Goal: Task Accomplishment & Management: Use online tool/utility

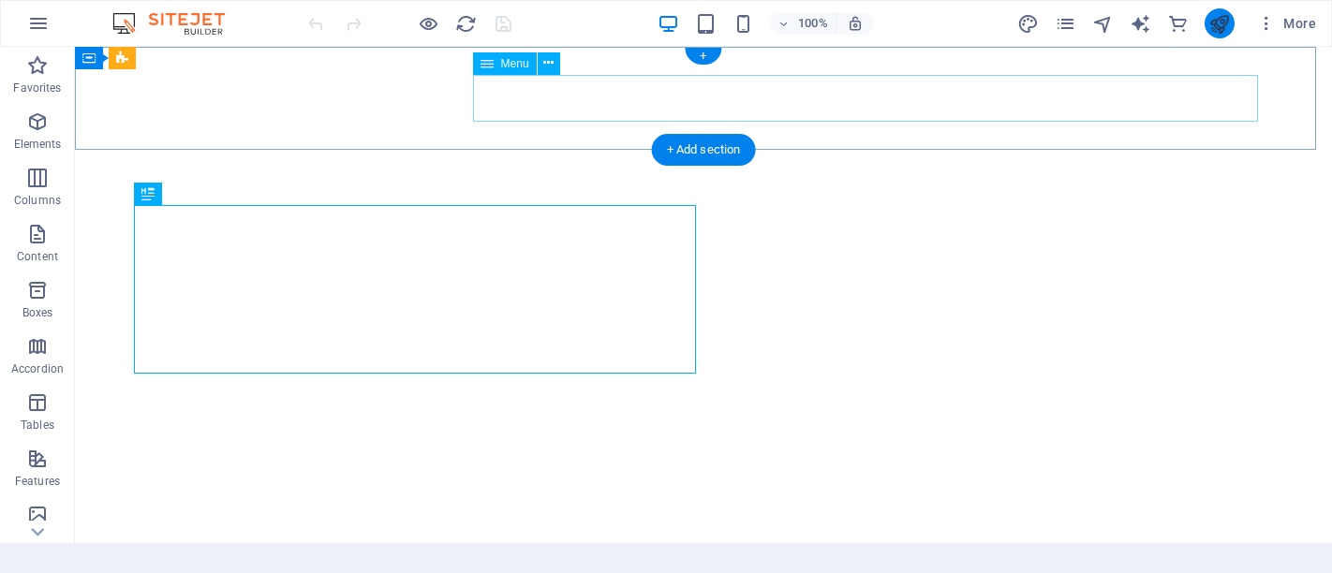
click at [1208, 22] on button "publish" at bounding box center [1220, 23] width 30 height 30
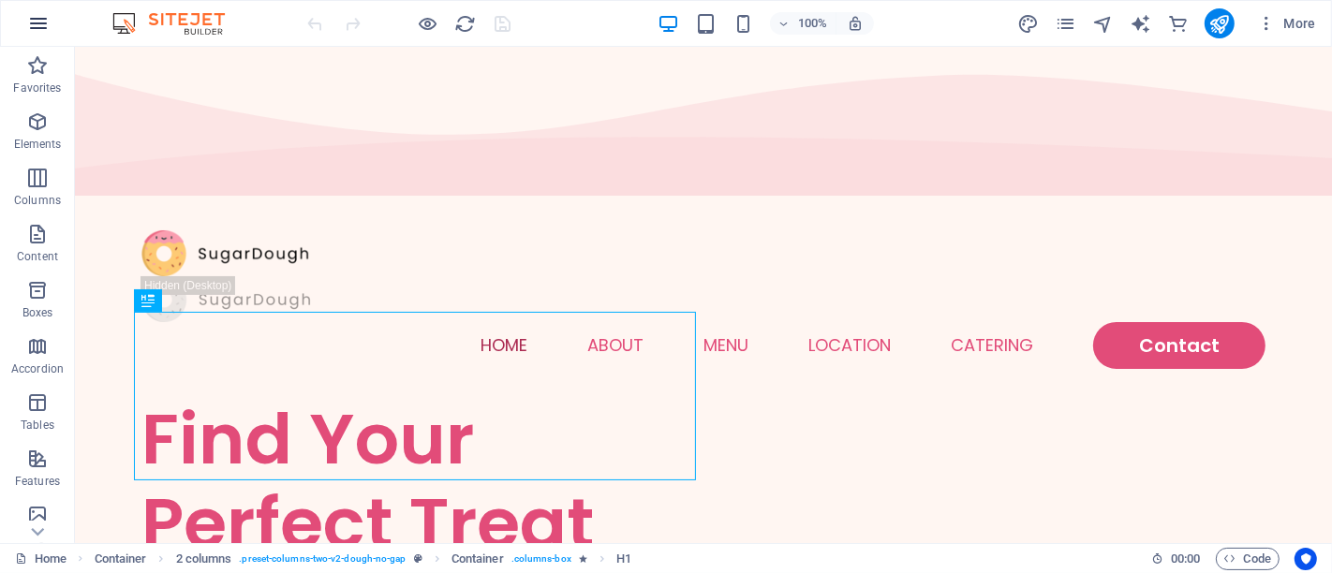
click at [39, 17] on icon "button" at bounding box center [38, 23] width 22 height 22
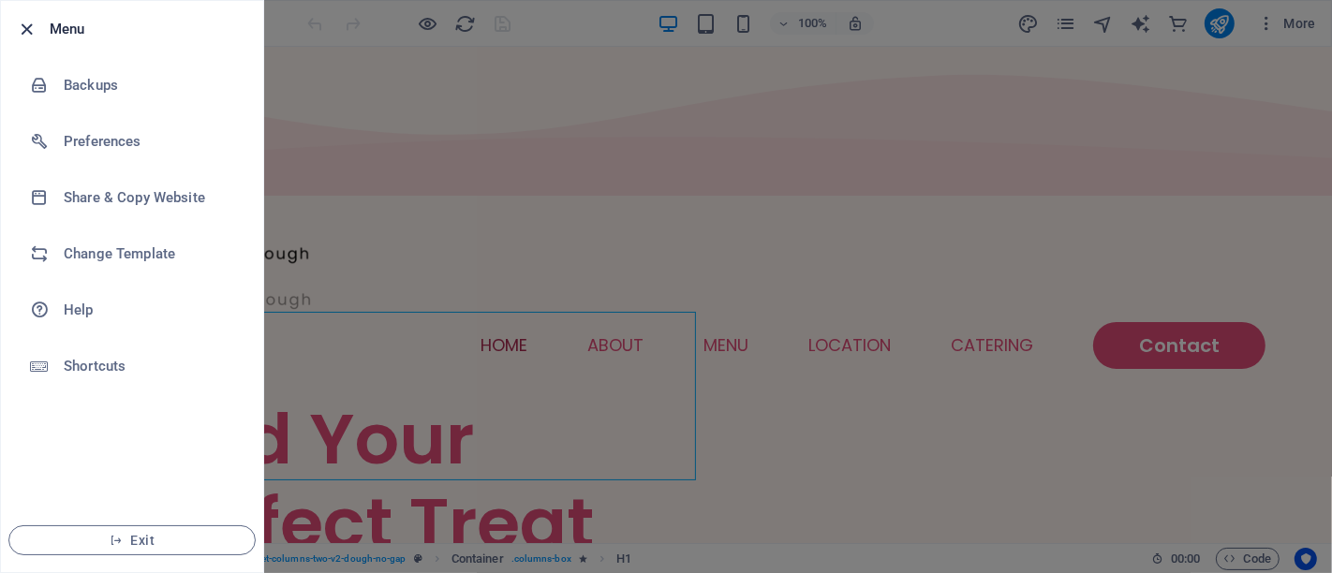
click at [29, 24] on icon "button" at bounding box center [28, 30] width 22 height 22
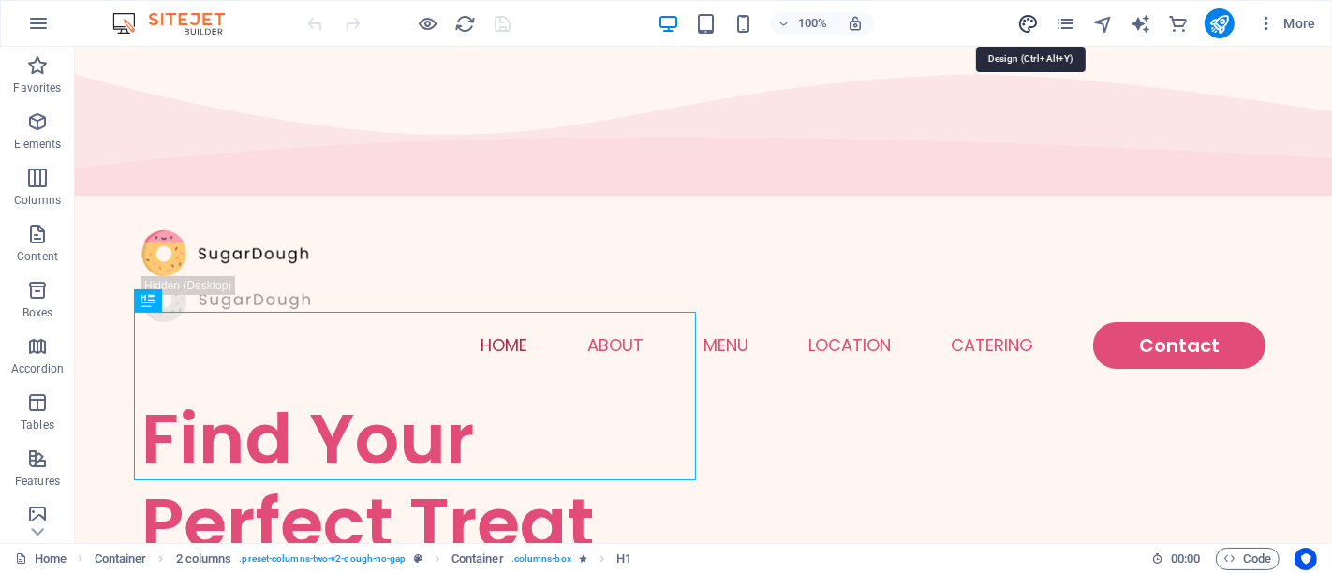
click at [1027, 22] on icon "design" at bounding box center [1028, 24] width 22 height 22
select select "px"
select select "300"
select select "px"
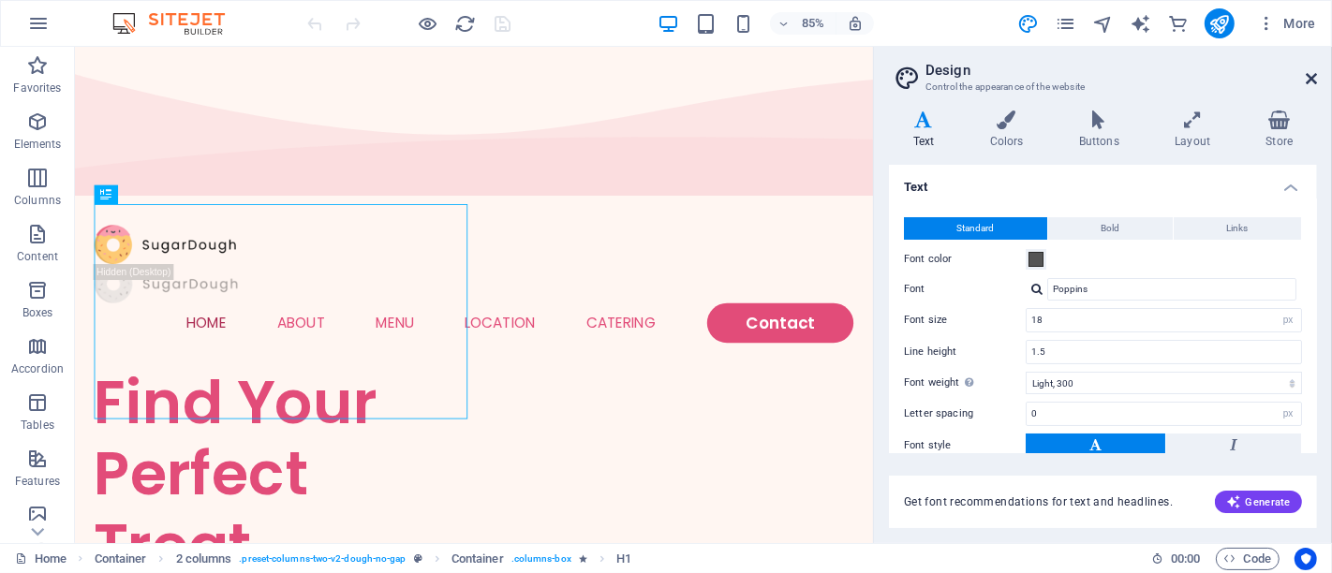
click at [1308, 71] on icon at bounding box center [1311, 78] width 11 height 15
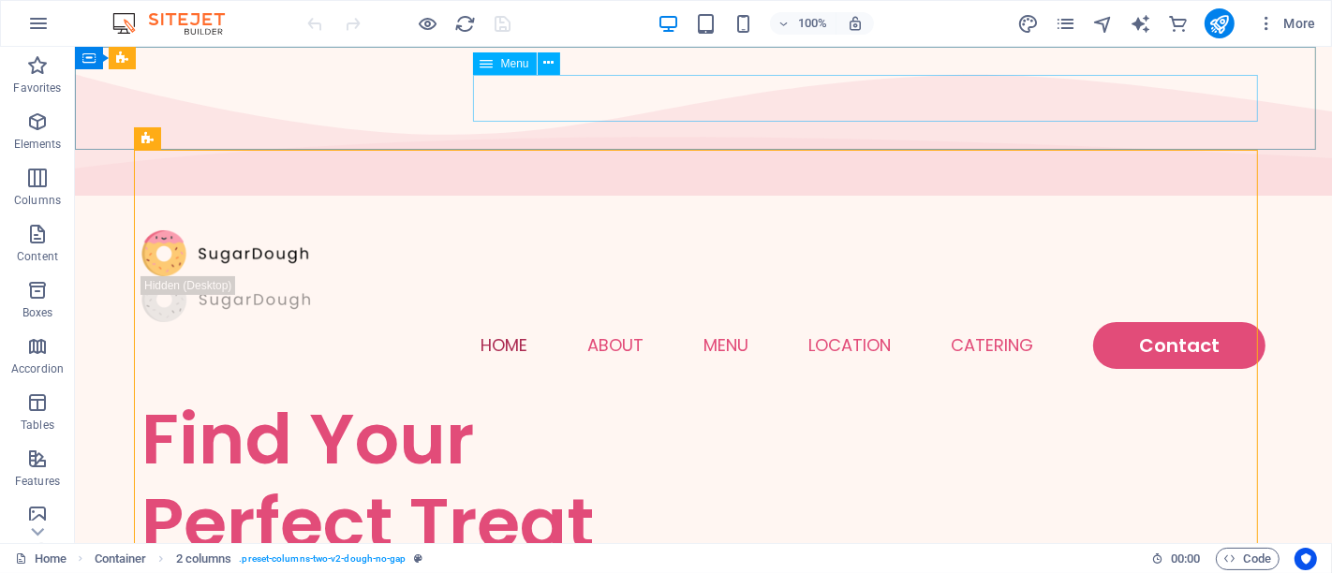
click at [525, 69] on span "Menu" at bounding box center [515, 63] width 28 height 11
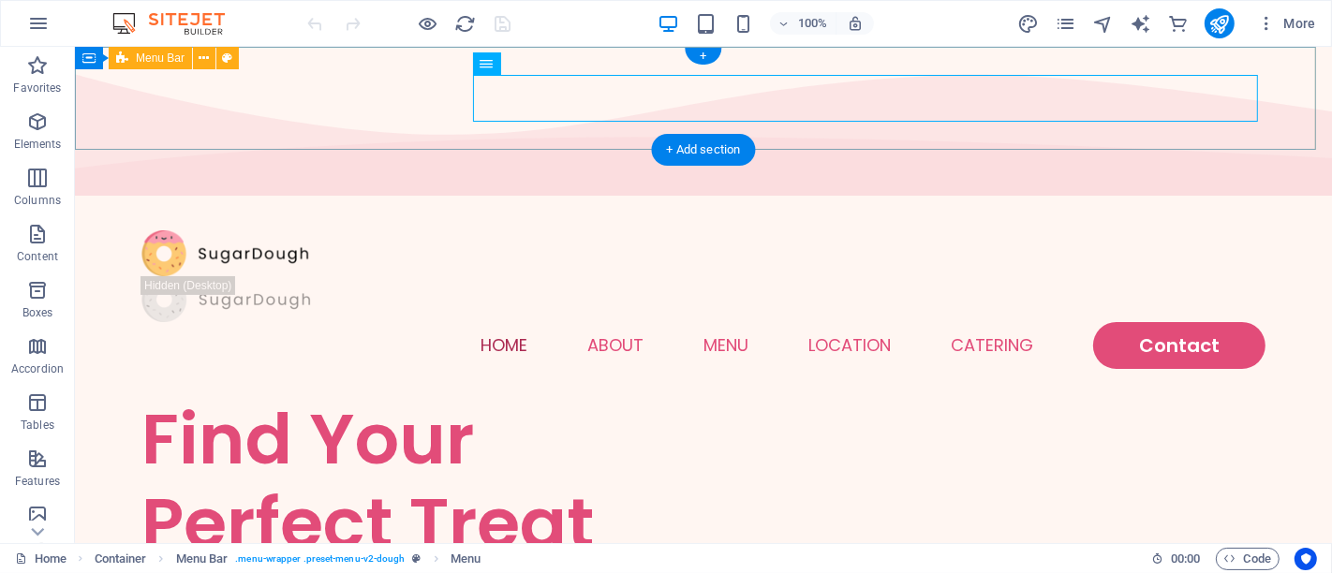
click at [636, 202] on div "Menu Home About Menu Location Catering Contact" at bounding box center [702, 299] width 1257 height 195
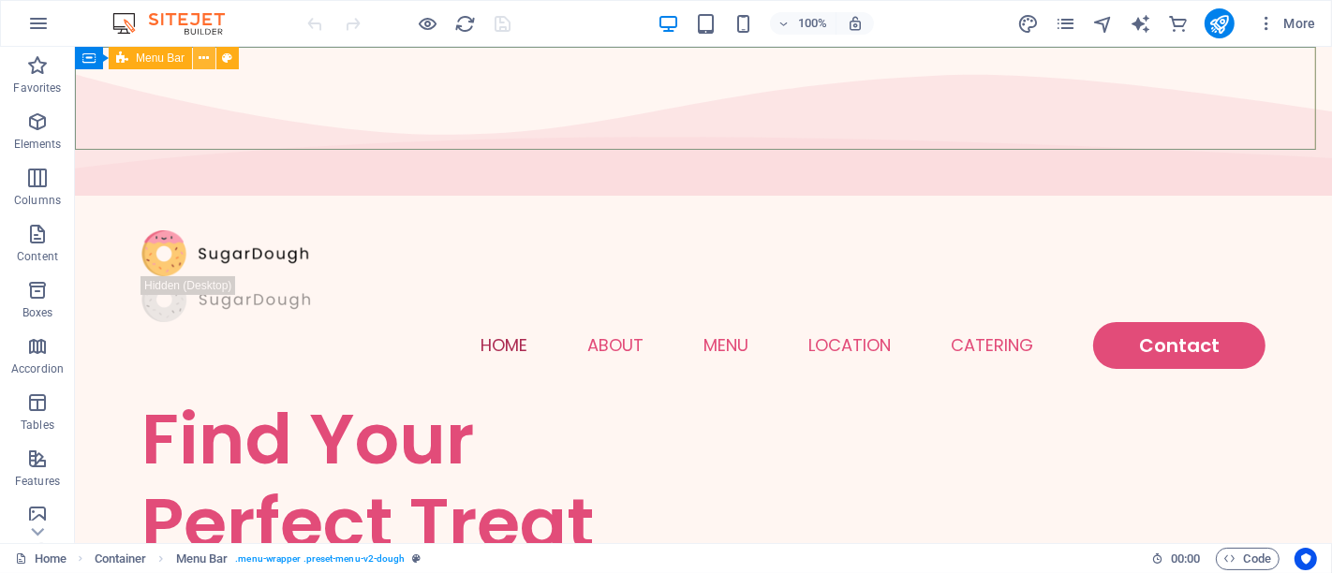
click at [212, 58] on button at bounding box center [204, 58] width 22 height 22
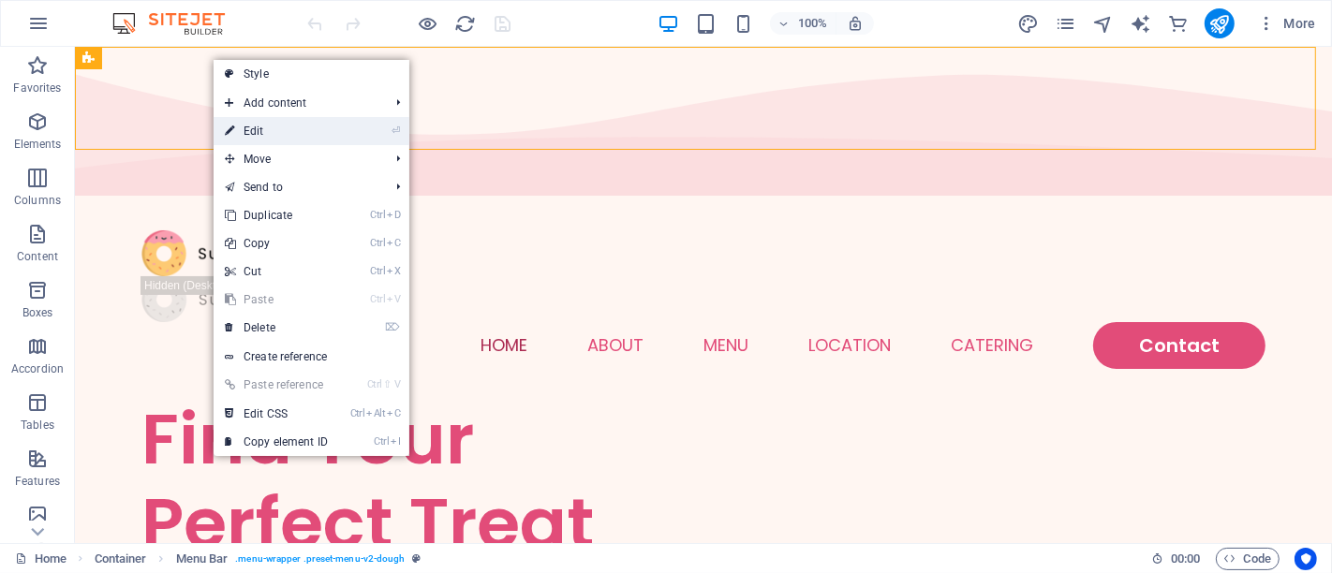
click at [275, 126] on link "⏎ Edit" at bounding box center [277, 131] width 126 height 28
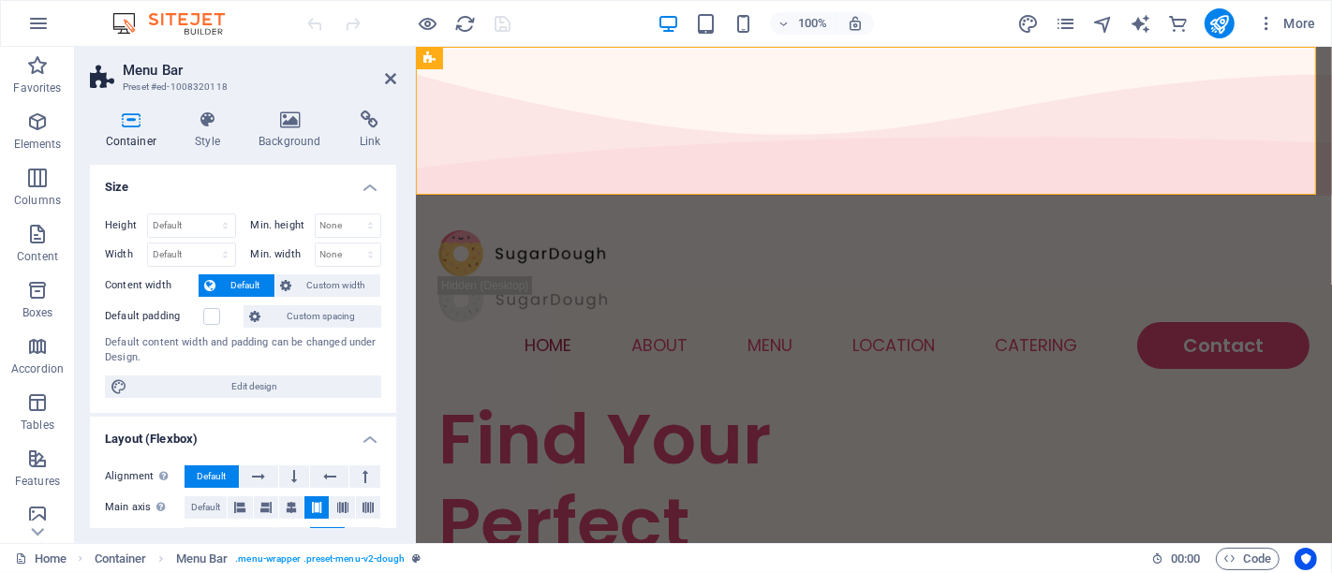
click at [130, 124] on icon at bounding box center [131, 120] width 82 height 19
click at [179, 226] on select "Default px rem % vh vw" at bounding box center [191, 226] width 87 height 22
select select "px"
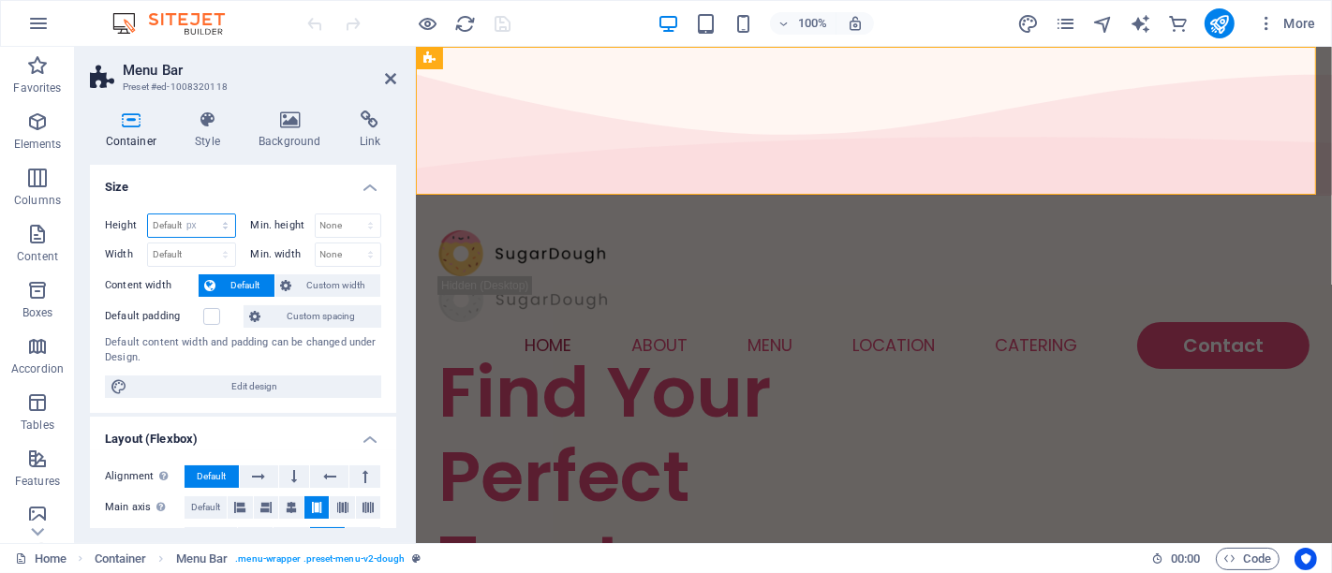
click at [207, 215] on select "Default px rem % vh vw" at bounding box center [191, 226] width 87 height 22
type input "158"
click at [192, 250] on select "Default px rem % em vh vw" at bounding box center [191, 255] width 87 height 22
select select "px"
click at [207, 244] on select "Default px rem % em vh vw" at bounding box center [191, 255] width 87 height 22
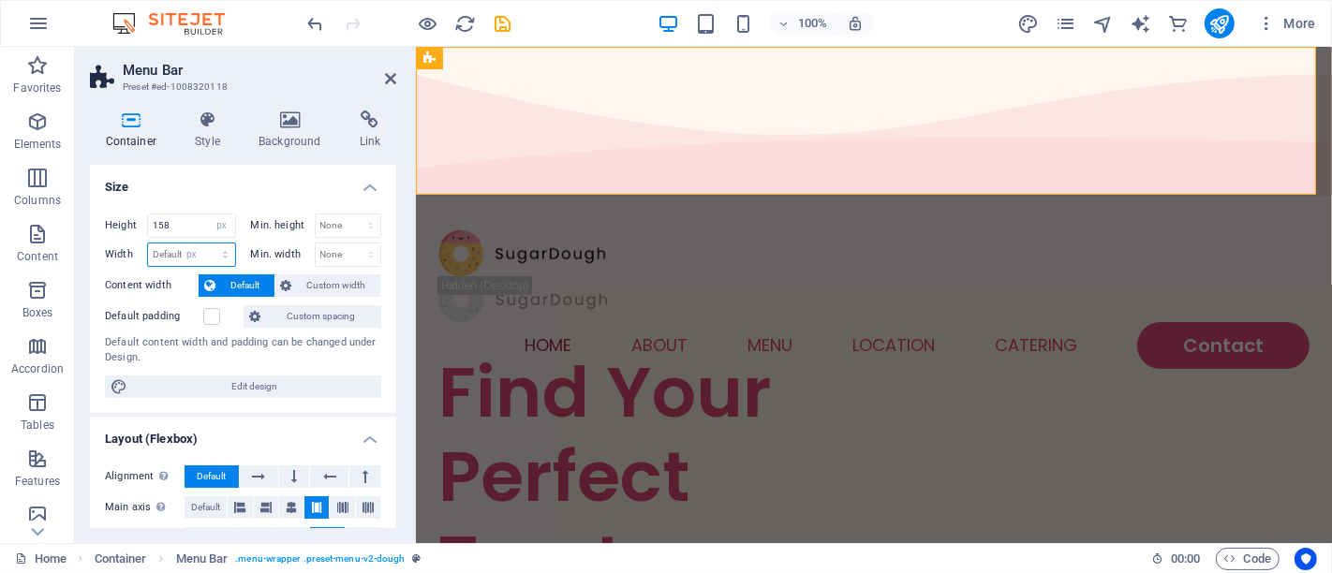
type input "961"
click at [194, 225] on input "158" at bounding box center [191, 226] width 87 height 22
type input "100"
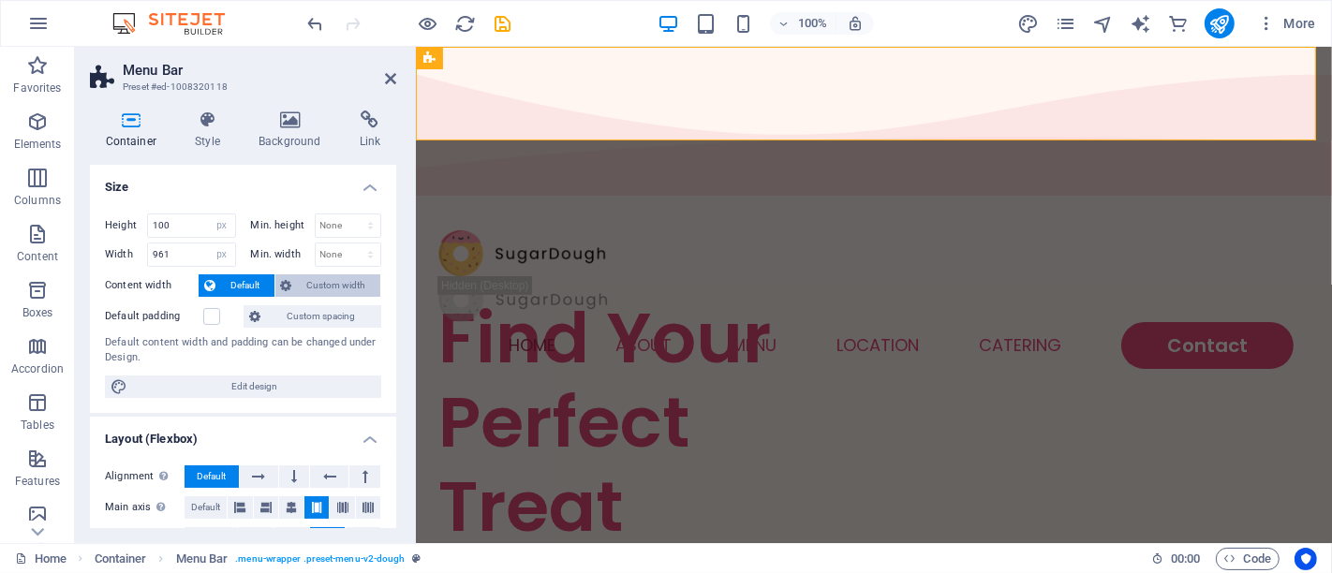
click at [291, 290] on button "Custom width" at bounding box center [328, 286] width 106 height 22
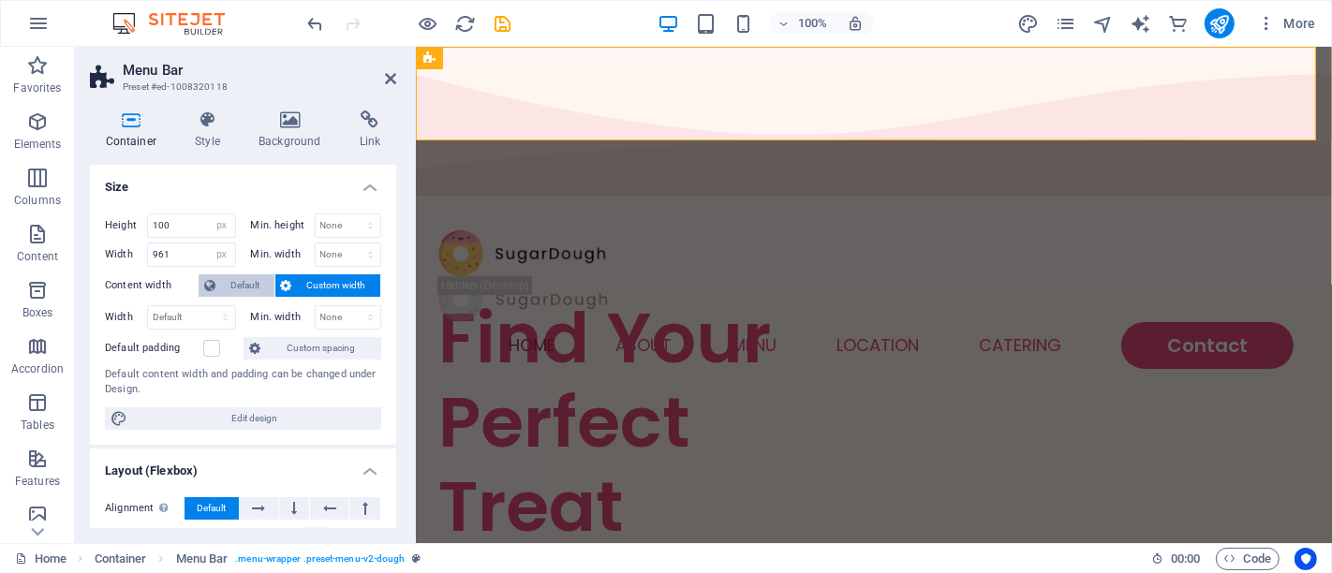
click at [233, 281] on span "Default" at bounding box center [245, 286] width 48 height 22
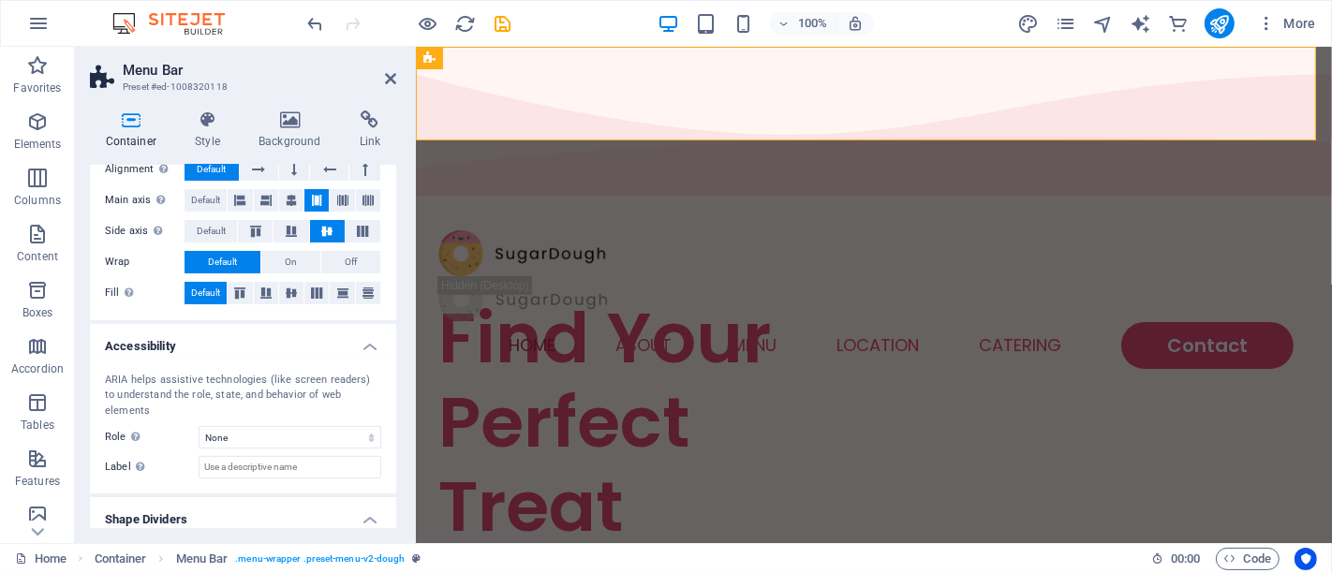
scroll to position [345, 0]
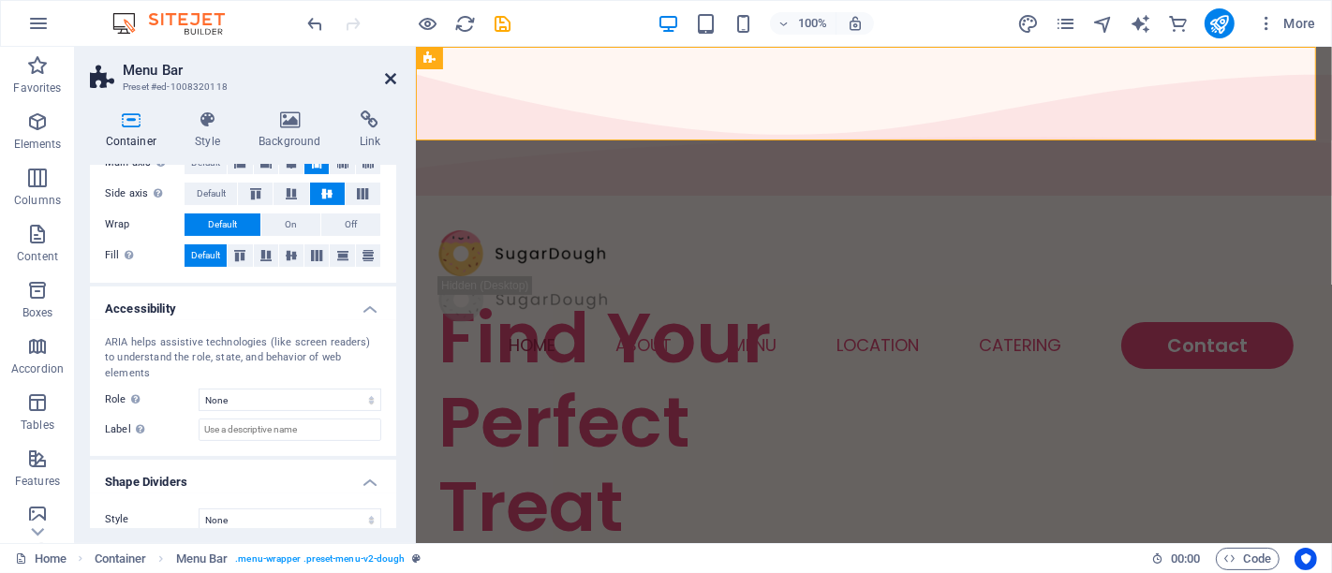
click at [393, 82] on icon at bounding box center [390, 78] width 11 height 15
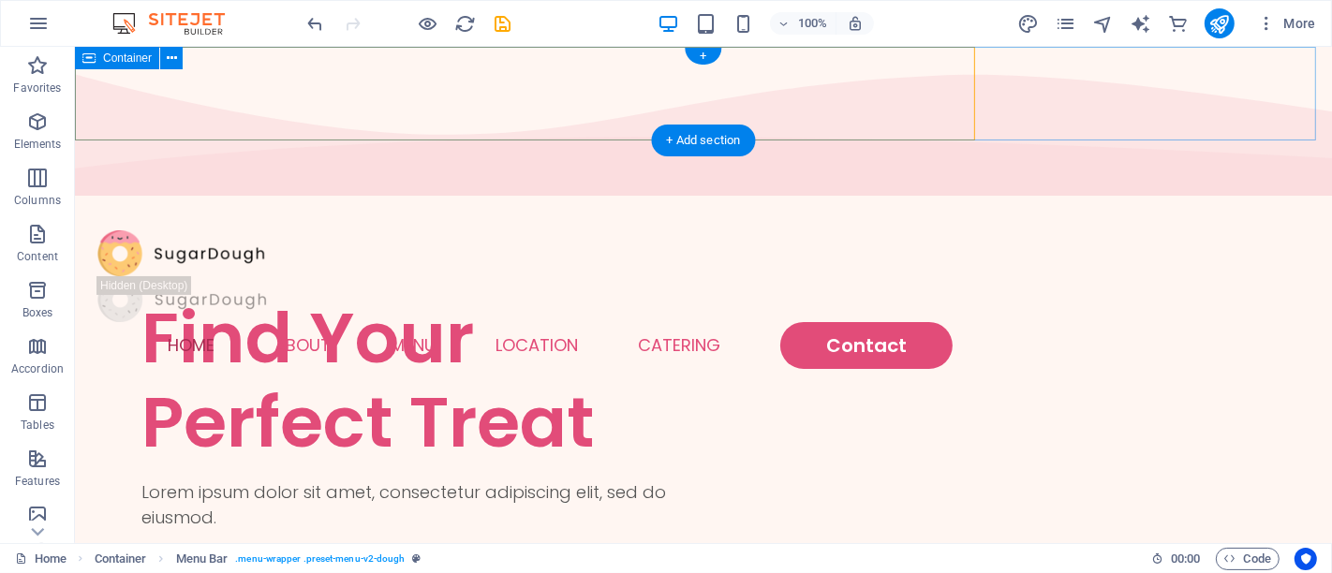
click at [981, 97] on div "Menu Home About Menu Location Catering Contact" at bounding box center [702, 171] width 1257 height 249
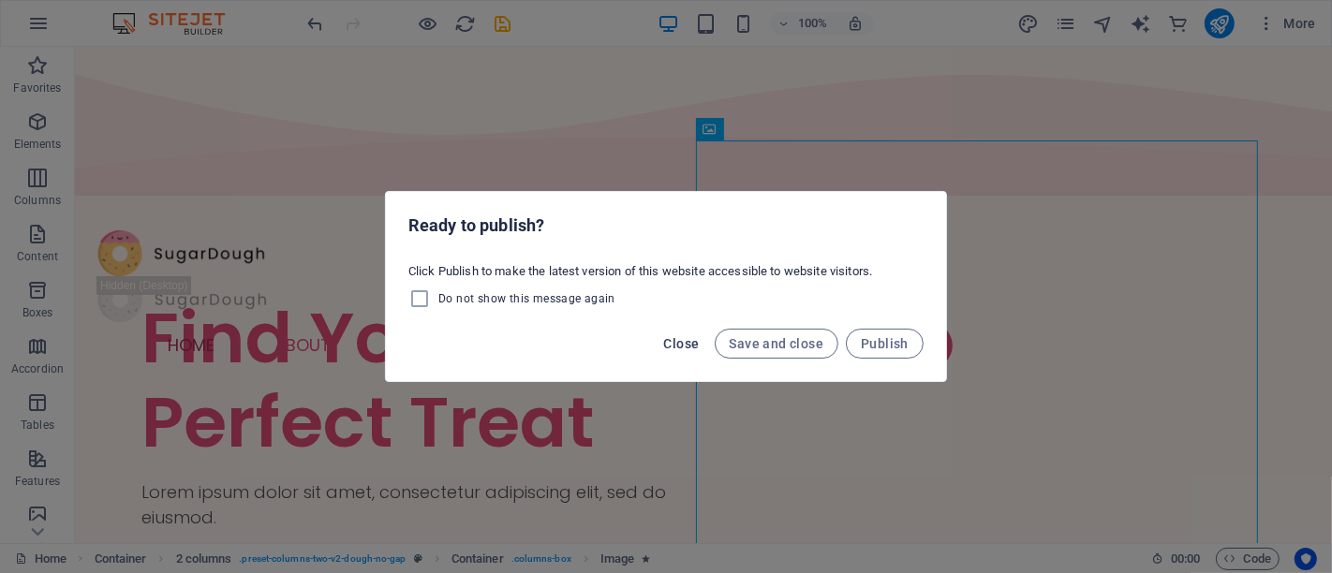
click at [700, 351] on span "Close" at bounding box center [682, 343] width 36 height 15
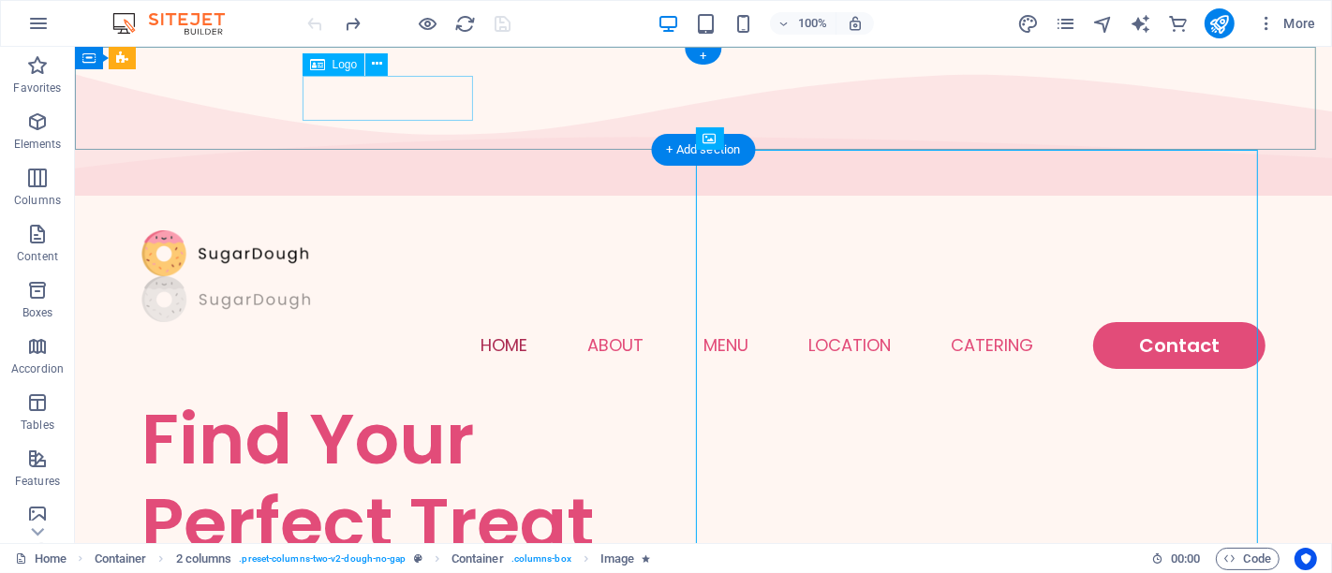
click at [393, 276] on div at bounding box center [703, 299] width 1124 height 46
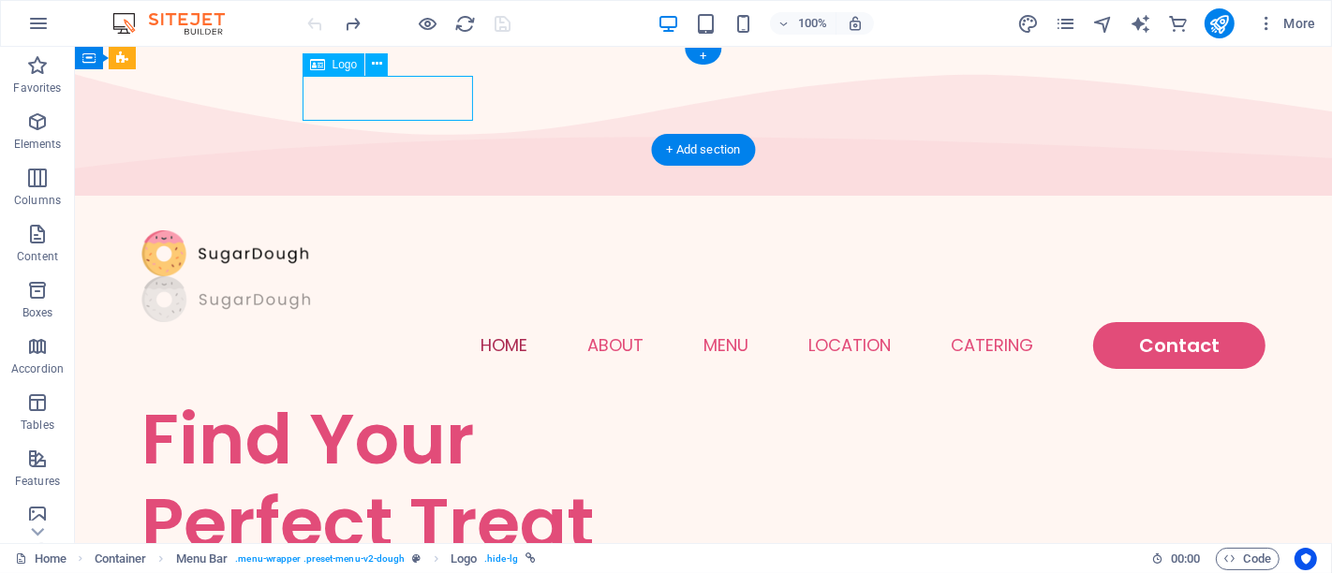
click at [338, 276] on div at bounding box center [703, 299] width 1124 height 46
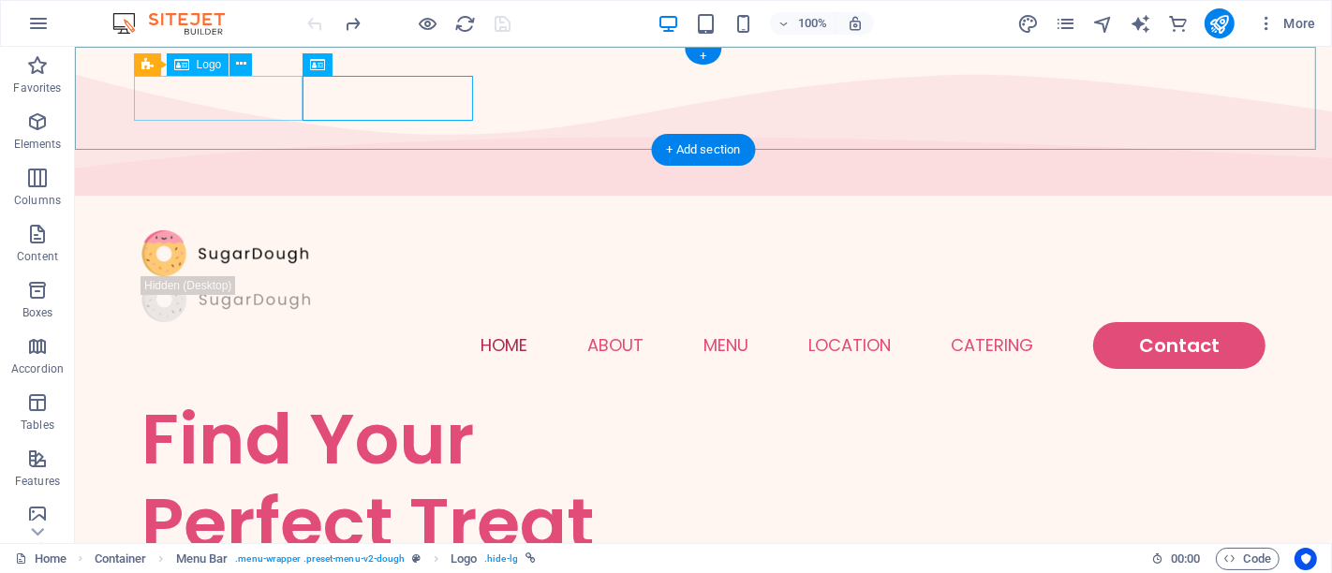
click at [197, 230] on div at bounding box center [703, 253] width 1124 height 46
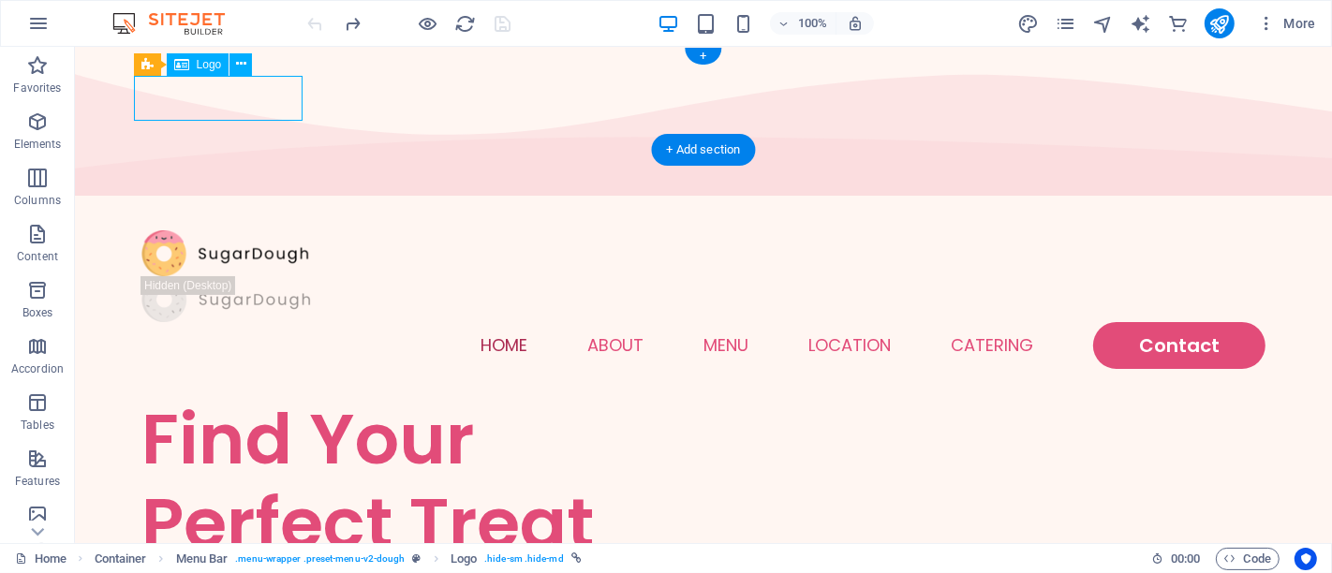
click at [300, 230] on div at bounding box center [703, 253] width 1124 height 46
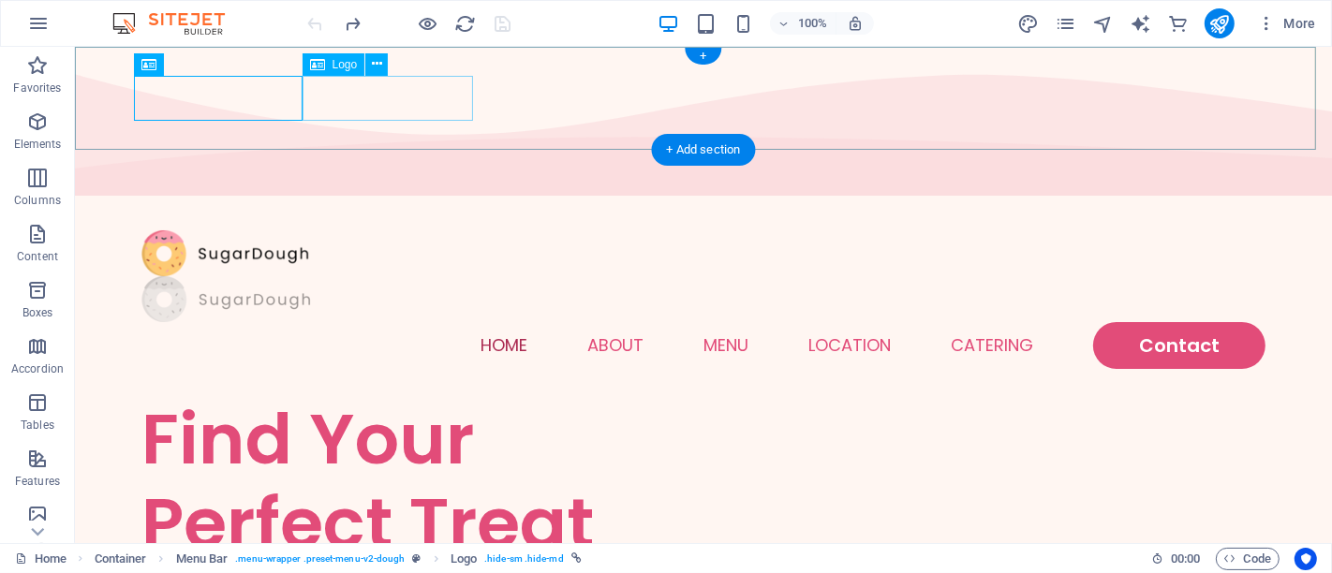
click at [328, 276] on div at bounding box center [703, 299] width 1124 height 46
click at [316, 276] on div at bounding box center [703, 299] width 1124 height 46
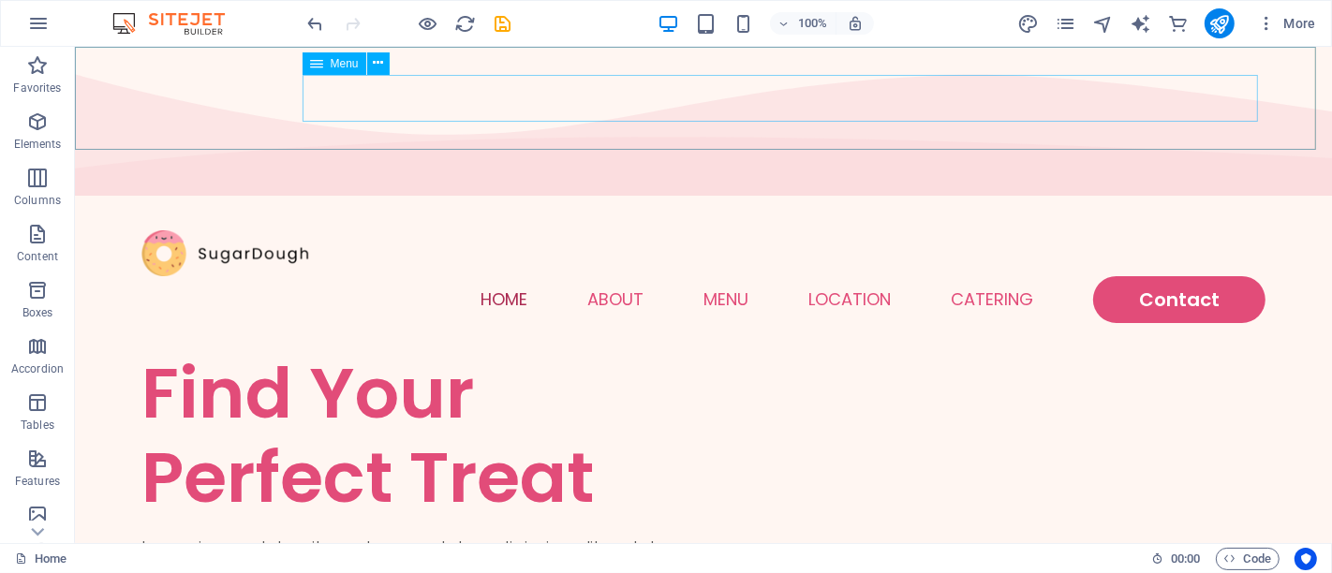
click at [313, 65] on icon at bounding box center [316, 63] width 13 height 22
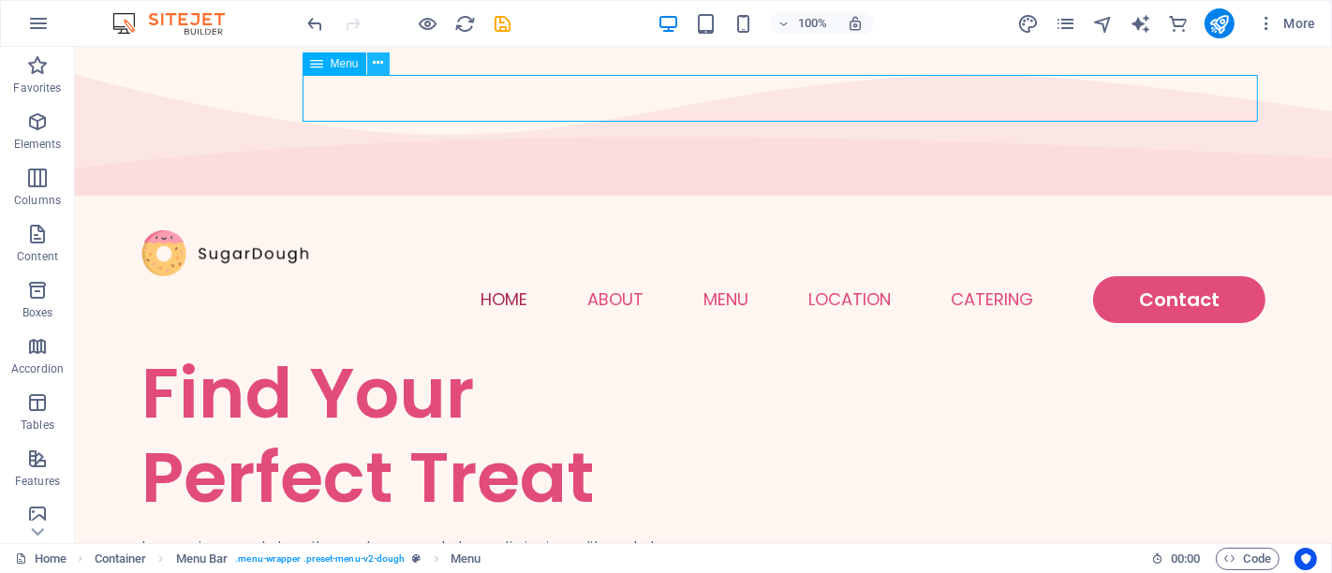
click at [377, 68] on icon at bounding box center [378, 63] width 10 height 20
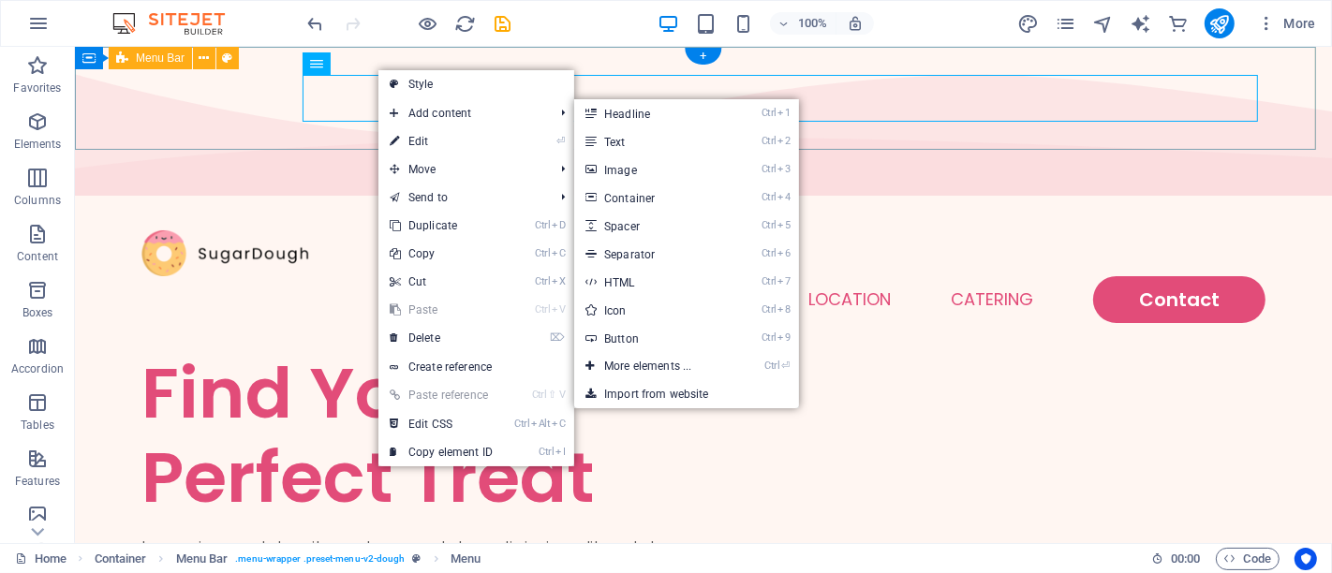
click at [314, 202] on div "Menu Home About Menu Location Catering Contact" at bounding box center [702, 276] width 1257 height 149
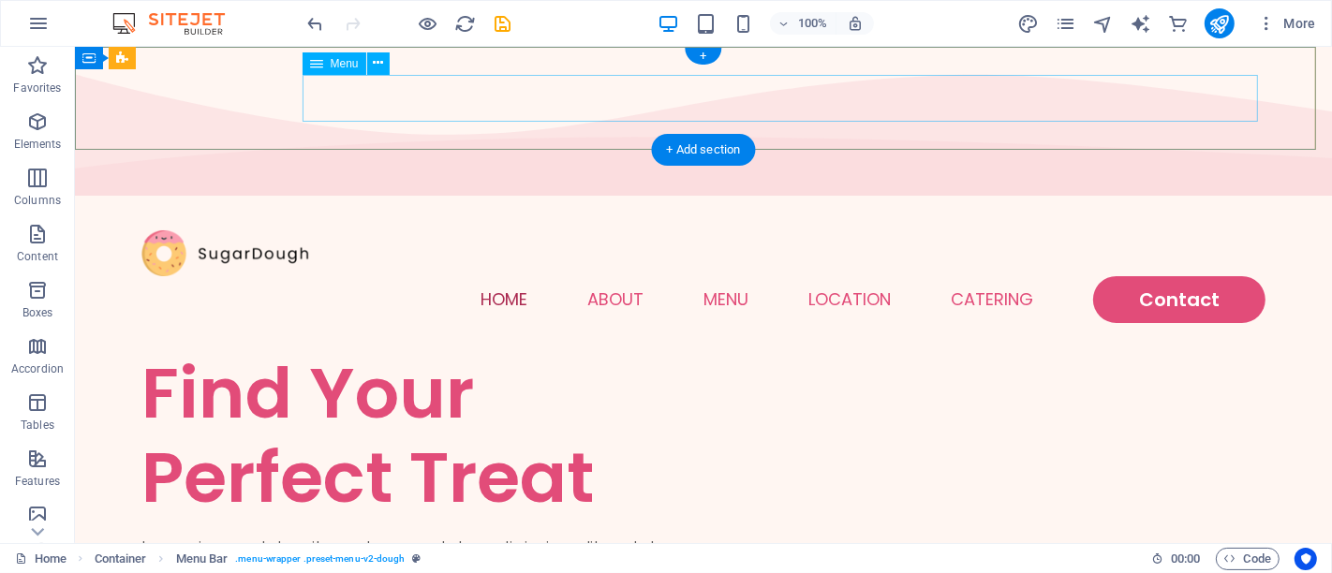
click at [493, 276] on nav "Home About Menu Location Catering Contact" at bounding box center [703, 299] width 1124 height 47
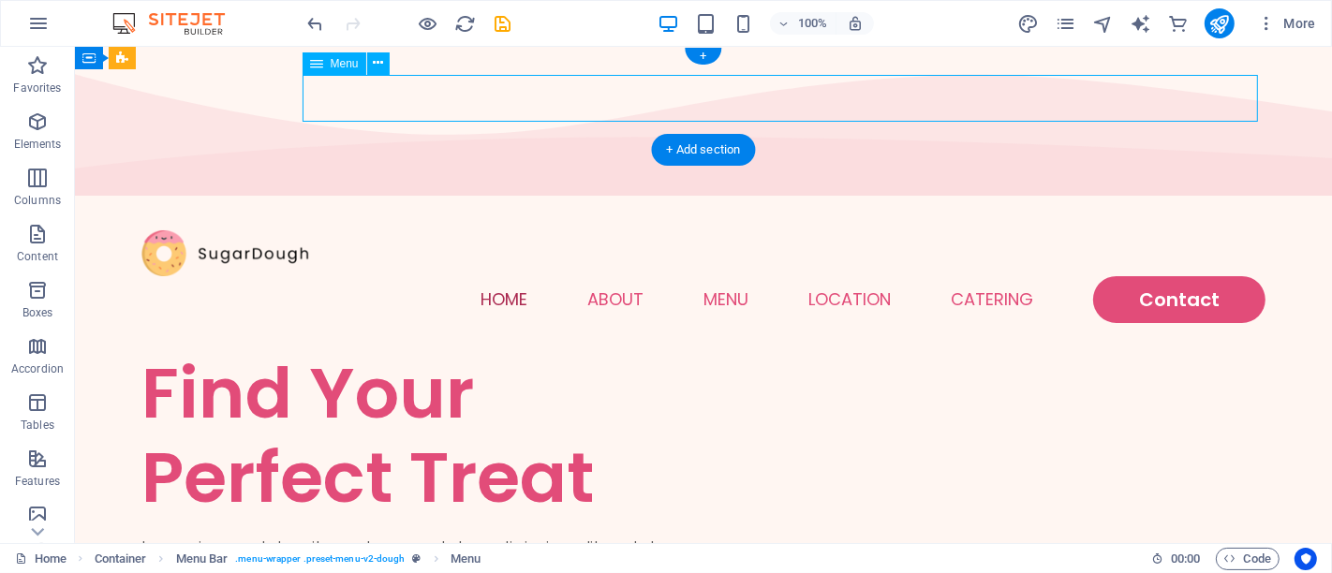
click at [493, 276] on nav "Home About Menu Location Catering Contact" at bounding box center [703, 299] width 1124 height 47
click at [366, 75] on div "Menu" at bounding box center [335, 63] width 64 height 22
select select
select select "1"
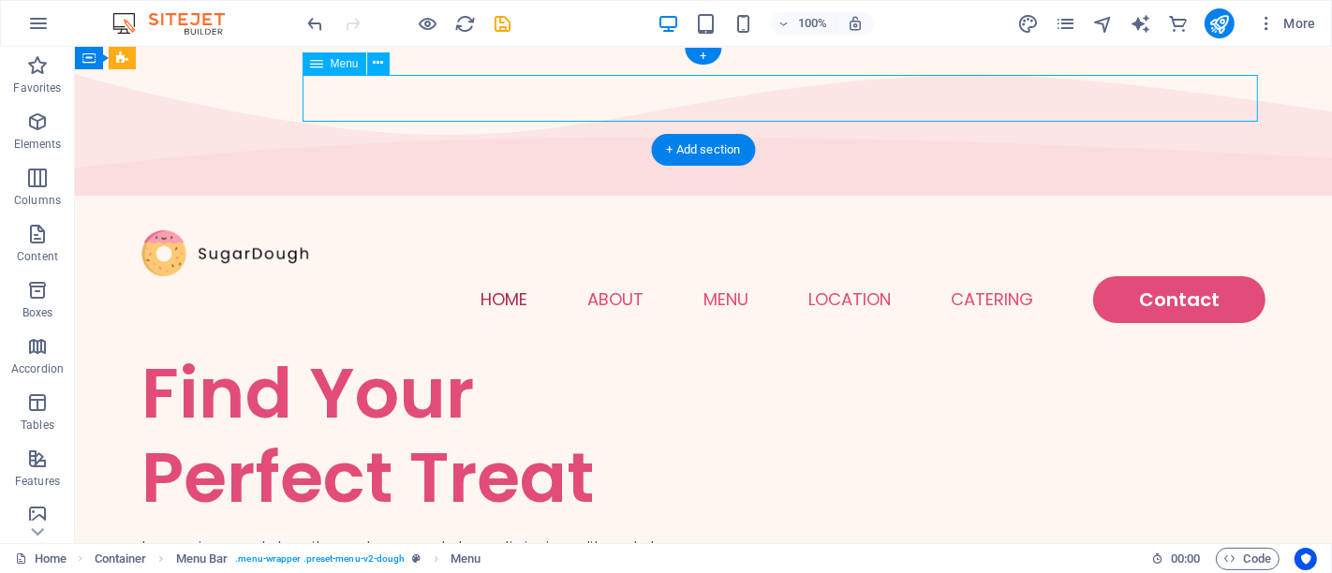
select select
select select "2"
select select
select select "default"
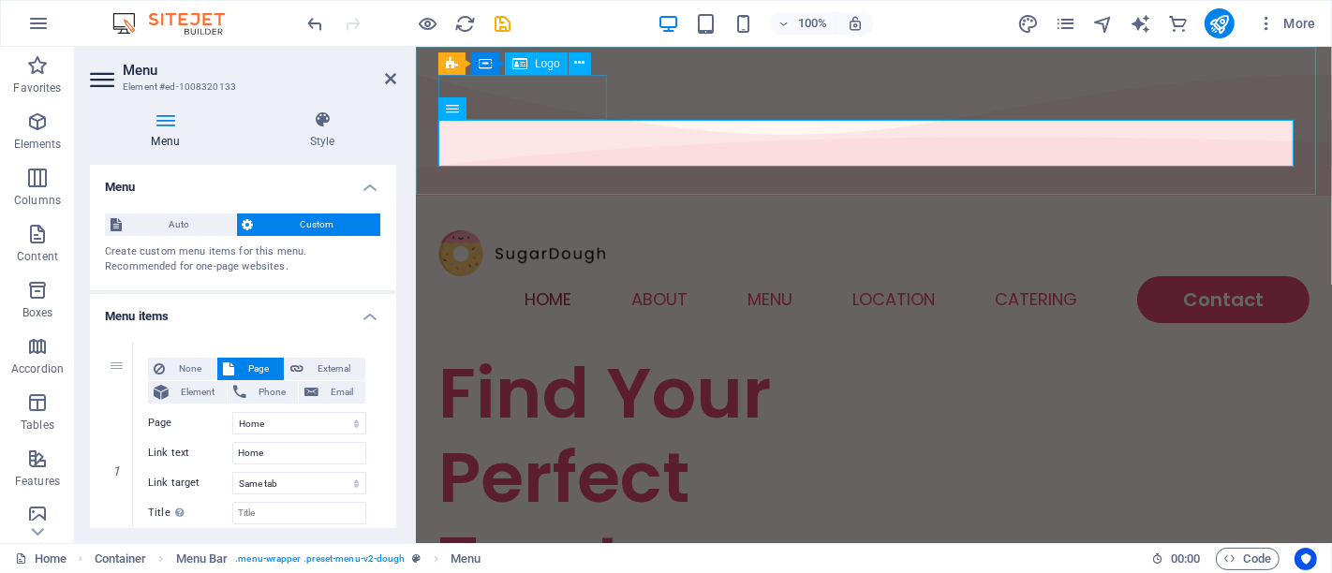
click at [497, 230] on div at bounding box center [873, 253] width 871 height 46
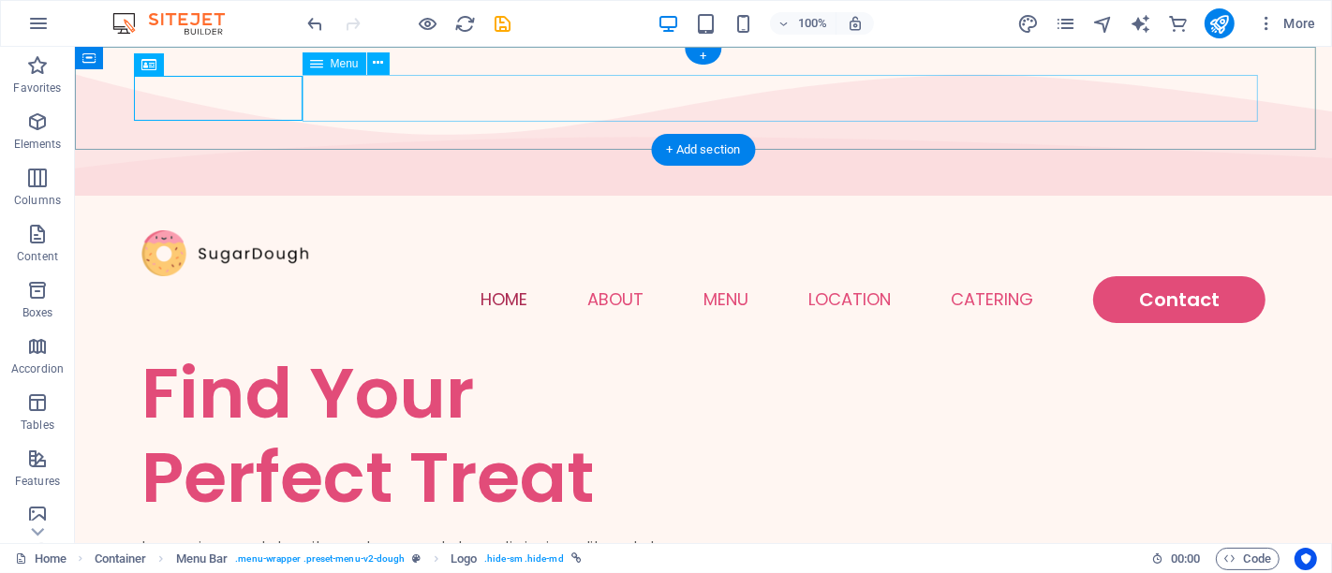
click at [512, 276] on nav "Home About Menu Location Catering Contact" at bounding box center [703, 299] width 1124 height 47
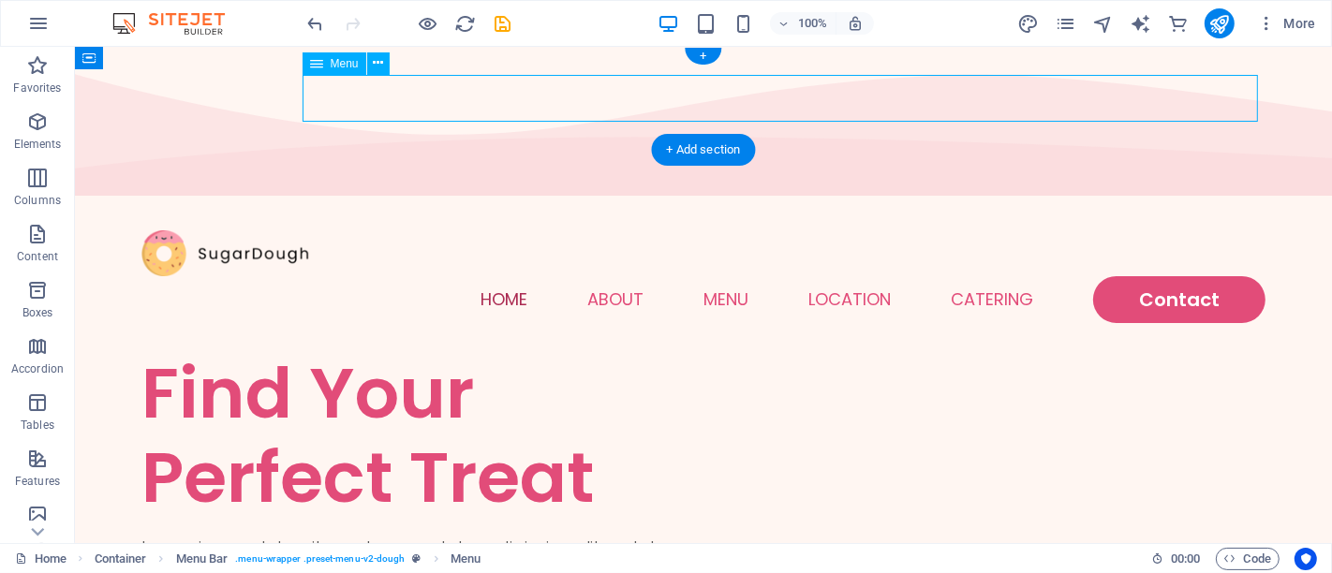
click at [512, 276] on nav "Home About Menu Location Catering Contact" at bounding box center [703, 299] width 1124 height 47
select select
select select "1"
select select
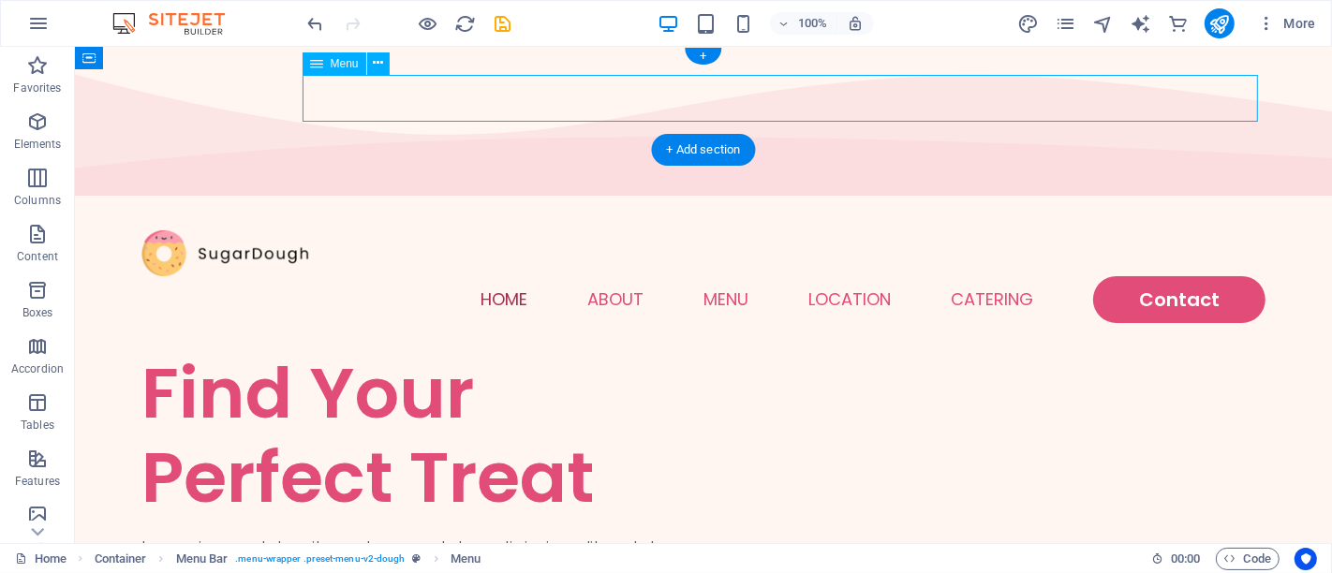
select select
select select "2"
select select
select select "default"
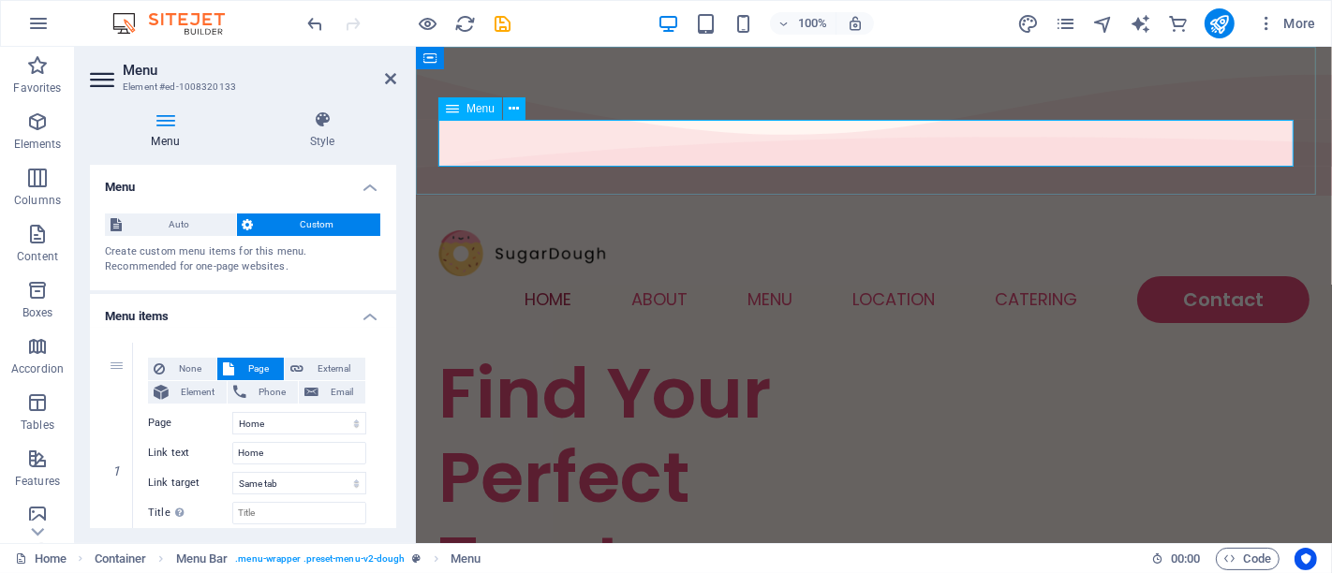
click at [540, 276] on nav "Home About Menu Location Catering Contact" at bounding box center [873, 299] width 871 height 47
click at [542, 276] on nav "Home About Menu Location Catering Contact" at bounding box center [873, 299] width 871 height 47
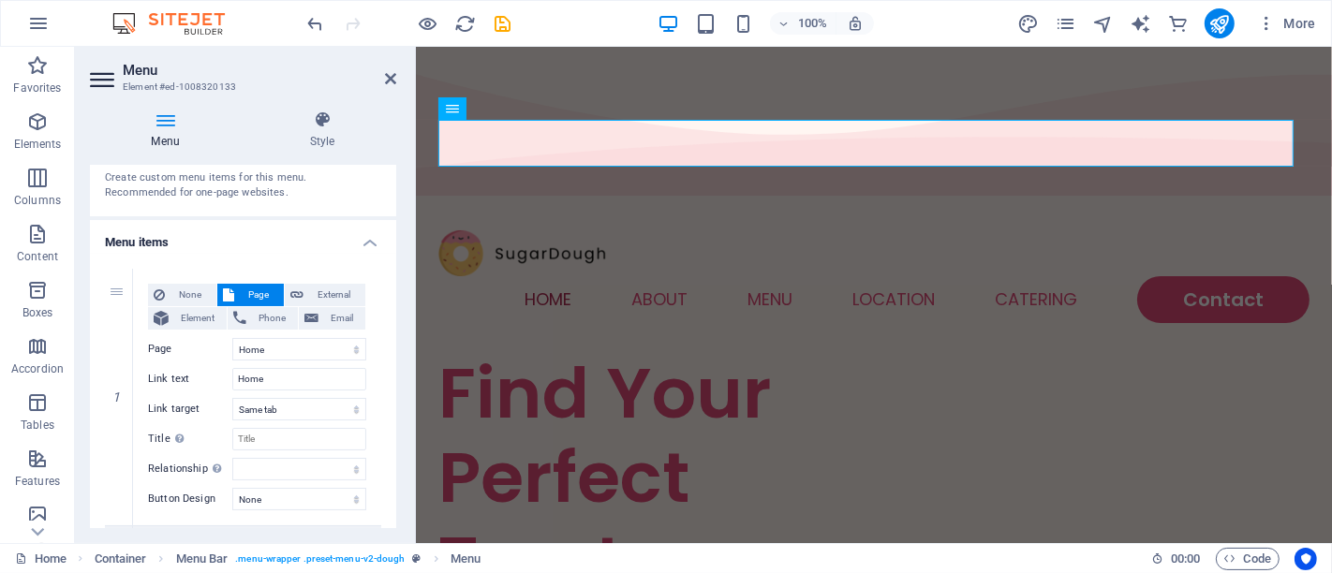
scroll to position [87, 0]
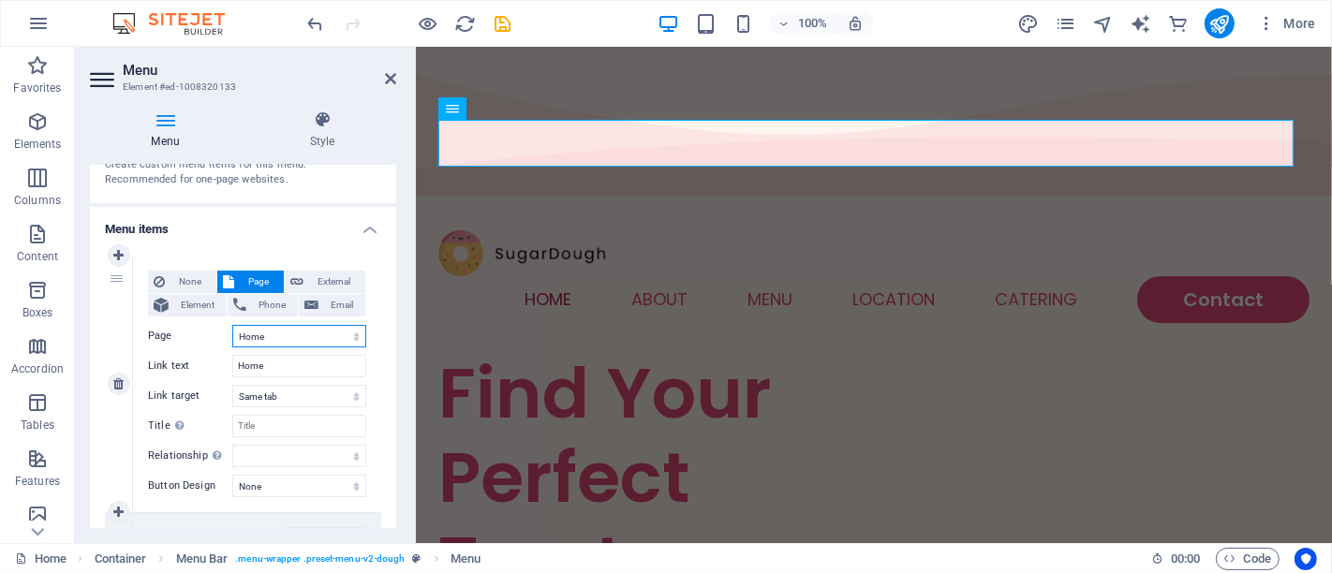
click at [273, 335] on select "Home Menu Contact Legal Notice Privacy" at bounding box center [299, 336] width 134 height 22
click at [276, 362] on input "Home" at bounding box center [299, 366] width 134 height 22
drag, startPoint x: 276, startPoint y: 362, endPoint x: 208, endPoint y: 360, distance: 68.4
click at [208, 360] on div "Link text Home" at bounding box center [257, 366] width 218 height 22
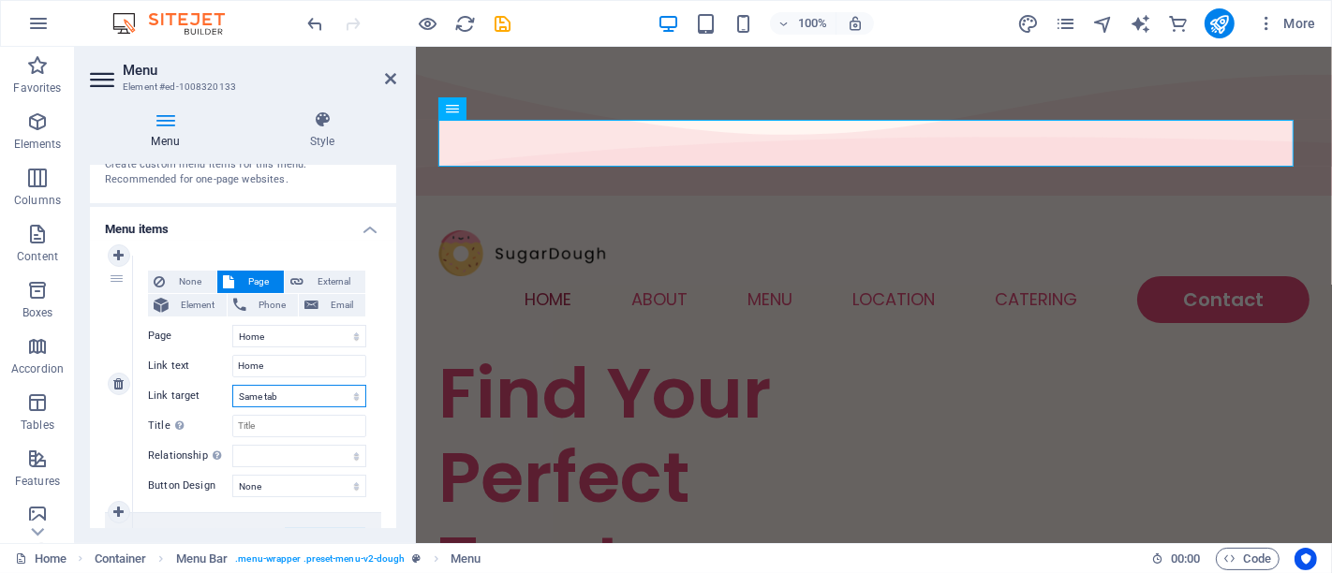
click at [290, 394] on select "New tab Same tab Overlay" at bounding box center [299, 396] width 134 height 22
click at [253, 486] on select "None Default Primary Secondary" at bounding box center [299, 486] width 134 height 22
click at [232, 475] on select "None Default Primary Secondary" at bounding box center [299, 486] width 134 height 22
click at [299, 403] on select "New tab Same tab Overlay" at bounding box center [299, 396] width 134 height 22
click at [211, 432] on label "Title Additional link description, should not be the same as the link text. The…" at bounding box center [190, 426] width 84 height 22
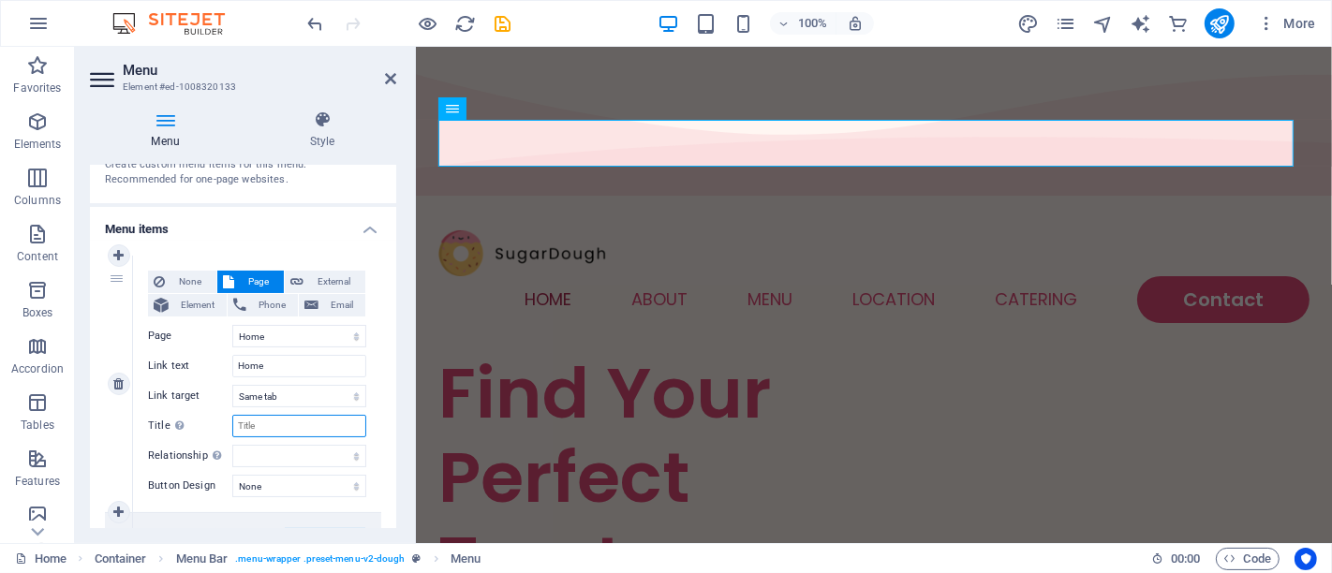
click at [232, 432] on input "Title Additional link description, should not be the same as the link text. The…" at bounding box center [299, 426] width 134 height 22
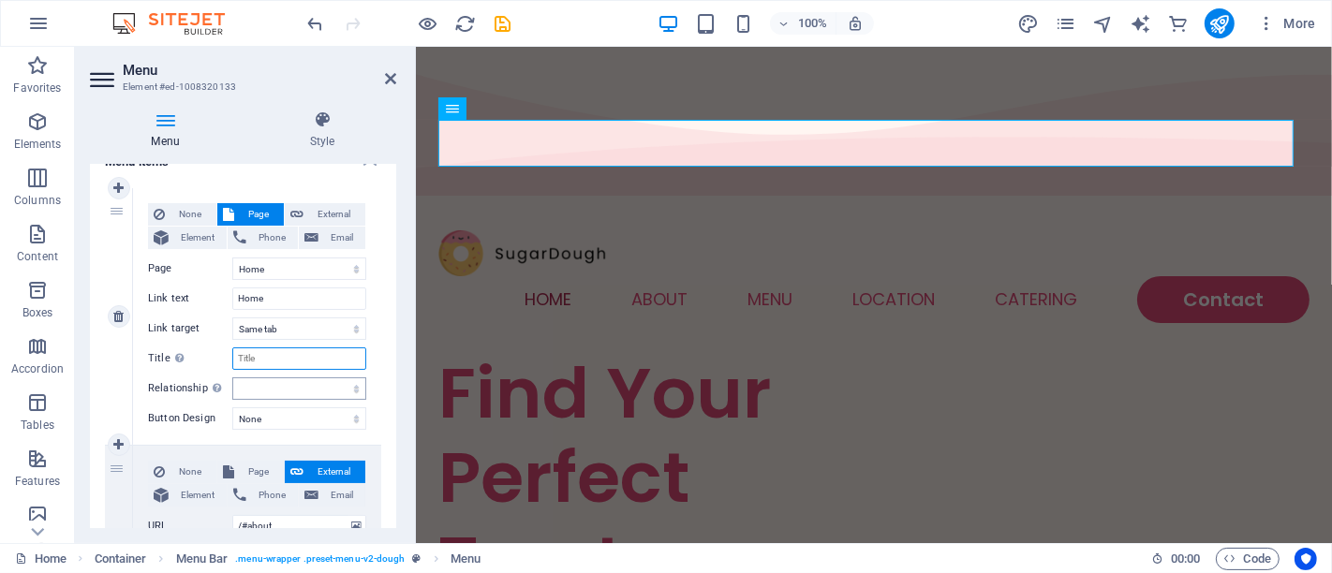
scroll to position [163, 0]
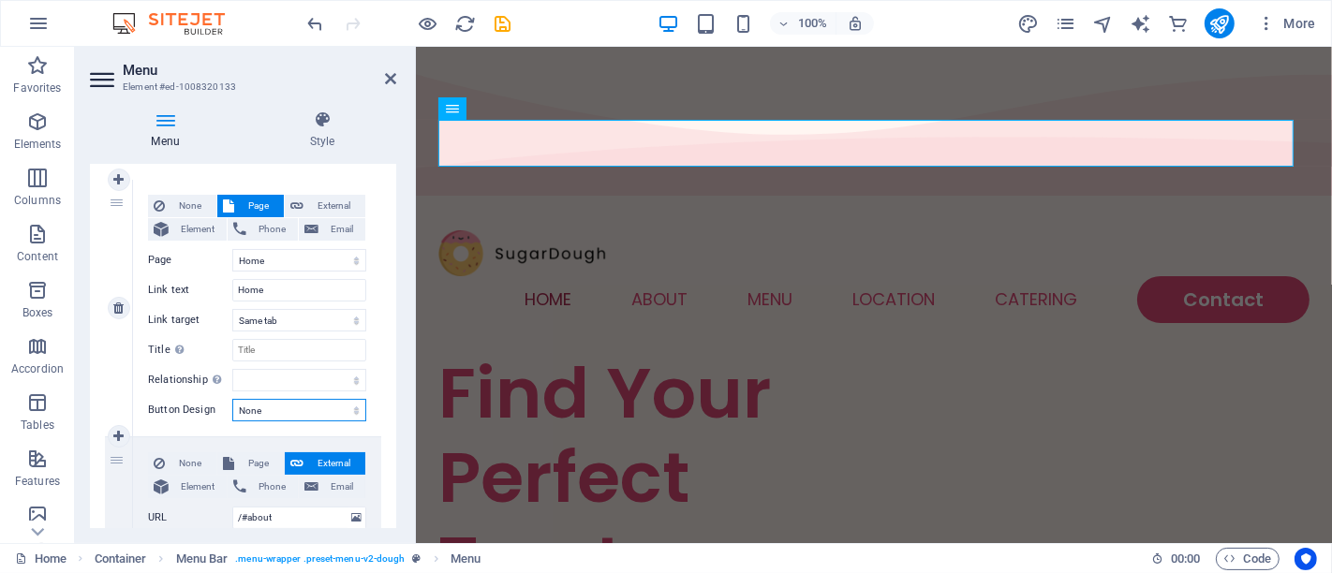
click at [275, 411] on select "None Default Primary Secondary" at bounding box center [299, 410] width 134 height 22
select select "default"
click at [232, 399] on select "None Default Primary Secondary" at bounding box center [299, 410] width 134 height 22
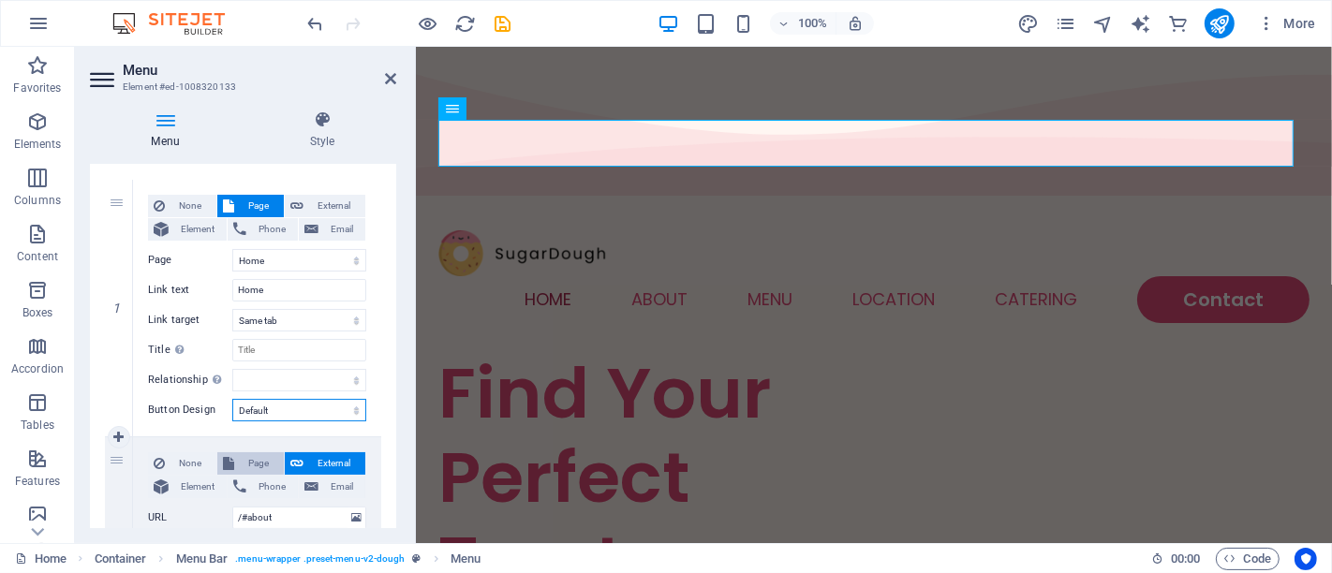
select select
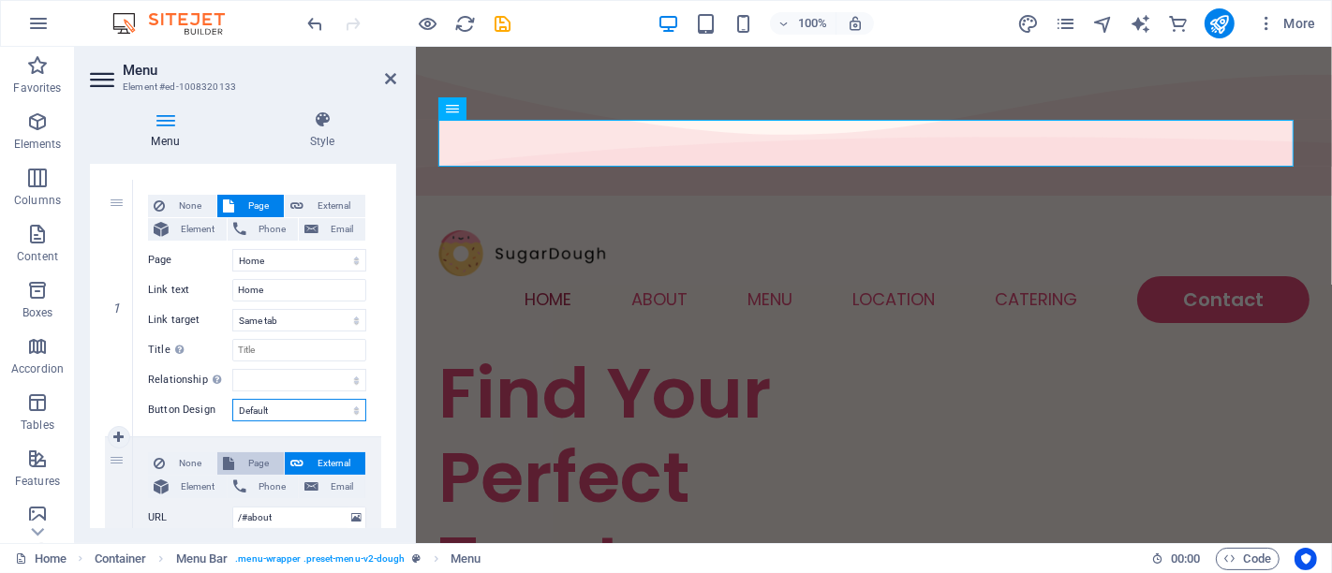
select select
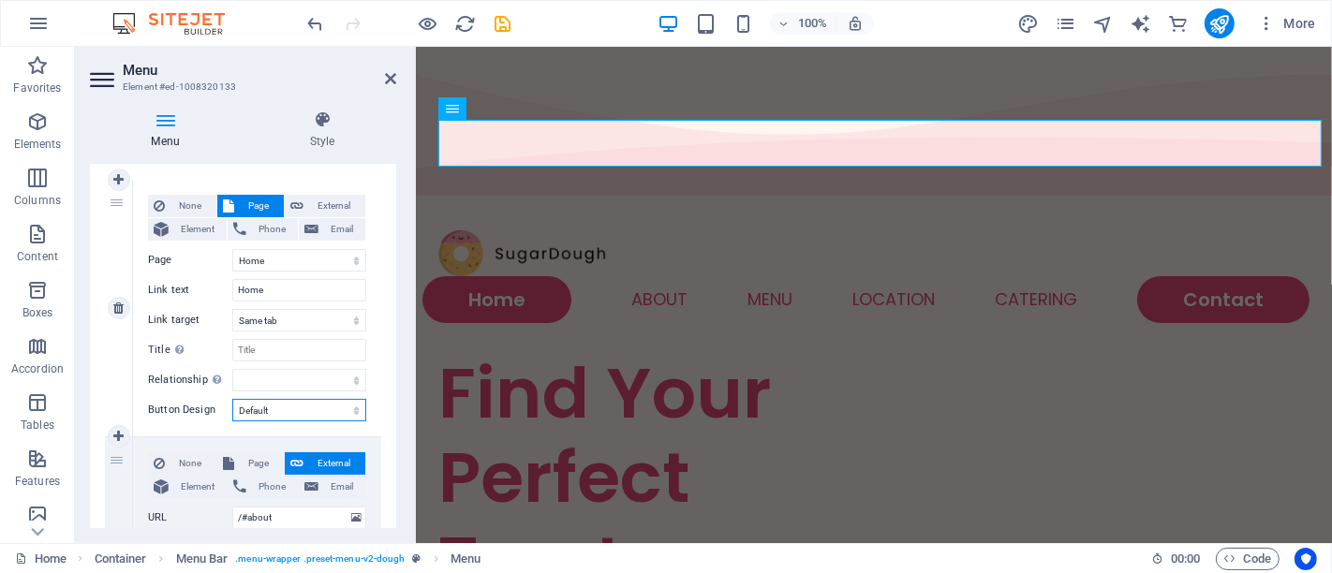
click at [282, 411] on select "None Default Primary Secondary" at bounding box center [299, 410] width 134 height 22
select select "primary"
click at [232, 399] on select "None Default Primary Secondary" at bounding box center [299, 410] width 134 height 22
select select
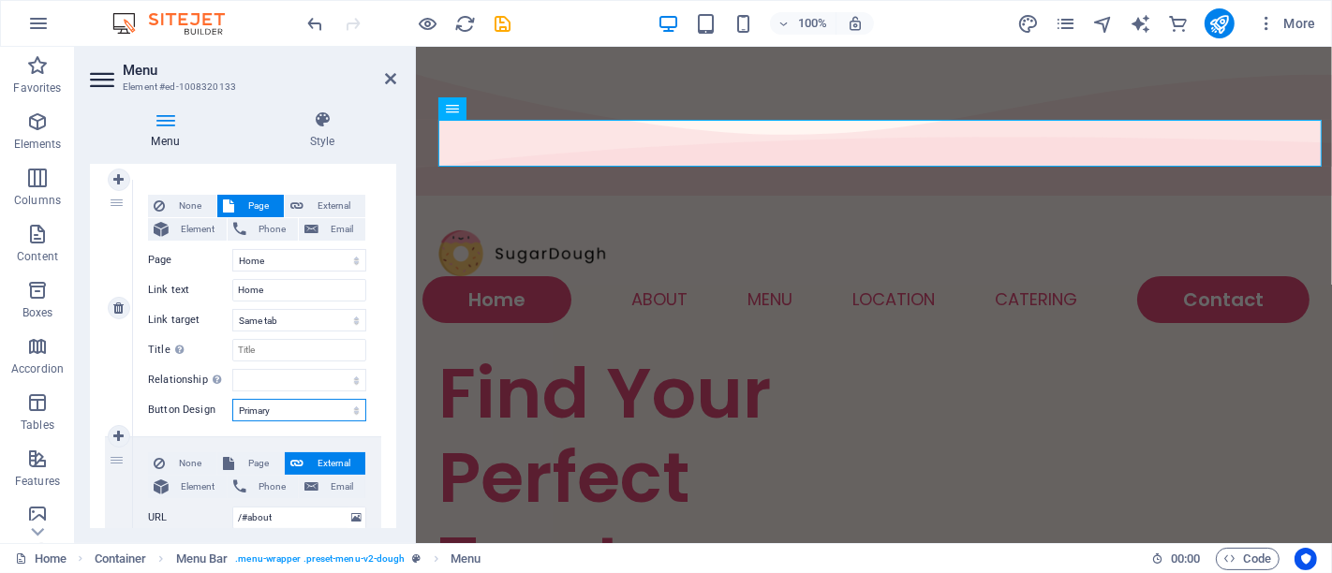
select select
click at [292, 392] on div "None Page External Element Phone Email Page Home Menu Contact Legal Notice Priv…" at bounding box center [257, 308] width 248 height 257
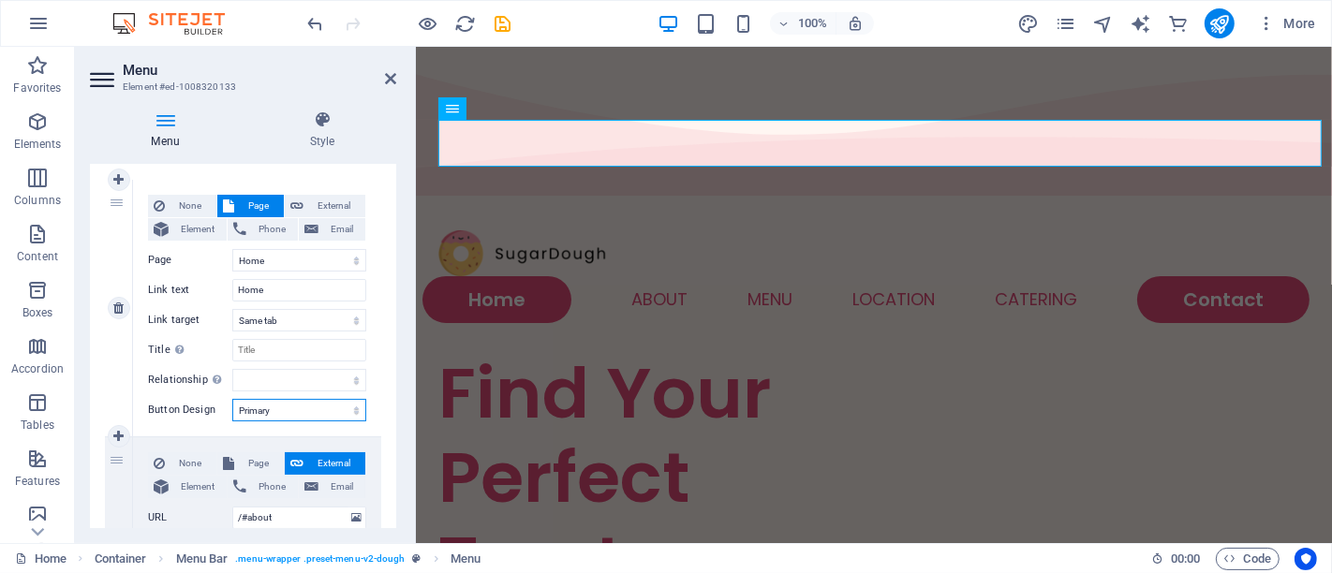
click at [285, 418] on select "None Default Primary Secondary" at bounding box center [299, 410] width 134 height 22
select select "secondary"
click at [232, 399] on select "None Default Primary Secondary" at bounding box center [299, 410] width 134 height 22
select select
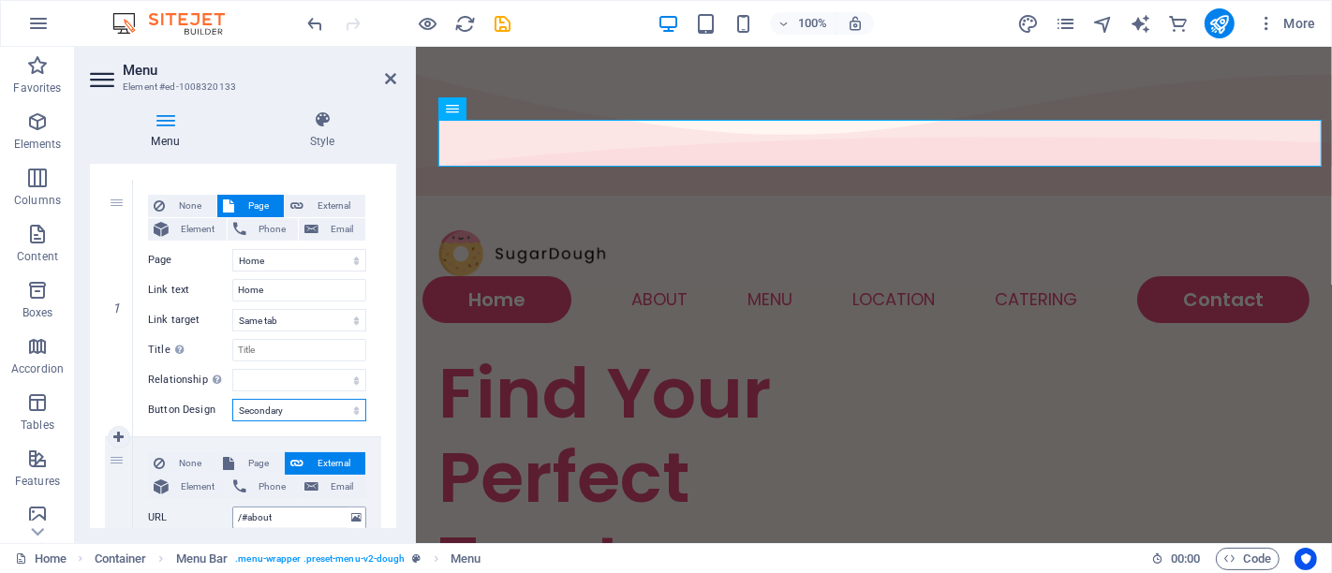
select select
click at [316, 386] on select "alternate author bookmark external help license next nofollow noreferrer noopen…" at bounding box center [299, 380] width 134 height 22
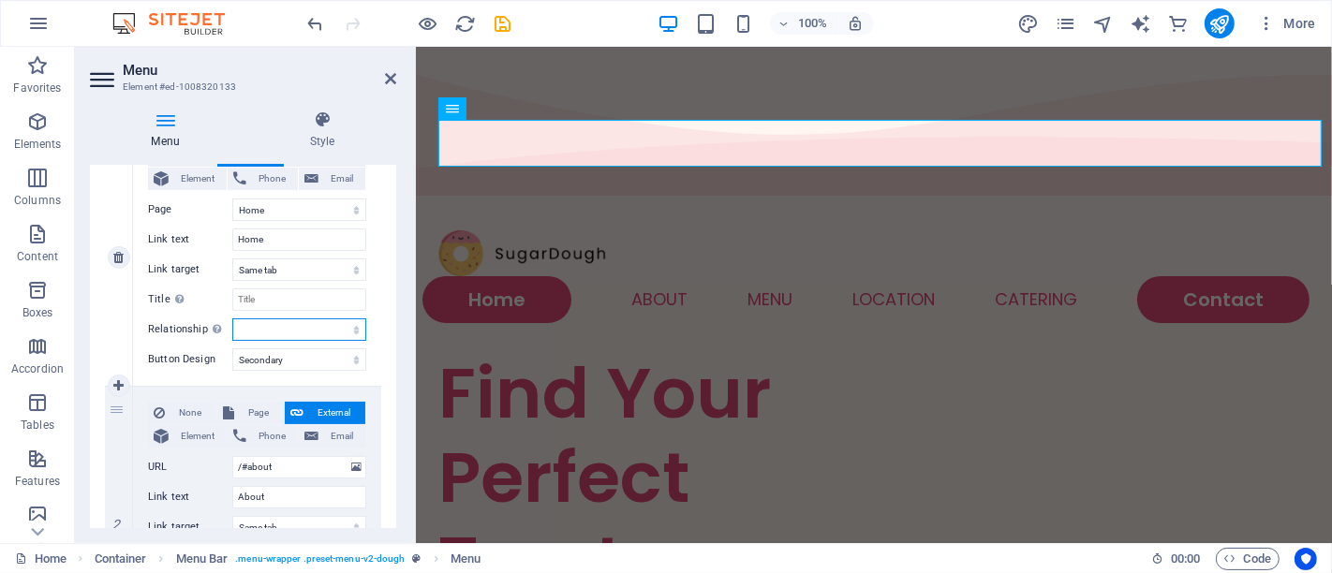
scroll to position [212, 0]
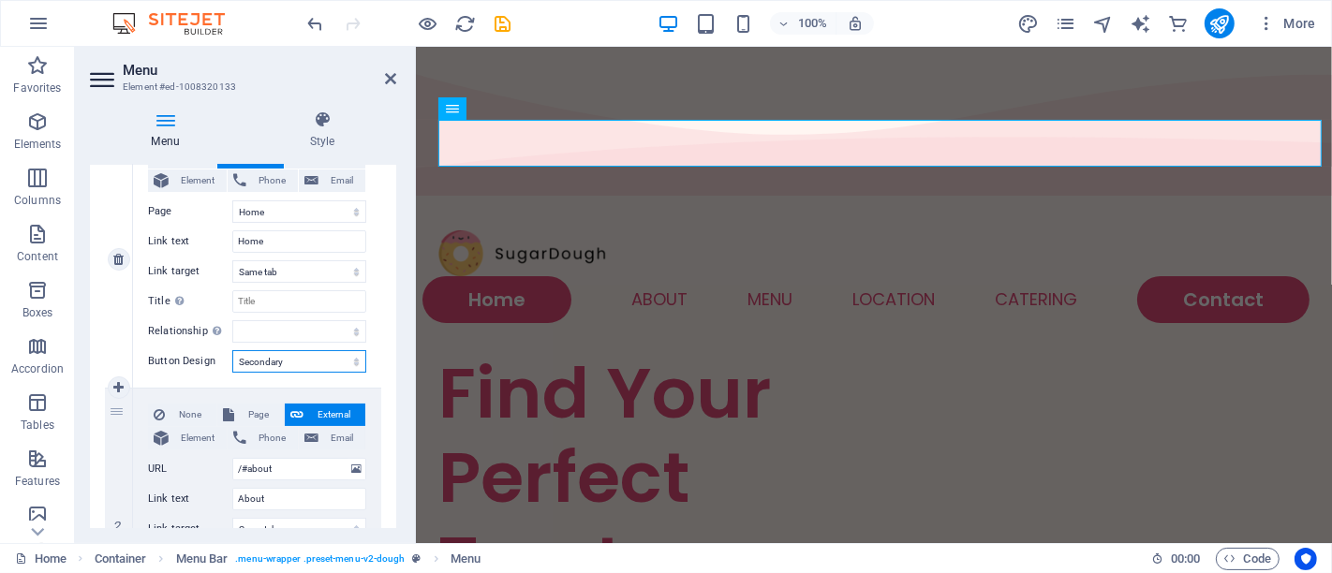
click at [276, 364] on select "None Default Primary Secondary" at bounding box center [299, 361] width 134 height 22
select select
click at [232, 350] on select "None Default Primary Secondary" at bounding box center [299, 361] width 134 height 22
select select
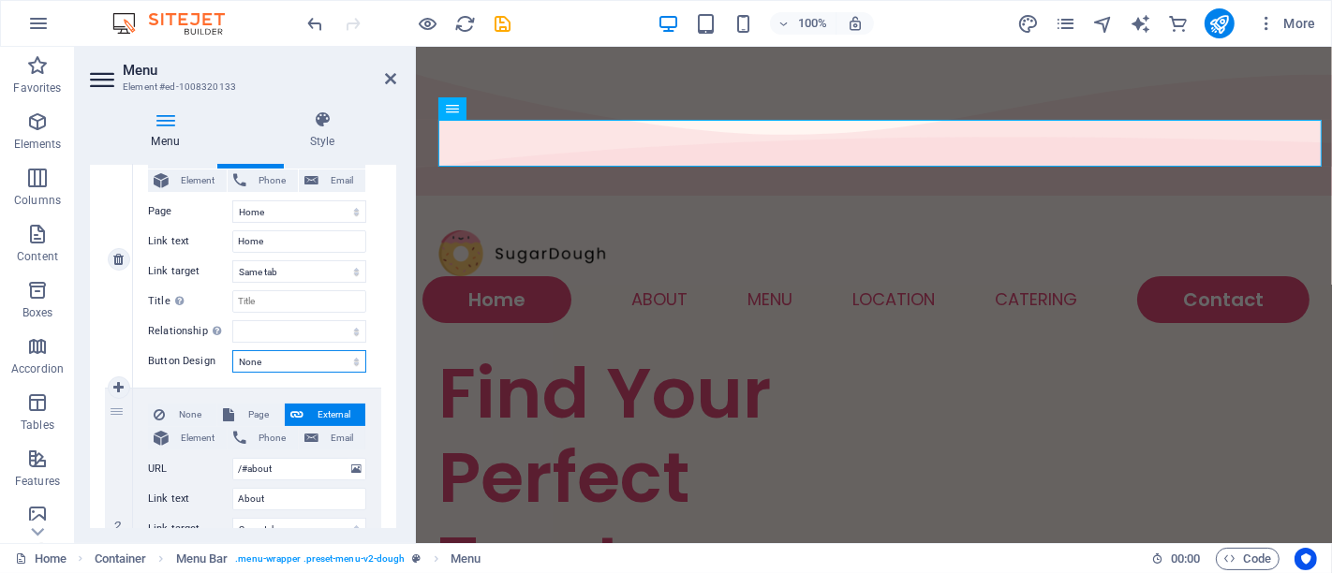
select select
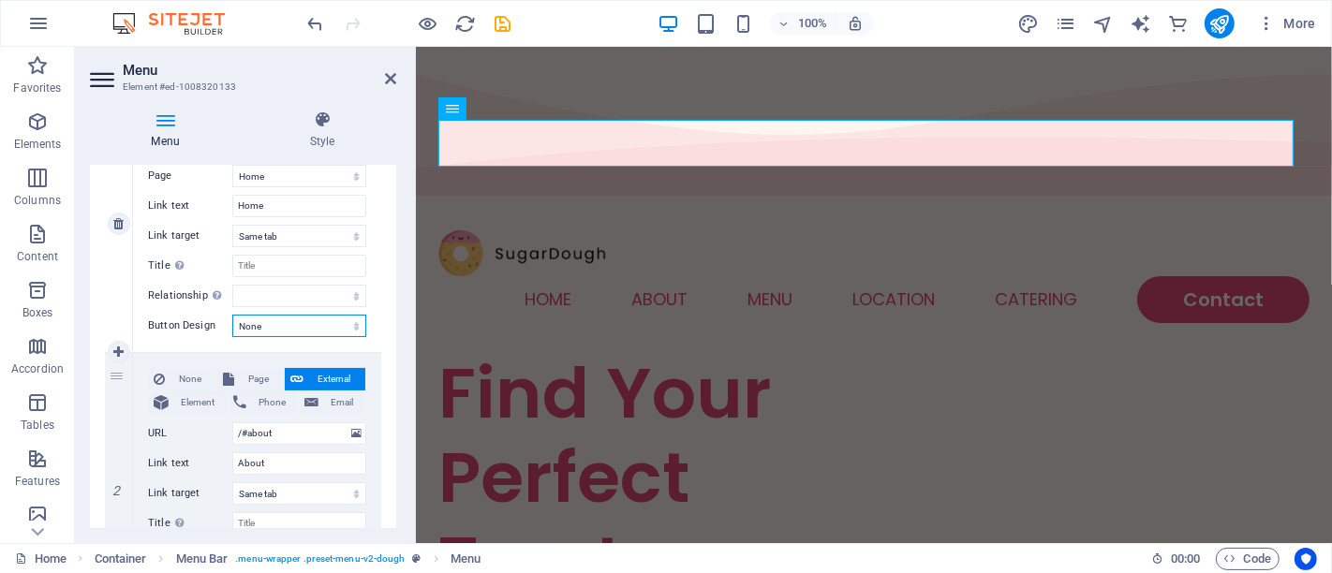
scroll to position [248, 0]
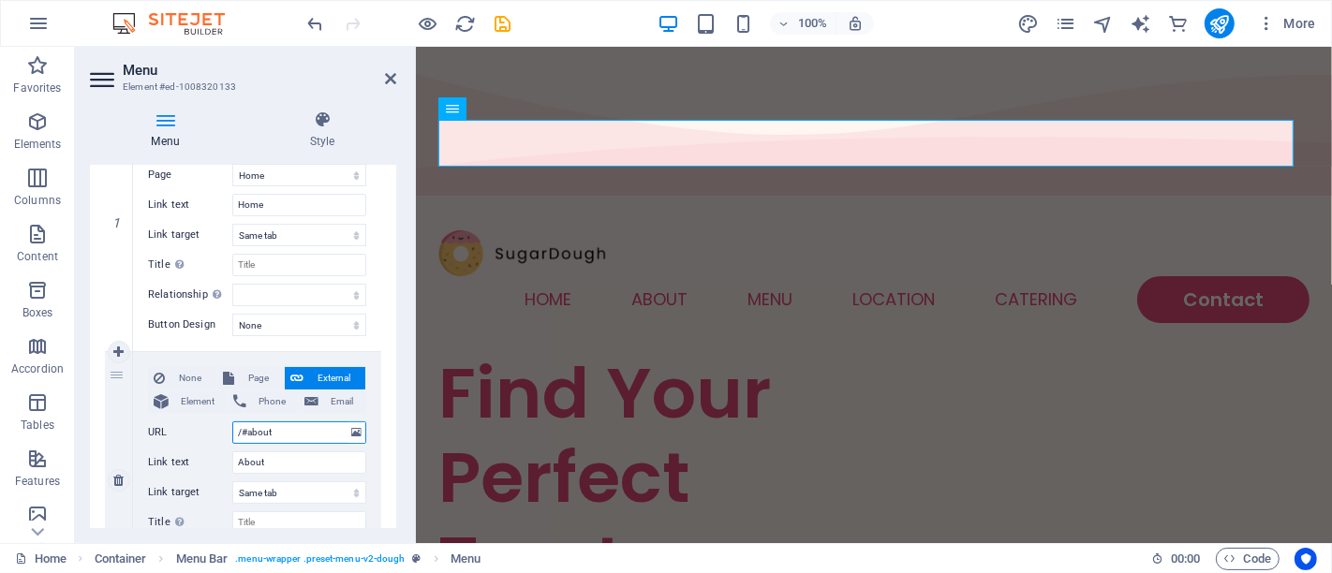
click at [292, 423] on input "/#about" at bounding box center [299, 433] width 134 height 22
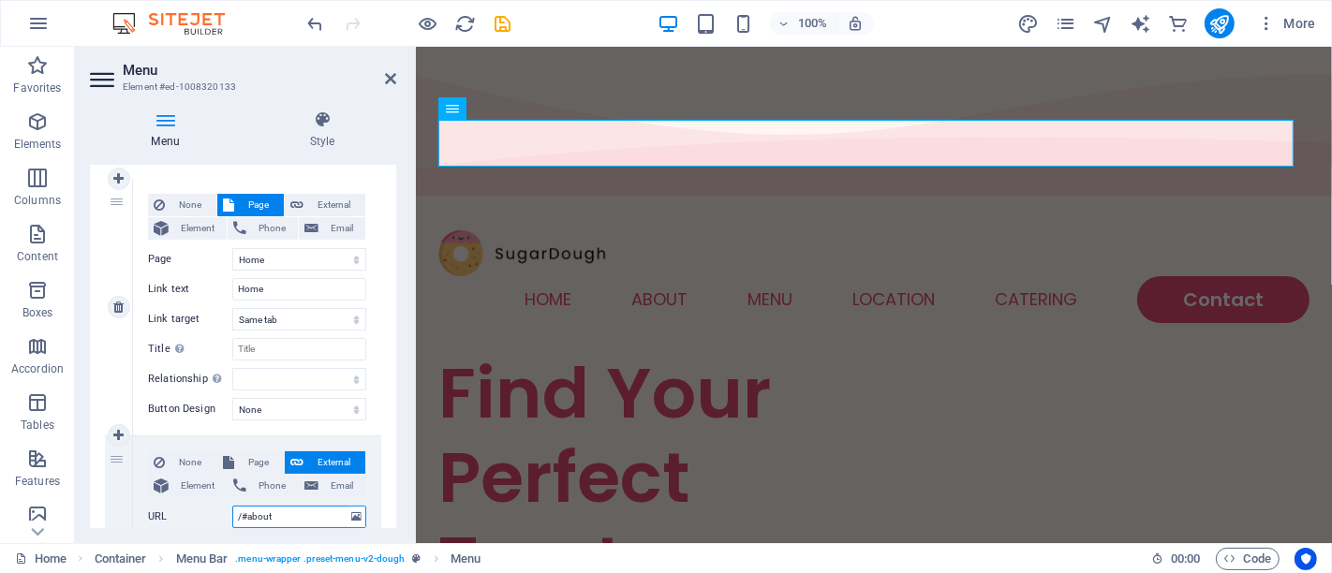
scroll to position [152, 0]
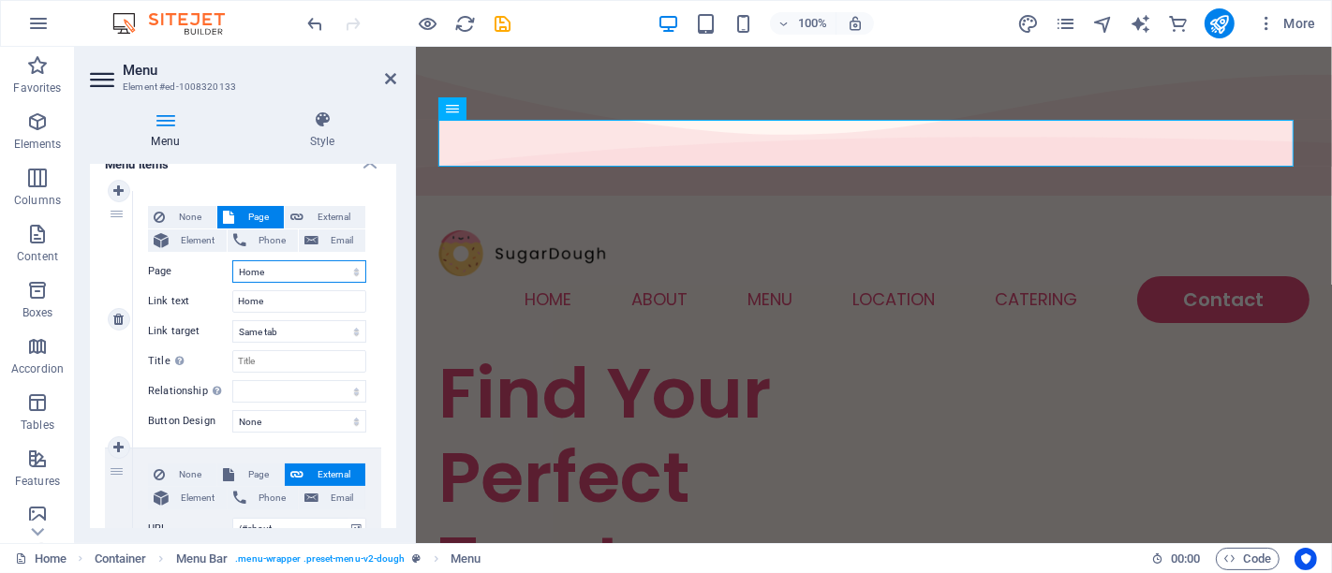
click at [345, 274] on select "Home Menu Contact Legal Notice Privacy" at bounding box center [299, 271] width 134 height 22
click at [356, 273] on select "Home Menu Contact Legal Notice Privacy" at bounding box center [299, 271] width 134 height 22
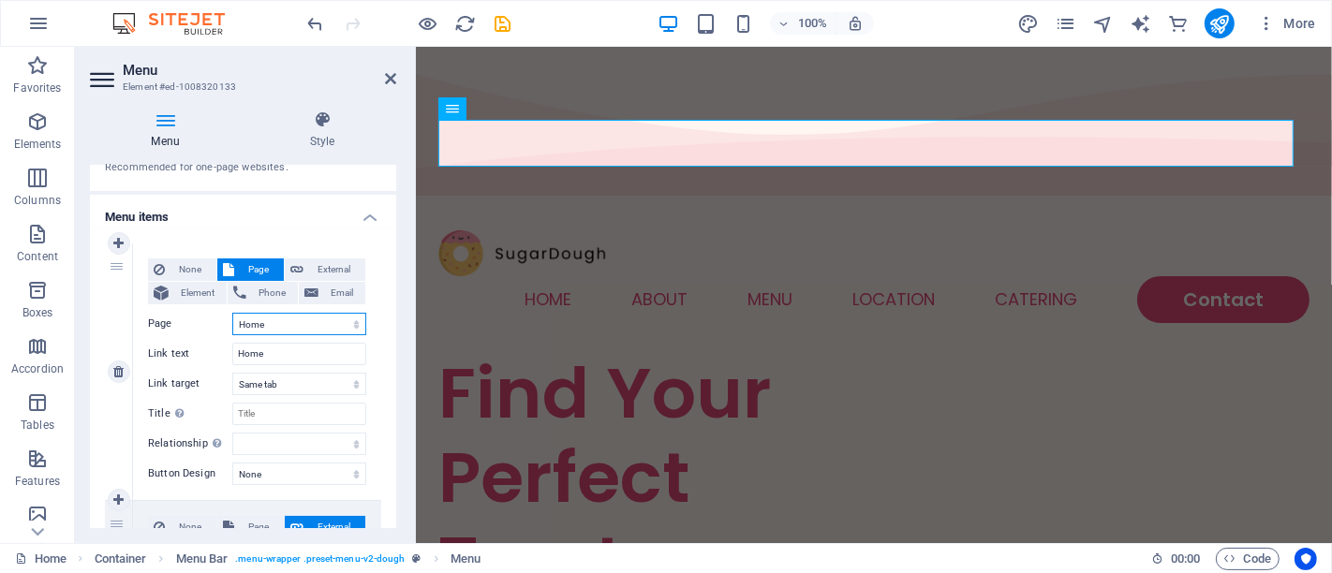
scroll to position [97, 0]
click at [371, 213] on h4 "Menu items" at bounding box center [243, 214] width 306 height 34
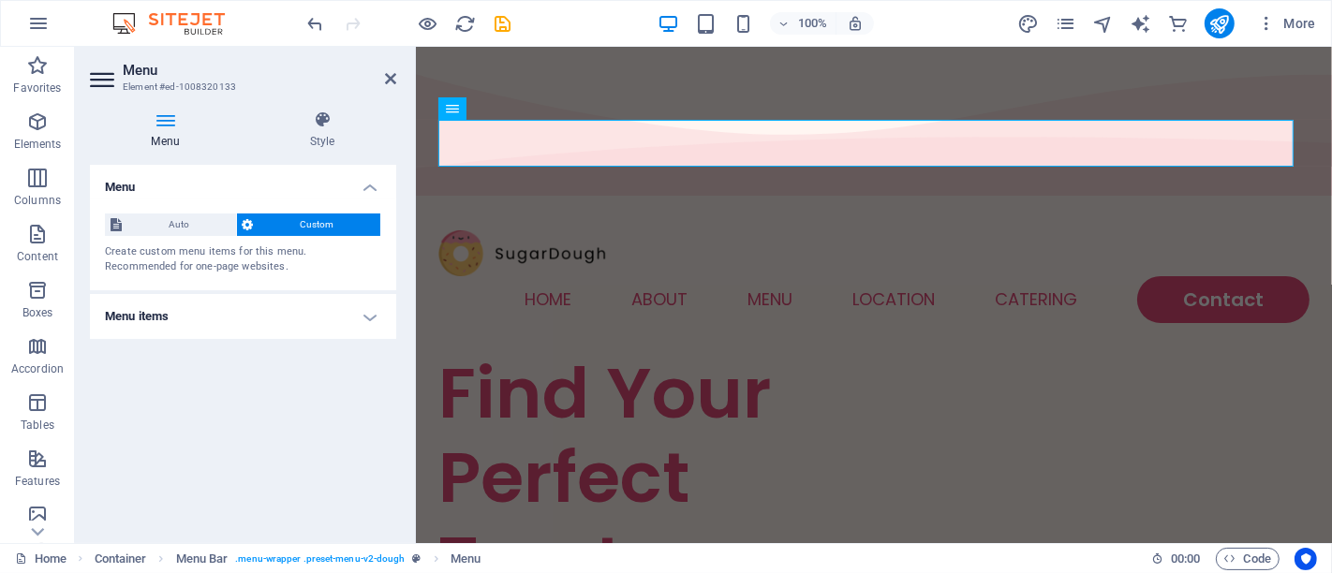
scroll to position [0, 0]
click at [361, 316] on h4 "Menu items" at bounding box center [243, 316] width 306 height 45
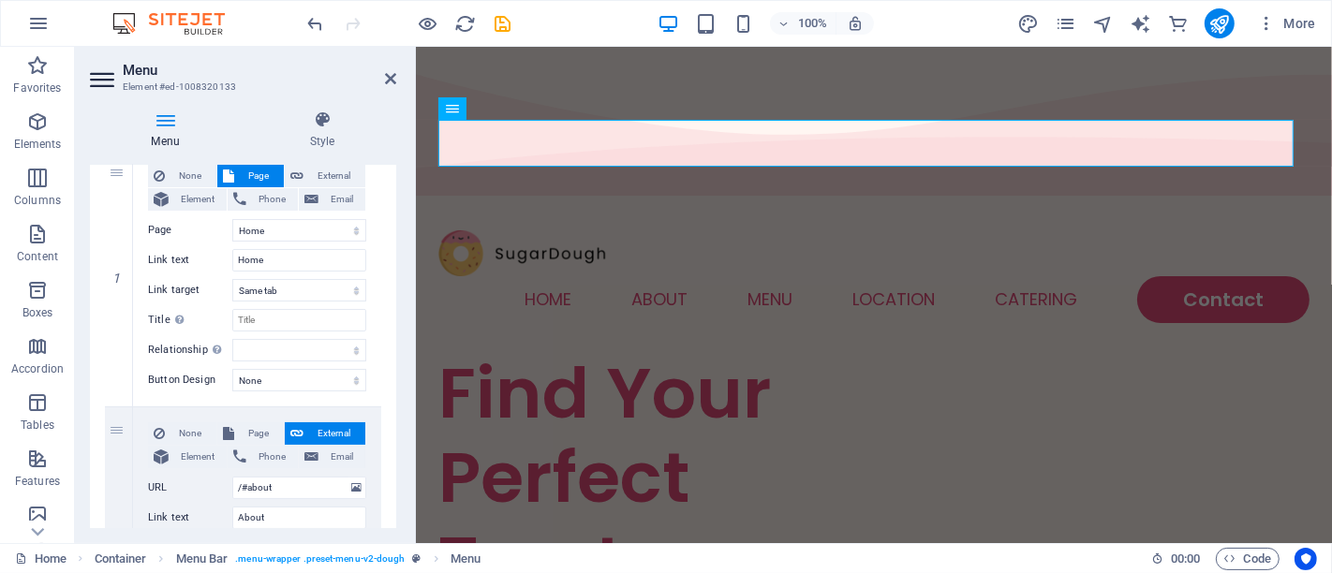
scroll to position [82, 0]
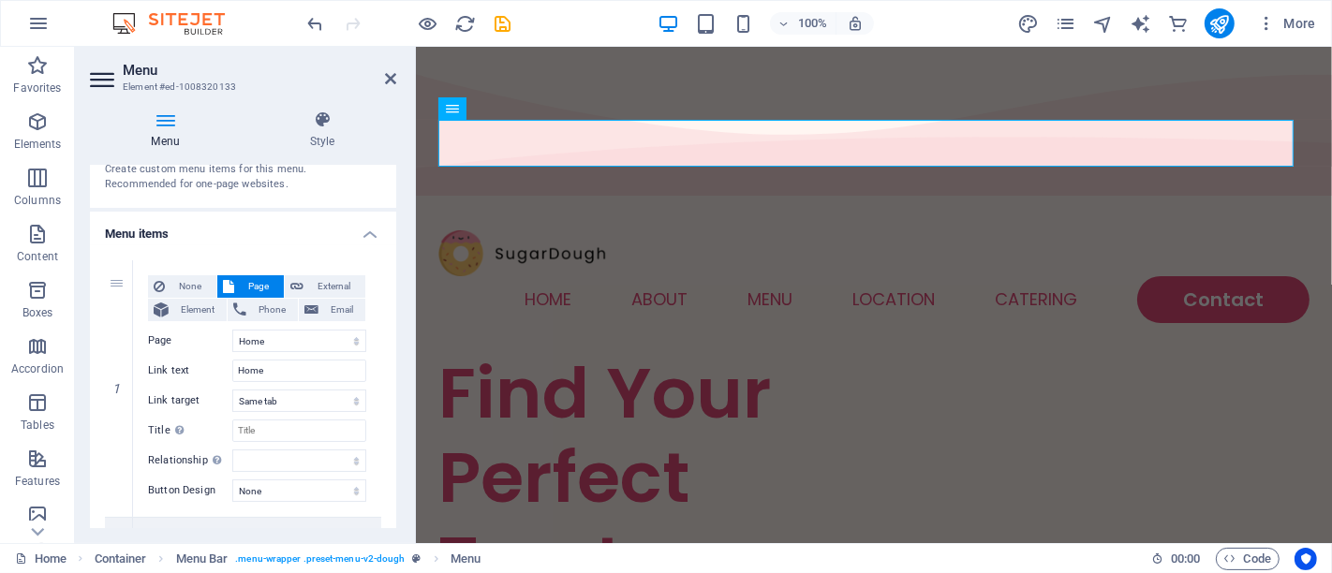
click at [360, 236] on h4 "Menu items" at bounding box center [243, 229] width 306 height 34
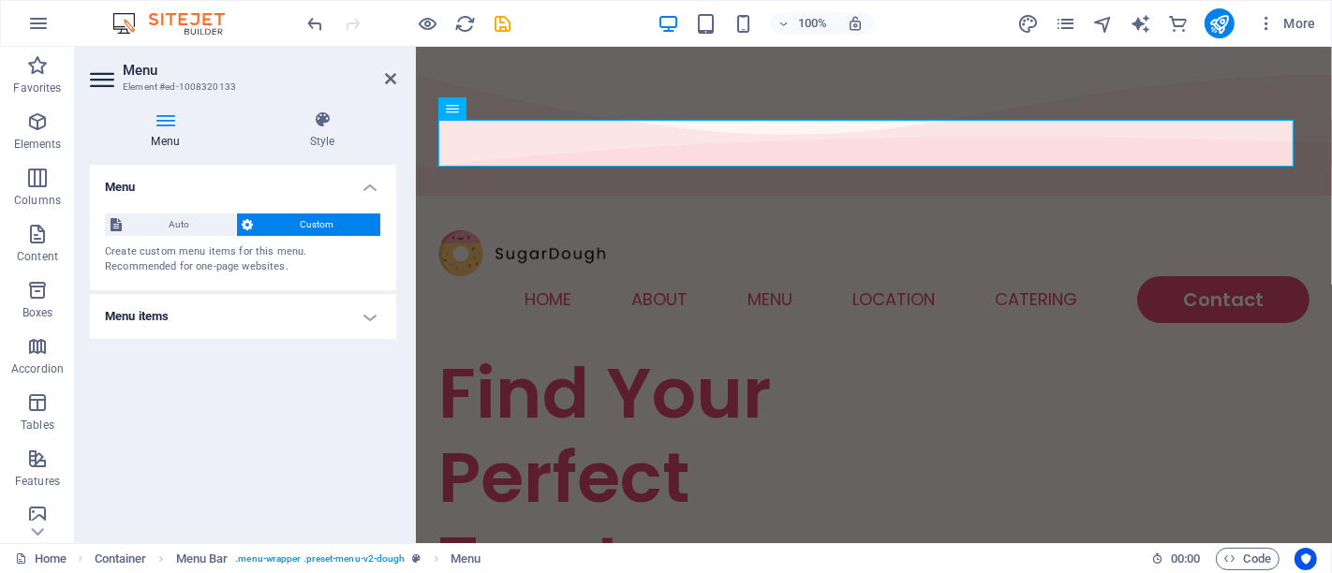
scroll to position [0, 0]
click at [364, 311] on h4 "Menu items" at bounding box center [243, 316] width 306 height 45
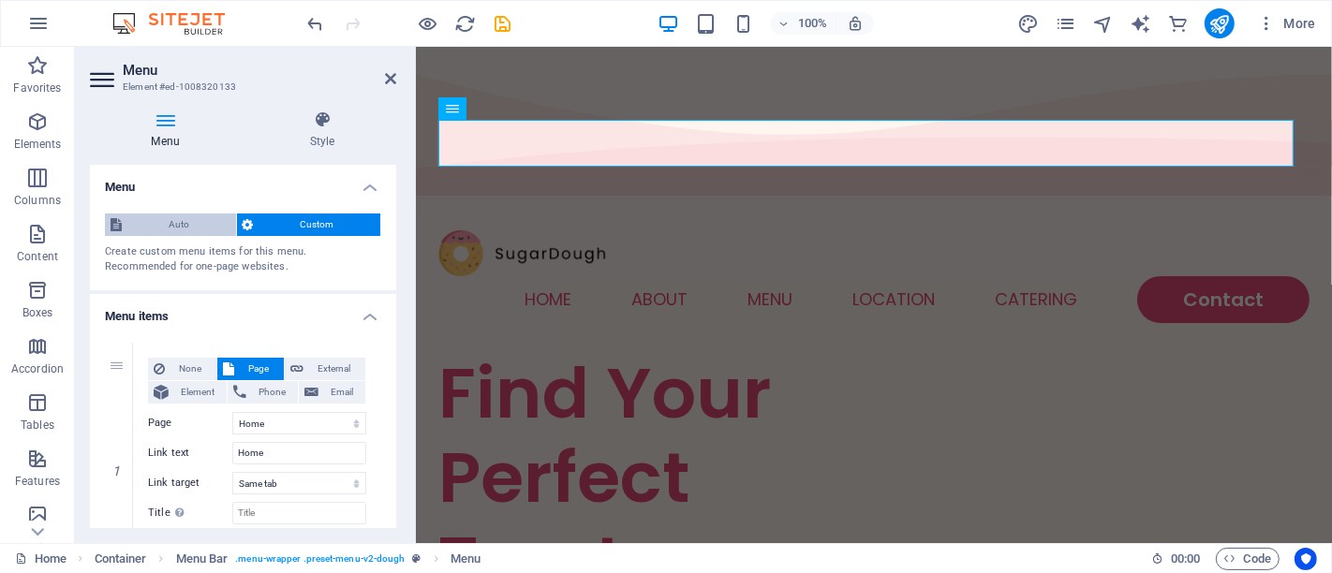
click at [169, 217] on span "Auto" at bounding box center [178, 225] width 103 height 22
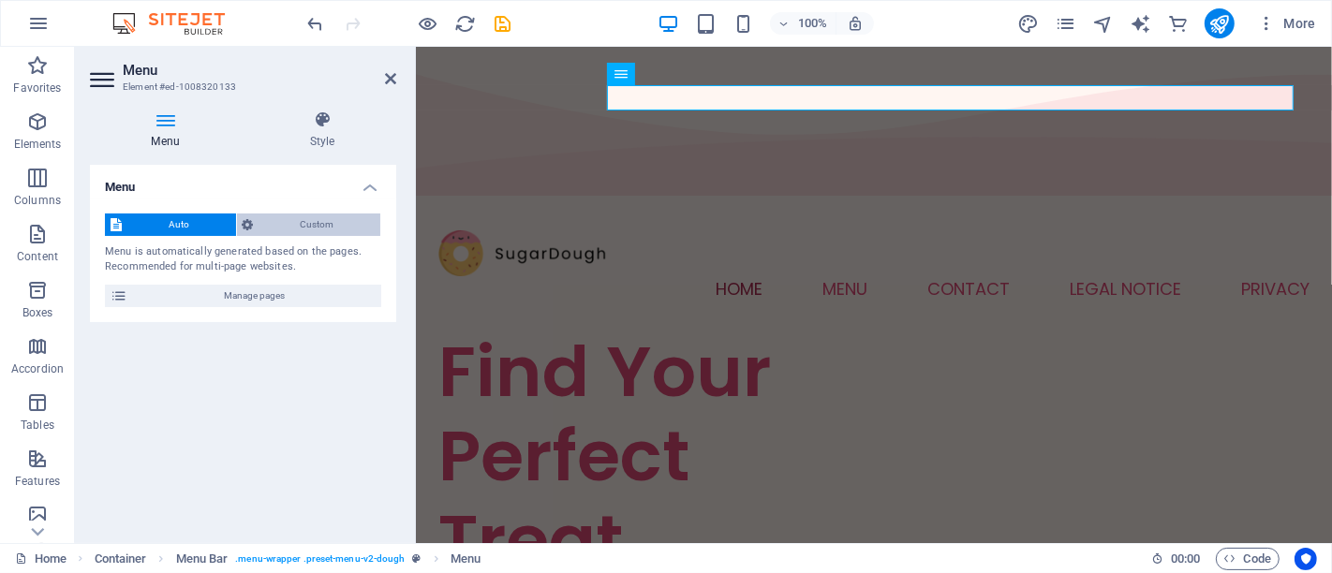
click at [263, 223] on span "Custom" at bounding box center [318, 225] width 116 height 22
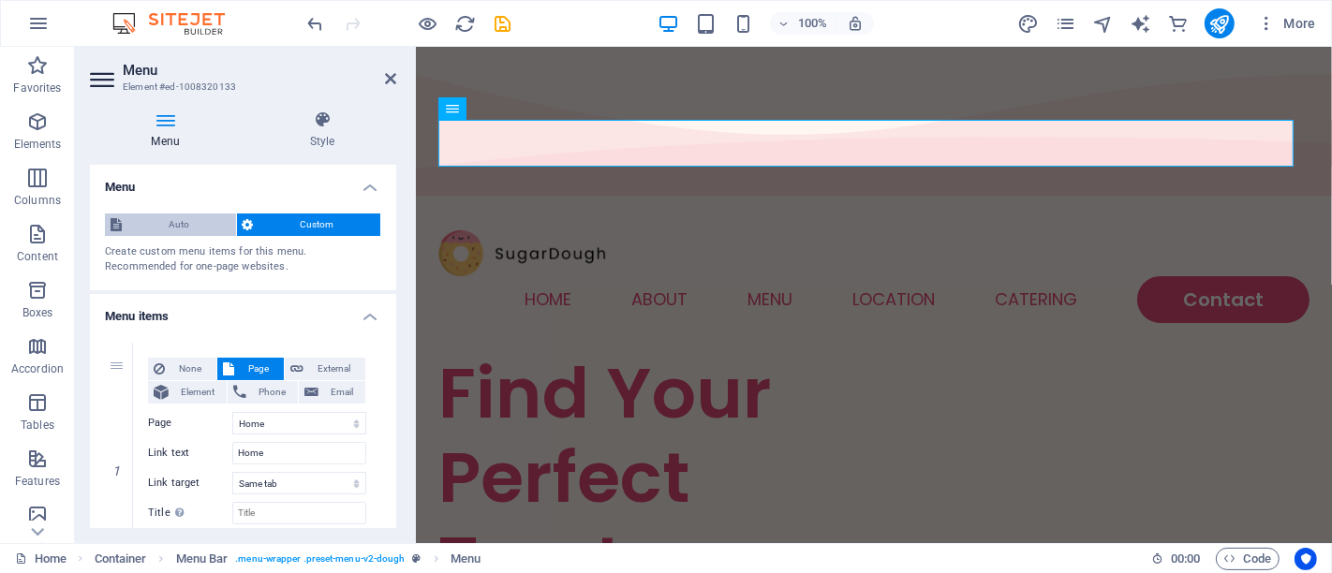
click at [185, 233] on span "Auto" at bounding box center [178, 225] width 103 height 22
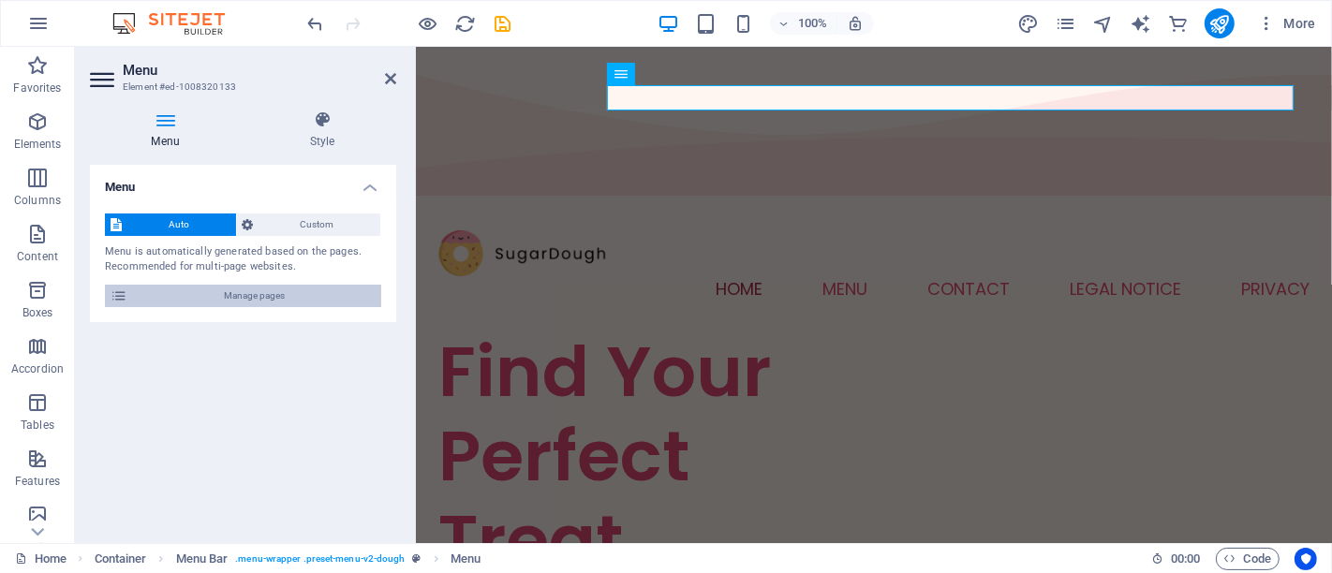
click at [128, 300] on button "Manage pages" at bounding box center [243, 296] width 276 height 22
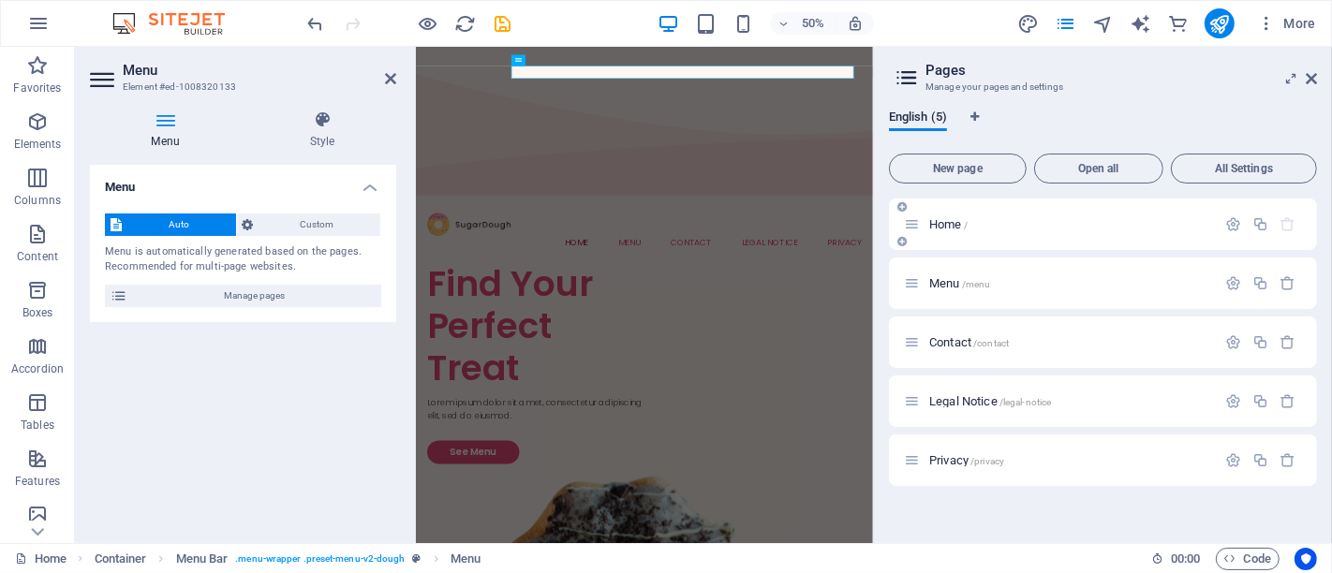
click at [910, 229] on icon at bounding box center [912, 224] width 16 height 16
click at [909, 238] on div "Home /" at bounding box center [1103, 225] width 428 height 52
click at [918, 222] on icon at bounding box center [912, 224] width 16 height 16
click at [964, 227] on span "/" at bounding box center [966, 225] width 4 height 10
click at [376, 187] on h4 "Menu" at bounding box center [243, 182] width 306 height 34
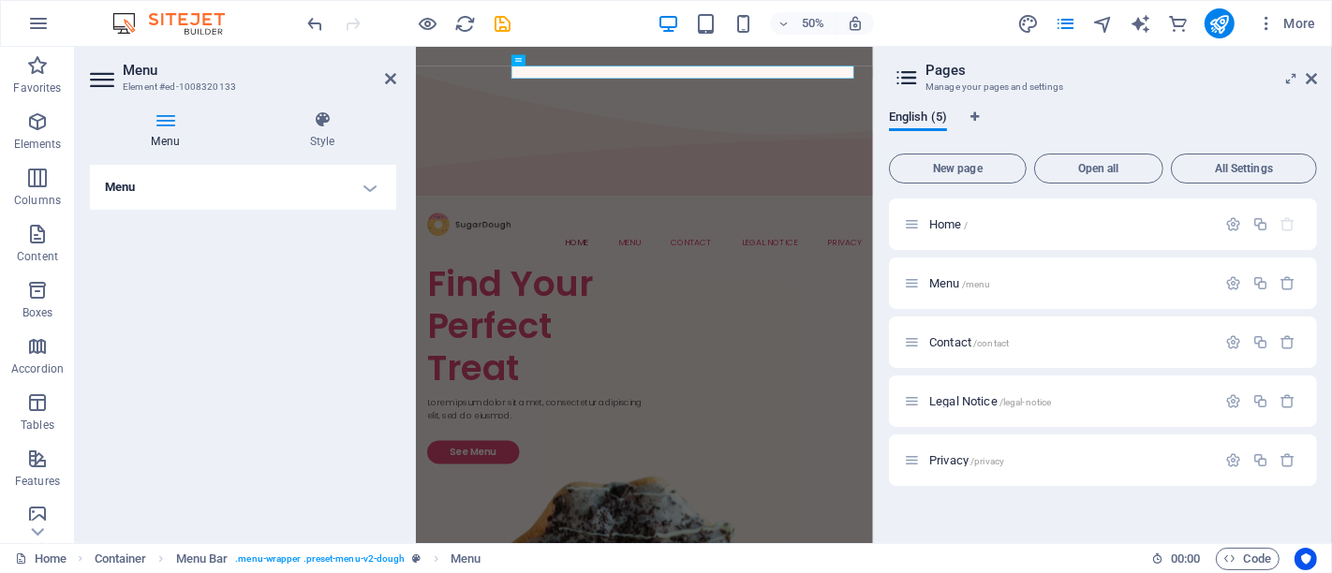
click at [376, 187] on h4 "Menu" at bounding box center [243, 187] width 306 height 45
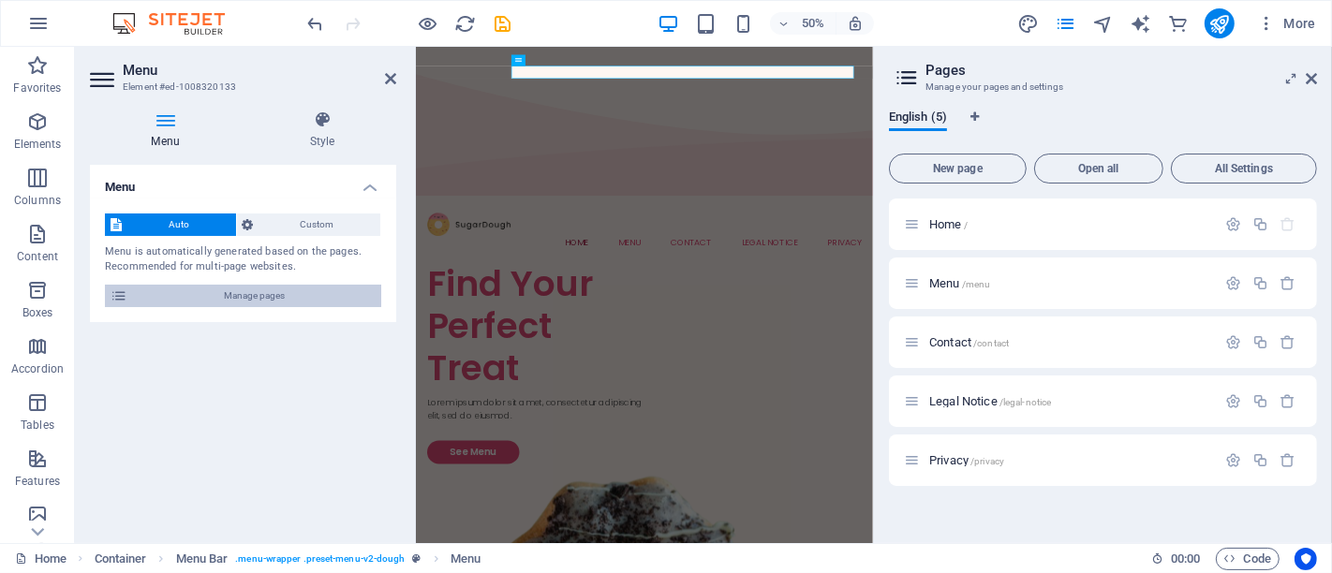
click at [245, 301] on span "Manage pages" at bounding box center [254, 296] width 243 height 22
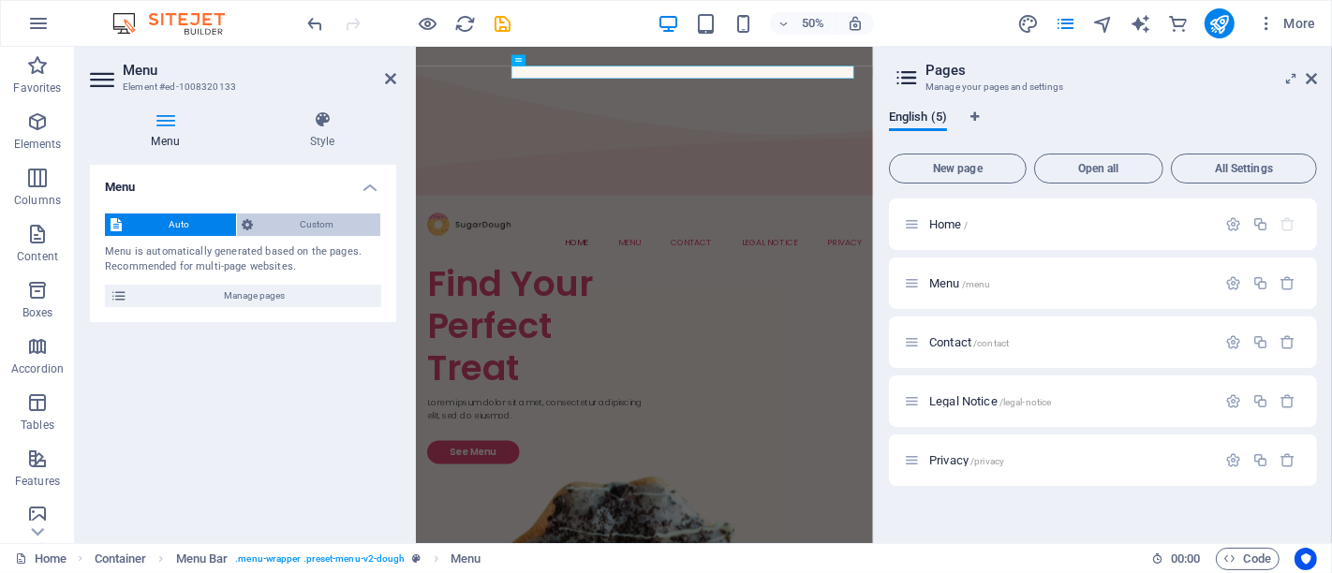
click at [316, 224] on span "Custom" at bounding box center [318, 225] width 116 height 22
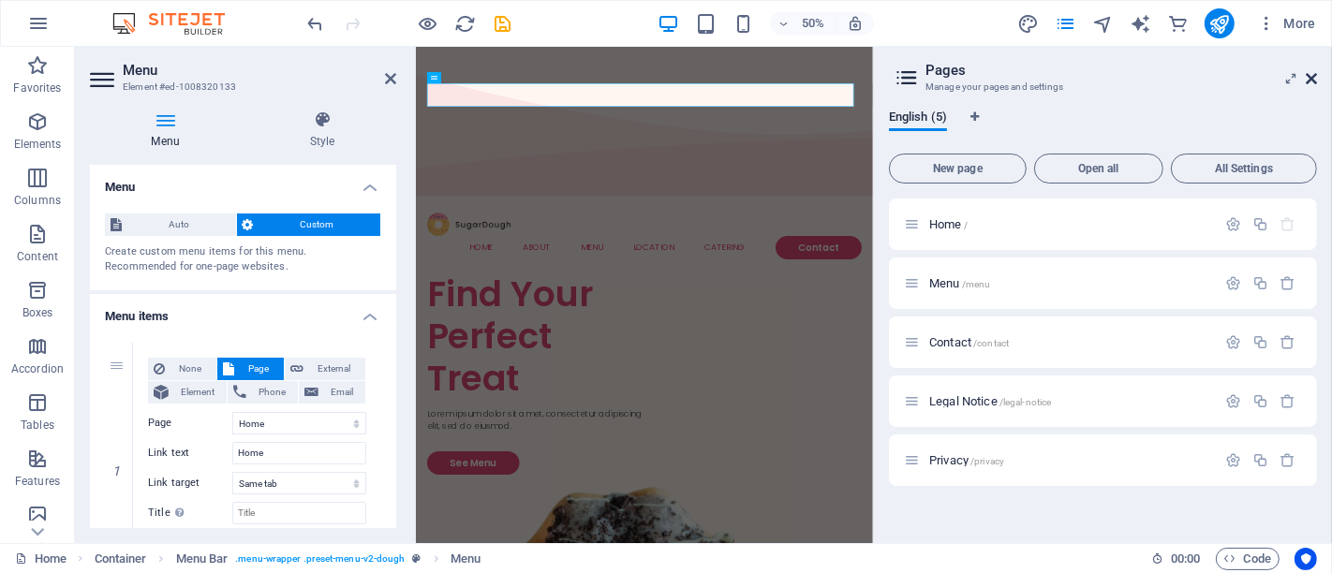
click at [1314, 76] on icon at bounding box center [1311, 78] width 11 height 15
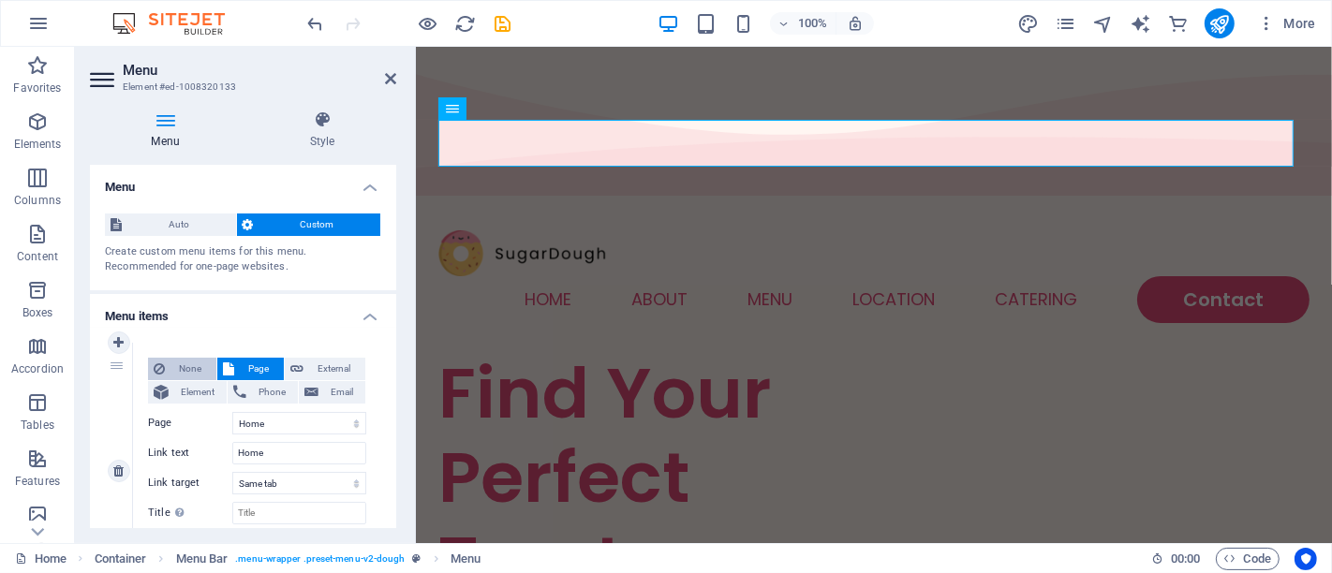
click at [193, 364] on span "None" at bounding box center [191, 369] width 40 height 22
select select
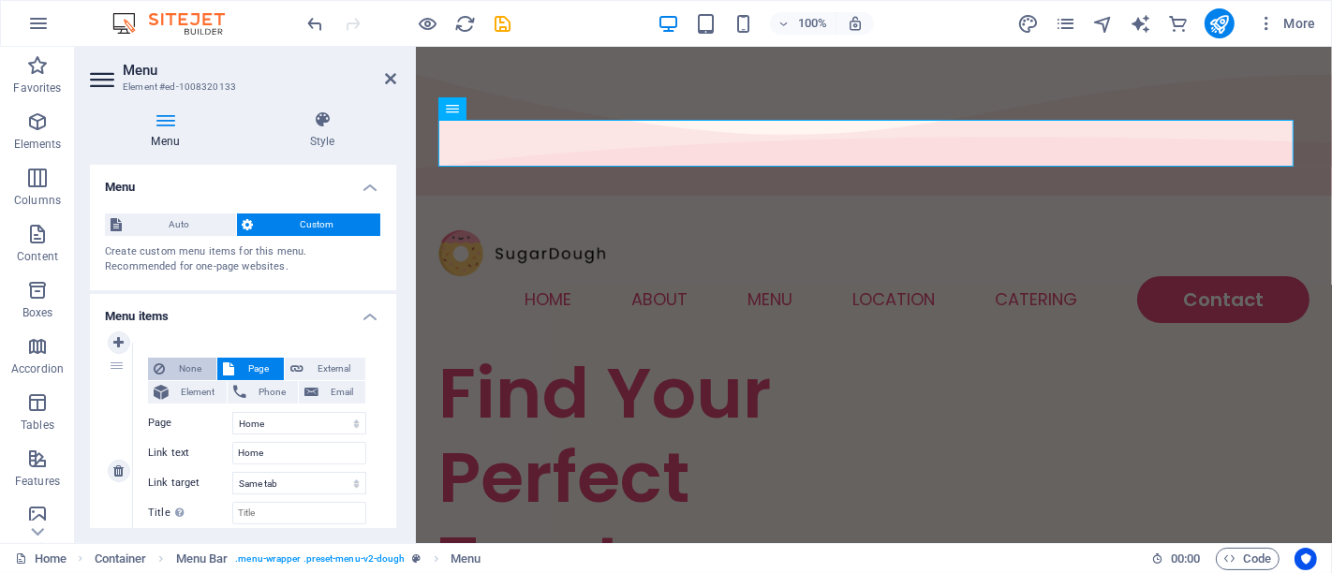
select select
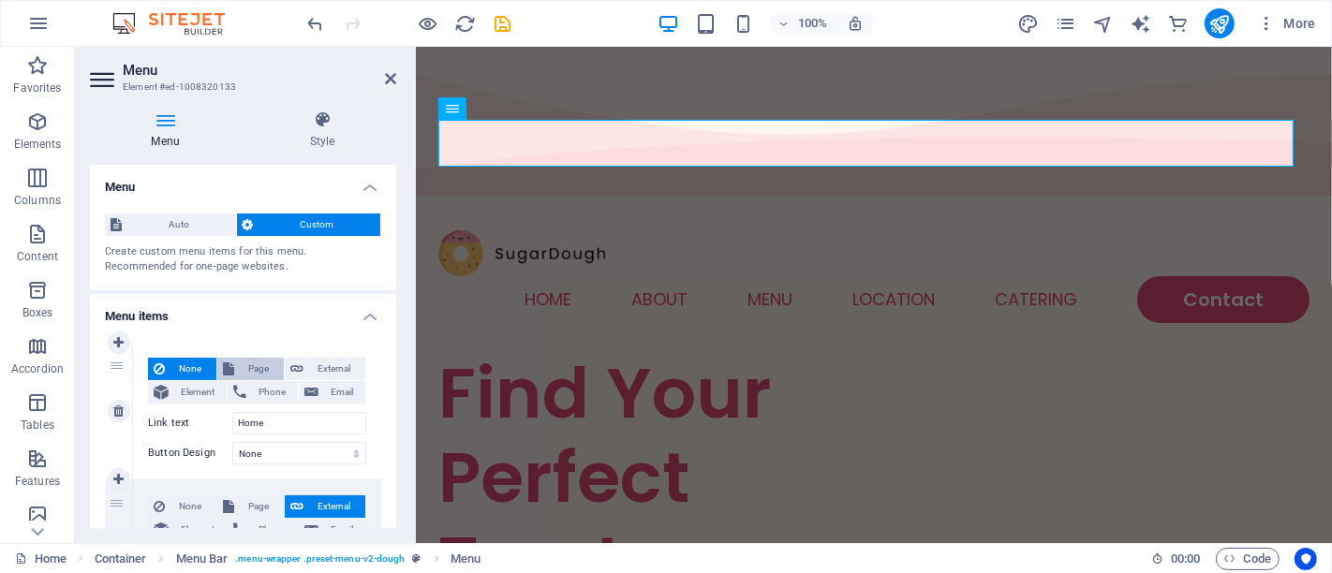
click at [232, 365] on icon at bounding box center [228, 369] width 11 height 22
select select
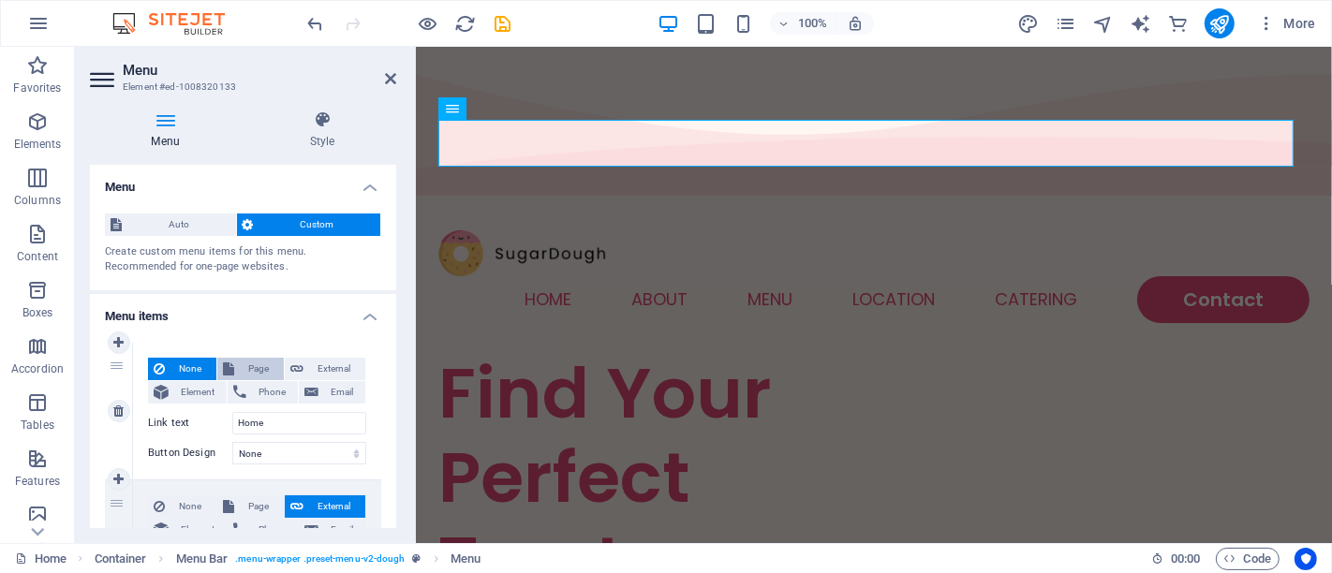
select select
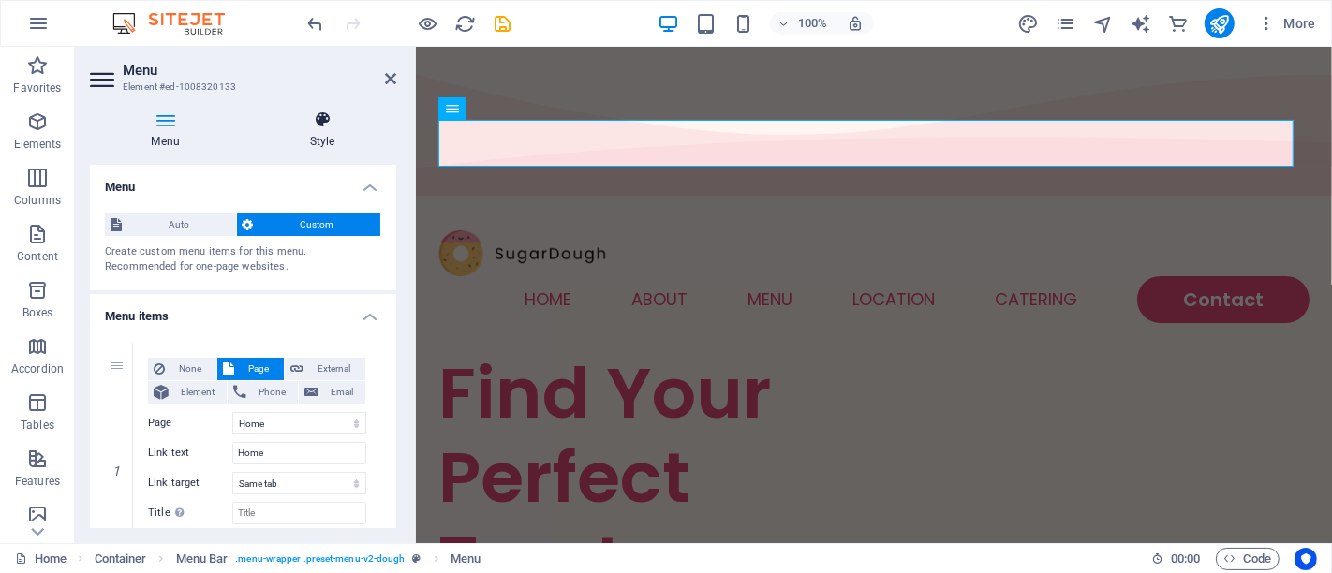
click at [319, 137] on h4 "Style" at bounding box center [322, 130] width 148 height 39
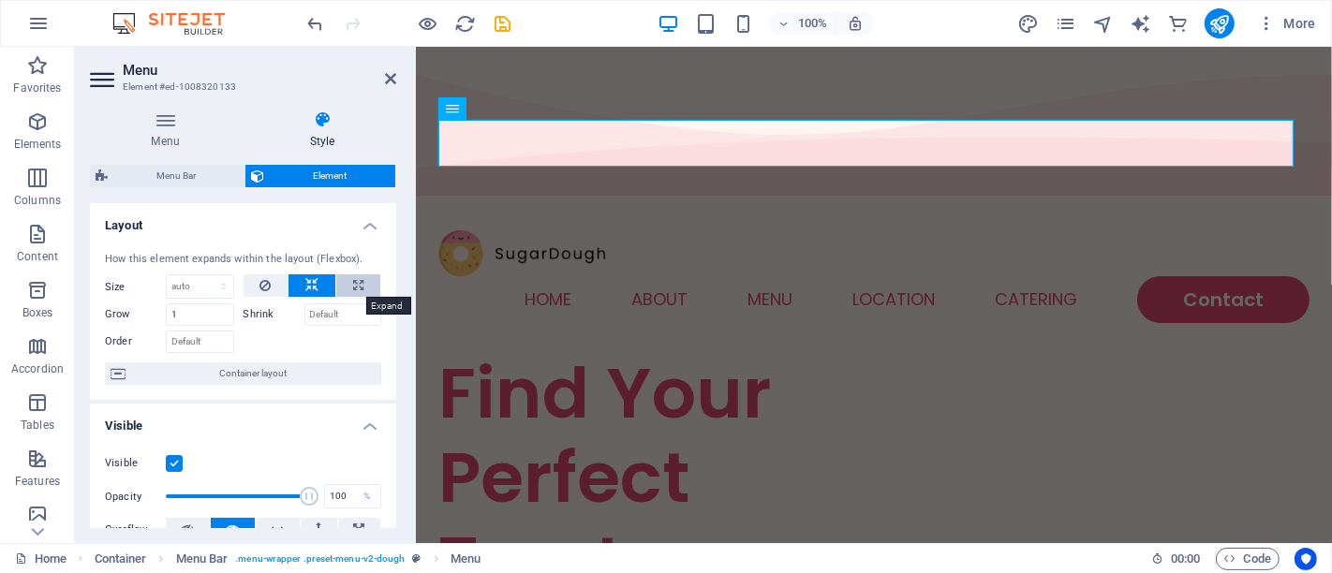
click at [348, 293] on button at bounding box center [358, 286] width 44 height 22
type input "100"
select select "%"
click at [305, 291] on icon at bounding box center [311, 286] width 13 height 22
select select "DISABLED_OPTION_VALUE"
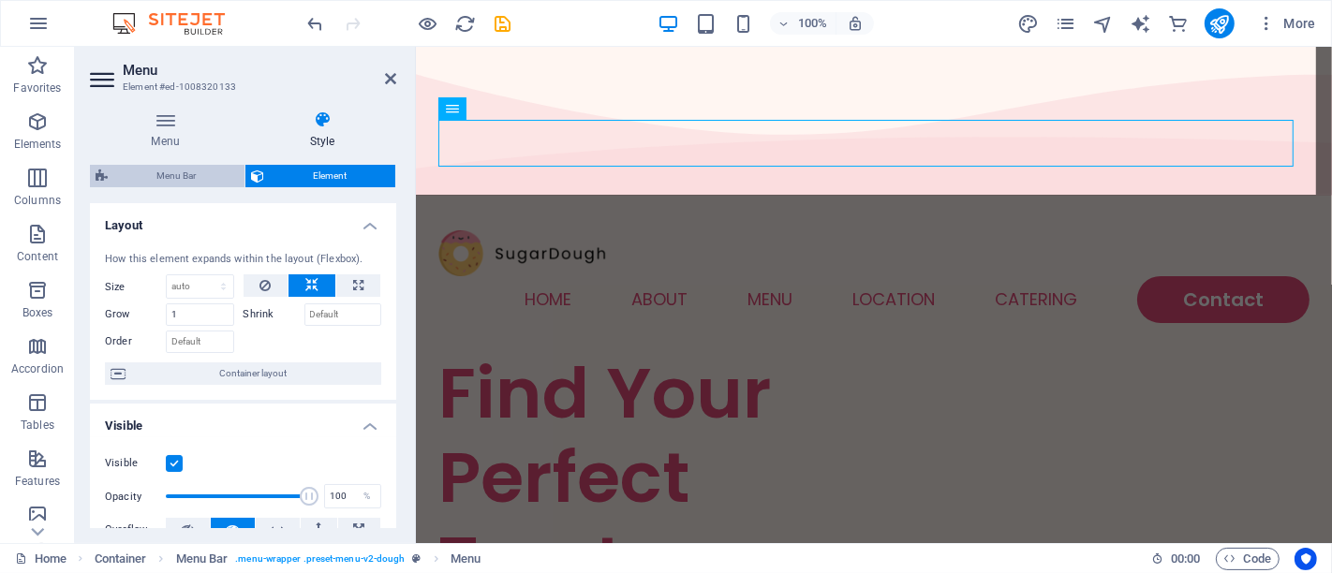
click at [200, 173] on span "Menu Bar" at bounding box center [176, 176] width 126 height 22
select select "rem"
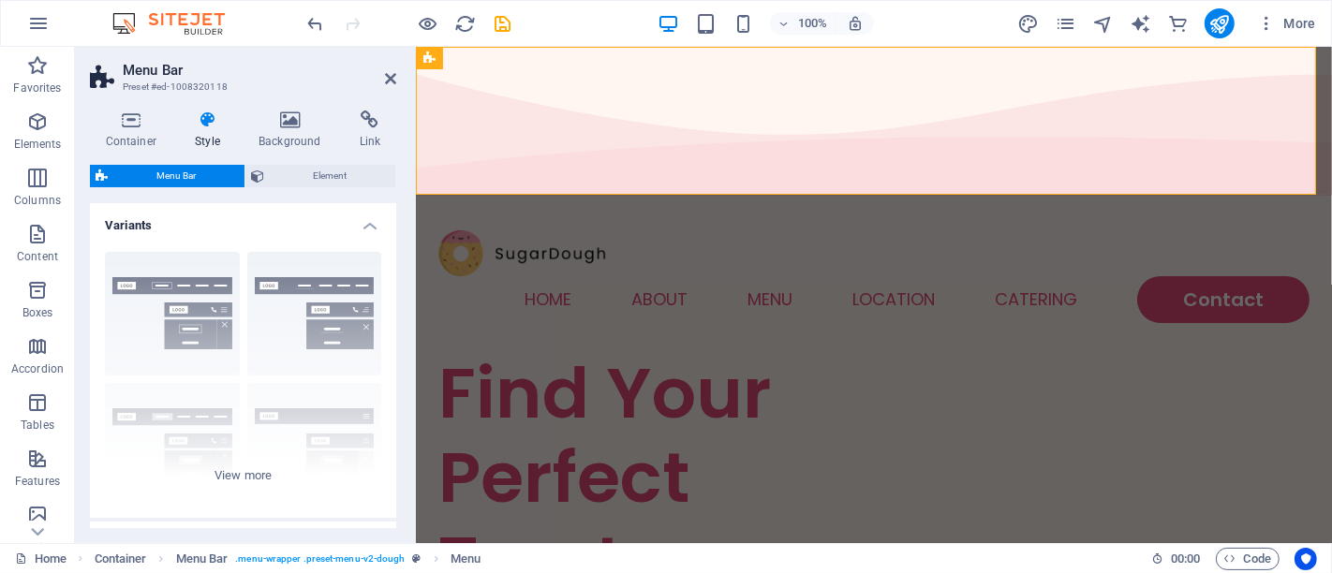
click at [200, 173] on span "Menu Bar" at bounding box center [176, 176] width 126 height 22
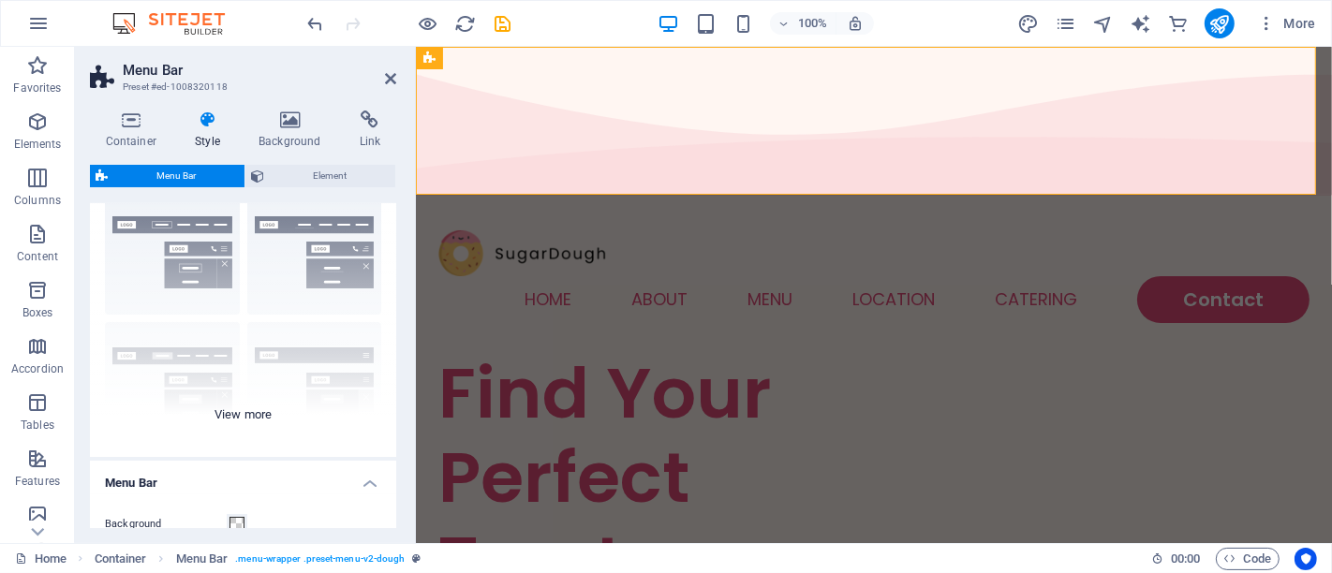
click at [228, 448] on div "Border Centered Default Fixed Loki Trigger Wide XXL" at bounding box center [243, 316] width 306 height 281
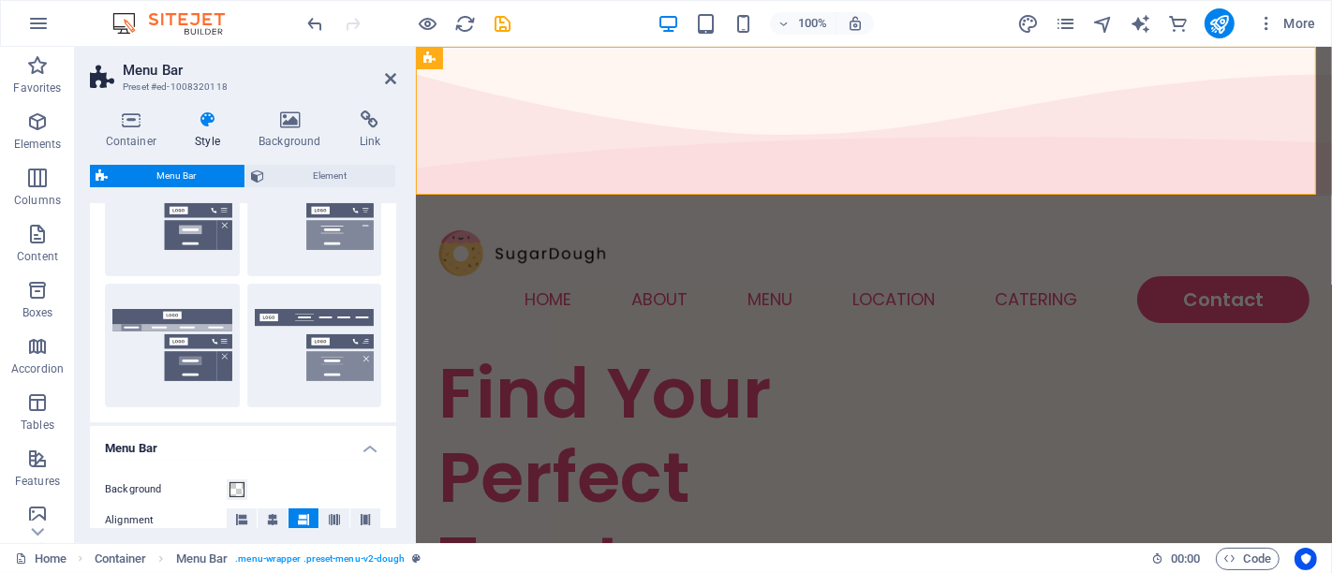
scroll to position [525, 0]
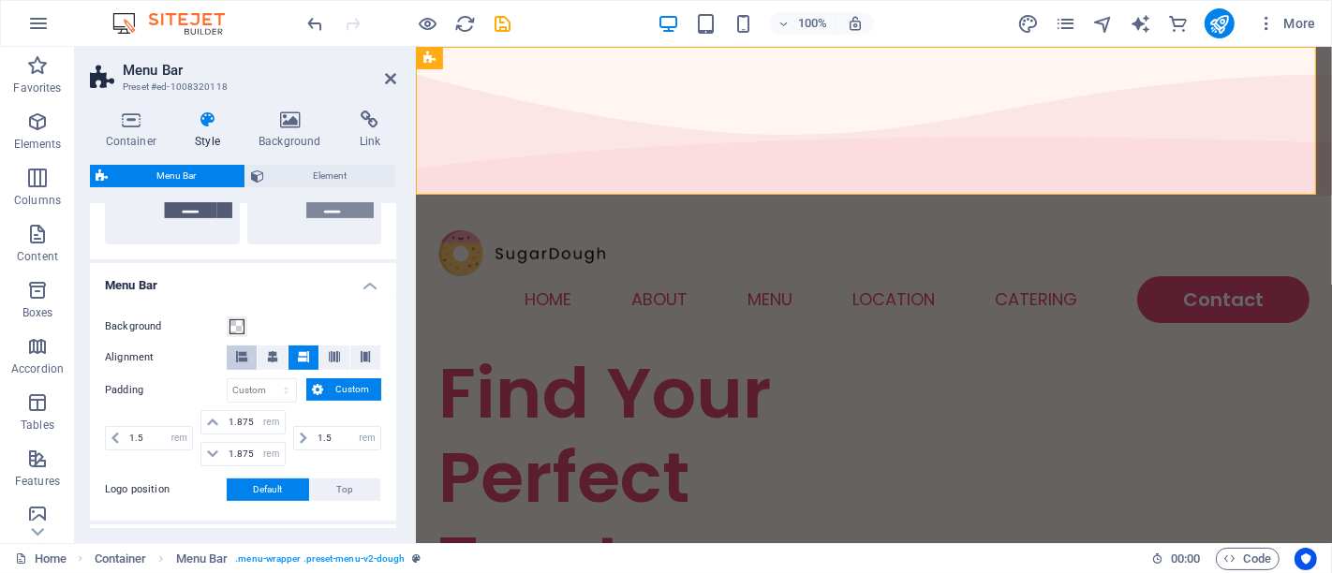
click at [249, 354] on button at bounding box center [242, 358] width 30 height 24
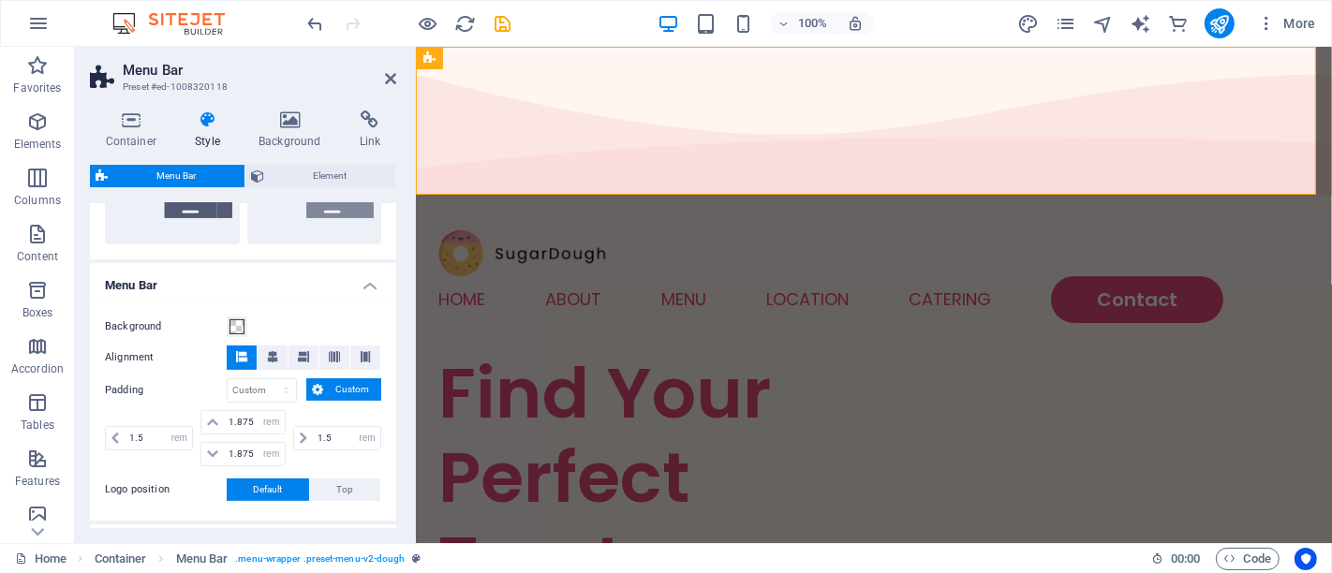
drag, startPoint x: 414, startPoint y: 330, endPoint x: 326, endPoint y: 323, distance: 88.3
click at [326, 323] on aside "Menu Bar Preset #ed-1008320118 Container Style Background Link Size Height Defa…" at bounding box center [245, 295] width 341 height 497
drag, startPoint x: 828, startPoint y: 431, endPoint x: 467, endPoint y: 382, distance: 364.0
click at [299, 356] on icon at bounding box center [303, 356] width 11 height 11
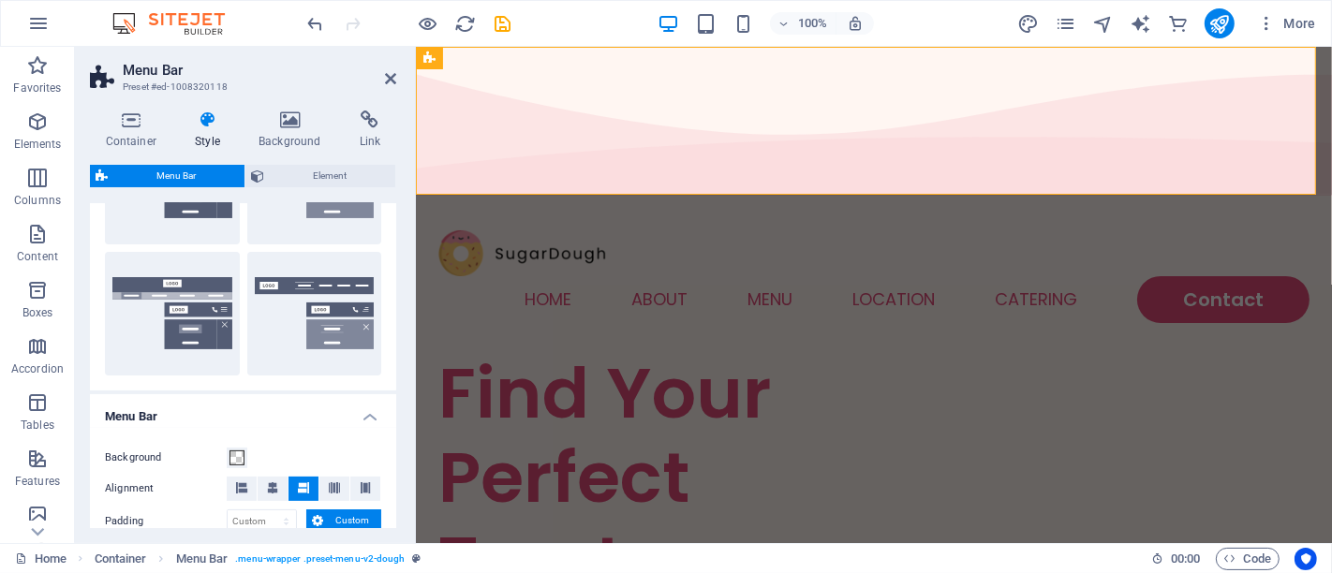
scroll to position [385, 0]
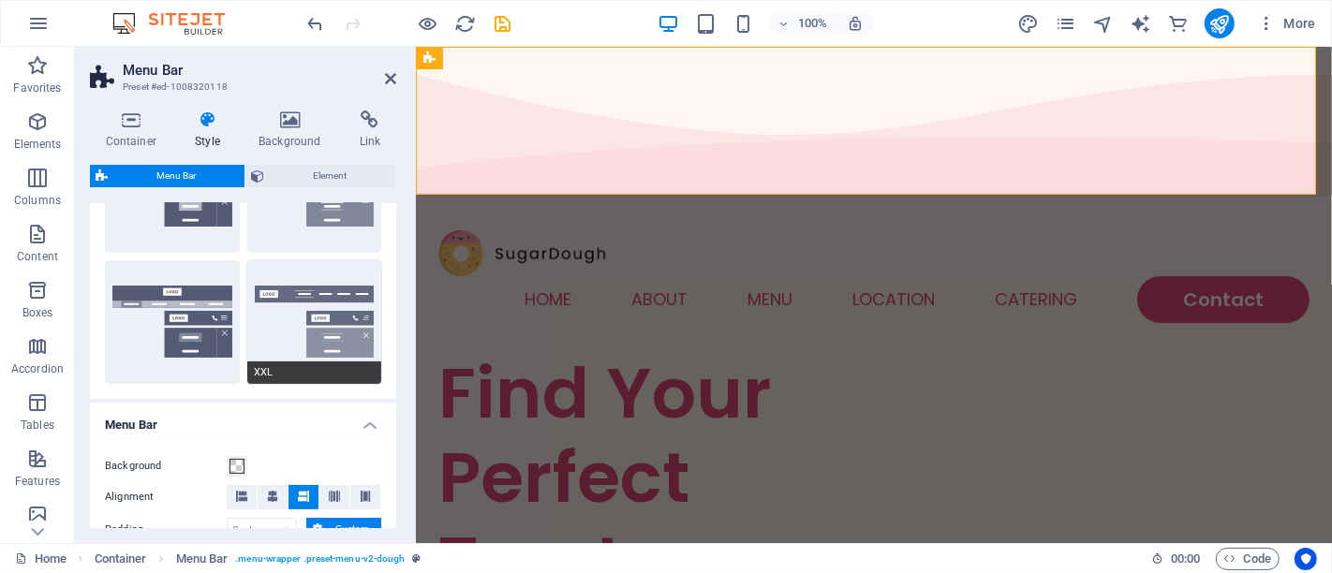
click at [307, 321] on button "XXL" at bounding box center [314, 322] width 135 height 124
type input "1"
select select "rem"
type input "1"
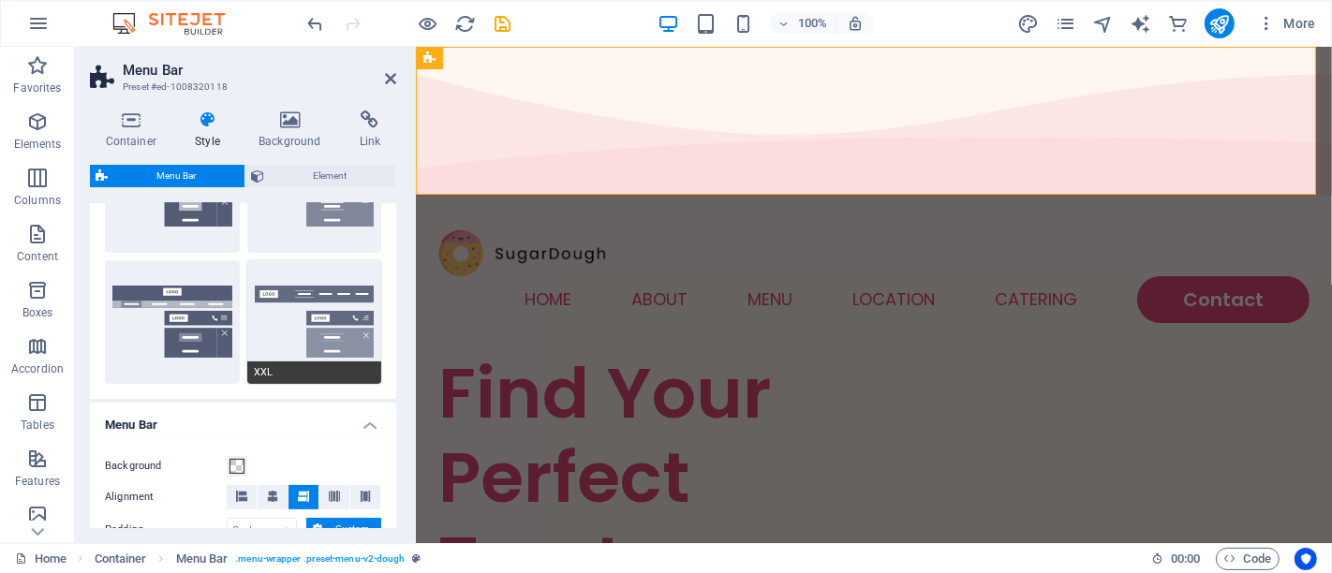
type input "1"
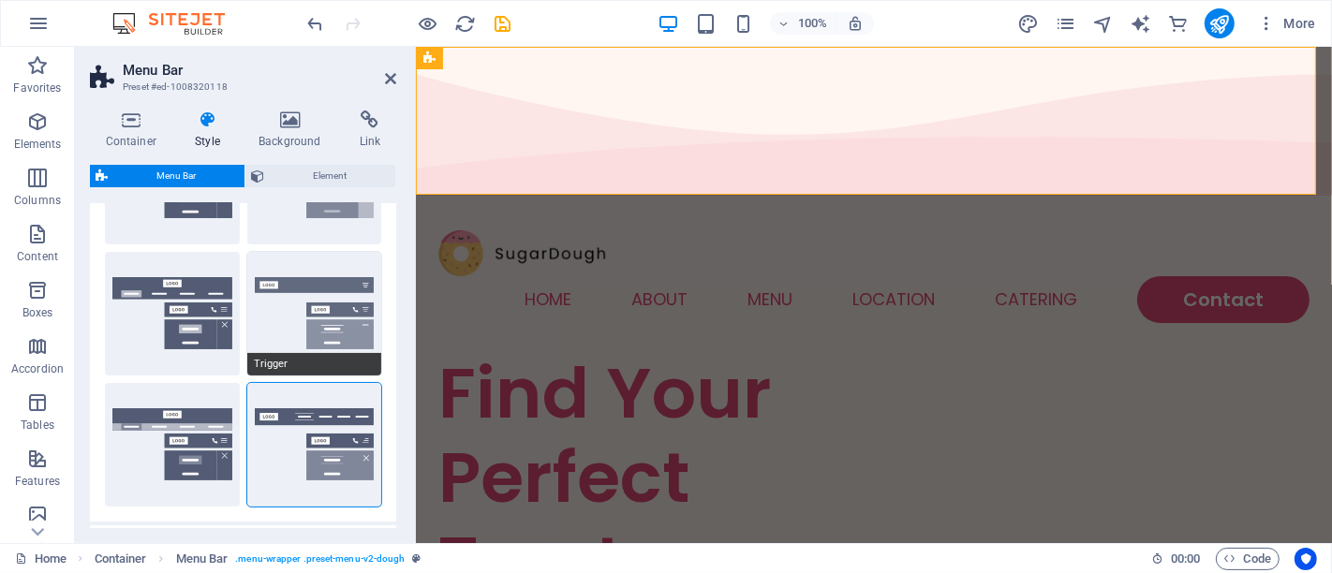
click at [333, 299] on button "Trigger" at bounding box center [314, 314] width 135 height 124
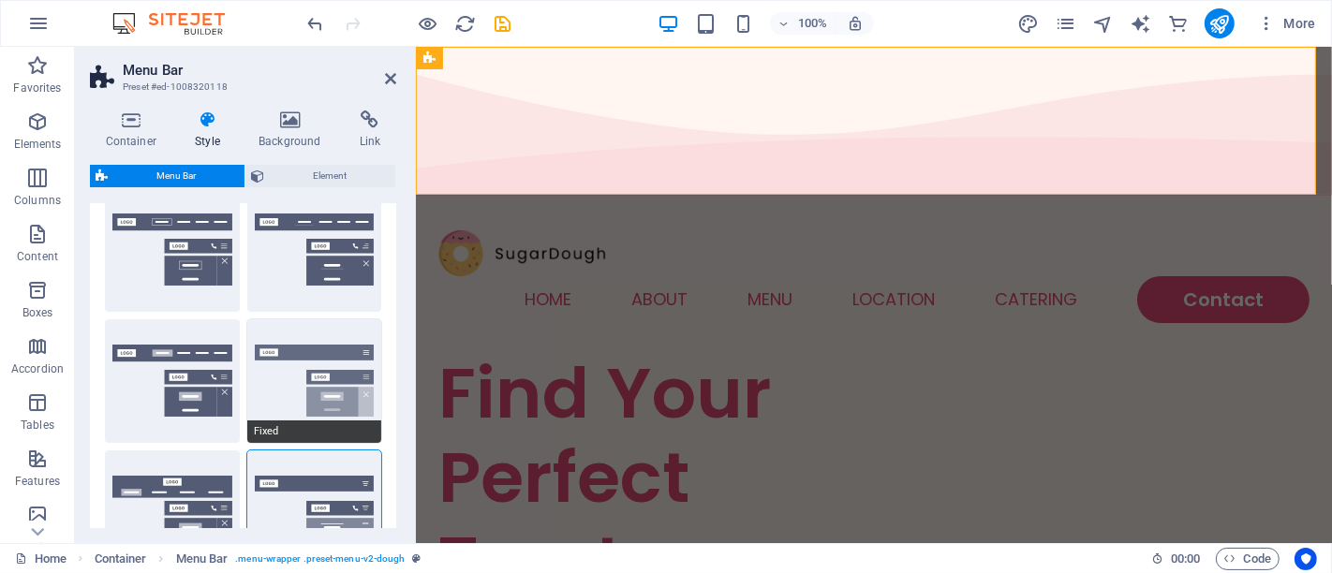
scroll to position [0, 0]
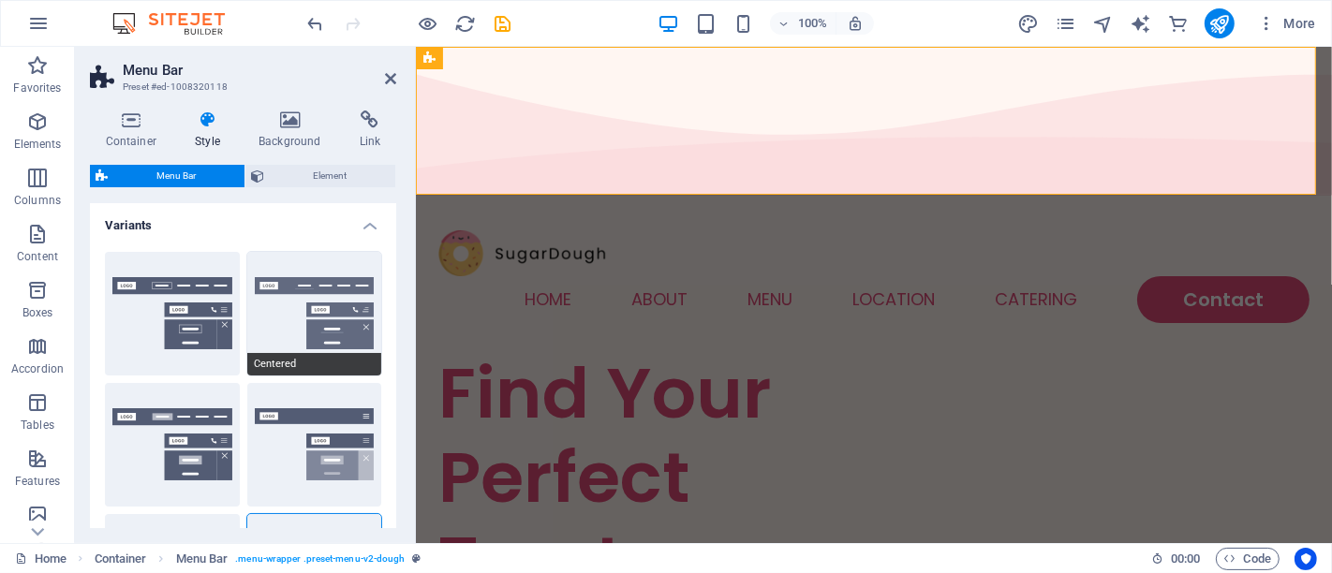
click at [328, 304] on button "Centered" at bounding box center [314, 314] width 135 height 124
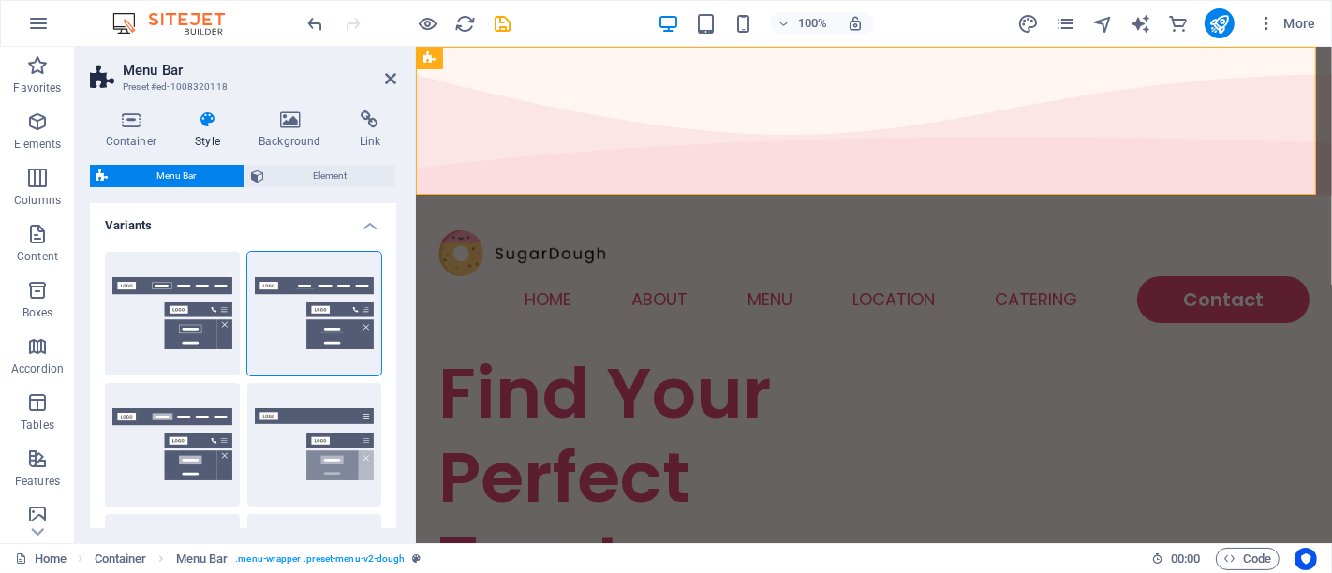
click at [235, 223] on h4 "Variants" at bounding box center [243, 220] width 306 height 34
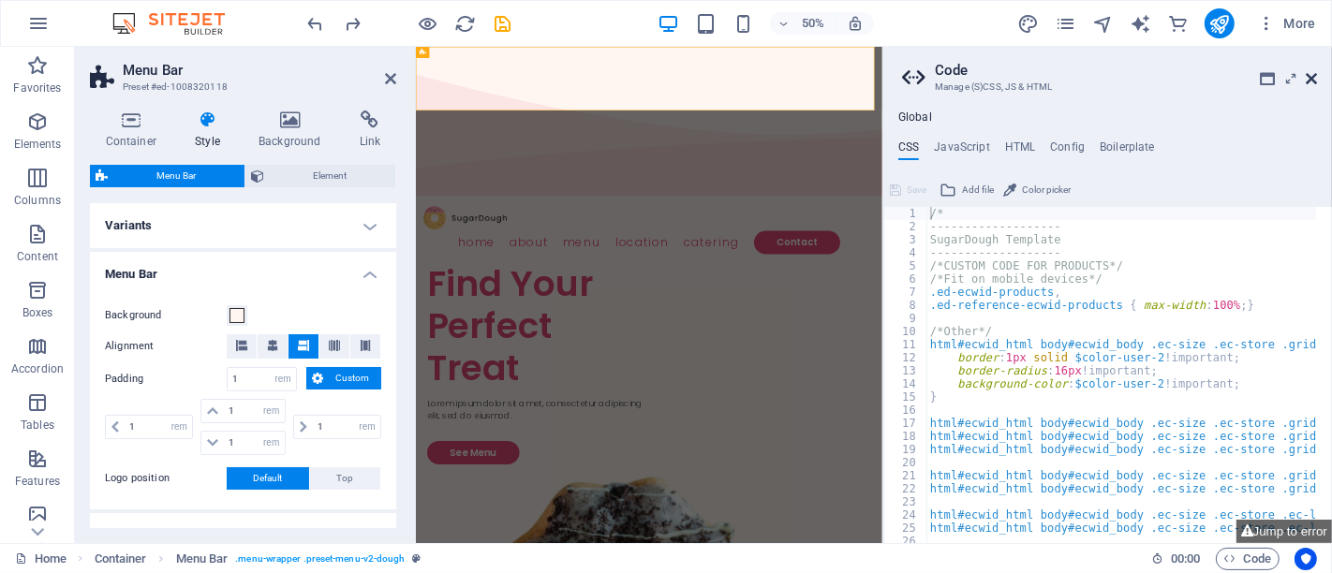
click at [1309, 77] on icon at bounding box center [1311, 78] width 11 height 15
click at [1320, 79] on aside "Code Manage (S)CSS, JS & HTML Global CSS JavaScript HTML Config Boilerplate /* …" at bounding box center [1108, 295] width 450 height 497
click at [1313, 80] on icon at bounding box center [1311, 78] width 11 height 15
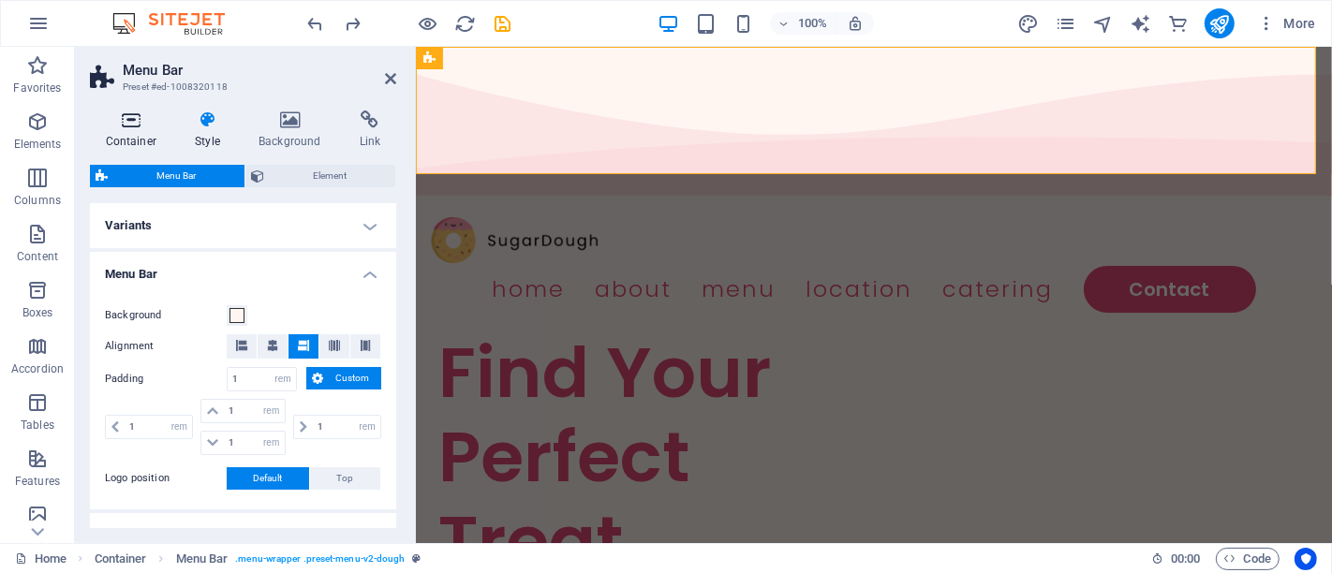
click at [127, 125] on icon at bounding box center [131, 120] width 82 height 19
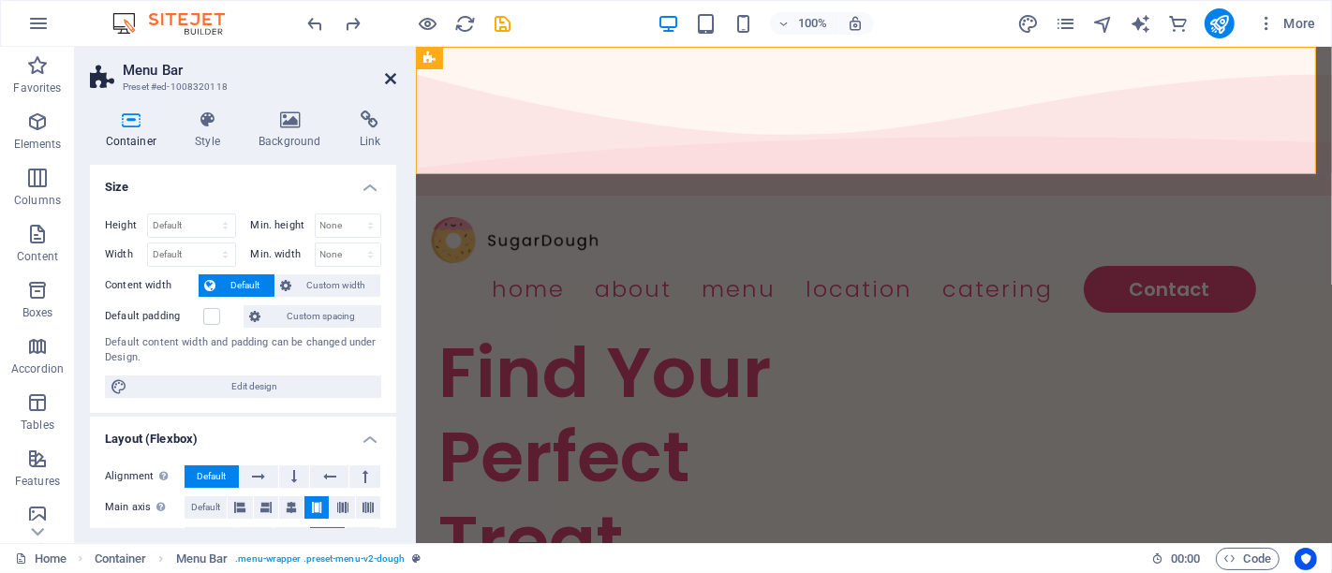
click at [389, 79] on icon at bounding box center [390, 78] width 11 height 15
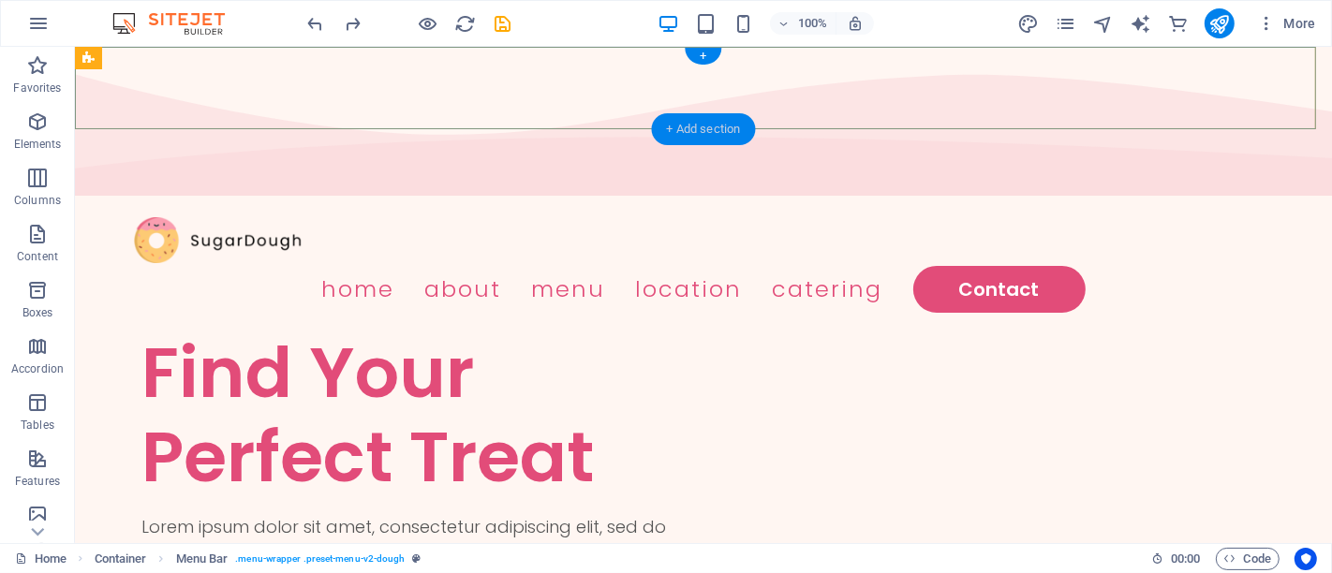
click at [676, 130] on div "+ Add section" at bounding box center [704, 129] width 104 height 32
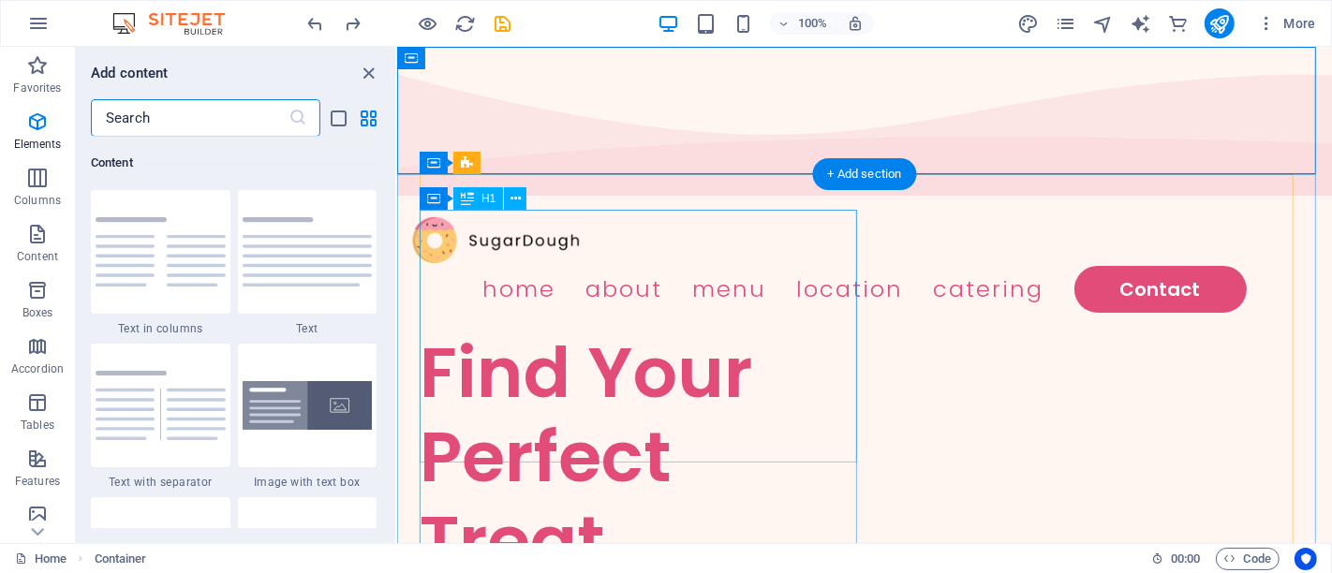
scroll to position [3278, 0]
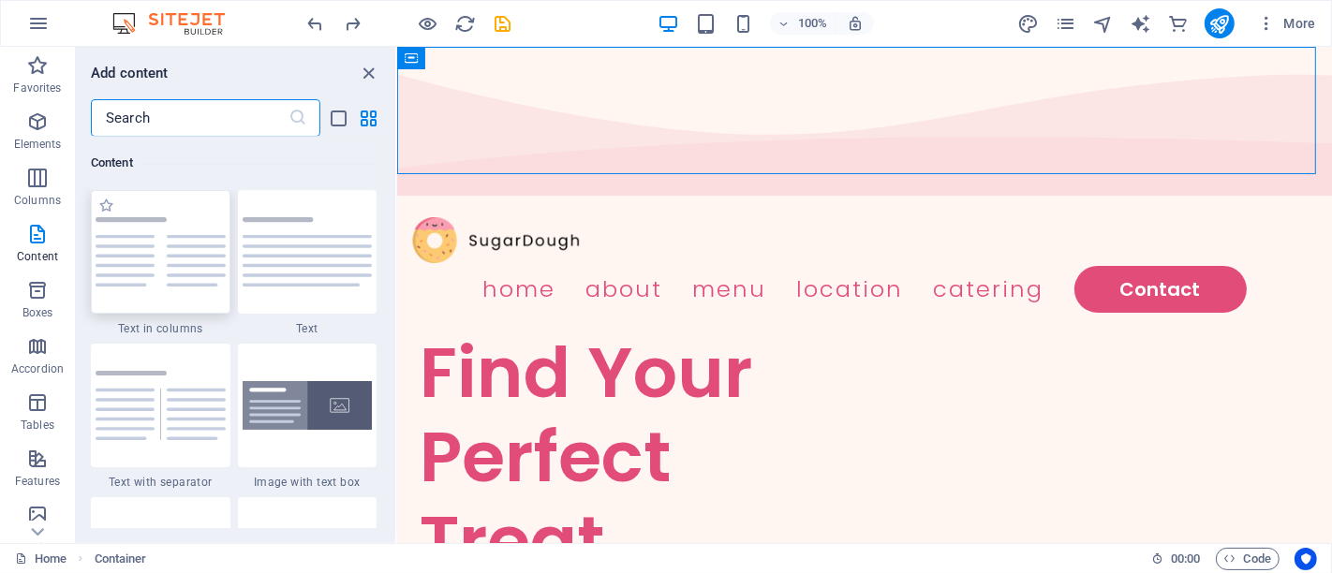
click at [176, 283] on img at bounding box center [161, 251] width 130 height 69
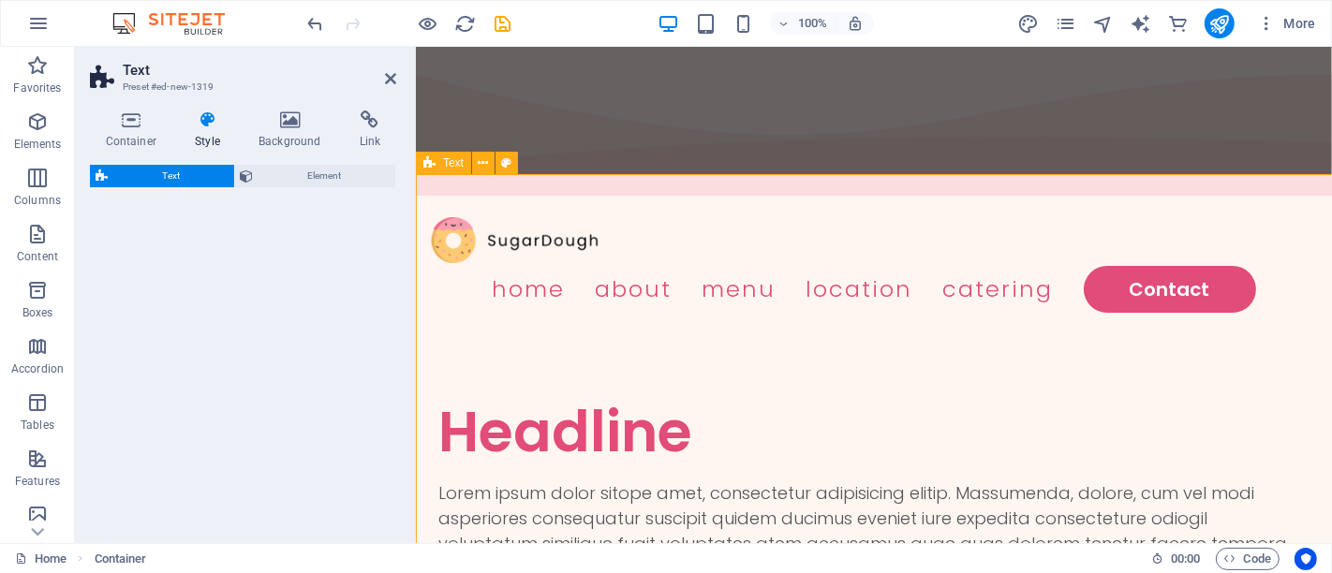
select select "rem"
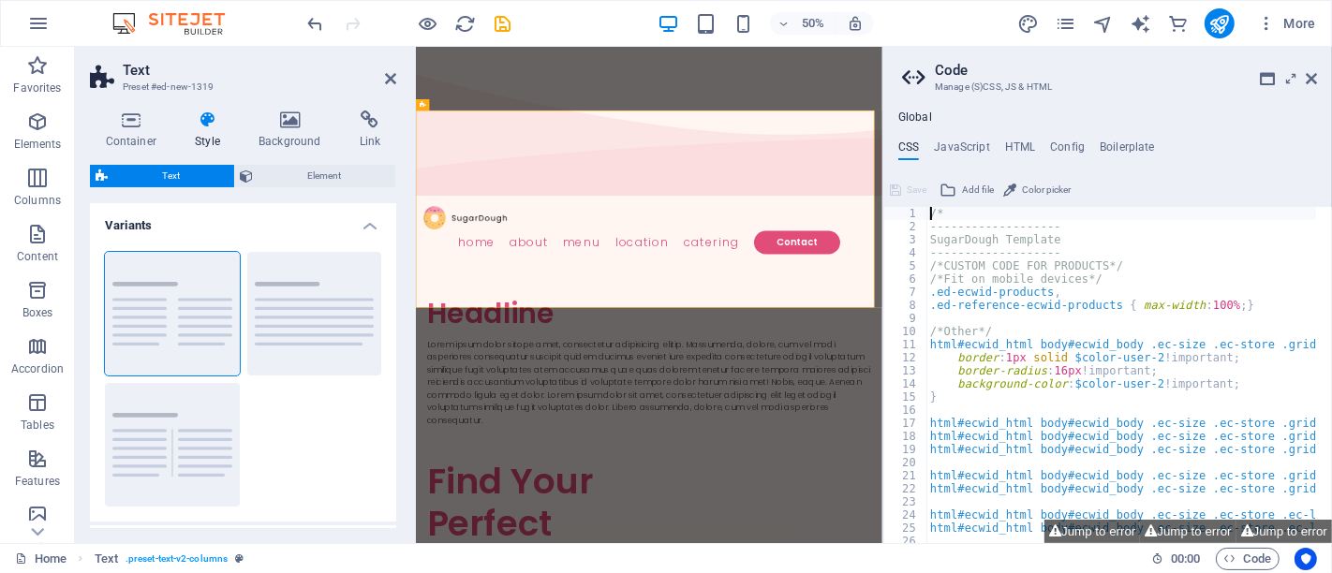
click at [402, 91] on aside "Text Preset #ed-new-1319 Container Style Background Link Size Height Default px…" at bounding box center [245, 295] width 341 height 497
click at [391, 75] on icon at bounding box center [390, 78] width 11 height 15
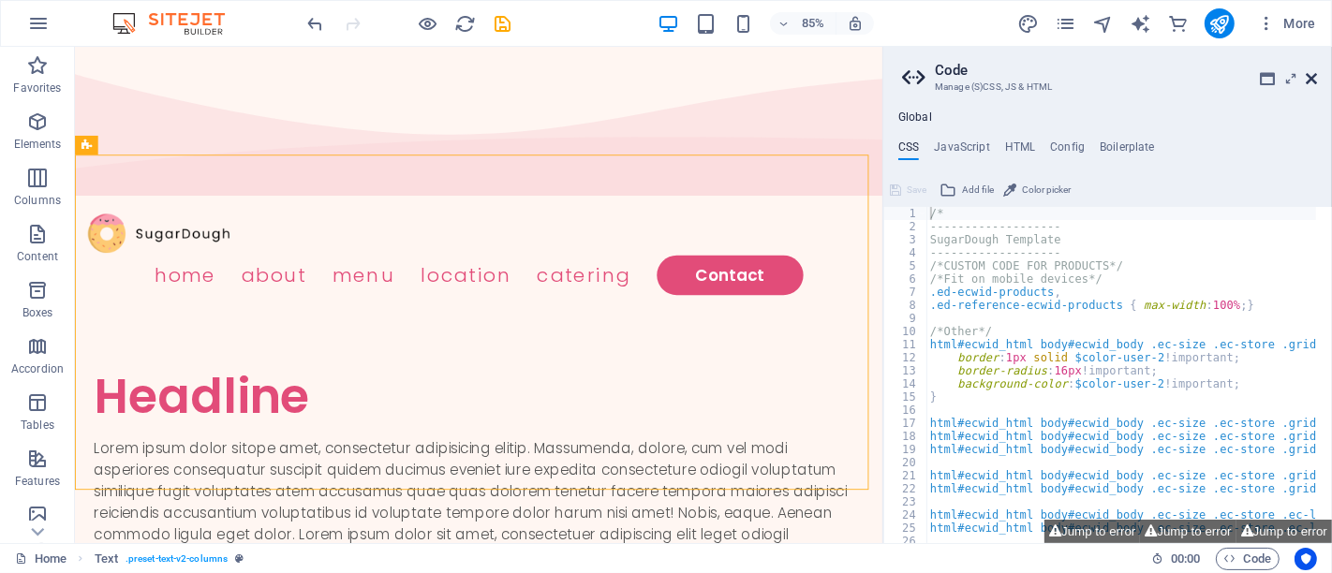
click at [1313, 85] on icon at bounding box center [1311, 78] width 11 height 15
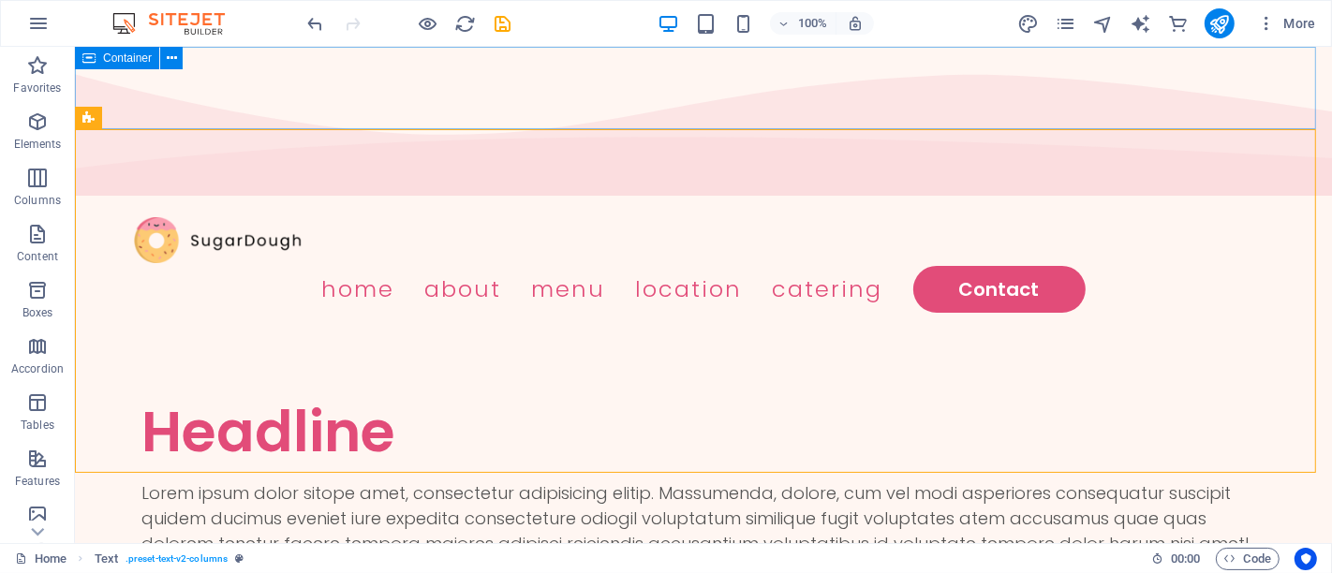
click at [90, 60] on icon at bounding box center [88, 58] width 13 height 22
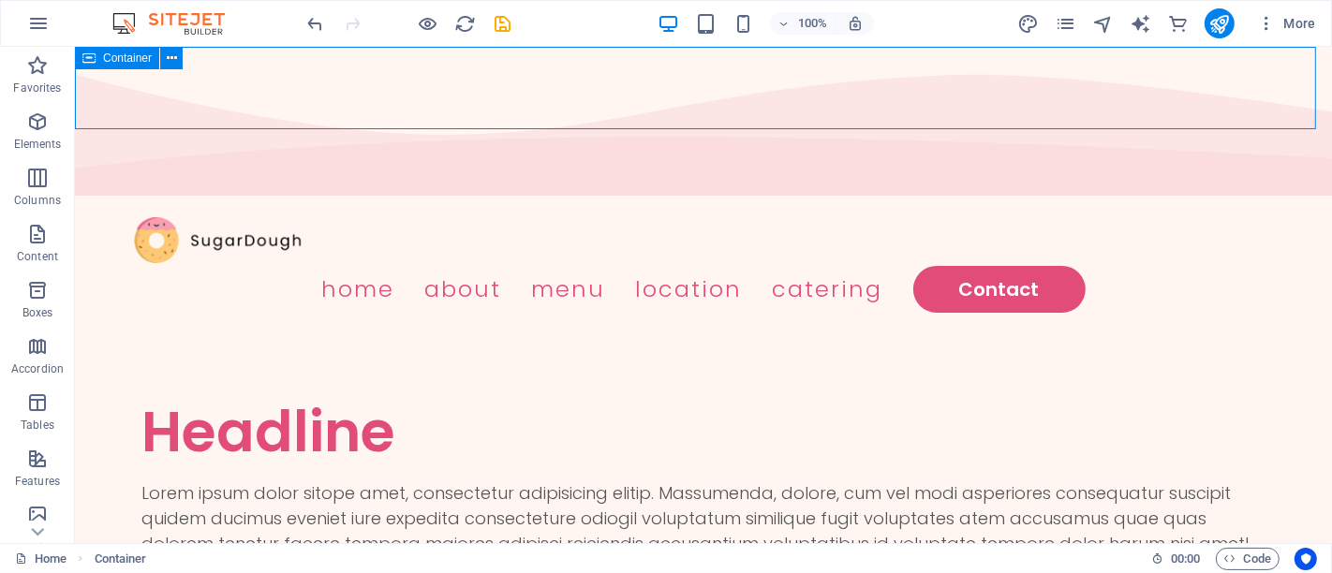
click at [82, 57] on icon at bounding box center [88, 58] width 13 height 22
click at [171, 57] on icon at bounding box center [172, 59] width 10 height 20
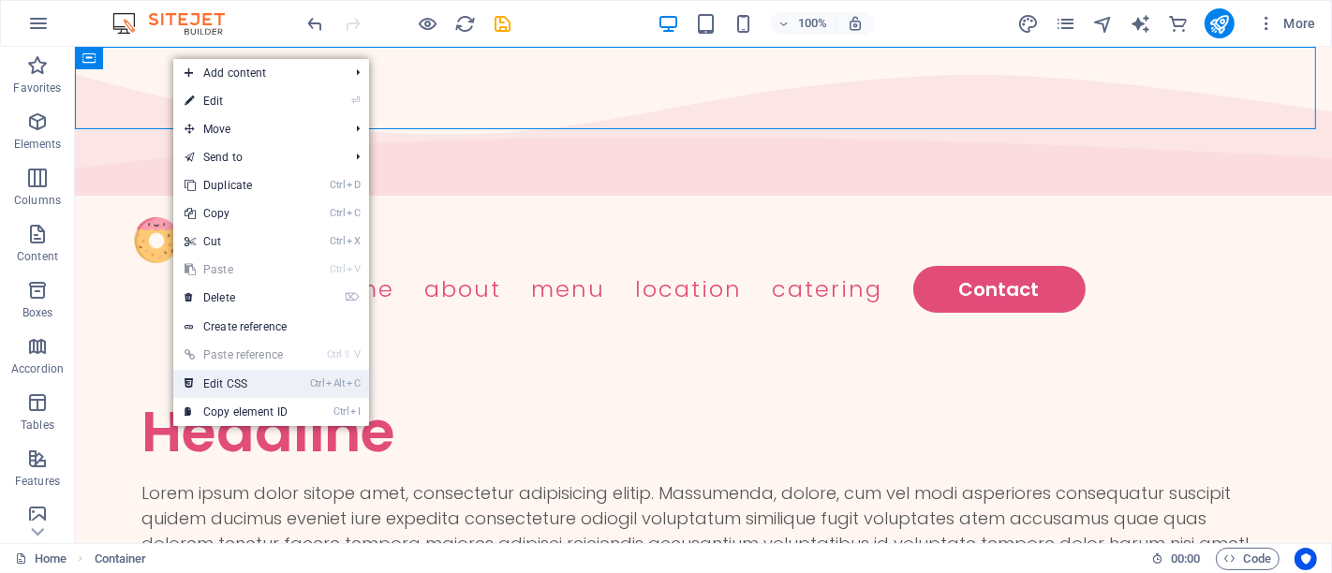
click at [255, 387] on link "Ctrl Alt C Edit CSS" at bounding box center [236, 384] width 126 height 28
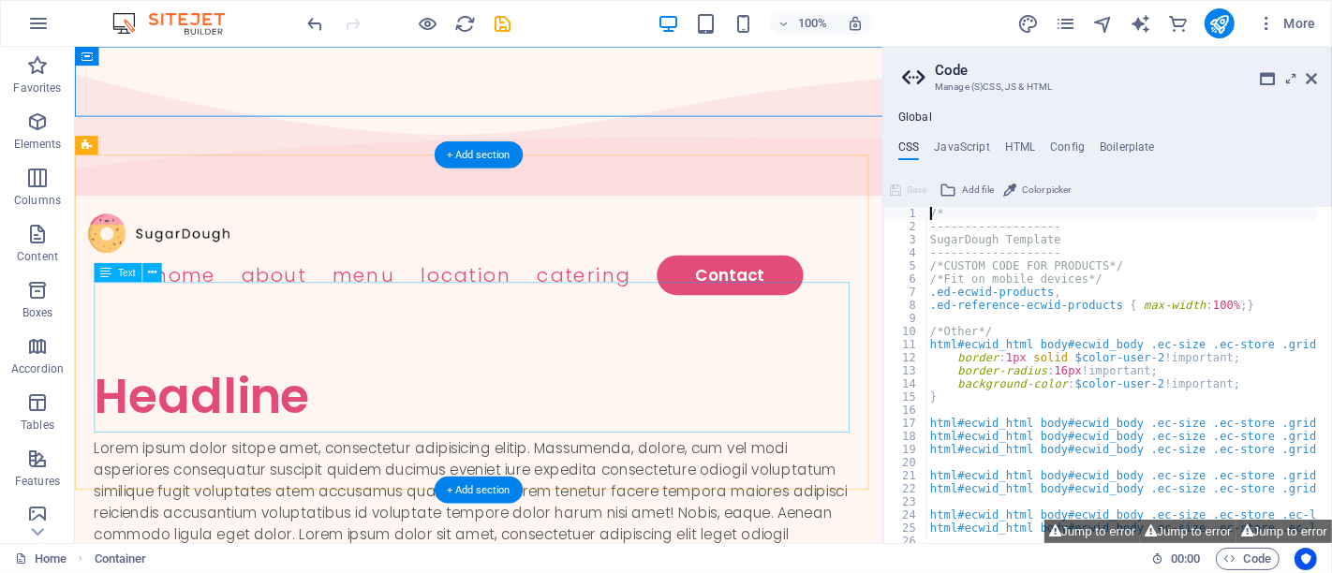
type textarea "@include menu-v2("
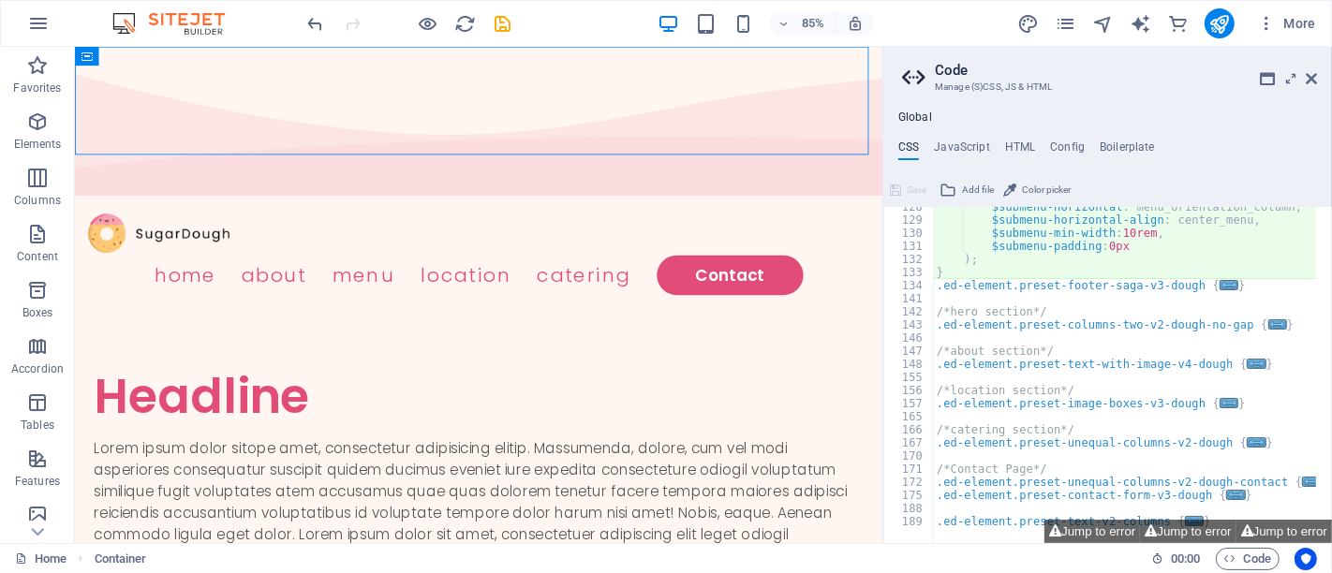
scroll to position [1672, 0]
click at [1319, 72] on aside "Code Manage (S)CSS, JS & HTML Global CSS JavaScript HTML Config Boilerplate @in…" at bounding box center [1108, 295] width 450 height 497
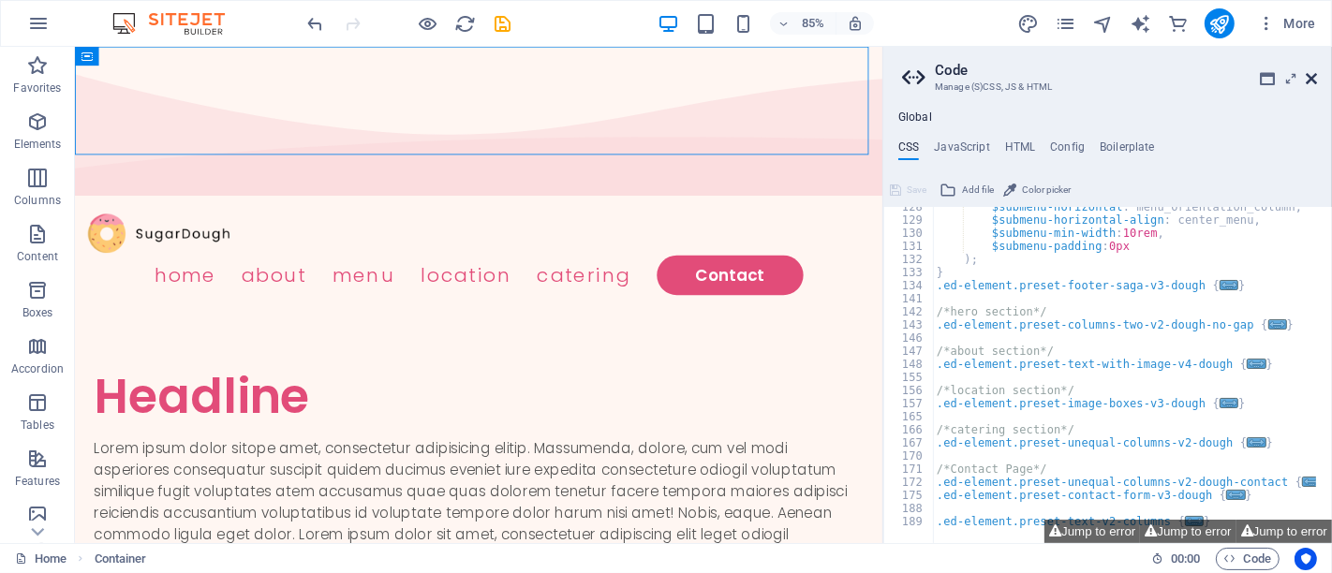
click at [1314, 81] on icon at bounding box center [1311, 78] width 11 height 15
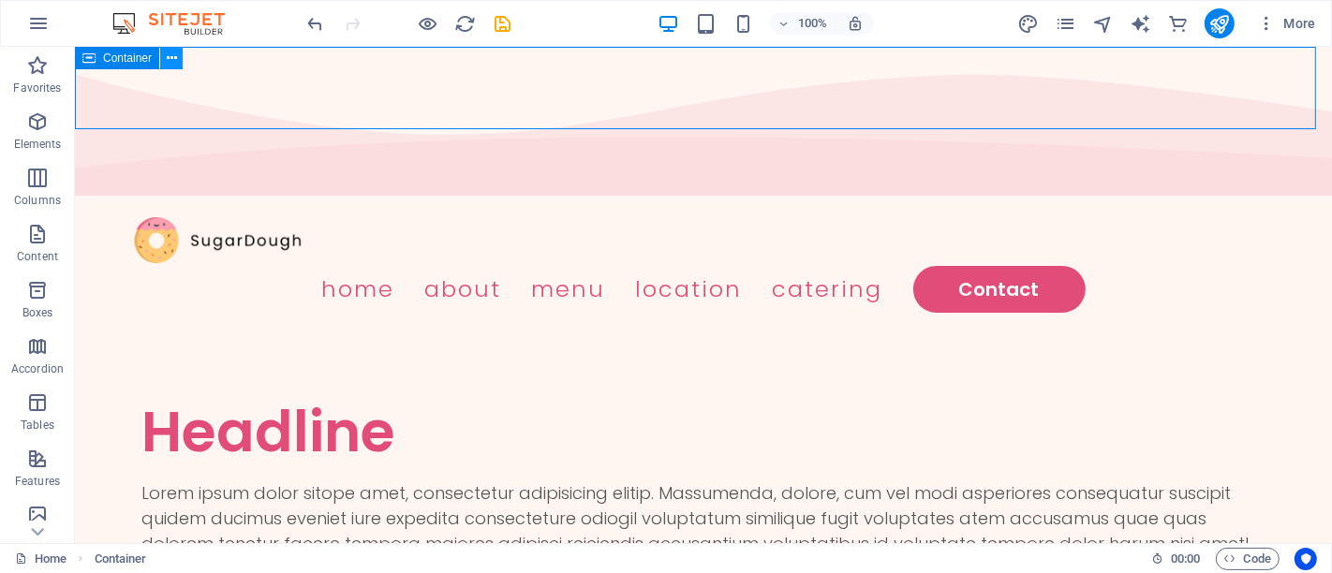
click at [173, 61] on icon at bounding box center [172, 59] width 10 height 20
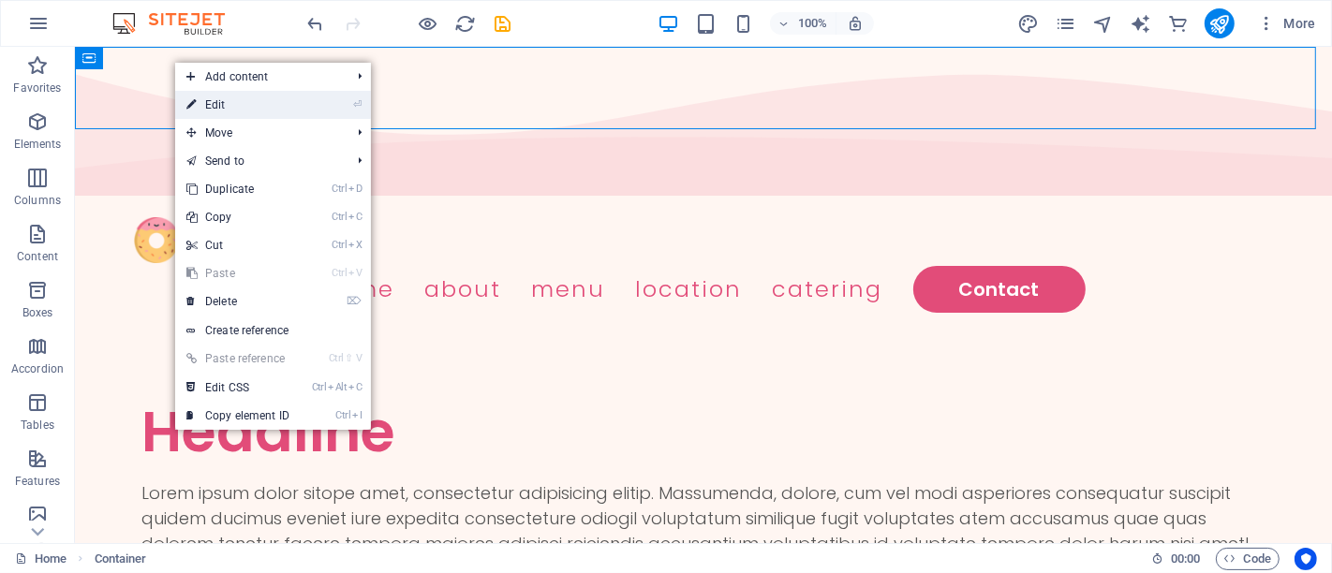
click at [257, 107] on link "⏎ Edit" at bounding box center [238, 105] width 126 height 28
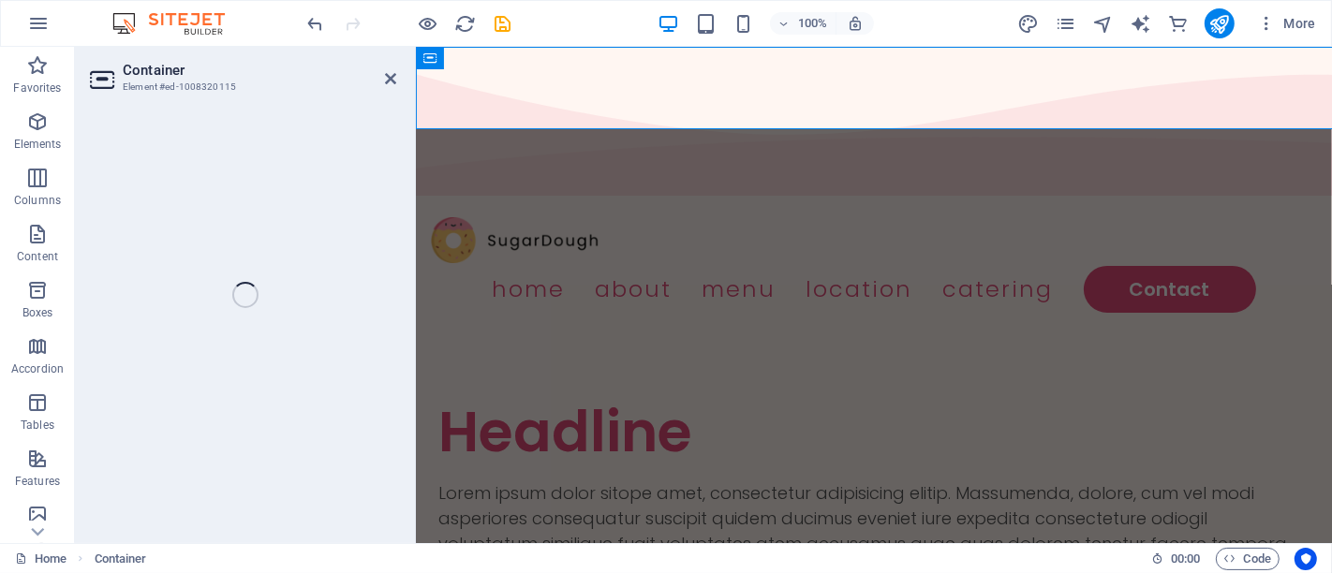
select select "multiple-waves"
select select "vh"
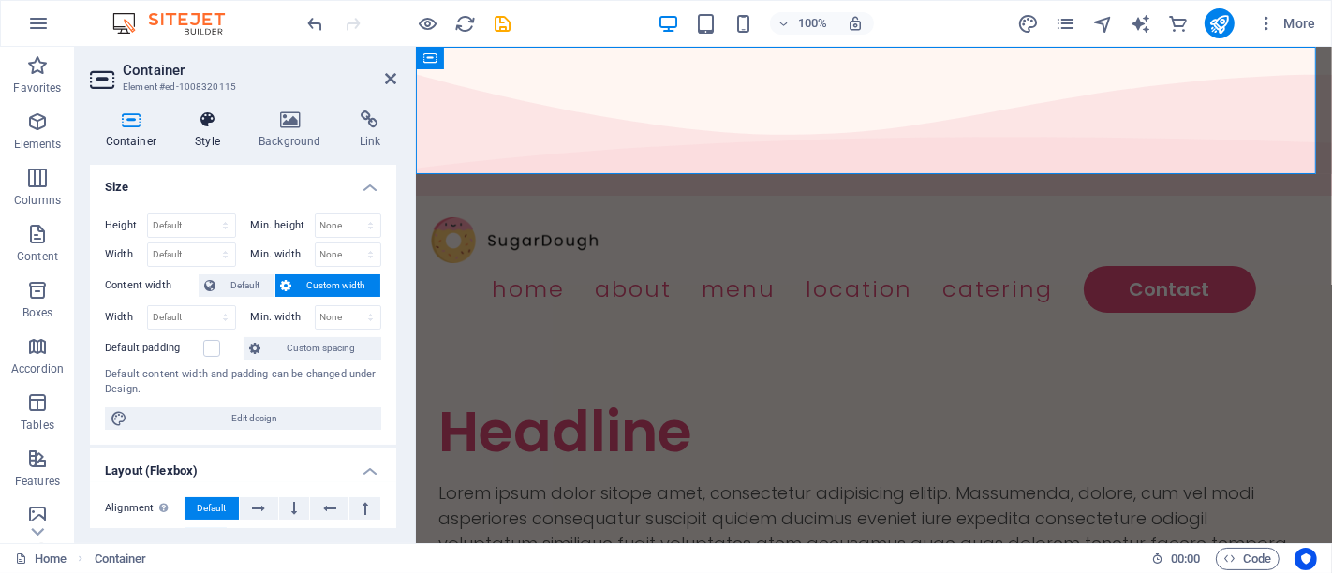
click at [194, 129] on h4 "Style" at bounding box center [212, 130] width 64 height 39
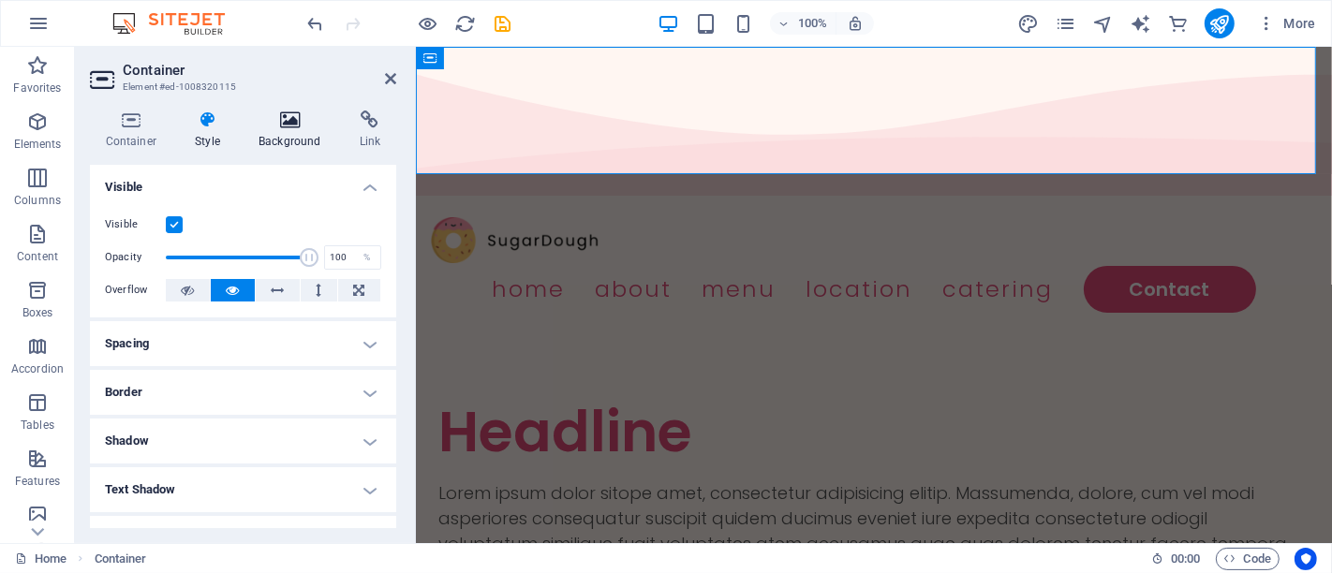
click at [304, 129] on h4 "Background" at bounding box center [294, 130] width 101 height 39
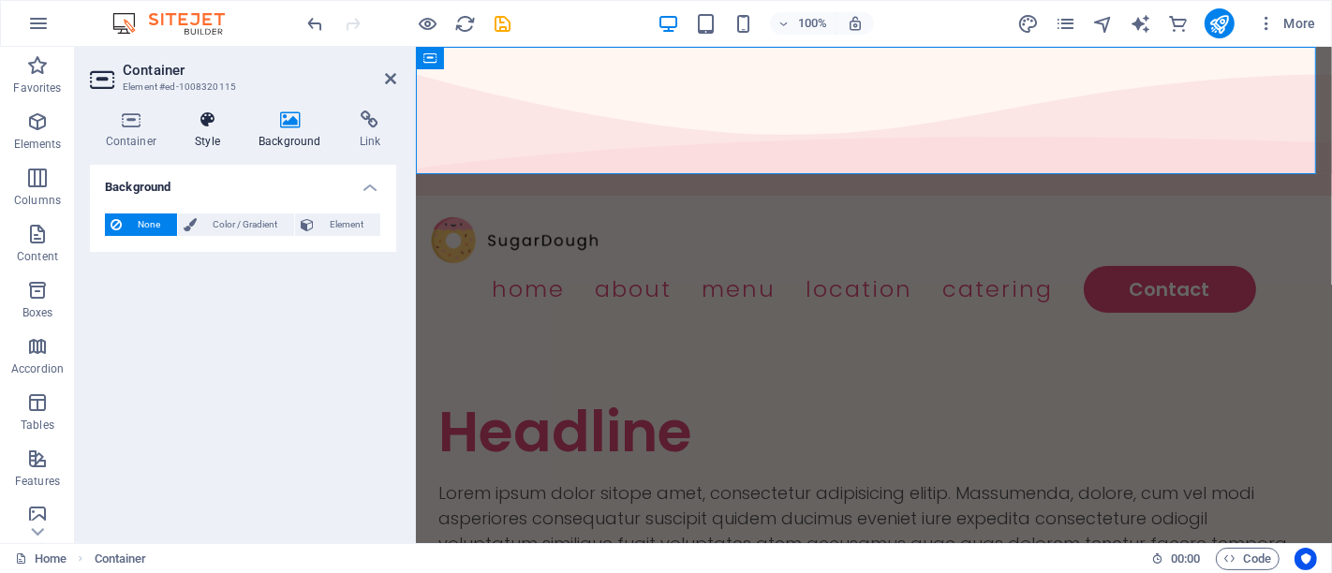
click at [222, 126] on icon at bounding box center [208, 120] width 56 height 19
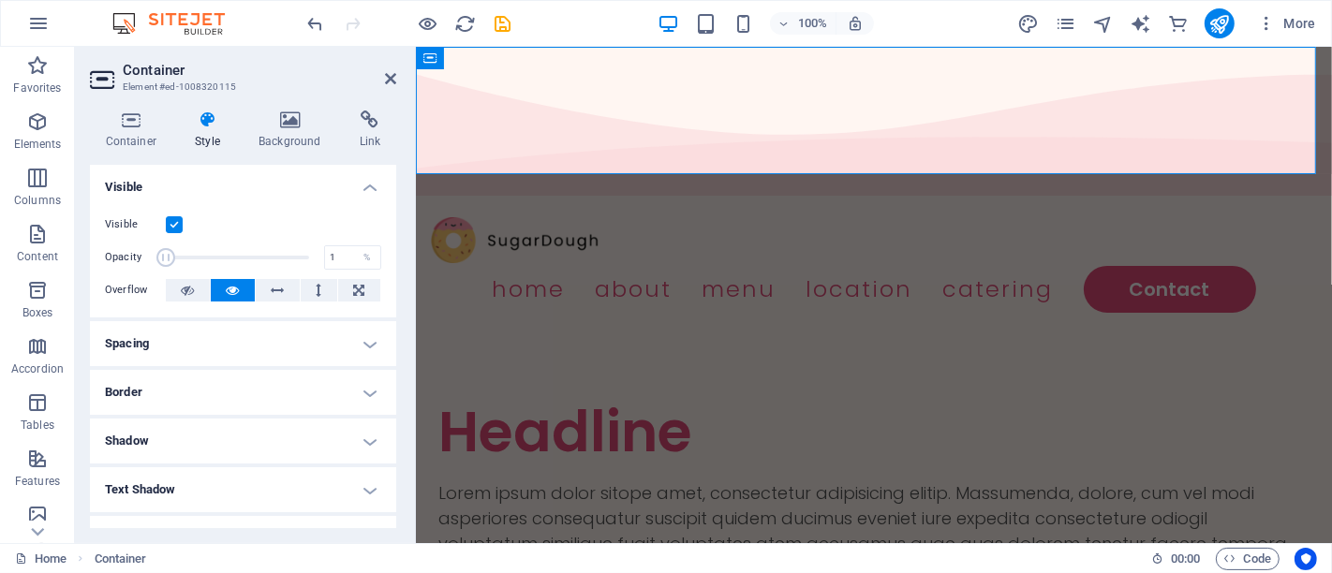
drag, startPoint x: 302, startPoint y: 256, endPoint x: 118, endPoint y: 260, distance: 183.7
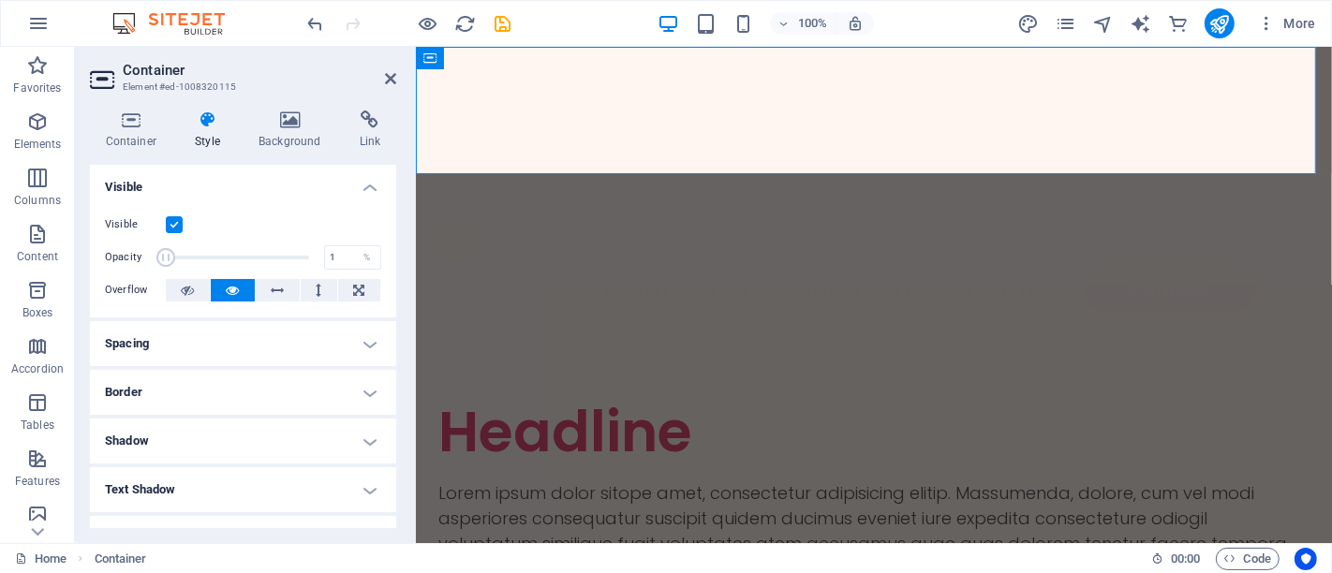
click at [118, 260] on div "Opacity 1 %" at bounding box center [243, 258] width 276 height 28
drag, startPoint x: 164, startPoint y: 253, endPoint x: 380, endPoint y: 249, distance: 216.4
click at [380, 249] on div "Visible Opacity 100 % Overflow" at bounding box center [243, 258] width 306 height 119
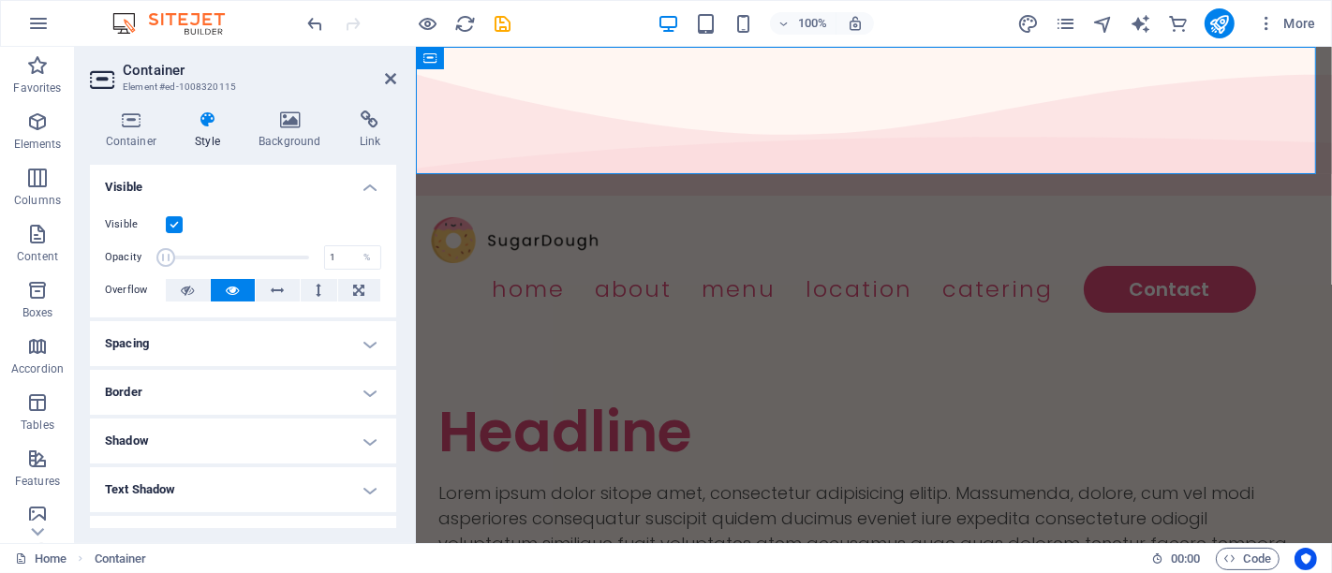
drag, startPoint x: 304, startPoint y: 263, endPoint x: 126, endPoint y: 260, distance: 179.0
click at [126, 260] on div "Opacity 1 %" at bounding box center [243, 258] width 276 height 28
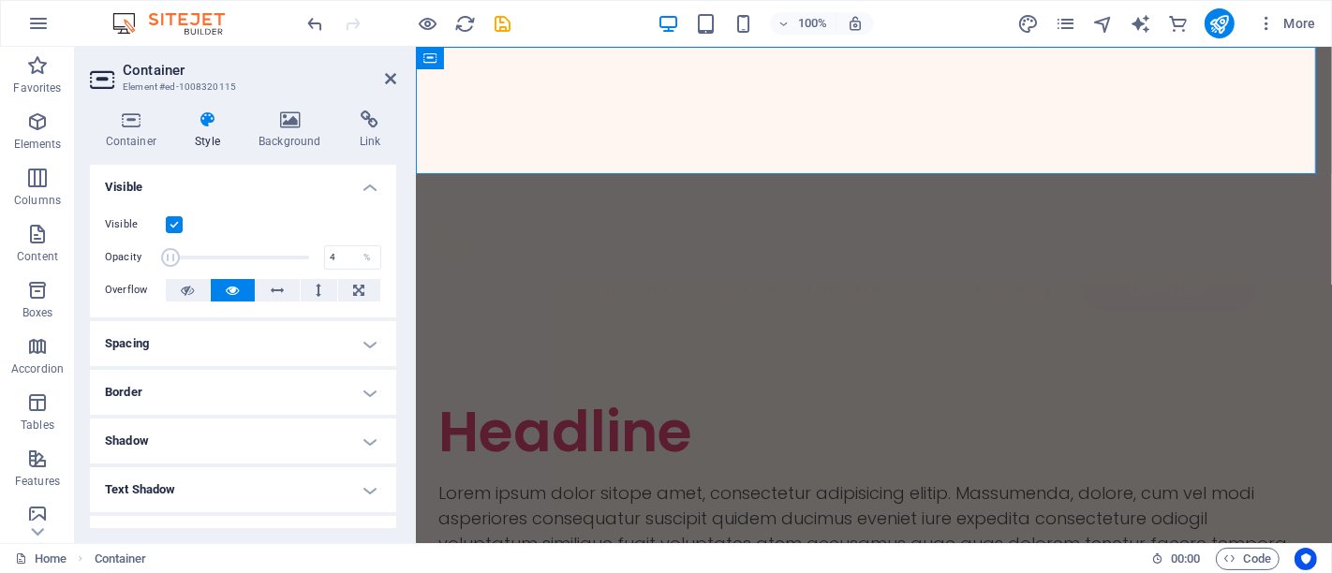
type input "100"
drag, startPoint x: 171, startPoint y: 265, endPoint x: 397, endPoint y: 263, distance: 226.7
click at [397, 263] on div "Container Style Background Link Size Height Default px rem % vh vw Min. height …" at bounding box center [243, 320] width 336 height 448
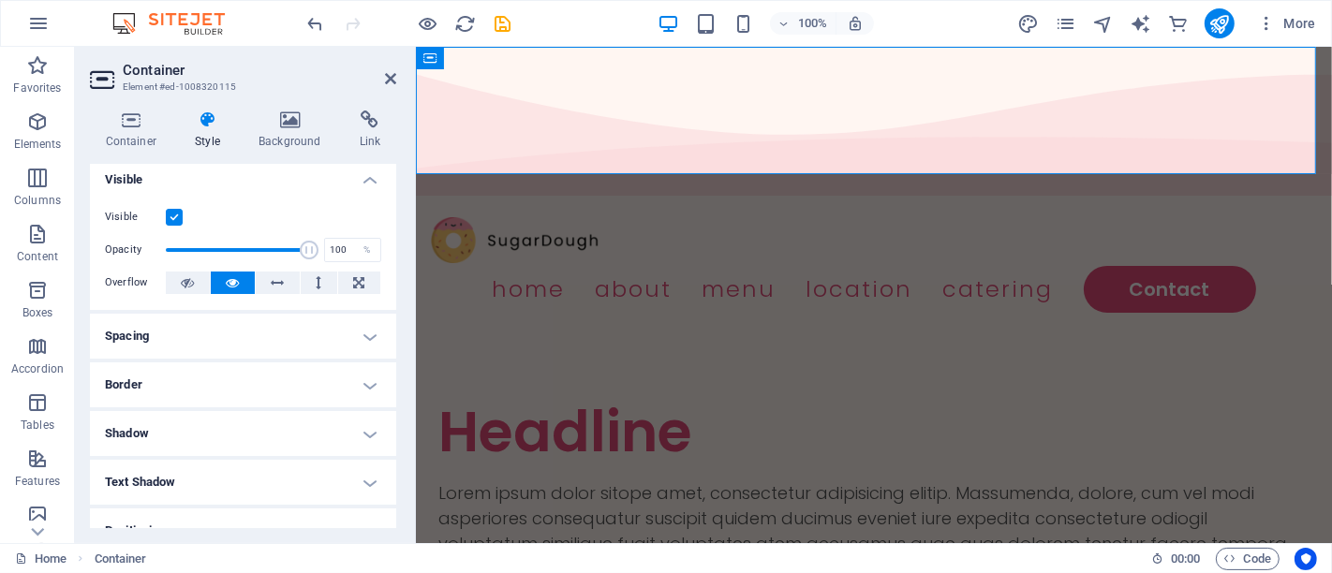
scroll to position [0, 0]
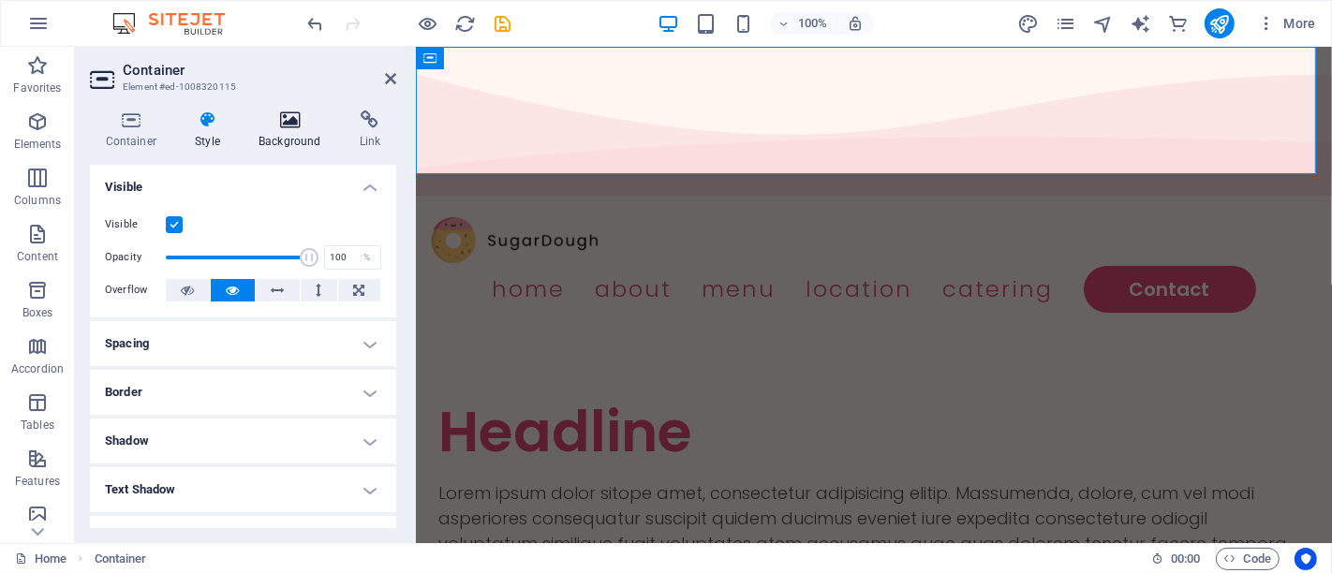
click at [290, 124] on icon at bounding box center [291, 120] width 94 height 19
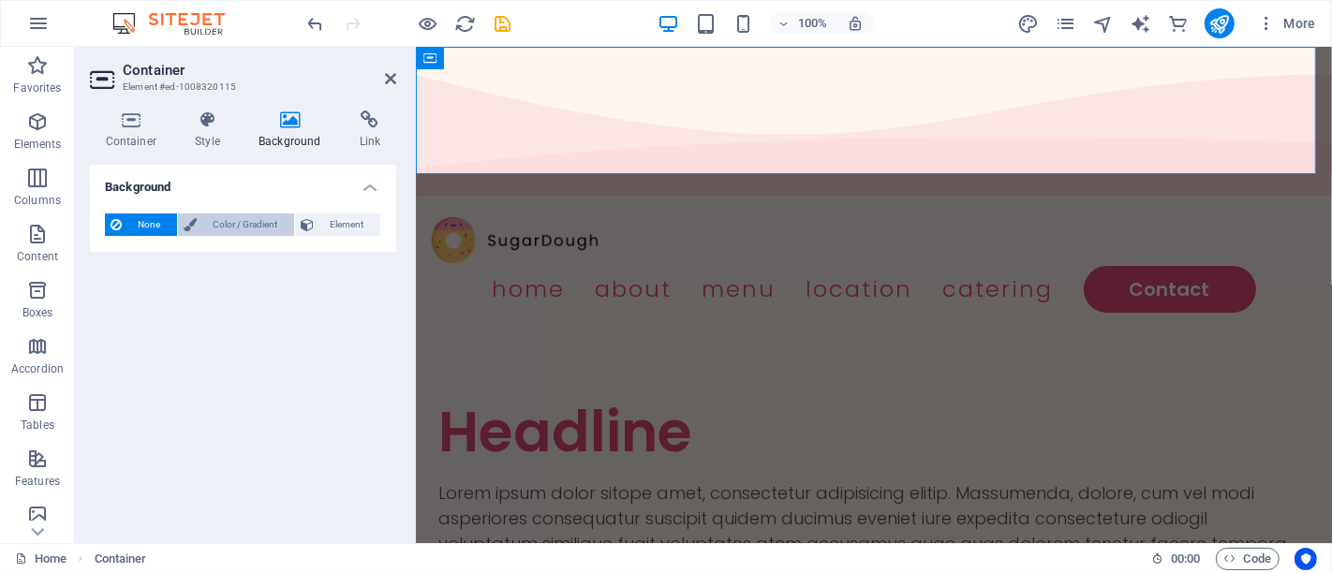
click at [221, 227] on span "Color / Gradient" at bounding box center [245, 225] width 86 height 22
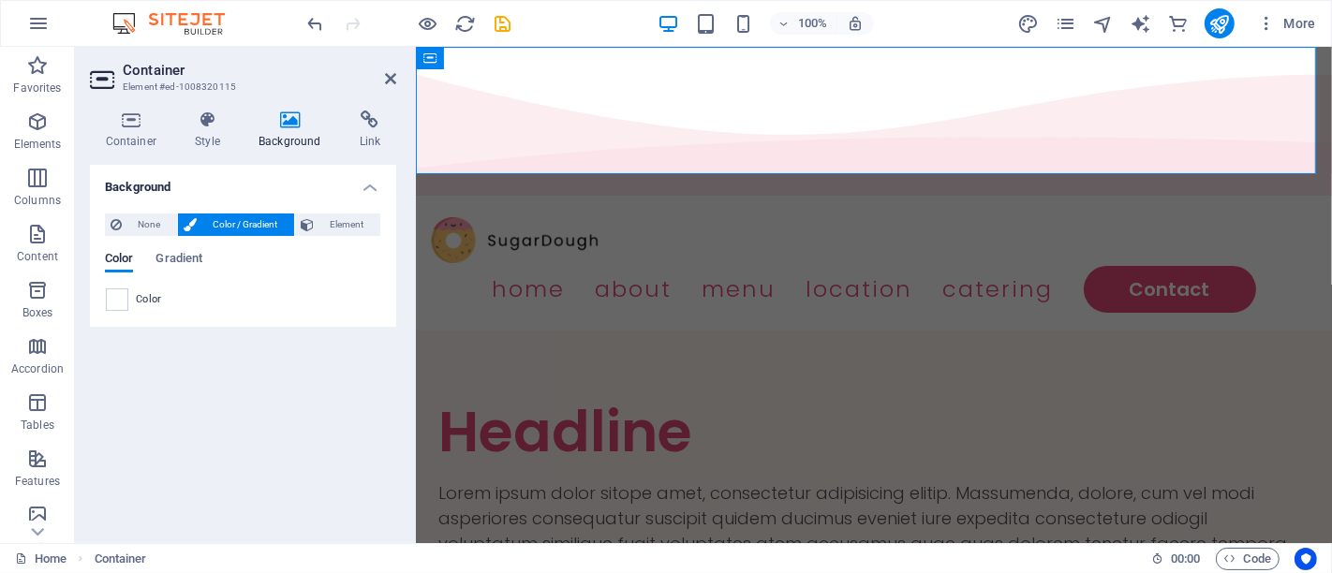
click at [125, 313] on div "None Color / Gradient Element Stretch background to full-width Color overlay Pl…" at bounding box center [243, 263] width 306 height 128
click at [121, 300] on span at bounding box center [117, 299] width 21 height 21
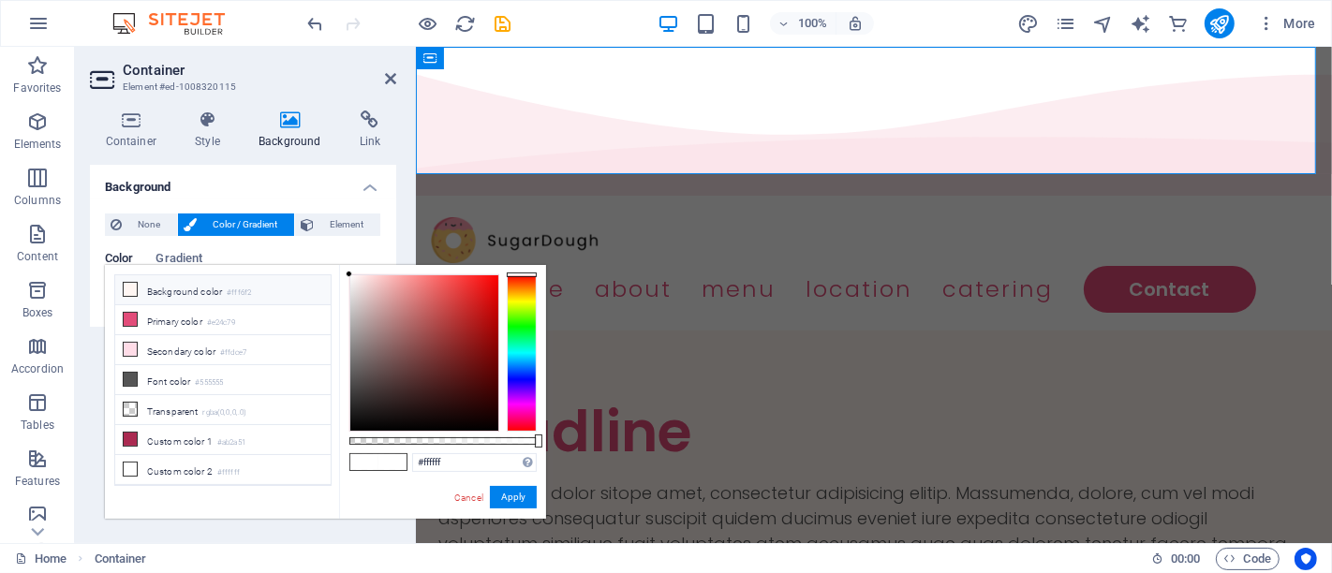
click at [139, 289] on li "Background color #fff6f2" at bounding box center [222, 290] width 215 height 30
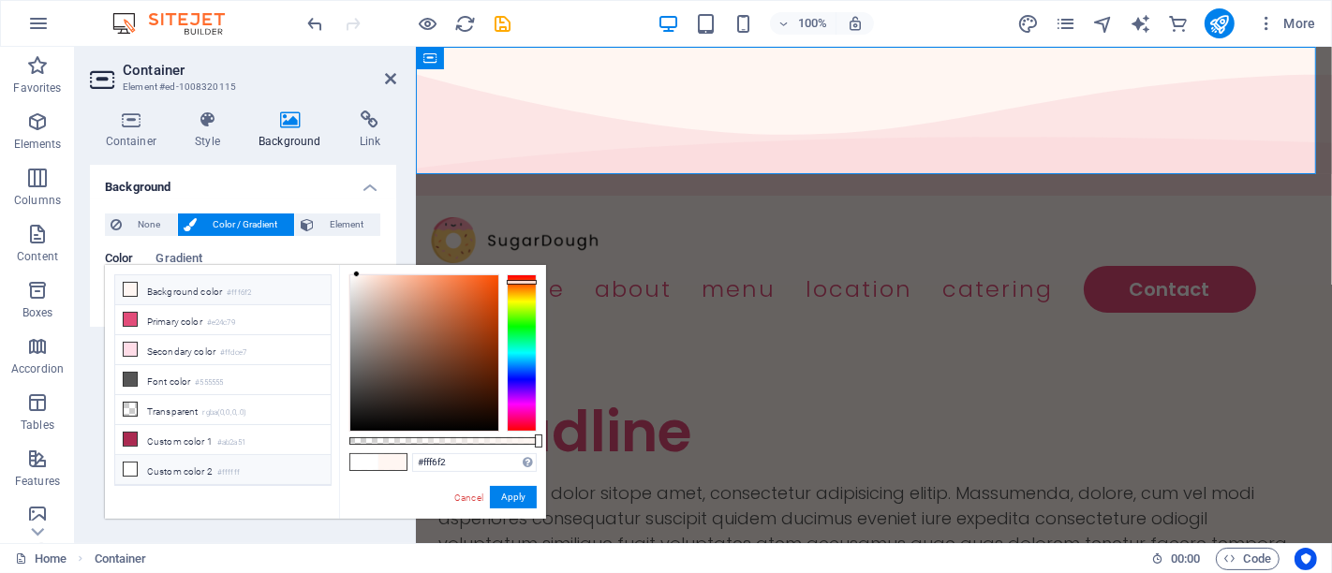
click at [137, 455] on li "Custom color 2 #ffffff" at bounding box center [222, 470] width 215 height 30
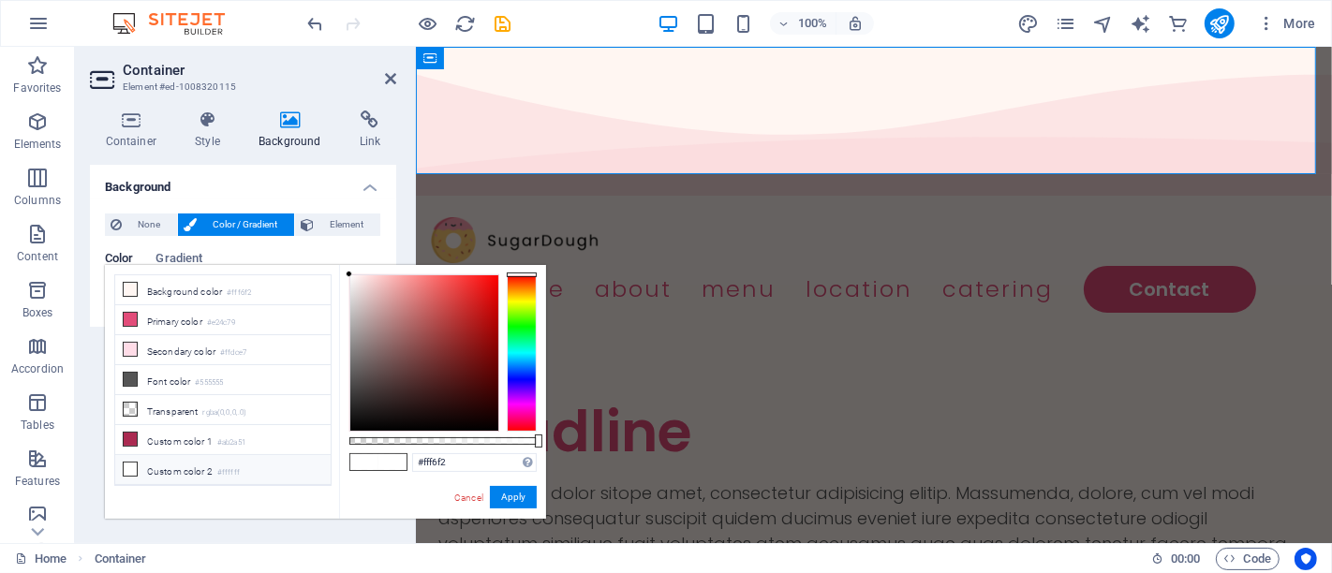
type input "#ffffff"
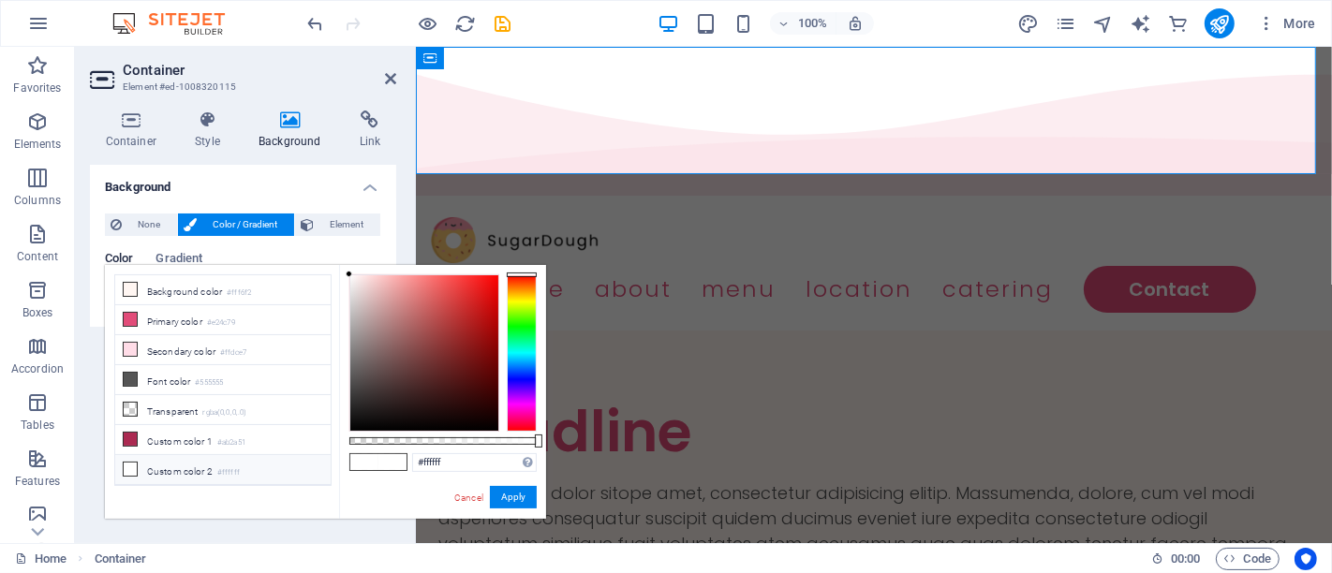
click at [132, 469] on icon at bounding box center [130, 469] width 13 height 13
click at [504, 495] on button "Apply" at bounding box center [513, 497] width 47 height 22
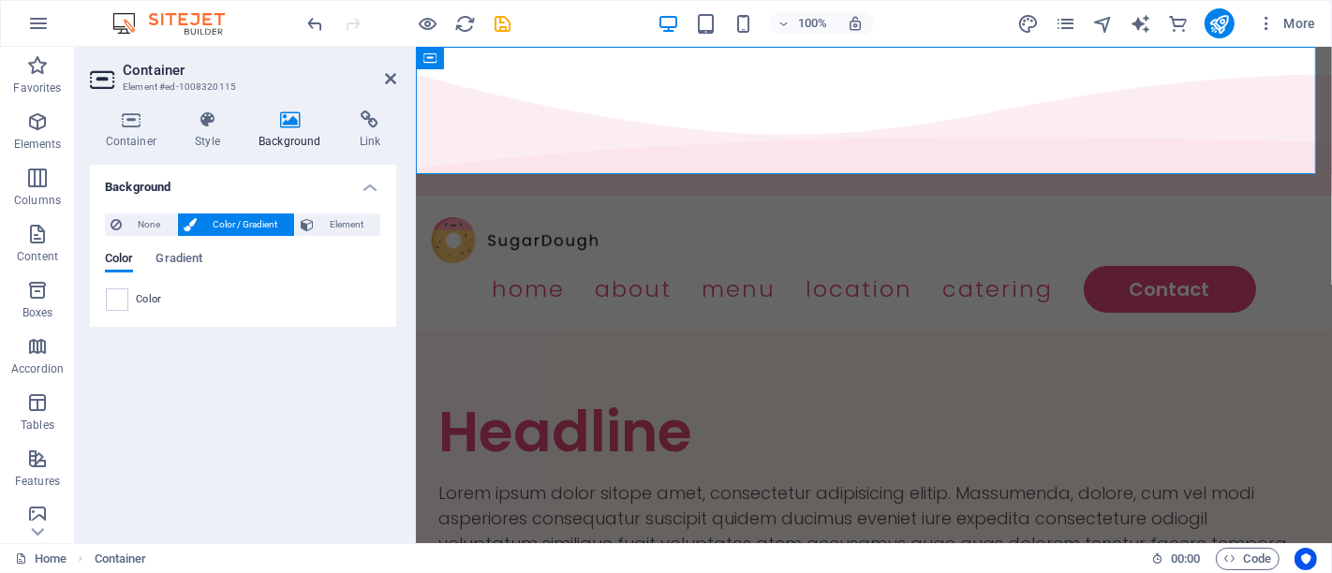
click at [310, 342] on div "Background None Color / Gradient Element Stretch background to full-width Color…" at bounding box center [243, 347] width 306 height 364
click at [331, 226] on span "Element" at bounding box center [346, 225] width 55 height 22
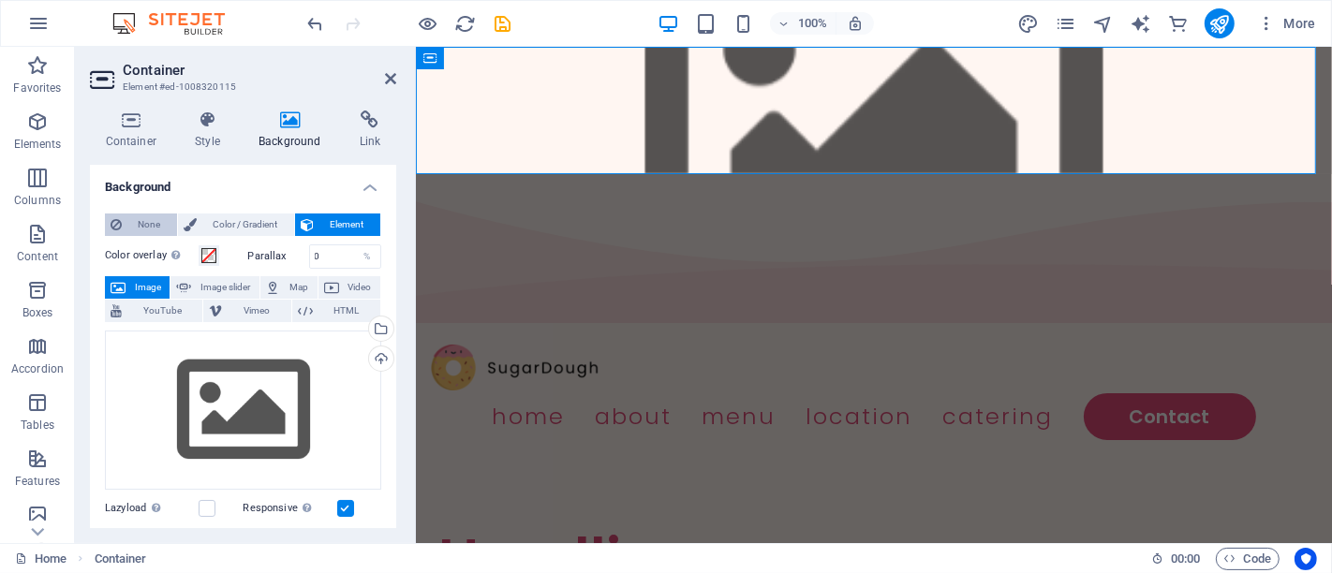
click at [130, 222] on span "None" at bounding box center [149, 225] width 44 height 22
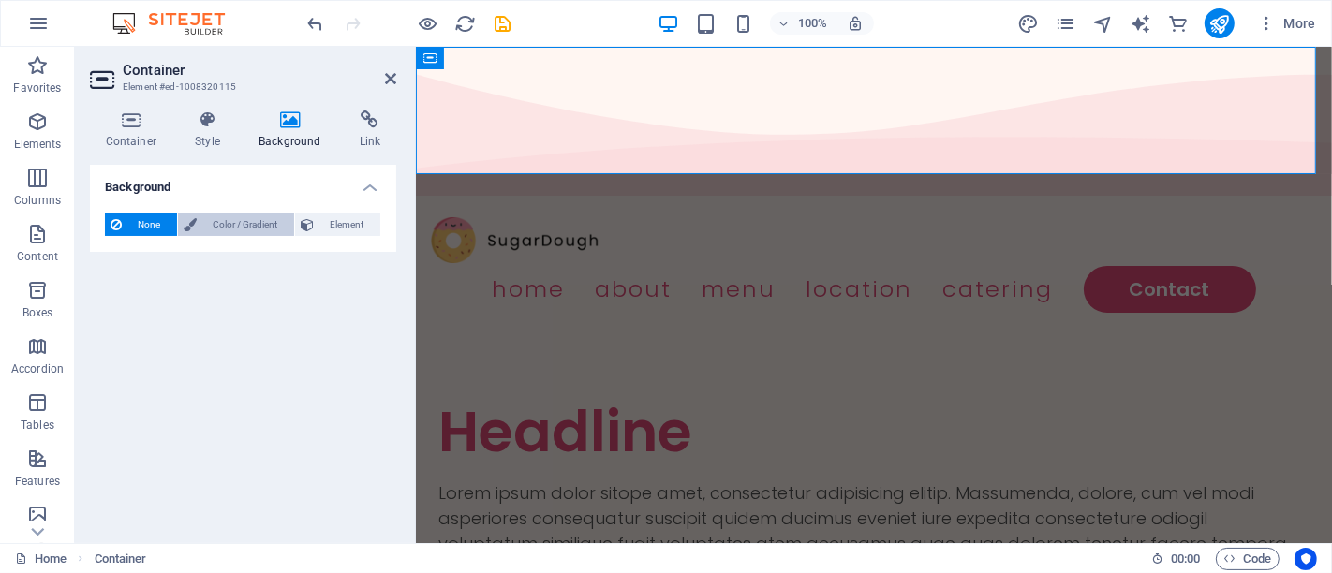
click at [214, 224] on span "Color / Gradient" at bounding box center [245, 225] width 86 height 22
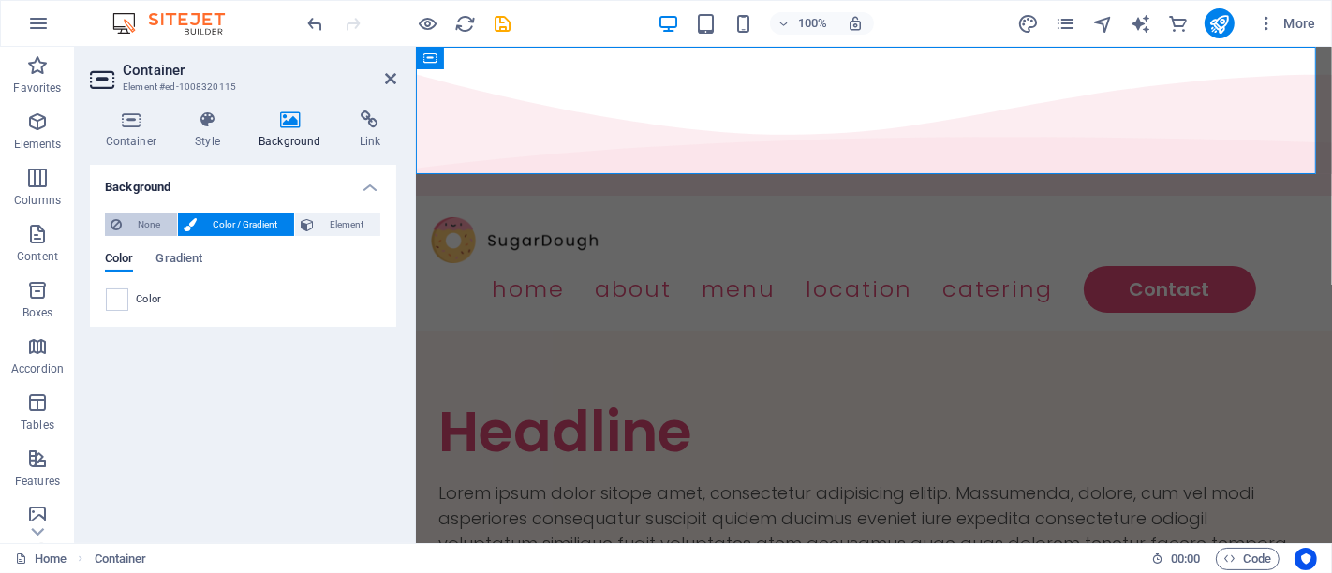
click at [114, 227] on icon at bounding box center [116, 225] width 11 height 22
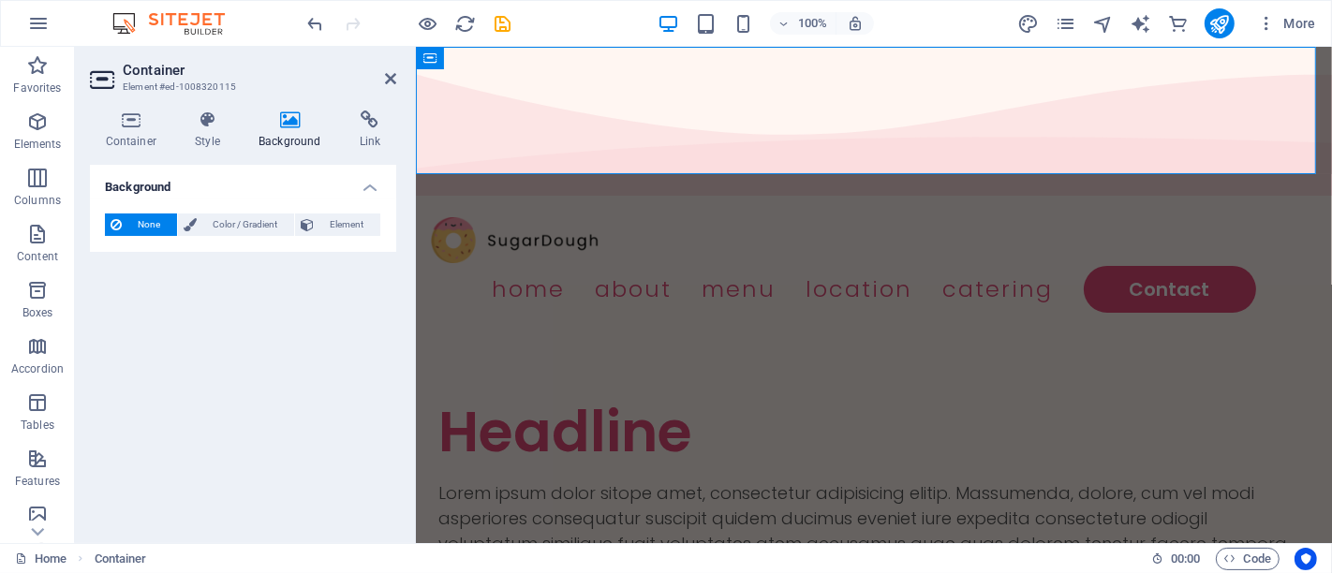
click at [111, 75] on icon at bounding box center [104, 80] width 28 height 30
click at [126, 135] on h4 "Container" at bounding box center [135, 130] width 90 height 39
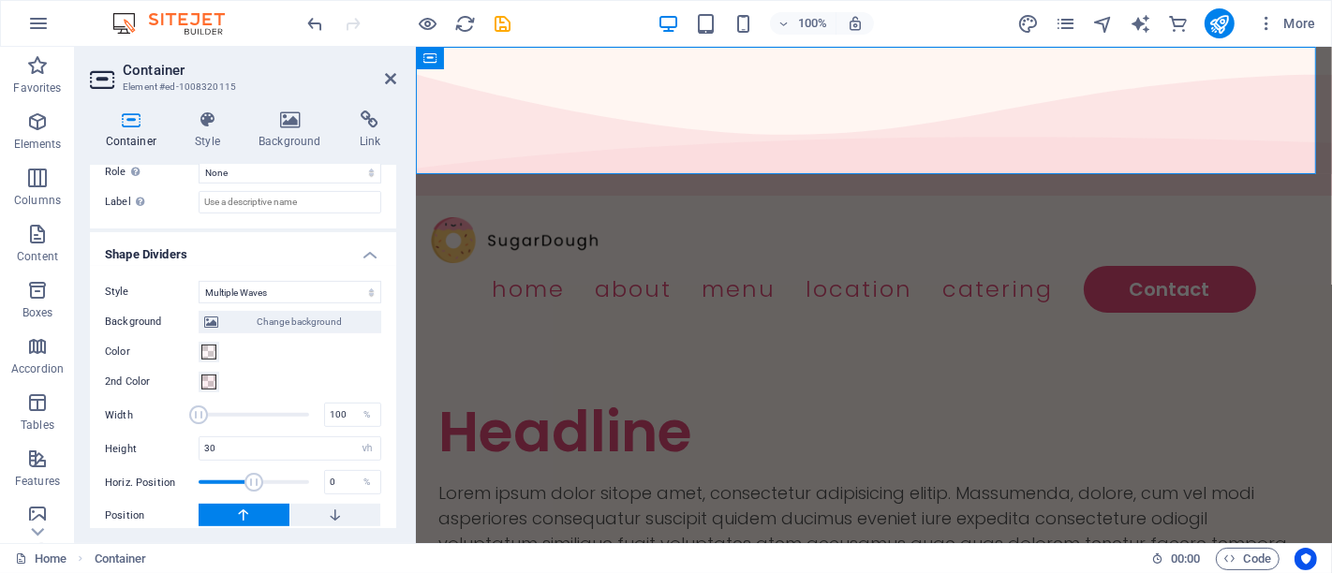
scroll to position [634, 0]
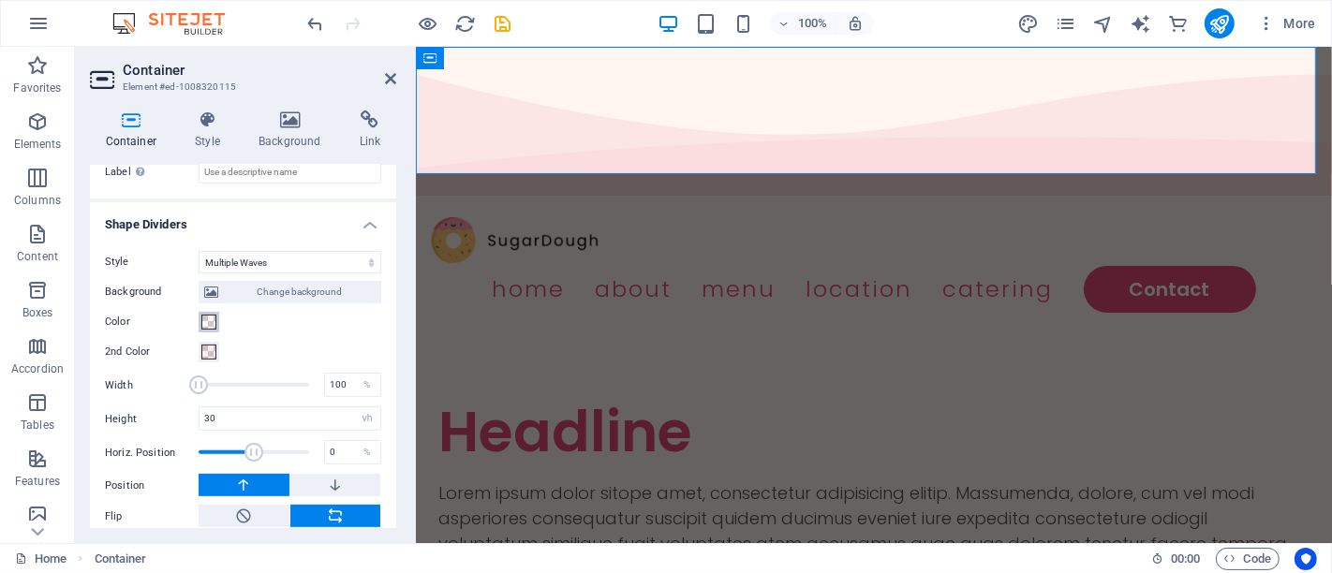
click at [209, 315] on span at bounding box center [208, 322] width 15 height 15
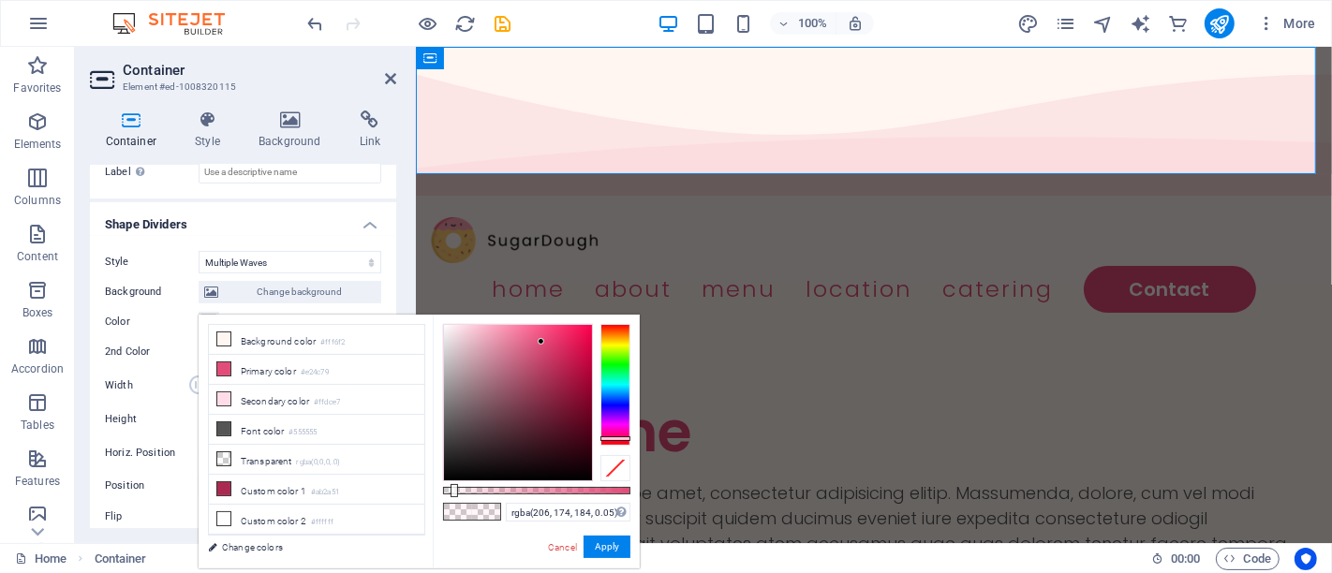
type input "rgba(255, 255, 255, 0.05)"
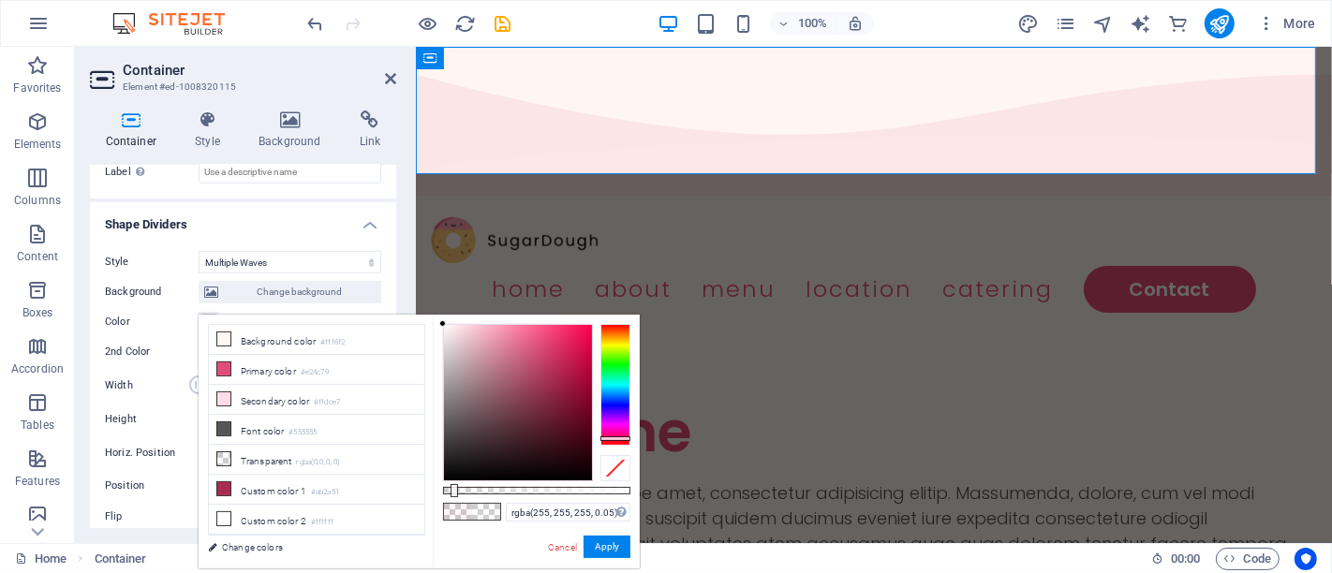
drag, startPoint x: 466, startPoint y: 354, endPoint x: 395, endPoint y: 287, distance: 97.4
click at [395, 287] on body "Individual Home Favorites Elements Columns Content Boxes Accordion Tables Featu…" at bounding box center [666, 286] width 1332 height 573
click at [604, 557] on button "Apply" at bounding box center [607, 547] width 47 height 22
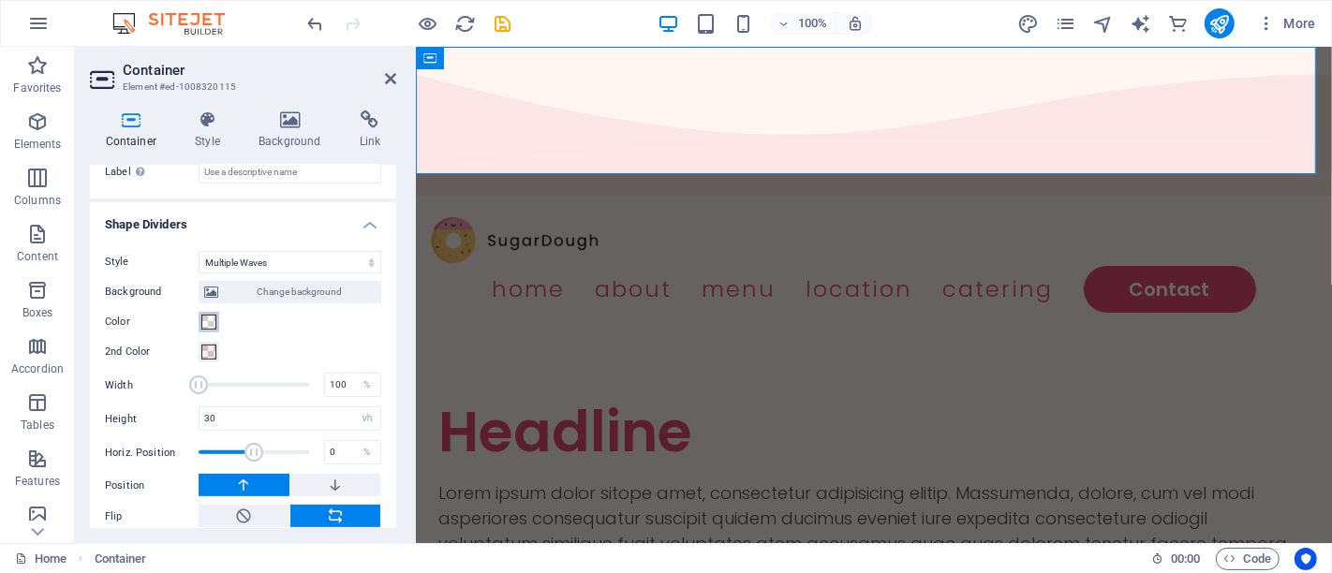
click at [207, 315] on span at bounding box center [208, 322] width 15 height 15
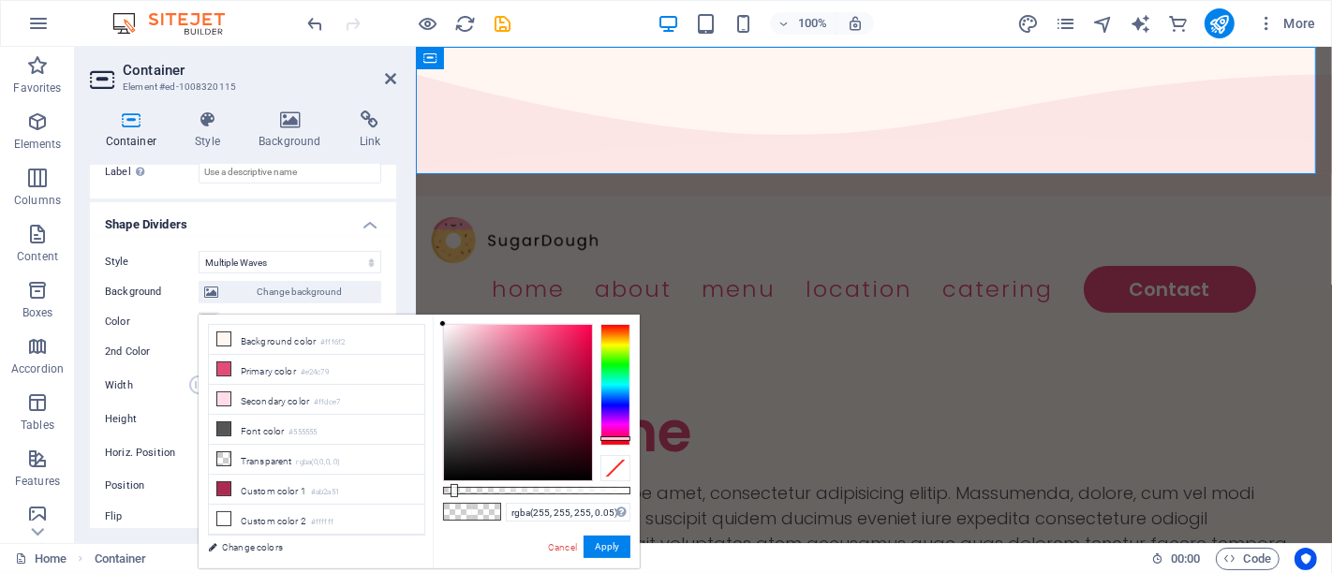
click at [207, 315] on span at bounding box center [208, 322] width 15 height 15
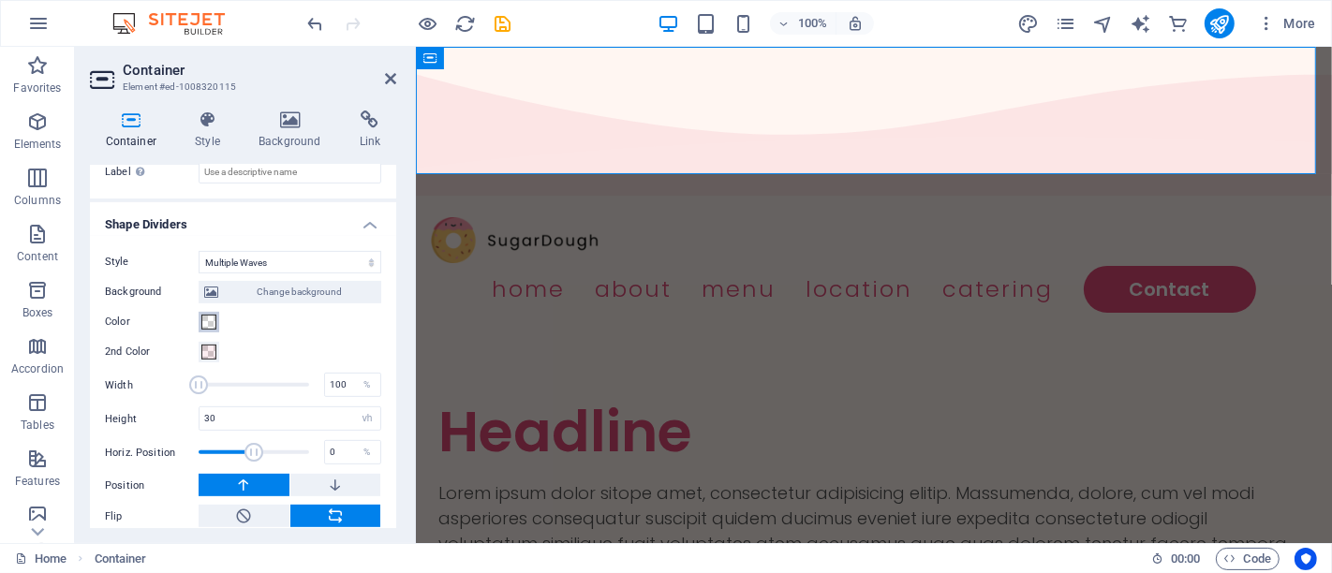
click at [207, 315] on span at bounding box center [208, 322] width 15 height 15
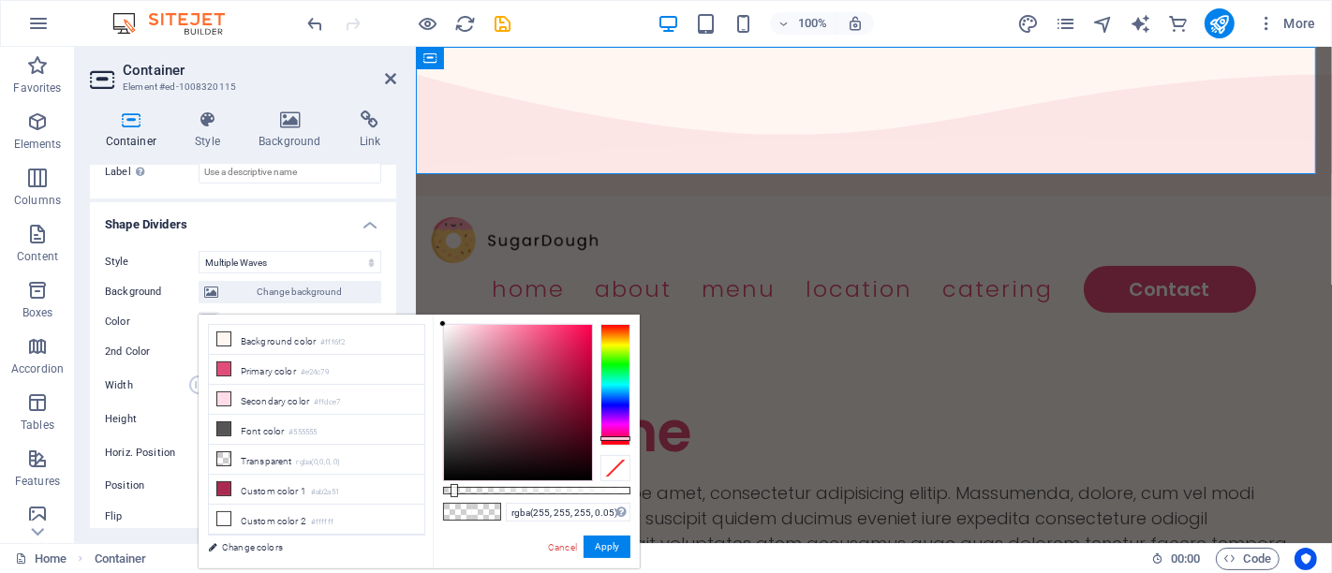
click at [265, 311] on div "Color" at bounding box center [243, 322] width 276 height 22
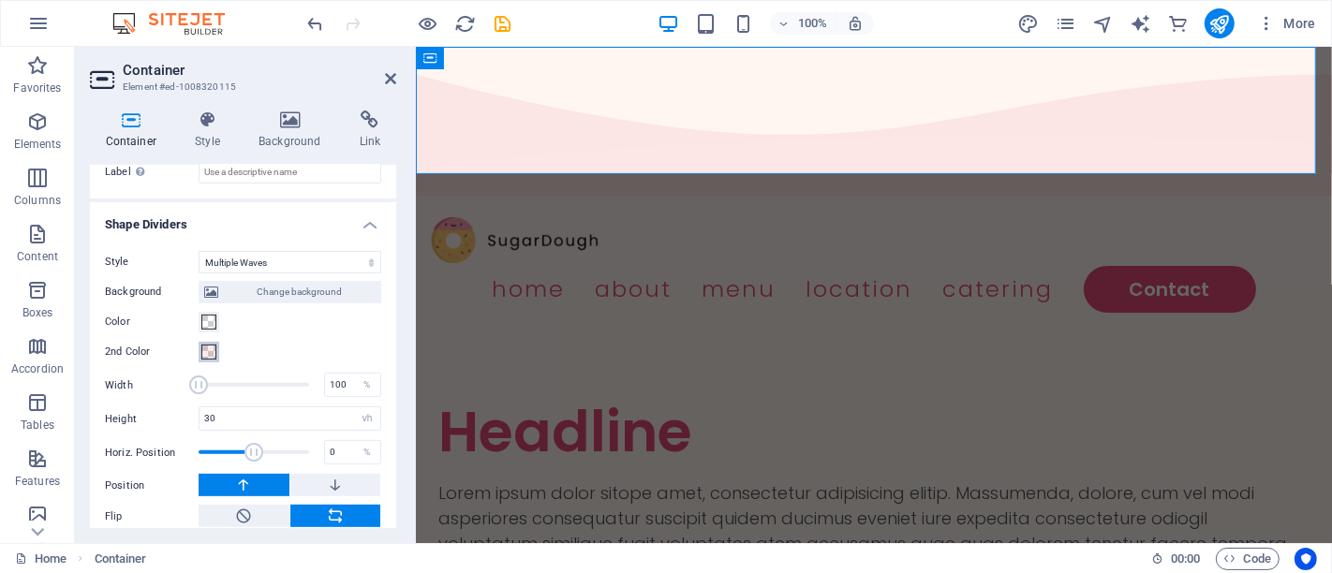
click at [218, 342] on button "2nd Color" at bounding box center [209, 352] width 21 height 21
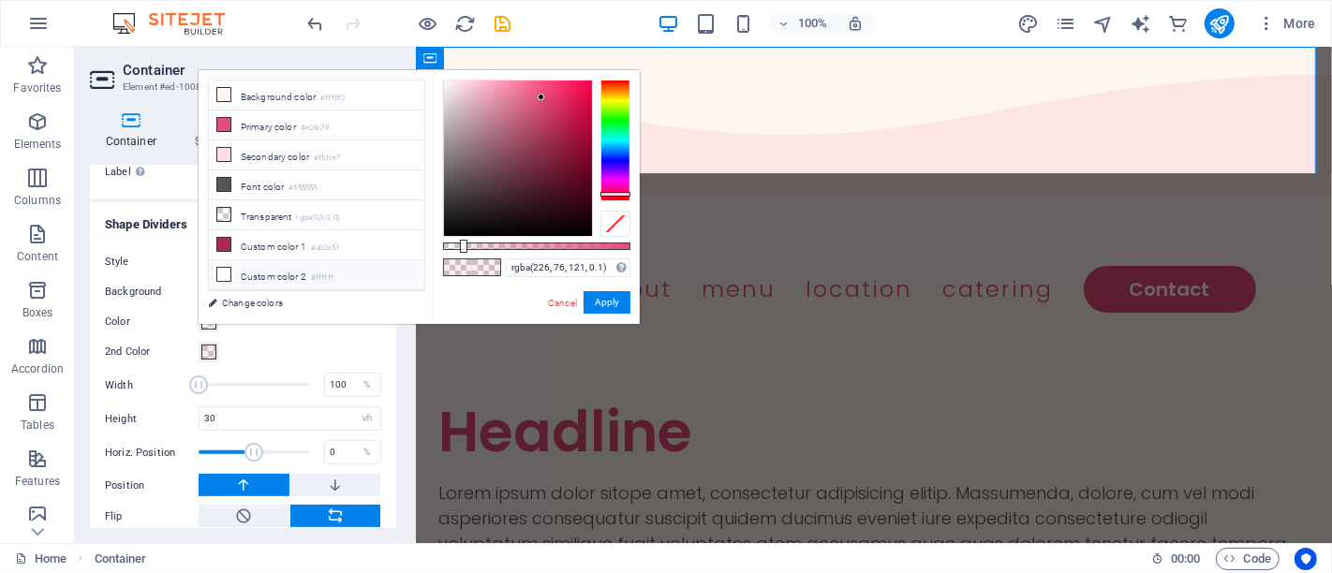
click at [254, 263] on li "Custom color 2 #ffffff" at bounding box center [316, 275] width 215 height 30
type input "rgba(255, 255, 255, 0.1)"
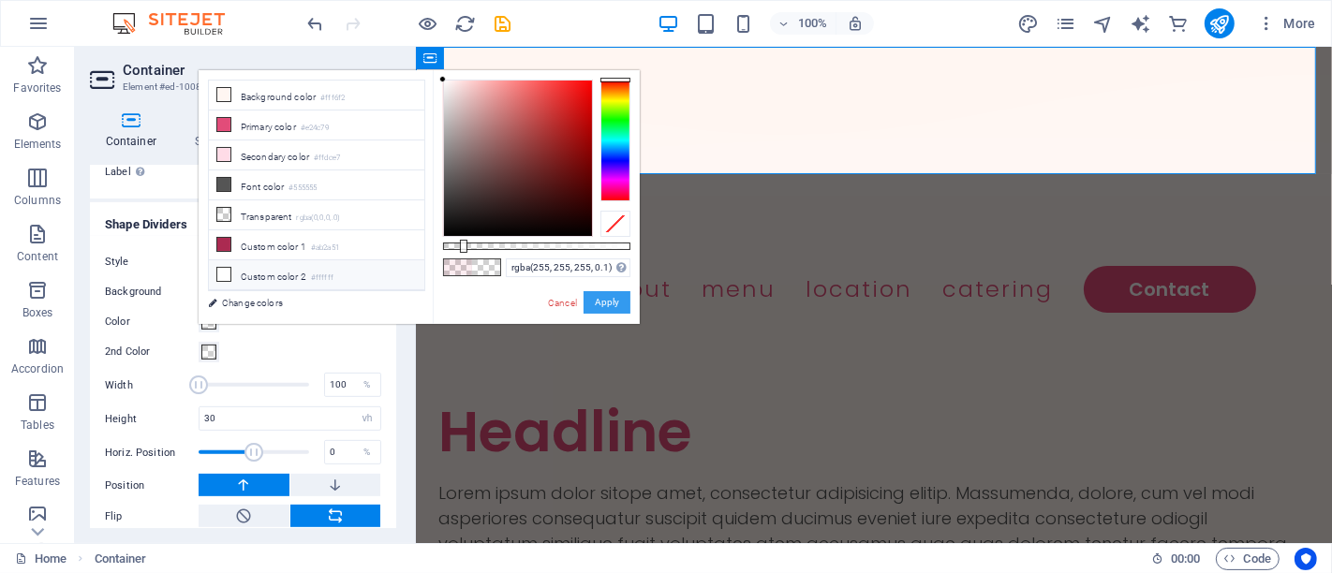
click at [594, 302] on button "Apply" at bounding box center [607, 302] width 47 height 22
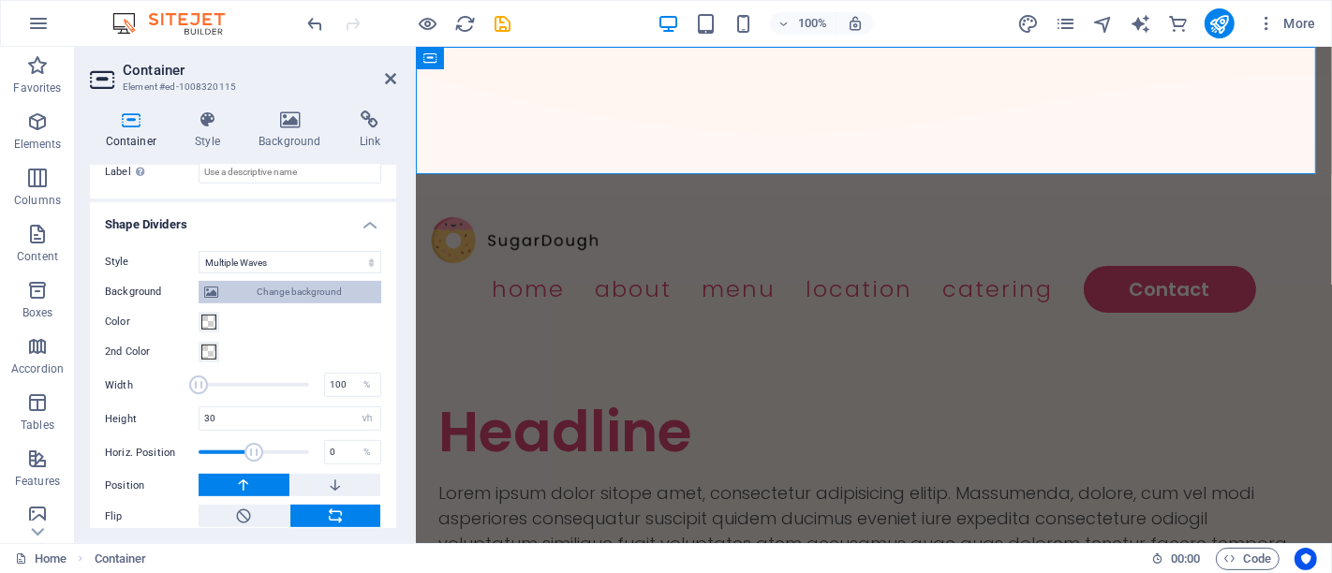
click at [303, 281] on span "Change background" at bounding box center [300, 292] width 152 height 22
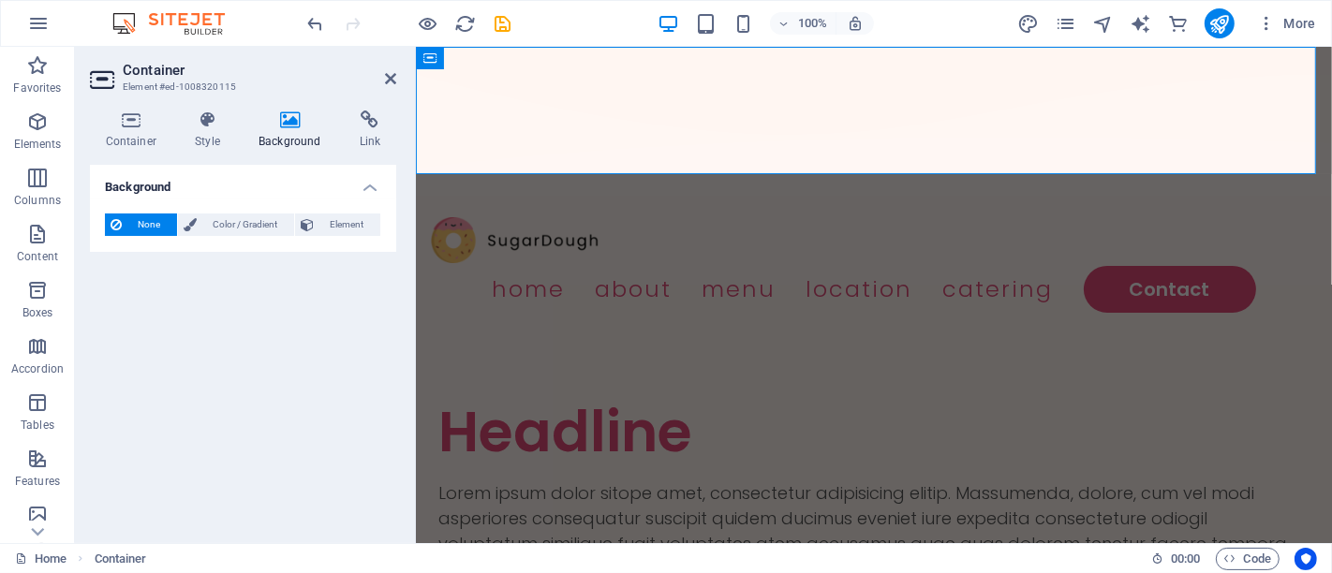
click at [136, 226] on span "None" at bounding box center [149, 225] width 44 height 22
click at [204, 217] on span "Color / Gradient" at bounding box center [245, 225] width 86 height 22
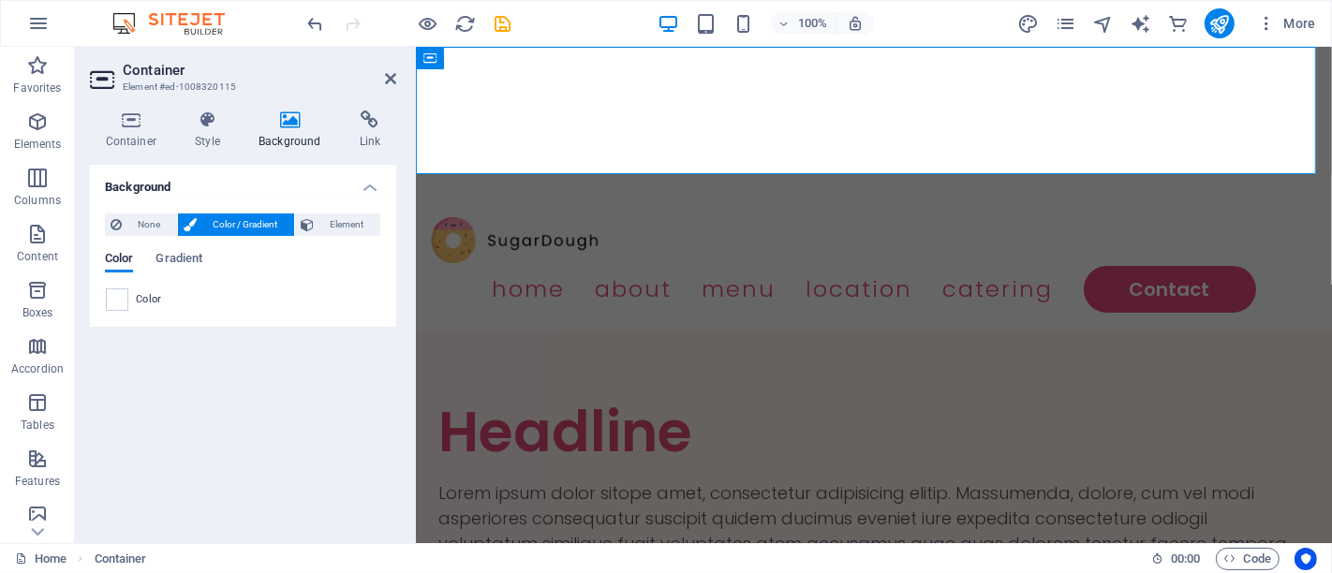
click at [104, 211] on div "None Color / Gradient Element Stretch background to full-width Color overlay Pl…" at bounding box center [243, 263] width 306 height 128
click at [138, 138] on h4 "Container" at bounding box center [135, 130] width 90 height 39
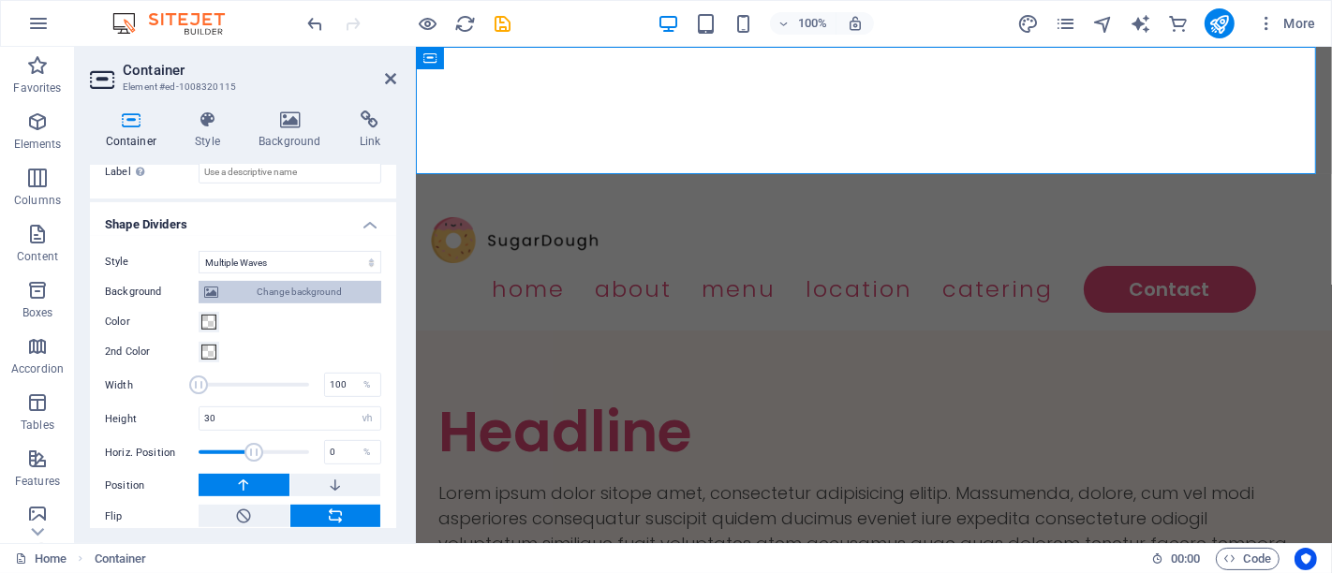
click at [266, 281] on span "Change background" at bounding box center [300, 292] width 152 height 22
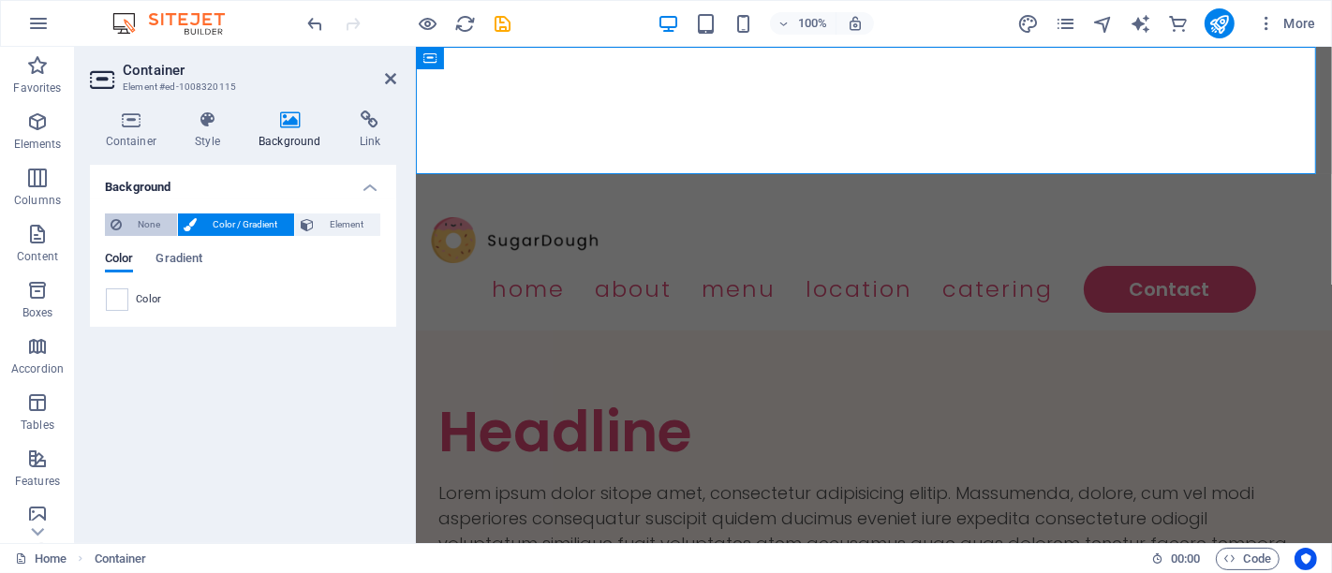
click at [124, 220] on button "None" at bounding box center [141, 225] width 72 height 22
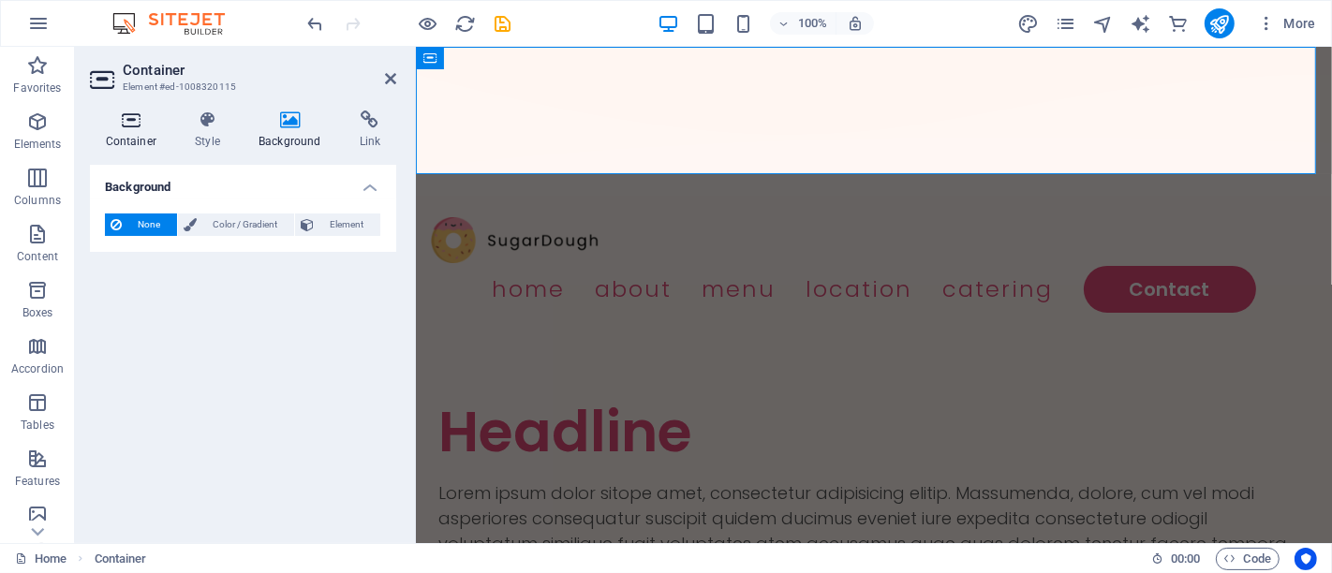
click at [127, 147] on h4 "Container" at bounding box center [135, 130] width 90 height 39
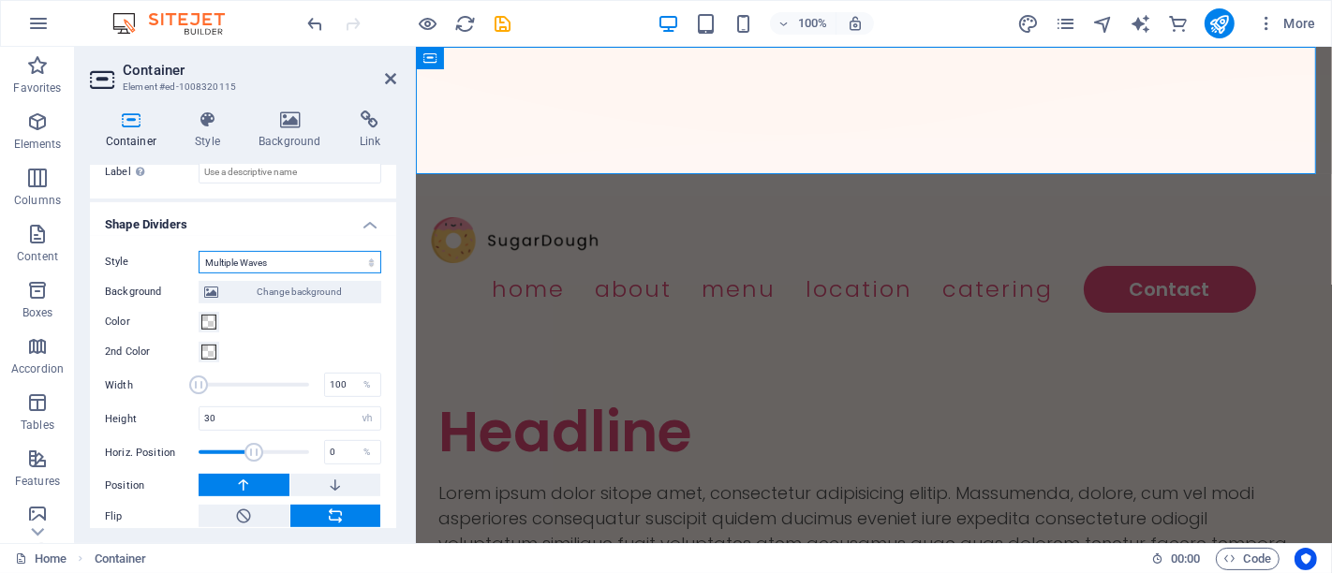
click at [302, 251] on select "None Triangle Square Diagonal Polygon 1 Polygon 2 Zigzag Multiple Zigzags Waves…" at bounding box center [290, 262] width 183 height 22
select select "half-circle"
click at [199, 267] on select "None Triangle Square Diagonal Polygon 1 Polygon 2 Zigzag Multiple Zigzags Waves…" at bounding box center [290, 262] width 183 height 22
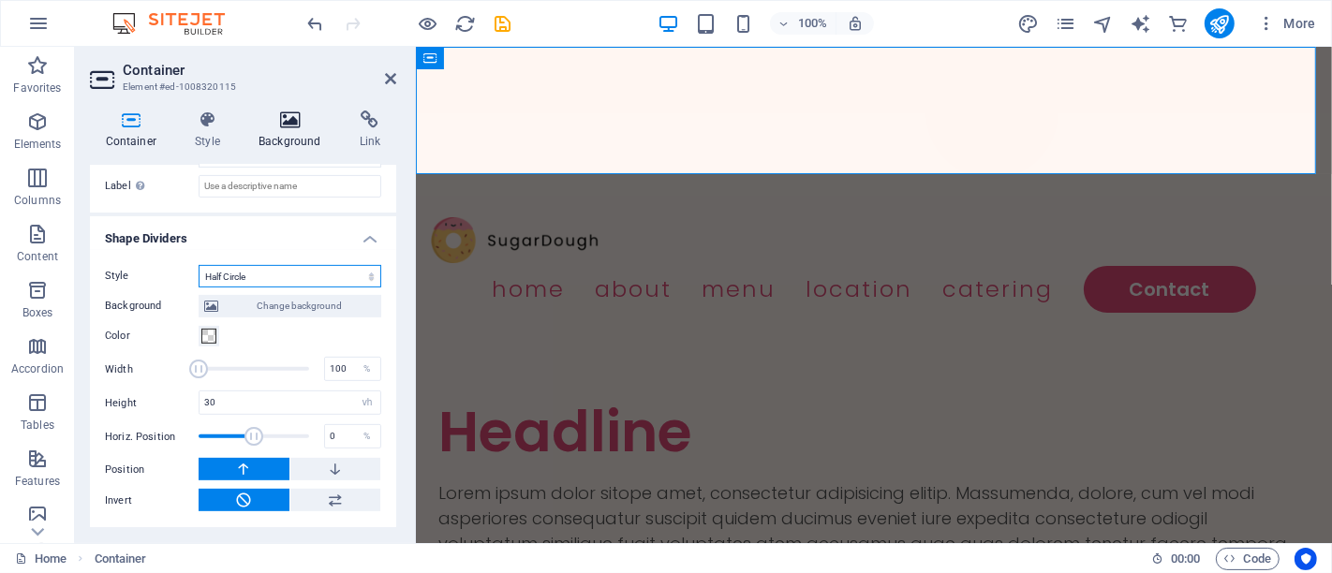
scroll to position [601, 0]
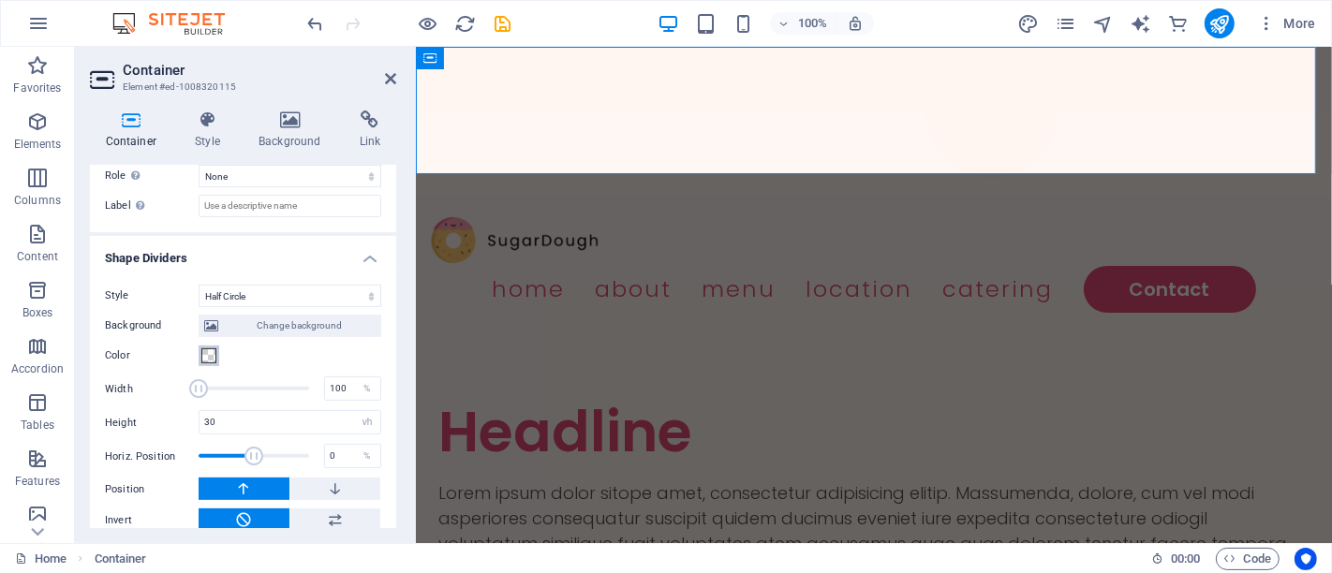
click at [208, 349] on span at bounding box center [208, 356] width 15 height 15
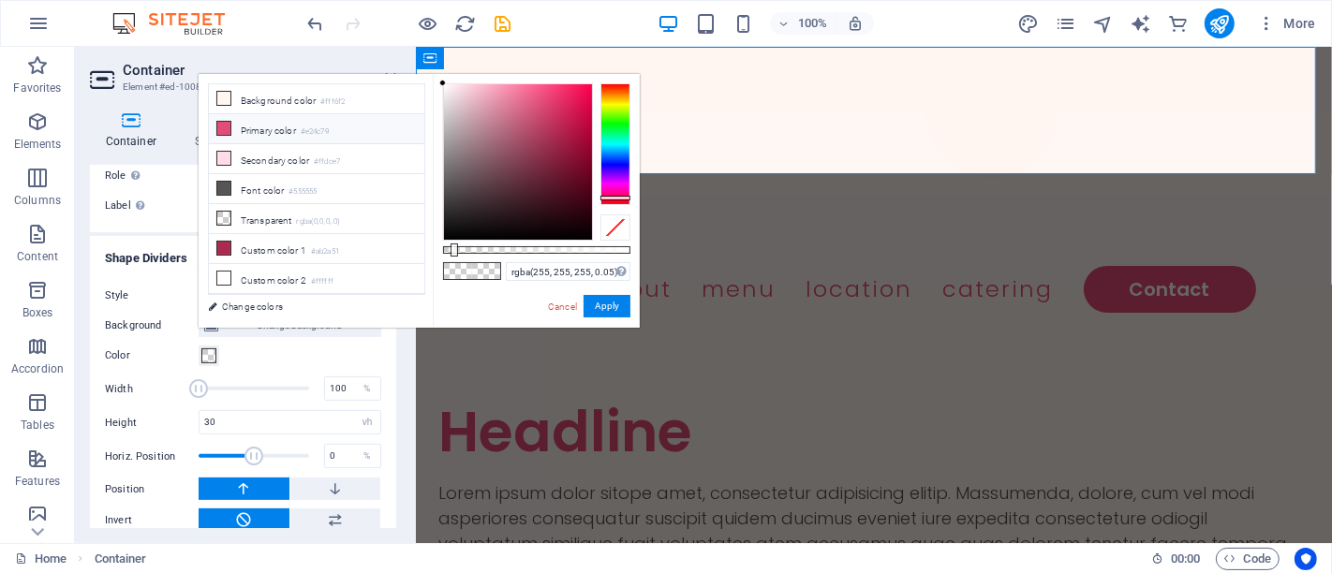
click at [237, 123] on li "Primary color #e24c79" at bounding box center [316, 129] width 215 height 30
type input "rgba(226, 76, 121, 0.05)"
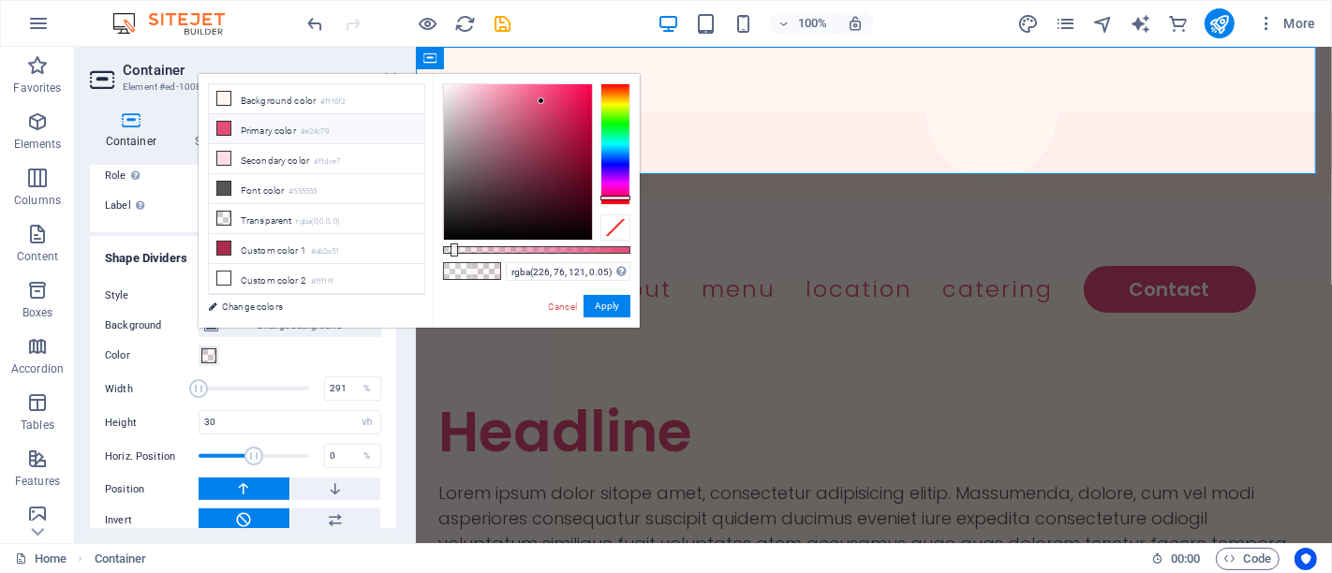
click at [267, 375] on span at bounding box center [254, 389] width 111 height 28
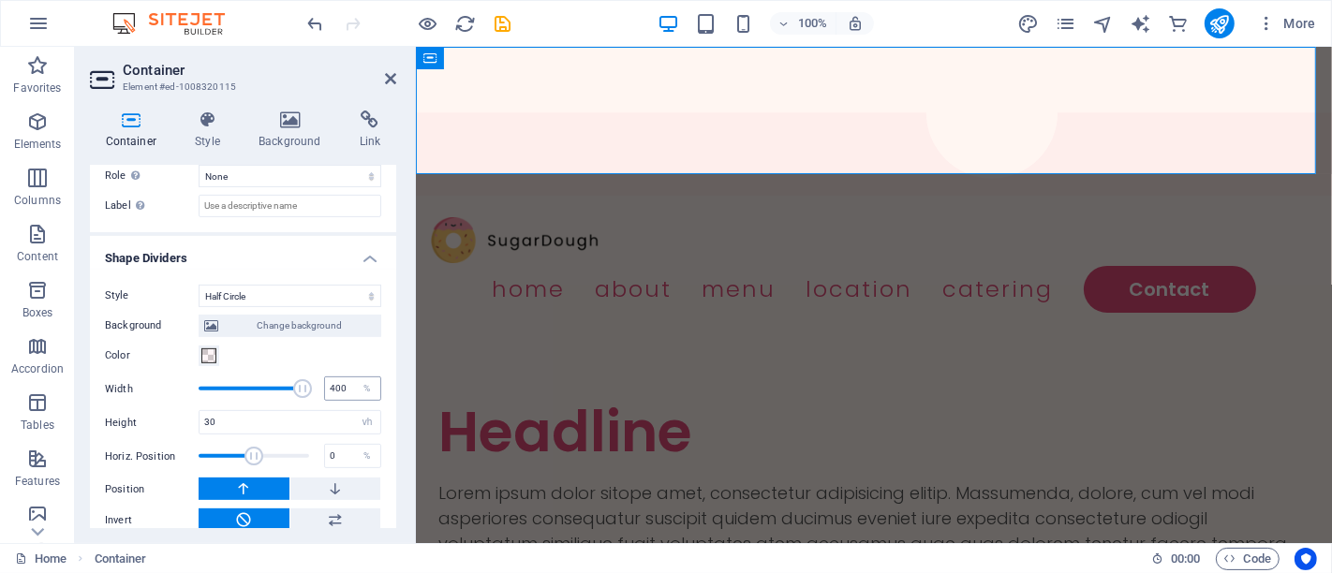
drag, startPoint x: 251, startPoint y: 363, endPoint x: 326, endPoint y: 368, distance: 75.2
click at [326, 375] on div "Width 400 %" at bounding box center [243, 389] width 276 height 28
type input "137"
drag, startPoint x: 300, startPoint y: 373, endPoint x: 212, endPoint y: 372, distance: 88.1
click at [212, 379] on span at bounding box center [212, 388] width 19 height 19
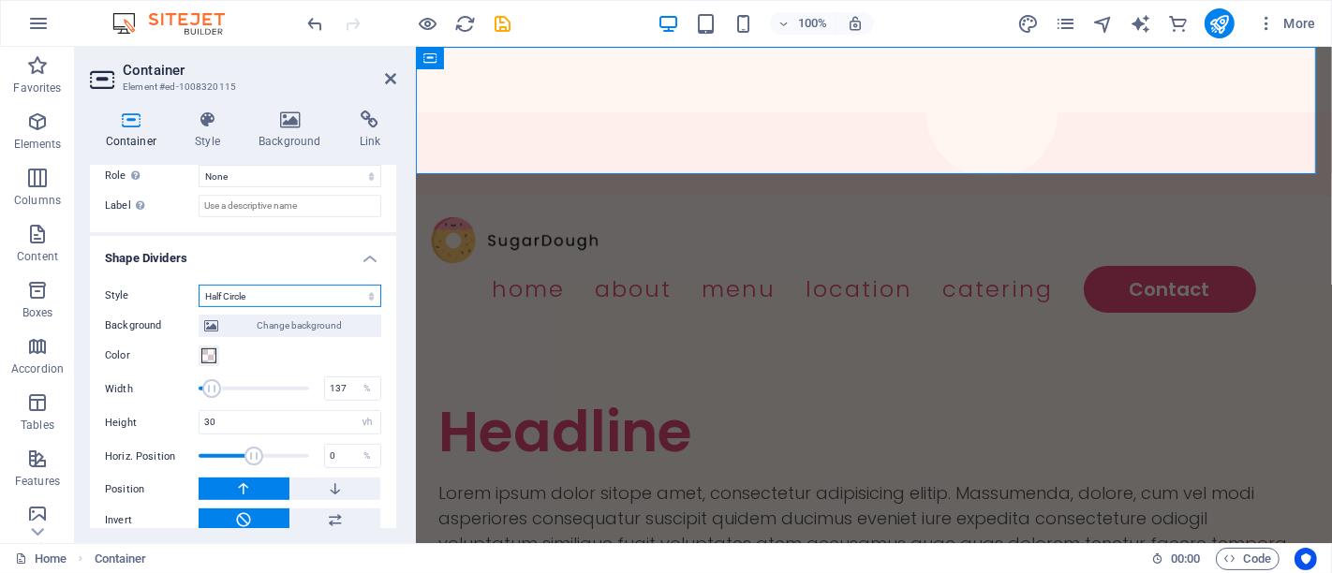
click at [273, 285] on select "None Triangle Square Diagonal Polygon 1 Polygon 2 Zigzag Multiple Zigzags Waves…" at bounding box center [290, 296] width 183 height 22
click at [199, 285] on select "None Triangle Square Diagonal Polygon 1 Polygon 2 Zigzag Multiple Zigzags Waves…" at bounding box center [290, 296] width 183 height 22
click at [283, 285] on select "None Triangle Square Diagonal Polygon 1 Polygon 2 Zigzag Multiple Zigzags Waves…" at bounding box center [290, 296] width 183 height 22
select select "shredded-paper"
click at [199, 285] on select "None Triangle Square Diagonal Polygon 1 Polygon 2 Zigzag Multiple Zigzags Waves…" at bounding box center [290, 296] width 183 height 22
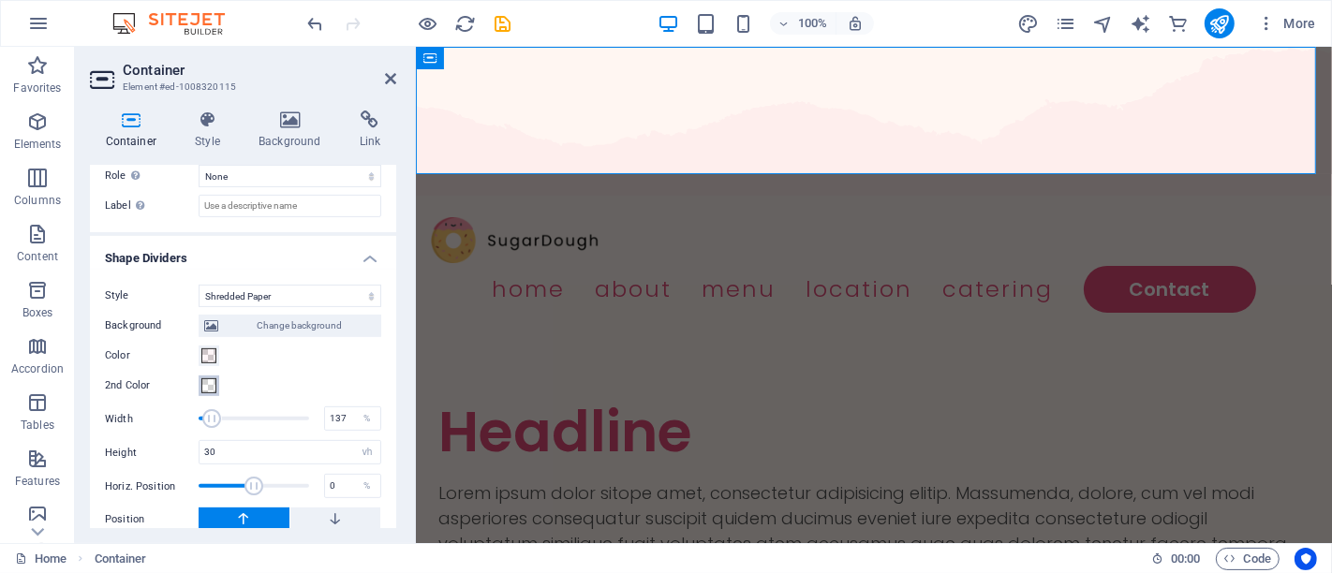
click at [211, 378] on span at bounding box center [208, 385] width 15 height 15
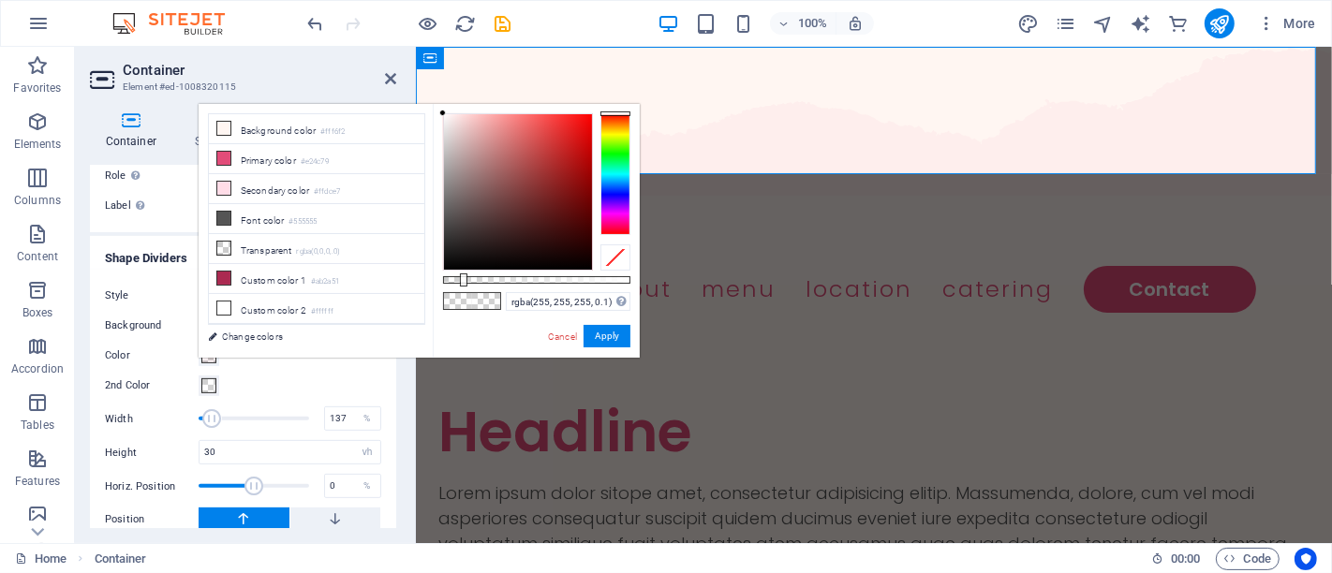
click at [211, 378] on span at bounding box center [208, 385] width 15 height 15
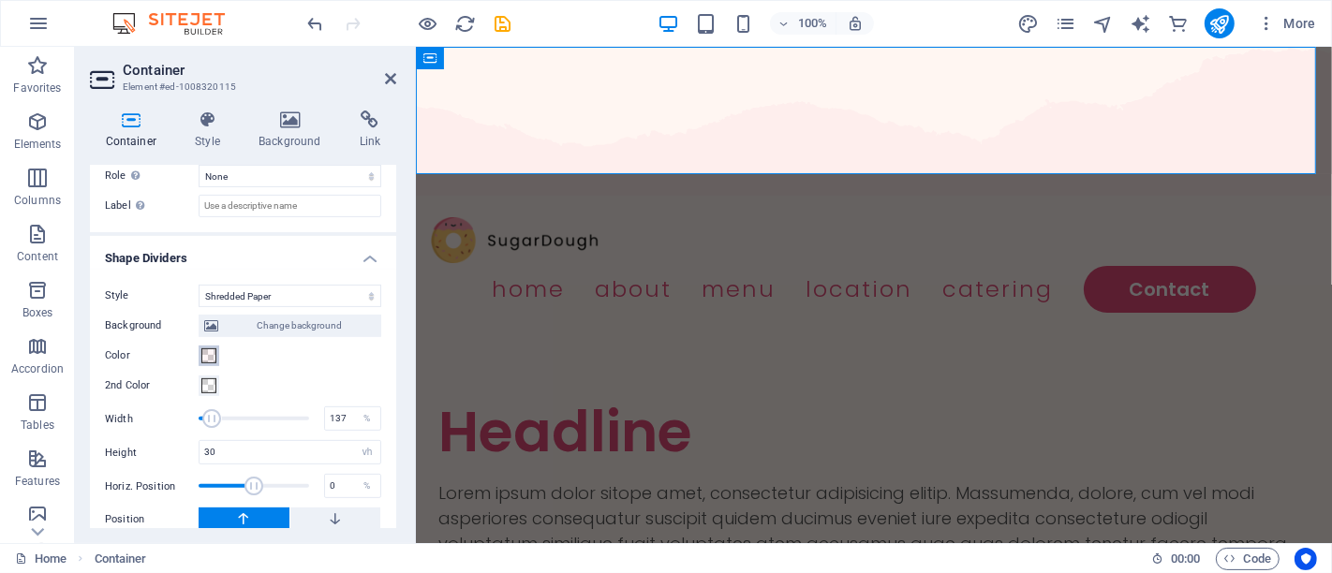
click at [214, 349] on span at bounding box center [208, 356] width 15 height 15
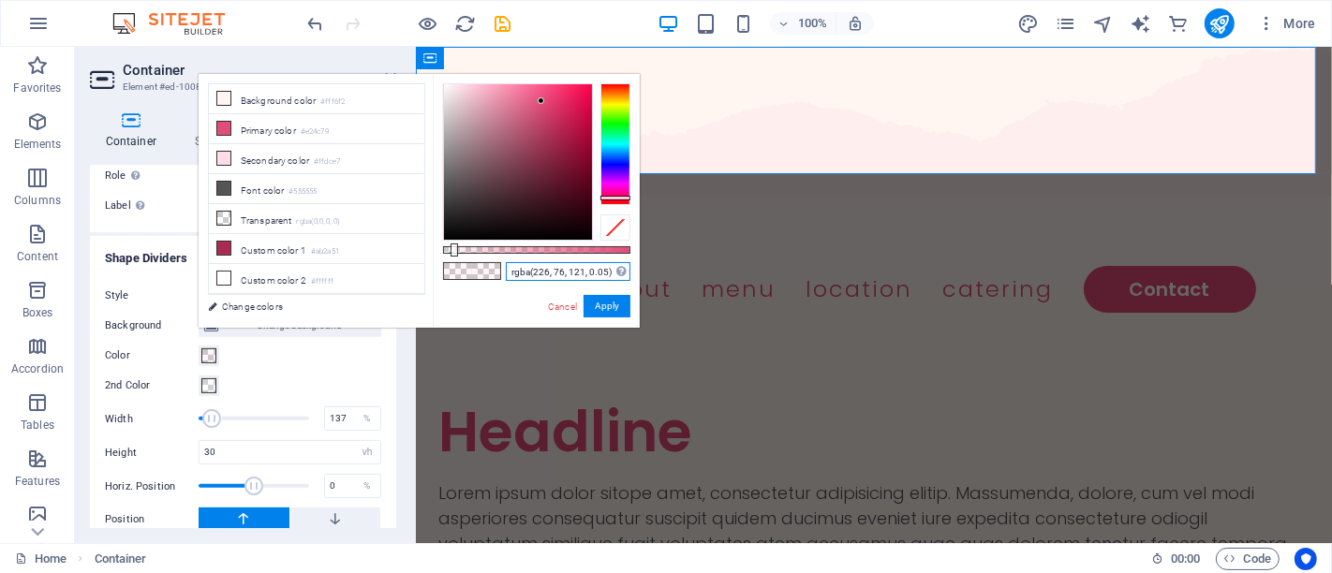
click at [548, 269] on input "rgba(226, 76, 121, 0.05)" at bounding box center [568, 271] width 125 height 19
paste input "f6921e"
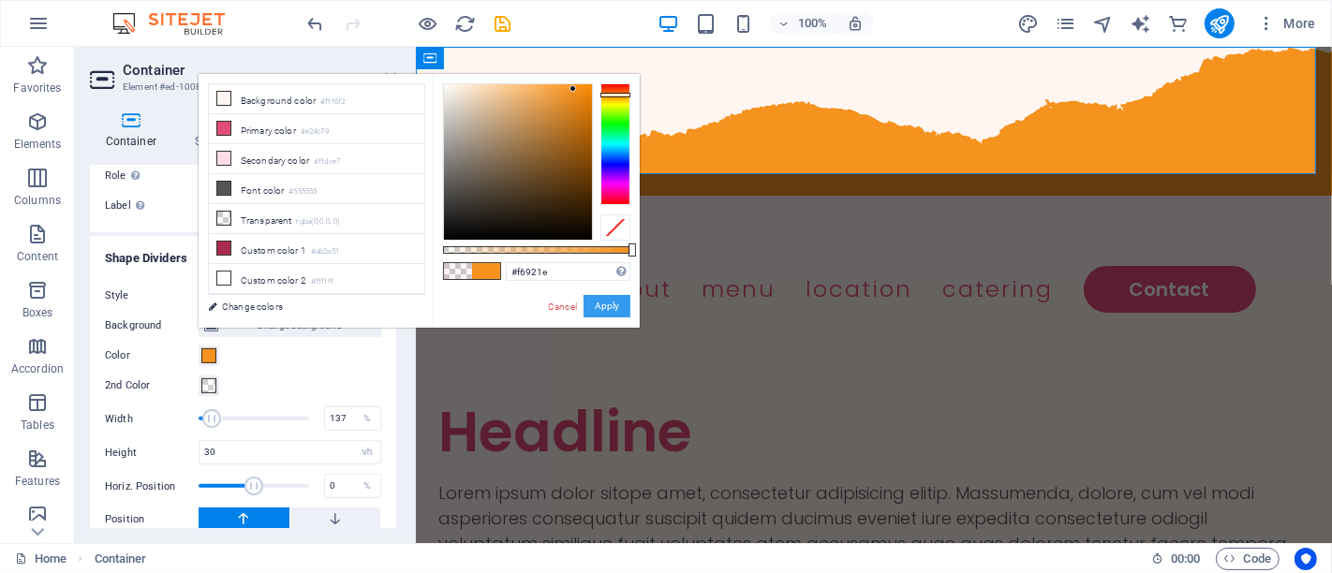
click at [605, 303] on button "Apply" at bounding box center [607, 306] width 47 height 22
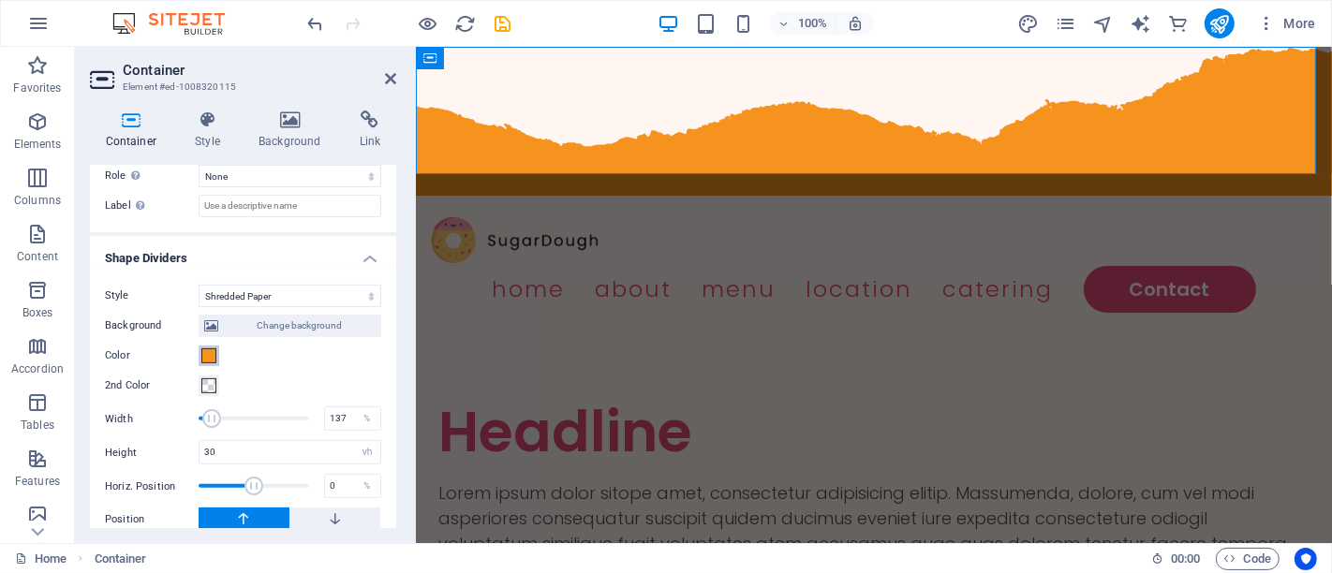
click at [214, 348] on button "Color" at bounding box center [209, 356] width 21 height 21
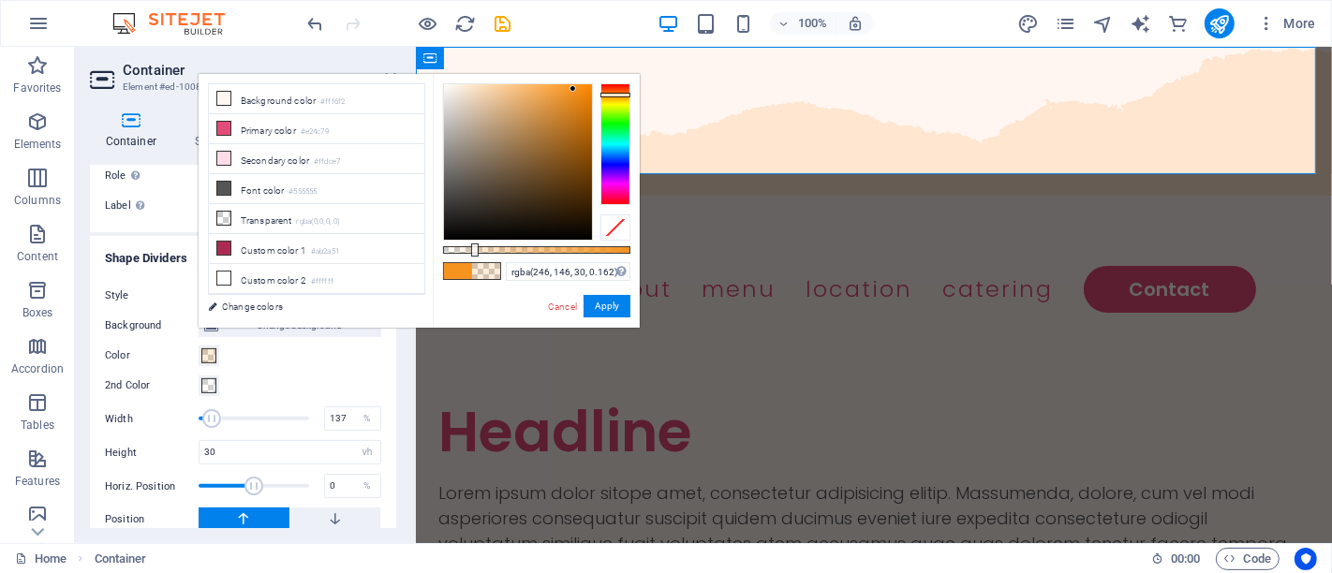
type input "rgba(246, 146, 30, 0.172)"
drag, startPoint x: 631, startPoint y: 253, endPoint x: 475, endPoint y: 235, distance: 157.5
click at [475, 235] on div at bounding box center [536, 161] width 187 height 157
click at [613, 311] on button "Apply" at bounding box center [607, 306] width 47 height 22
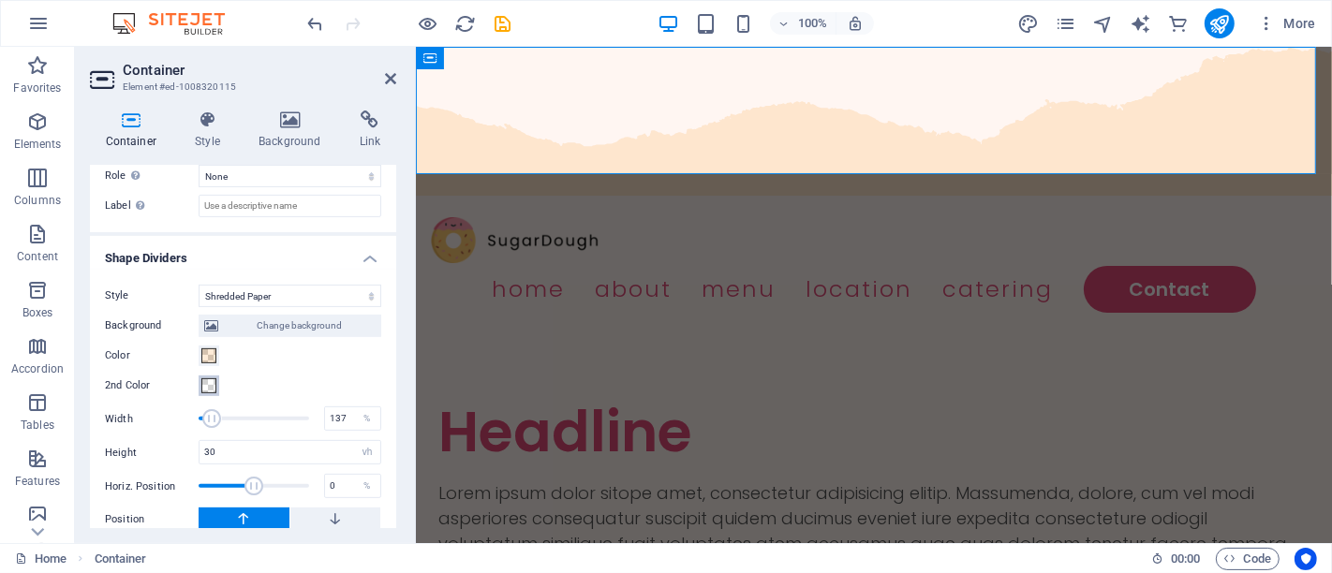
click at [207, 378] on span at bounding box center [208, 385] width 15 height 15
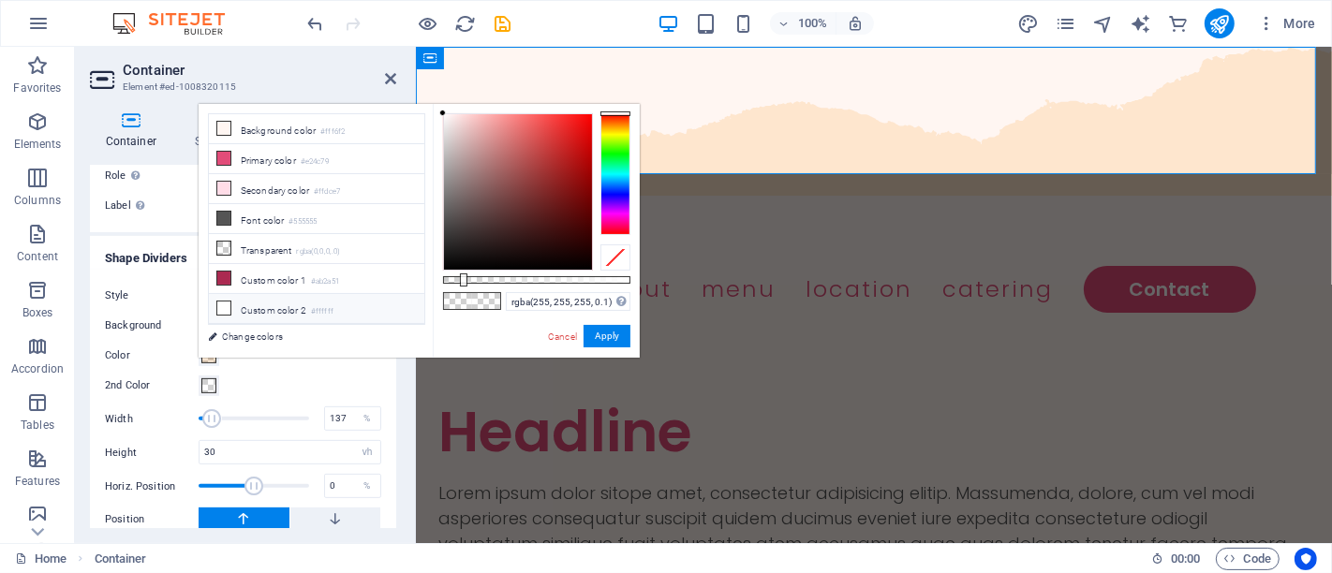
click at [248, 304] on li "Custom color 2 #ffffff" at bounding box center [316, 309] width 215 height 30
click at [219, 250] on icon at bounding box center [223, 255] width 13 height 13
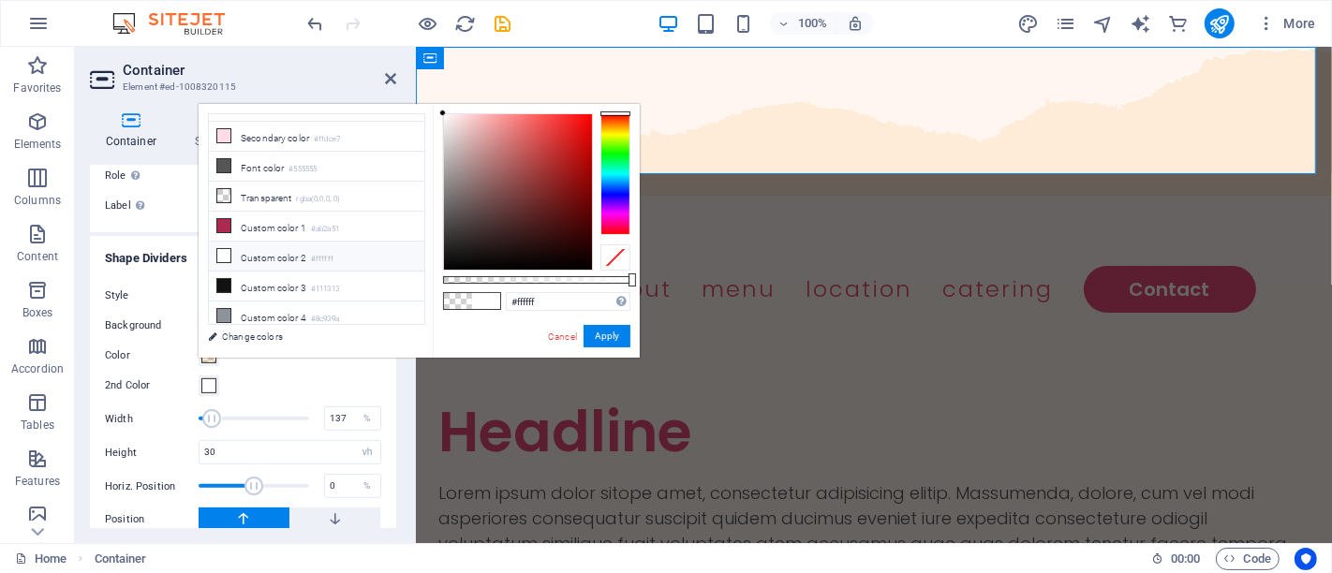
drag, startPoint x: 459, startPoint y: 279, endPoint x: 638, endPoint y: 279, distance: 178.9
click at [638, 279] on div "#ffffff Supported formats #0852ed rgb(8, 82, 237) rgba(8, 82, 237, 90%) hsv(221…" at bounding box center [536, 367] width 207 height 526
type input "rgba(255, 255, 255, 0.807)"
drag, startPoint x: 629, startPoint y: 285, endPoint x: 594, endPoint y: 274, distance: 36.4
click at [594, 274] on div at bounding box center [595, 280] width 7 height 13
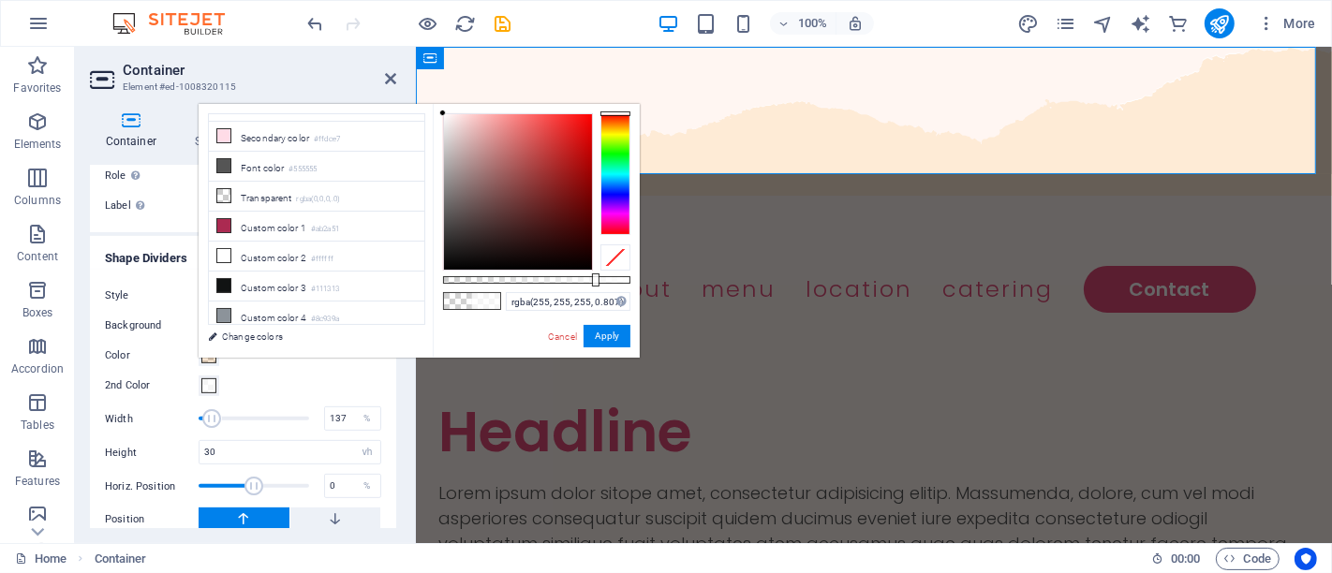
click at [610, 349] on div "rgba(255, 255, 255, 0.807) Supported formats #0852ed rgb(8, 82, 237) rgba(8, 82…" at bounding box center [536, 367] width 207 height 526
click at [618, 333] on button "Apply" at bounding box center [607, 336] width 47 height 22
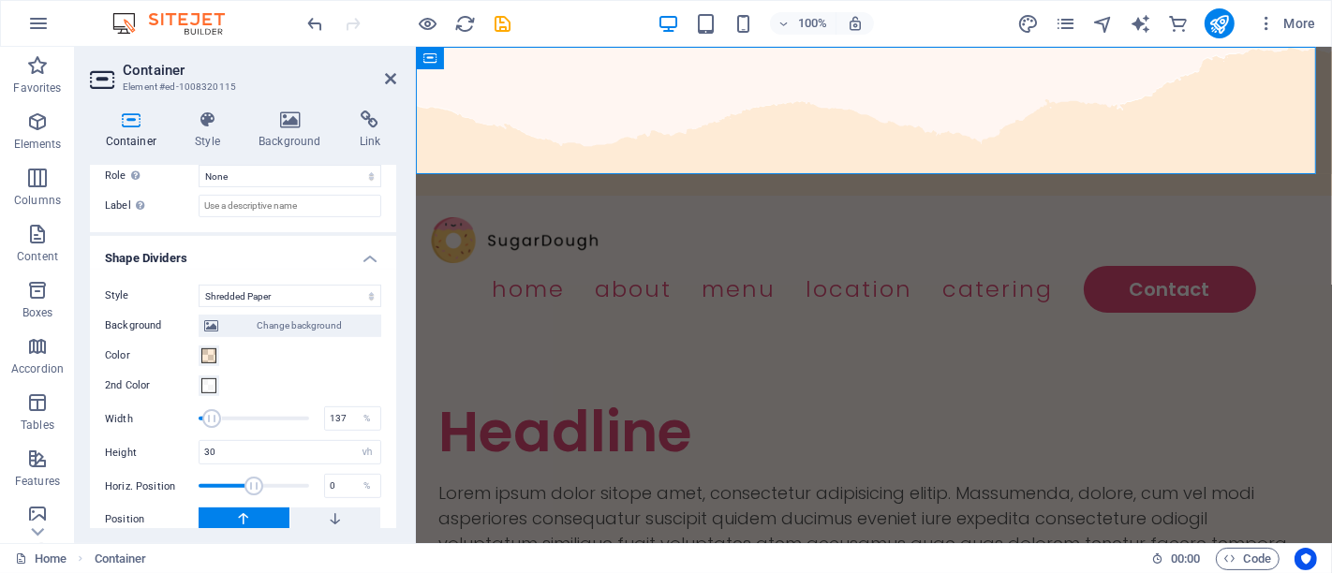
scroll to position [661, 0]
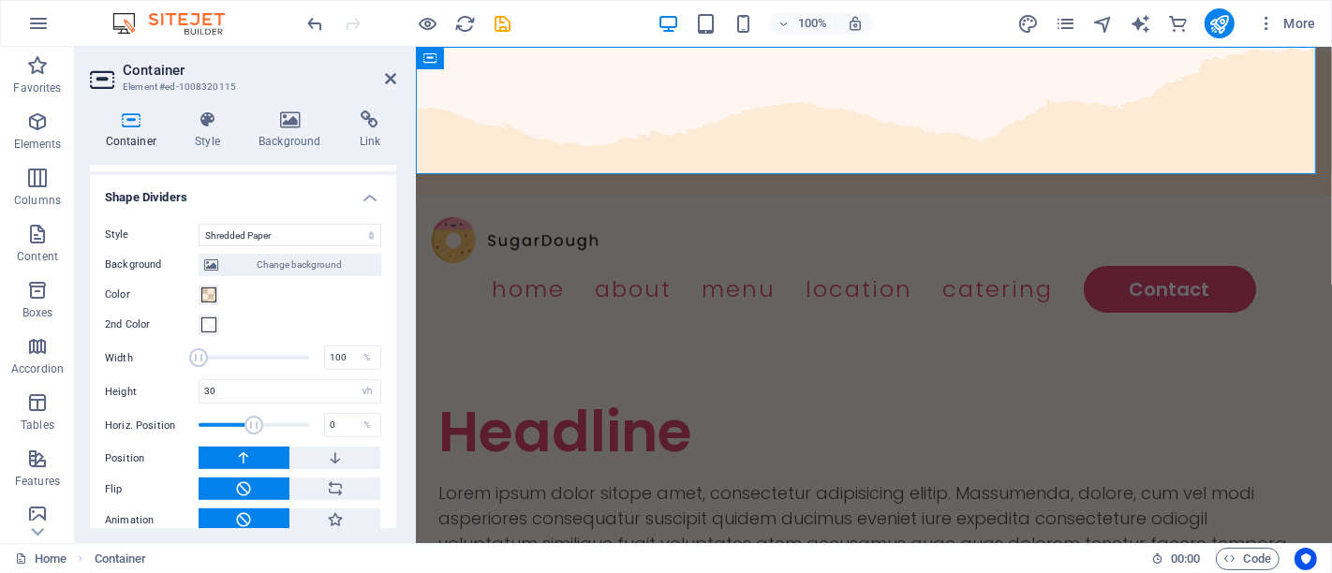
drag, startPoint x: 211, startPoint y: 338, endPoint x: 156, endPoint y: 343, distance: 54.5
click at [156, 344] on div "Width 100 %" at bounding box center [243, 358] width 276 height 28
drag, startPoint x: 195, startPoint y: 341, endPoint x: 257, endPoint y: 343, distance: 61.9
click at [257, 349] on span at bounding box center [252, 358] width 19 height 19
type input "168"
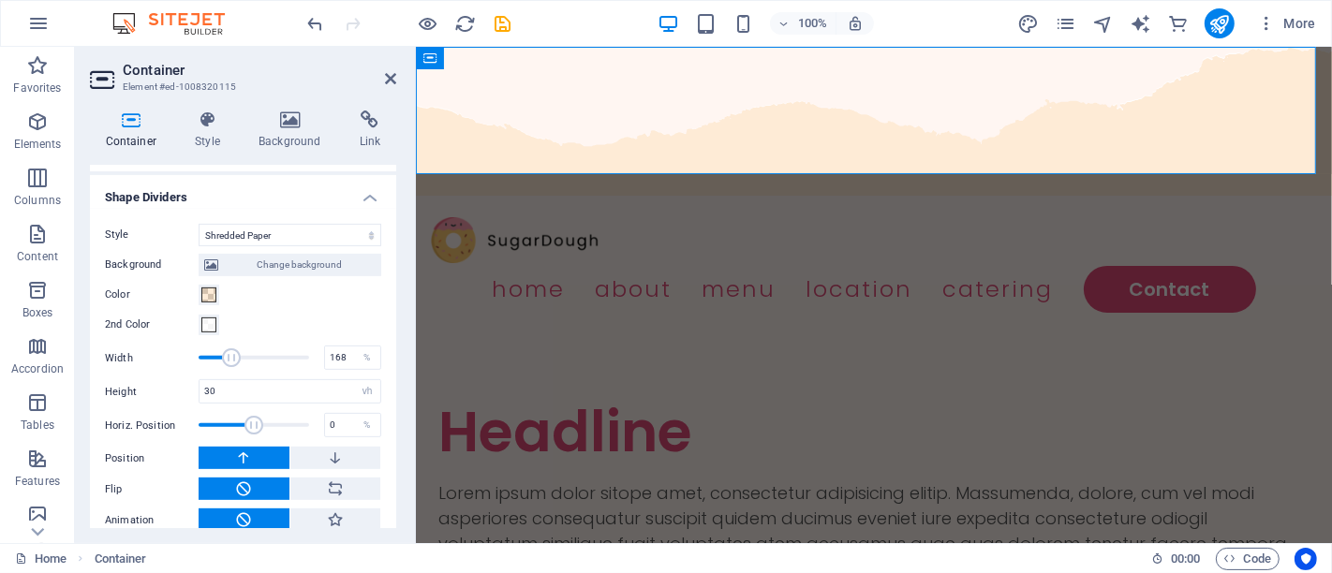
drag, startPoint x: 257, startPoint y: 343, endPoint x: 223, endPoint y: 344, distance: 33.7
click at [223, 349] on span at bounding box center [231, 358] width 19 height 19
drag, startPoint x: 245, startPoint y: 408, endPoint x: 225, endPoint y: 407, distance: 20.6
click at [225, 416] on span at bounding box center [226, 425] width 19 height 19
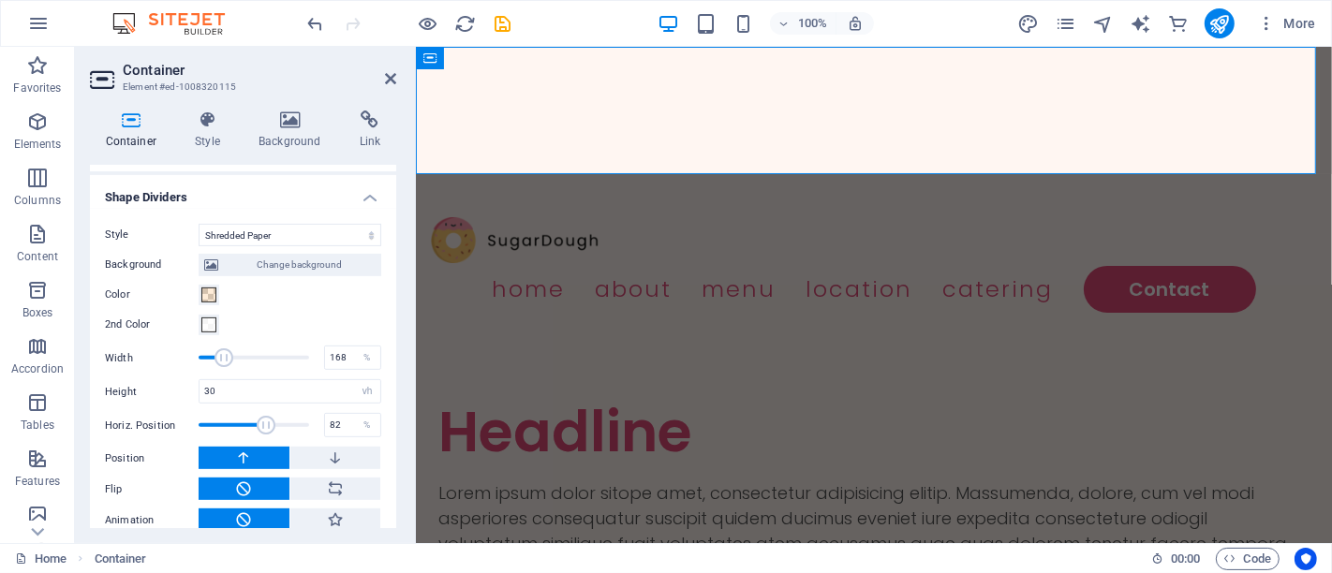
drag, startPoint x: 225, startPoint y: 407, endPoint x: 270, endPoint y: 405, distance: 45.0
click at [270, 416] on span at bounding box center [266, 425] width 19 height 19
drag, startPoint x: 270, startPoint y: 405, endPoint x: 251, endPoint y: 405, distance: 18.7
click at [251, 416] on span at bounding box center [253, 425] width 19 height 19
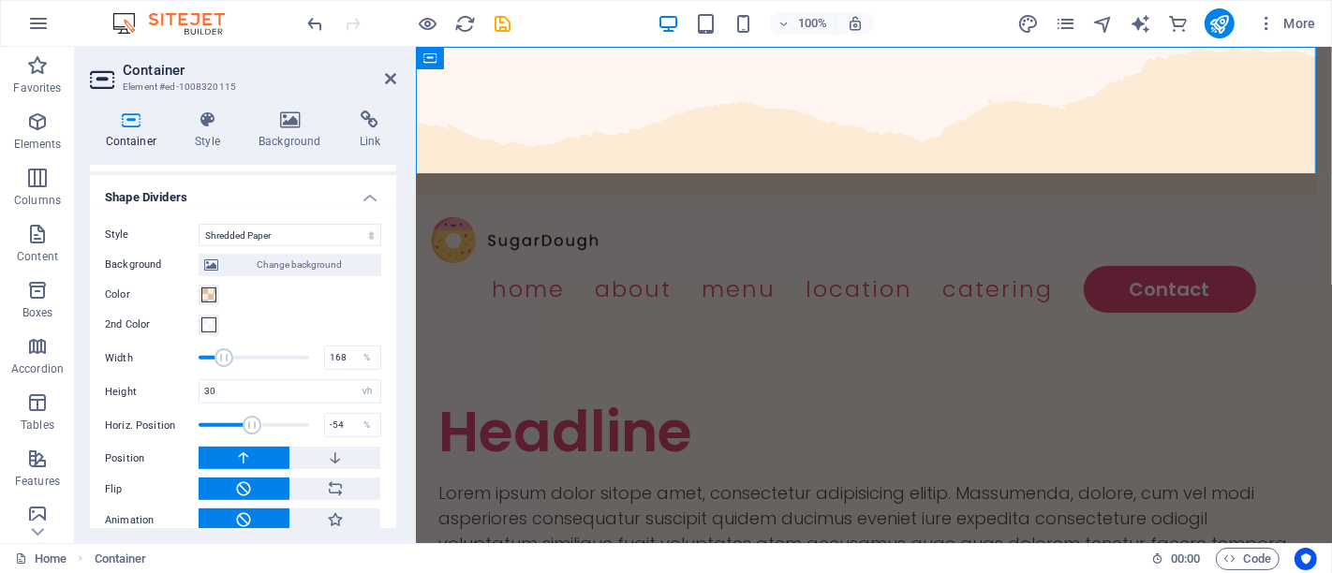
click at [244, 416] on span at bounding box center [253, 425] width 19 height 19
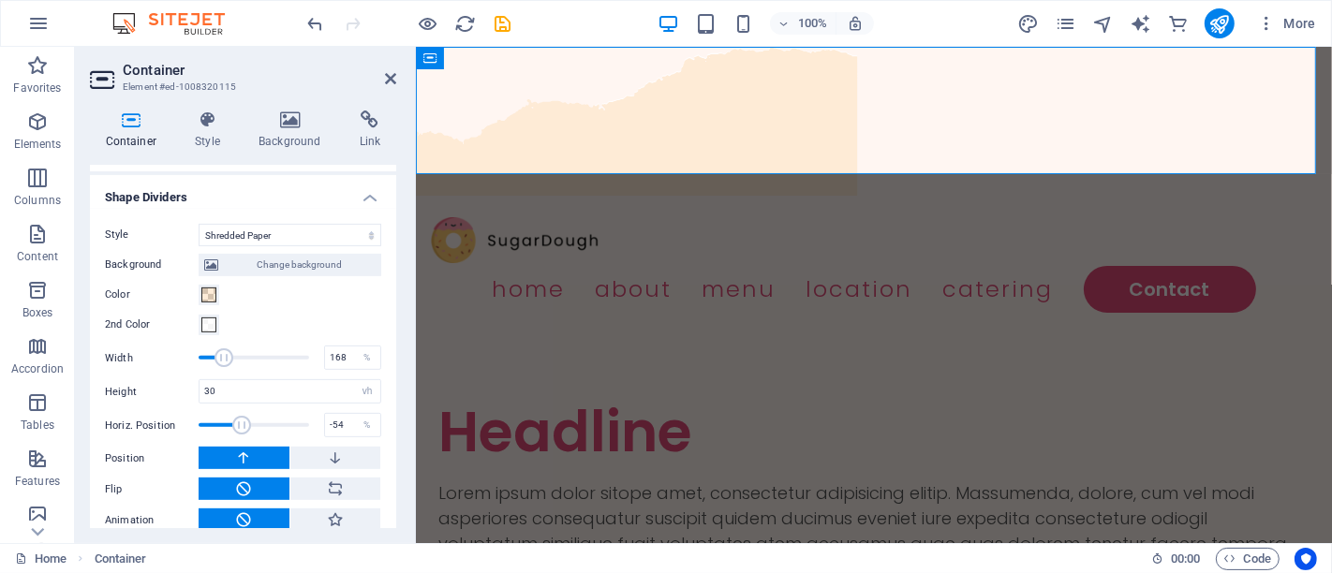
type input "-27"
click at [246, 416] on span at bounding box center [241, 425] width 19 height 19
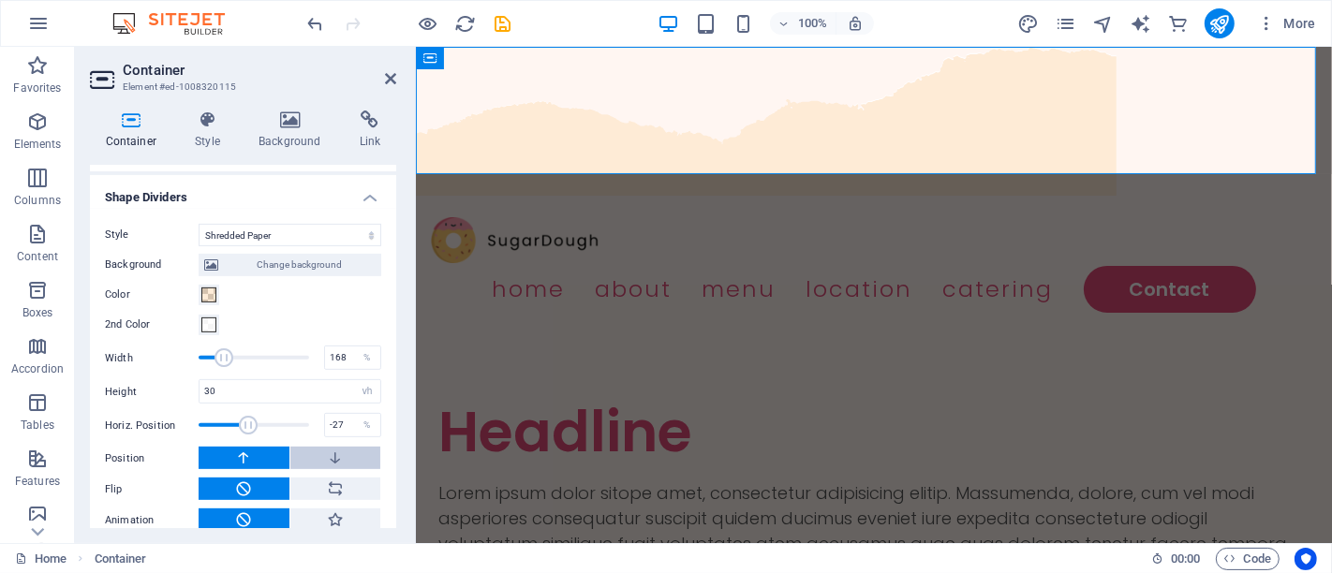
click at [321, 447] on button at bounding box center [335, 458] width 91 height 22
click at [323, 509] on button at bounding box center [335, 520] width 91 height 22
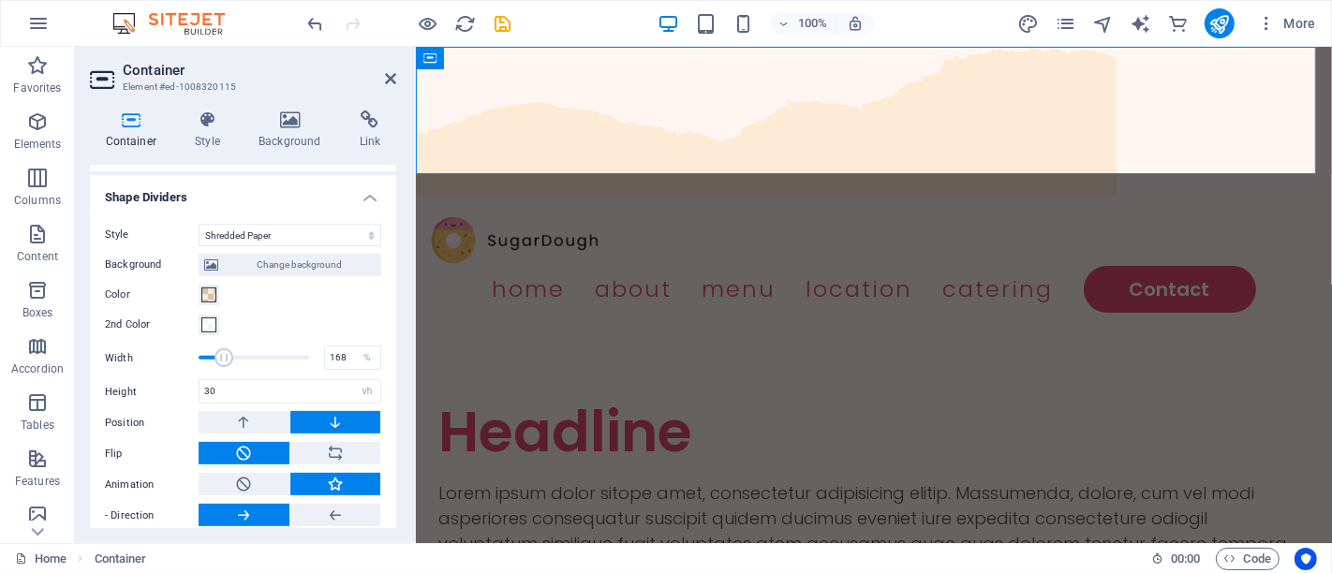
click at [258, 504] on button at bounding box center [244, 515] width 91 height 22
click at [250, 473] on icon at bounding box center [243, 484] width 17 height 22
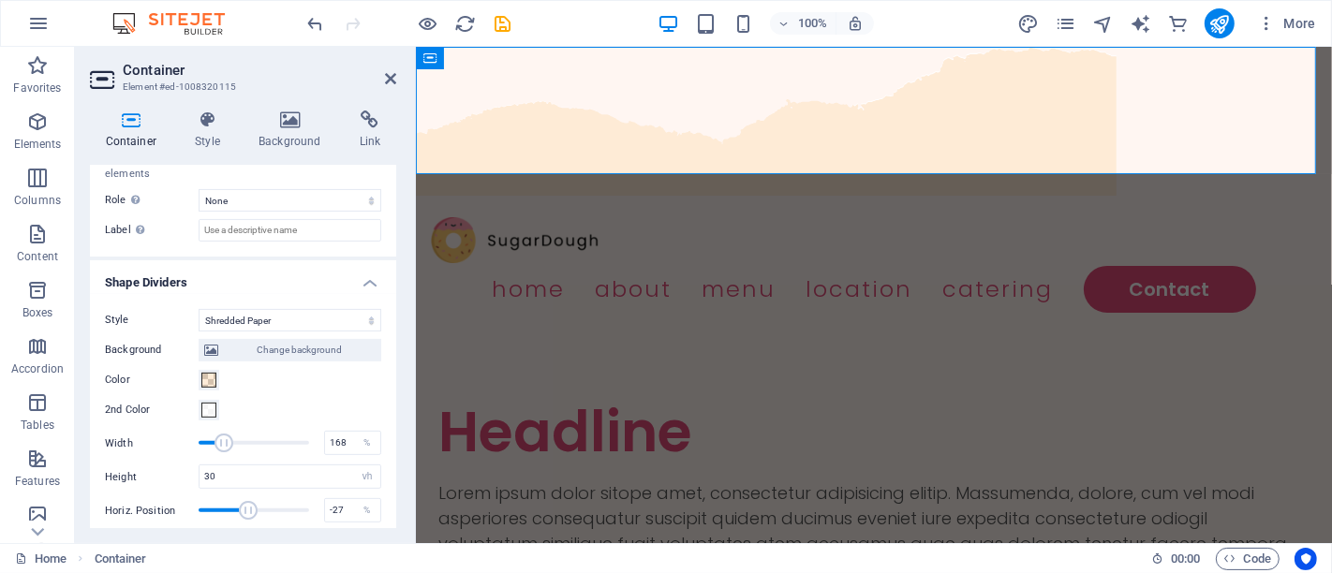
scroll to position [575, 0]
click at [281, 340] on span "Change background" at bounding box center [300, 351] width 152 height 22
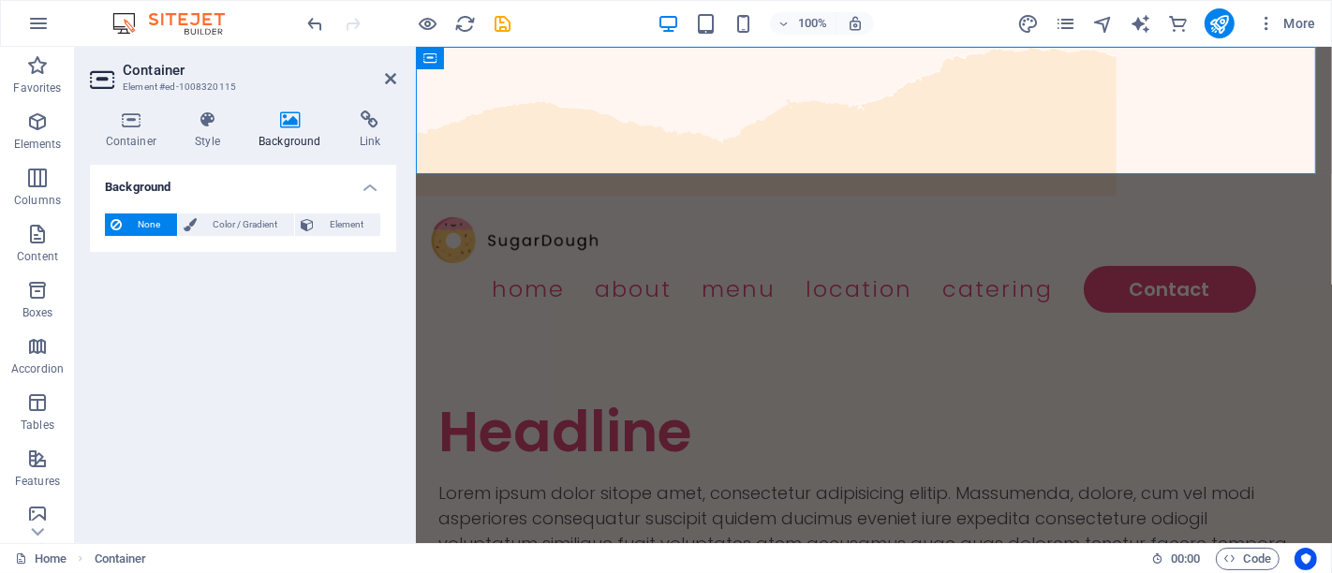
click at [173, 220] on button "None" at bounding box center [141, 225] width 72 height 22
click at [307, 230] on icon at bounding box center [307, 225] width 13 height 22
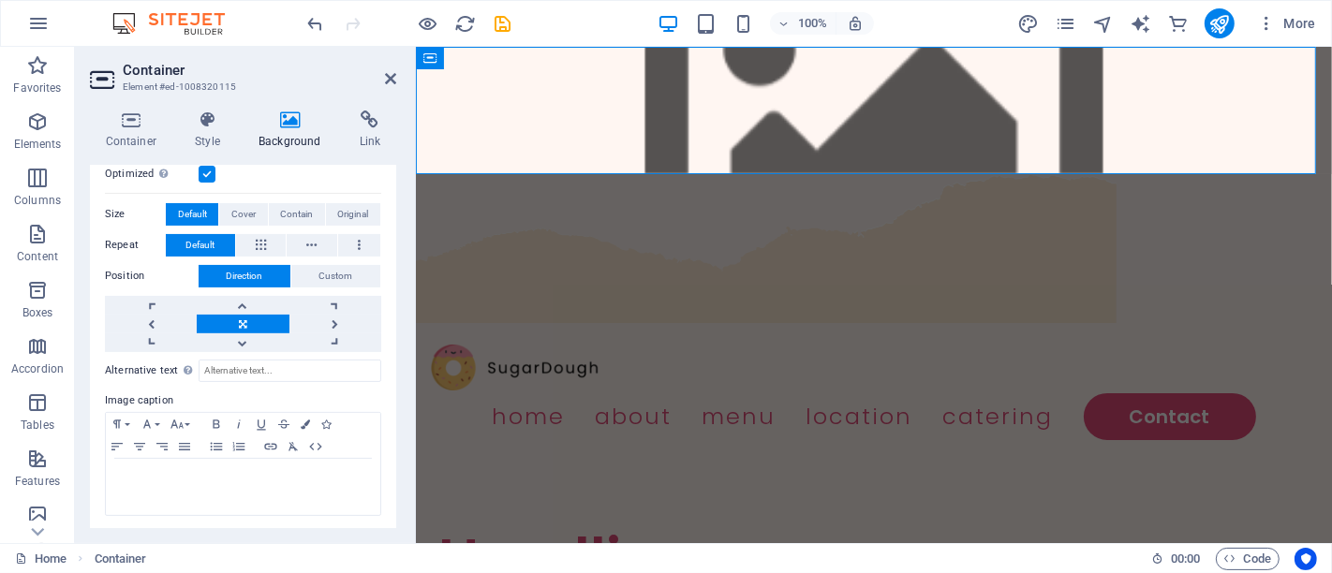
scroll to position [0, 0]
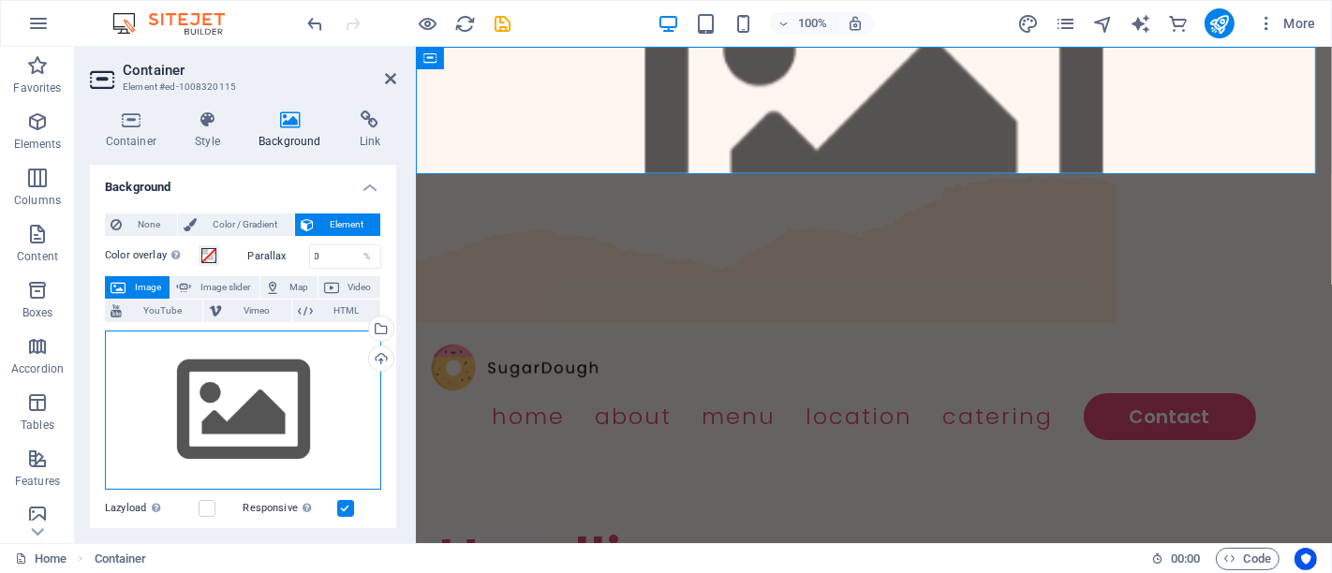
click at [254, 352] on div "Drag files here, click to choose files or select files from Files or our free s…" at bounding box center [243, 410] width 276 height 159
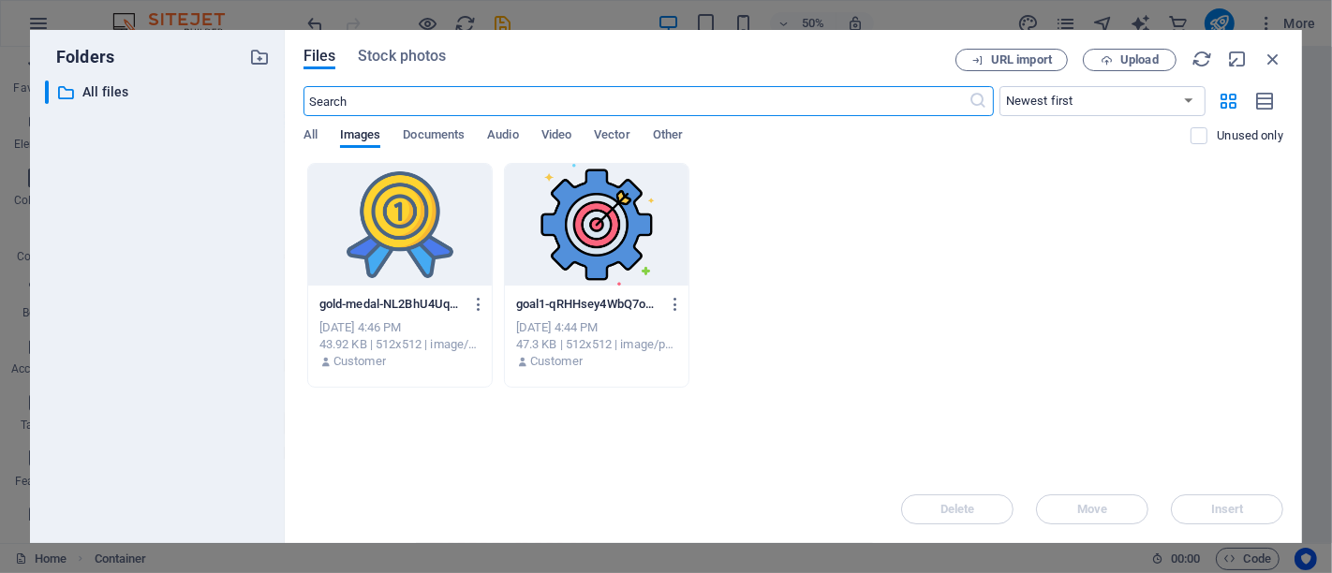
click at [554, 213] on div at bounding box center [597, 225] width 184 height 122
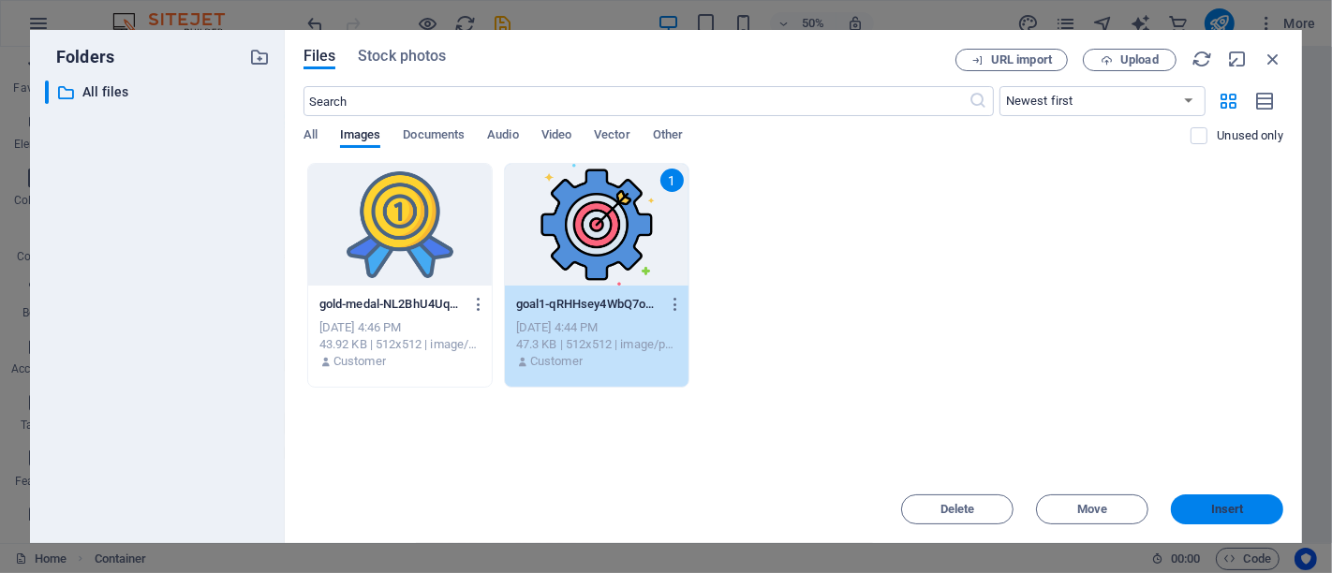
click at [1194, 500] on button "Insert" at bounding box center [1227, 510] width 112 height 30
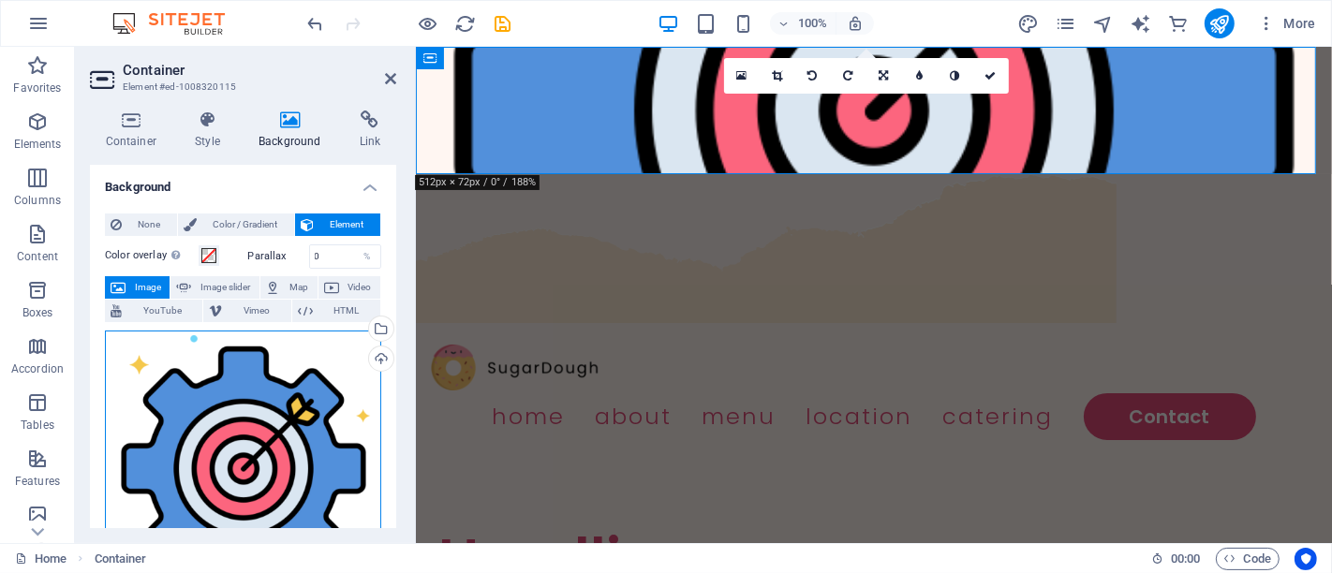
click at [264, 414] on div "Drag files here, click to choose files or select files from Files or our free s…" at bounding box center [243, 469] width 276 height 276
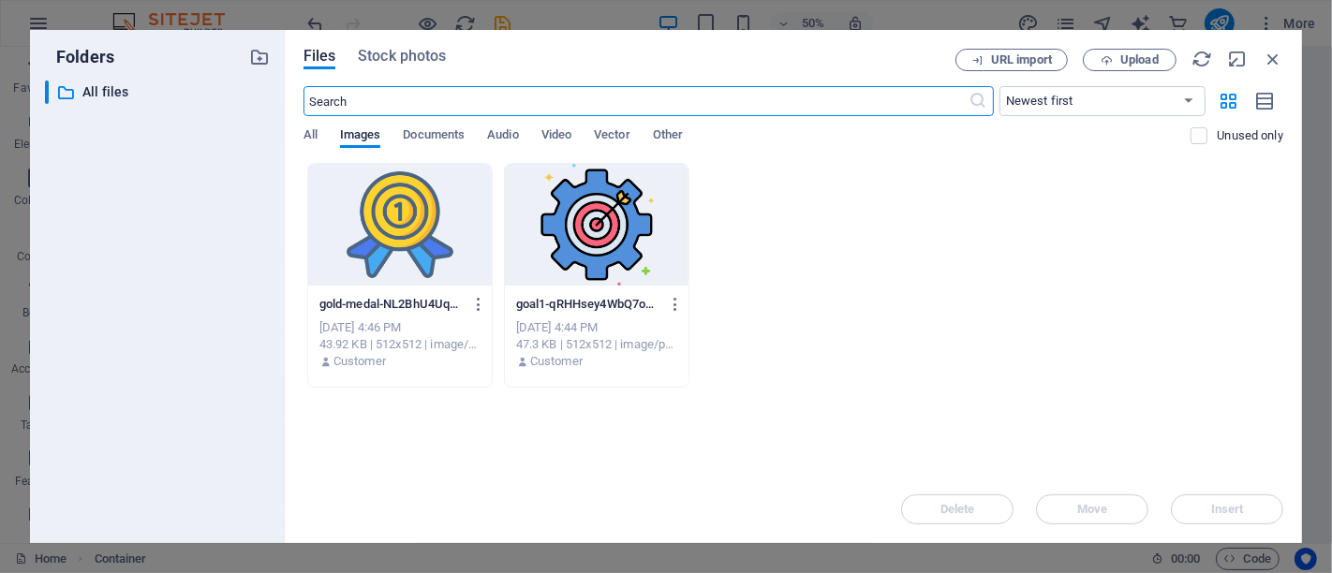
scroll to position [185, 0]
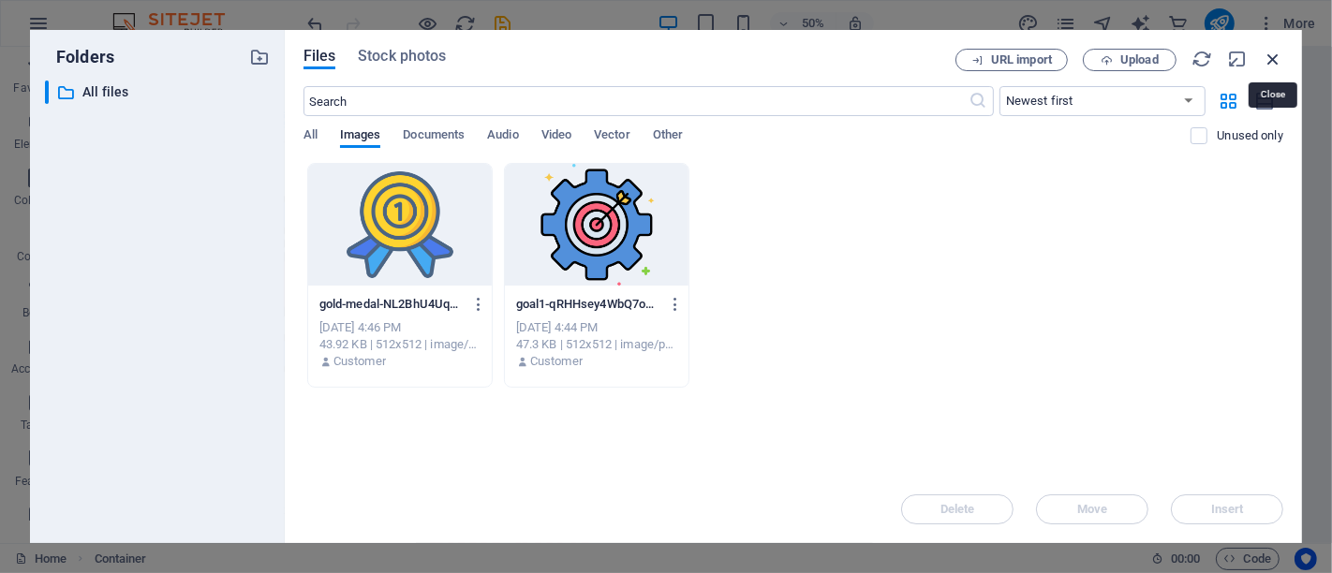
click at [1276, 52] on icon "button" at bounding box center [1273, 59] width 21 height 21
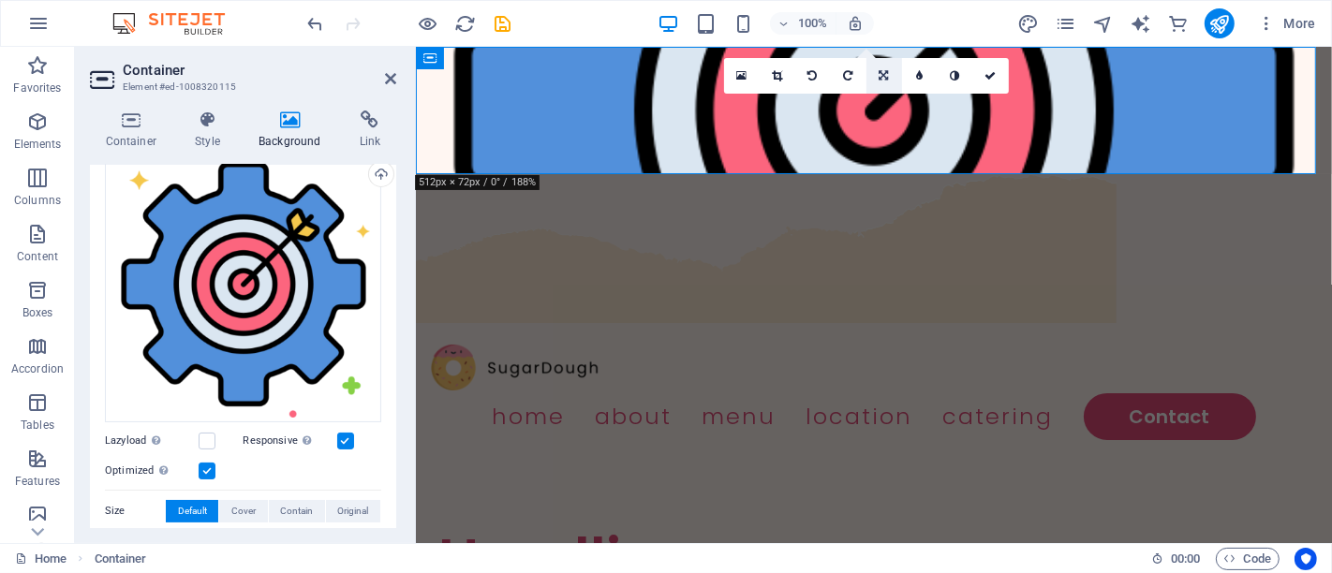
click at [878, 82] on link at bounding box center [885, 76] width 36 height 36
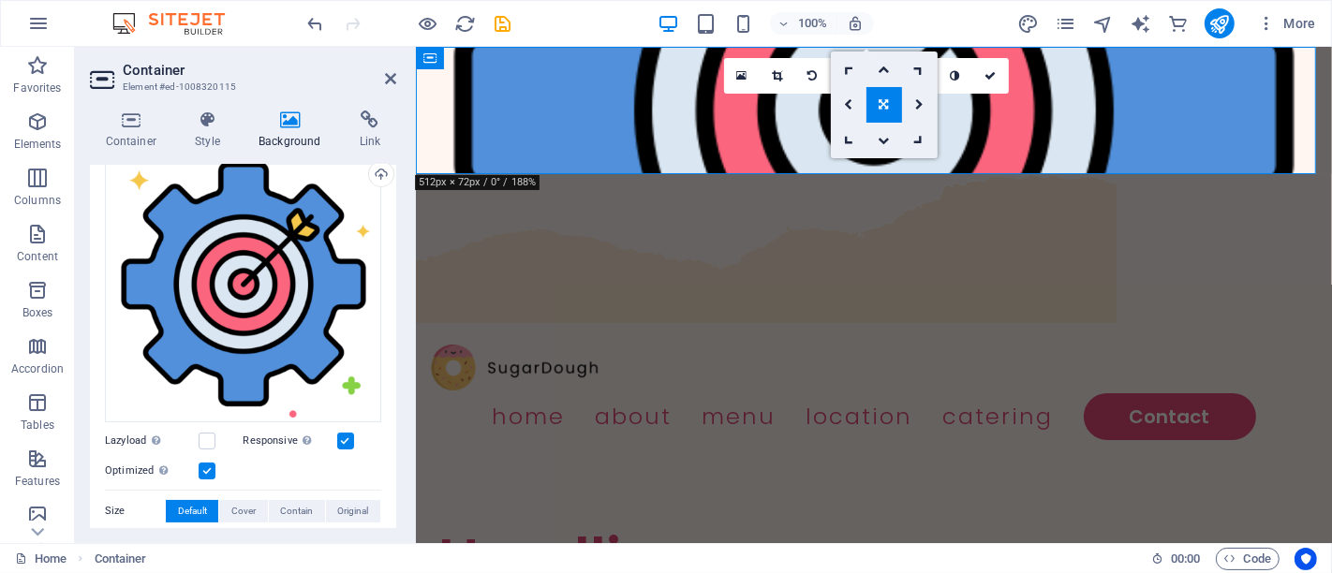
click at [890, 110] on link at bounding box center [885, 105] width 36 height 36
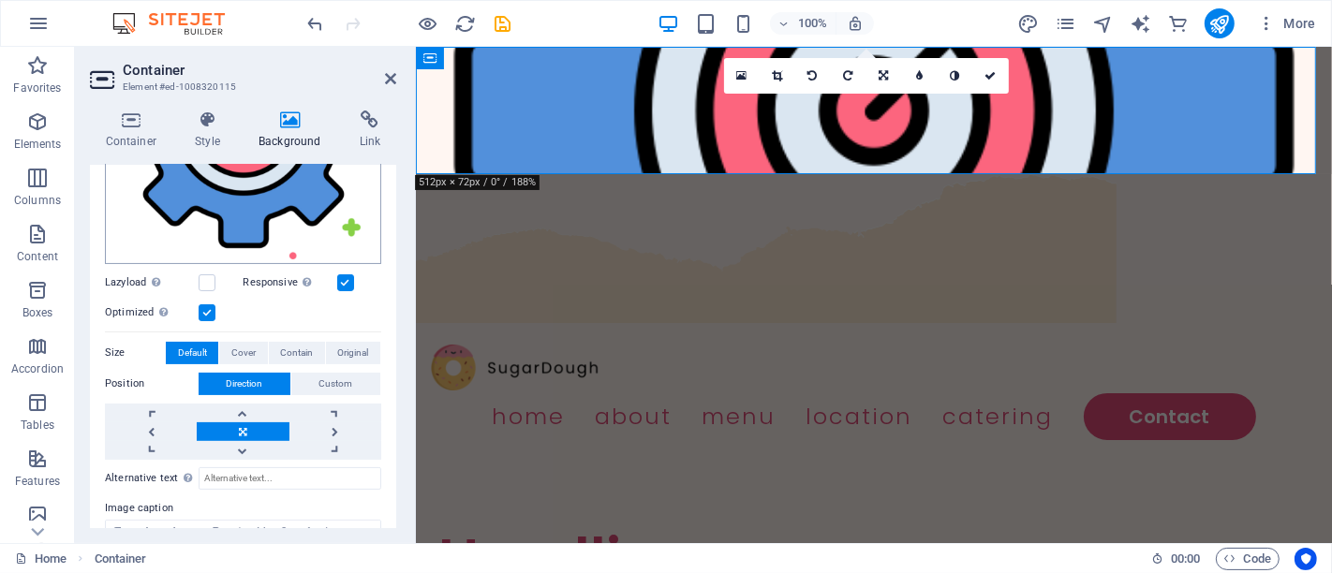
scroll to position [345, 0]
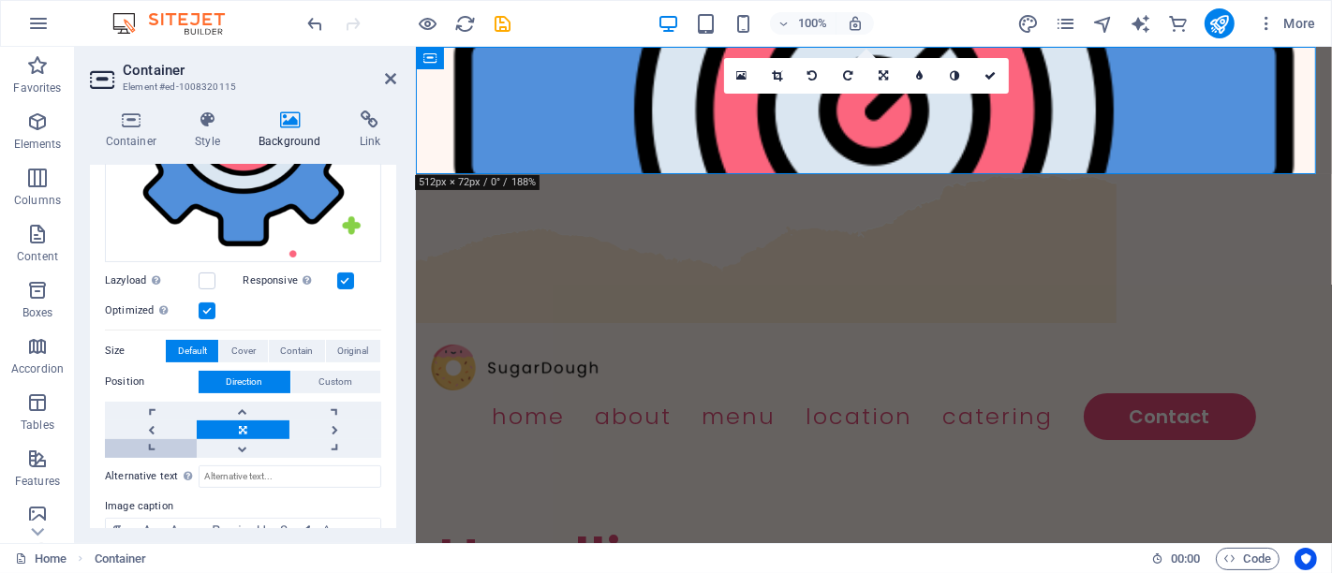
click at [149, 441] on link at bounding box center [151, 448] width 92 height 19
click at [230, 406] on link at bounding box center [243, 411] width 92 height 19
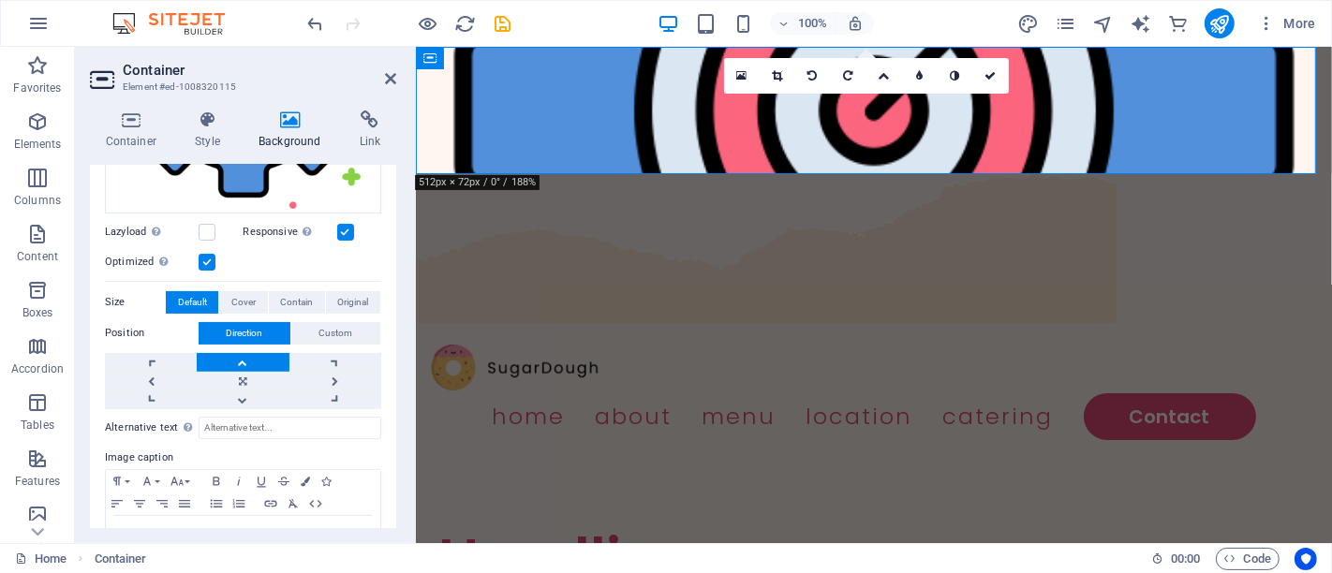
scroll to position [388, 0]
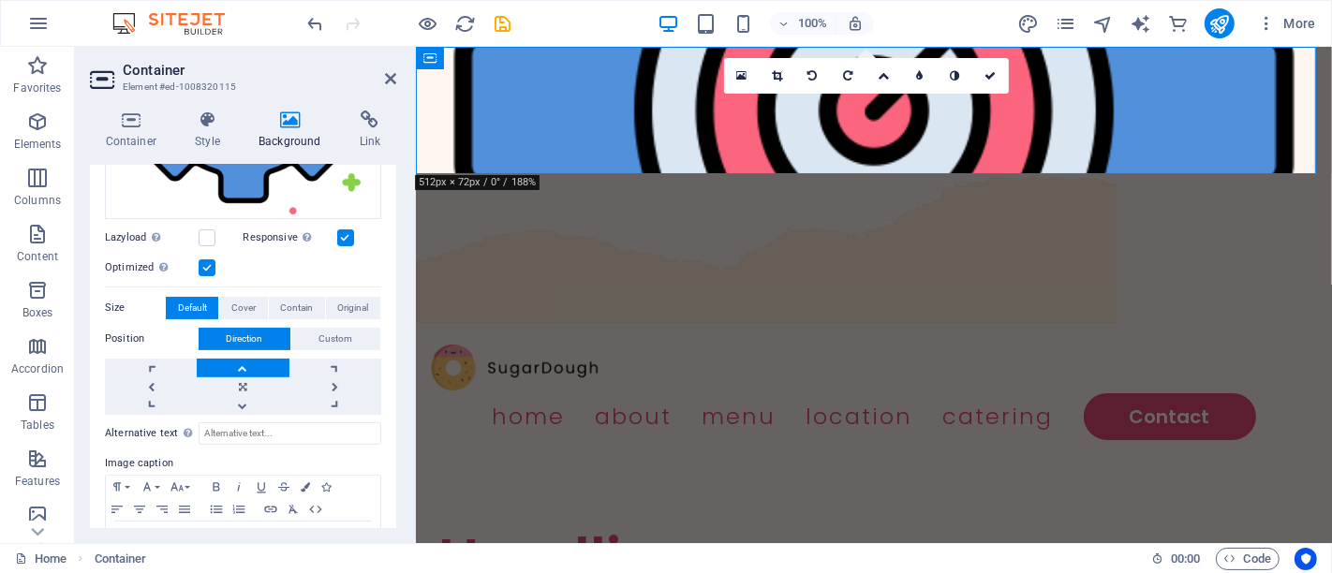
click at [146, 338] on label "Position" at bounding box center [152, 339] width 94 height 22
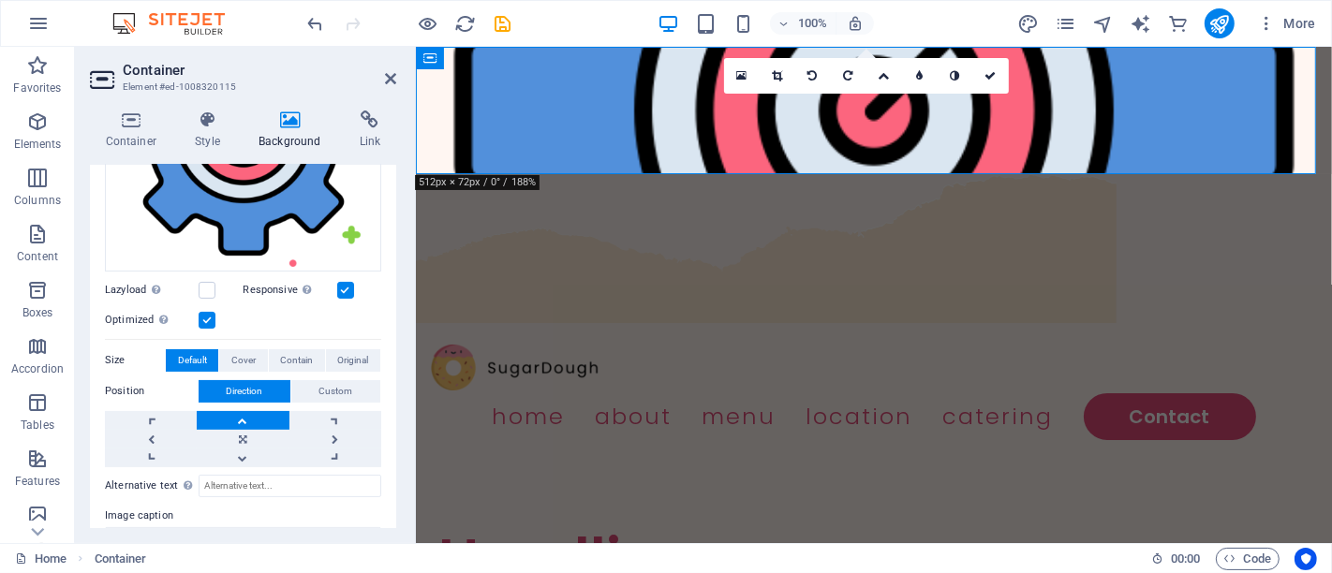
scroll to position [303, 0]
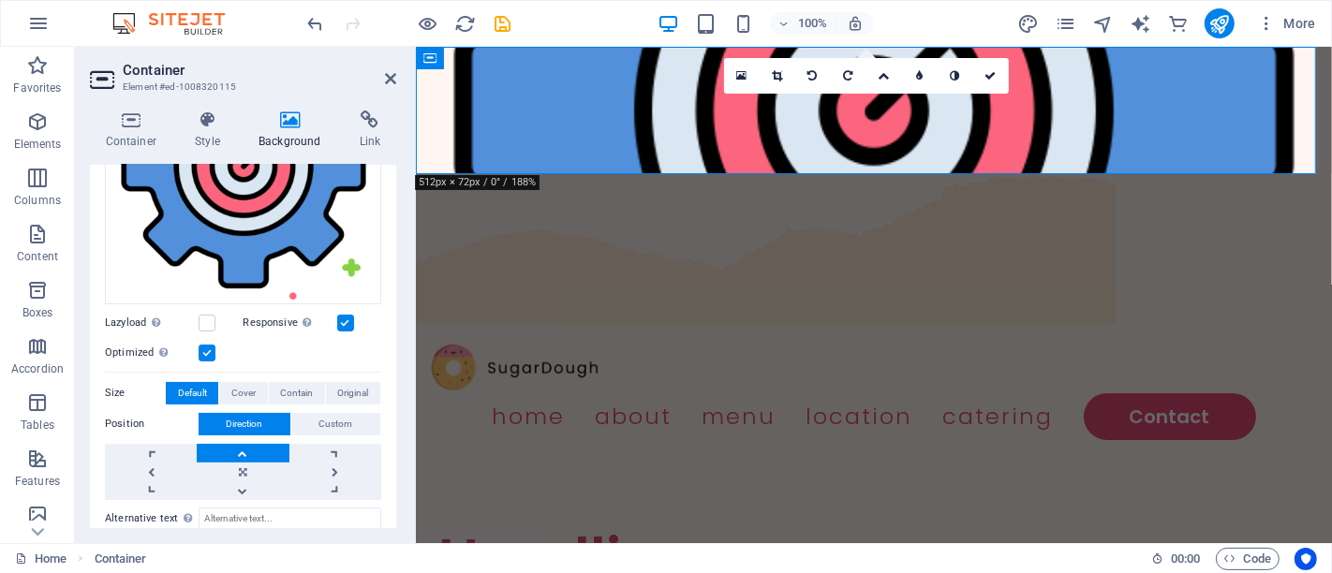
click at [349, 319] on label at bounding box center [345, 323] width 17 height 17
click at [0, 0] on input "Responsive Automatically load retina image and smartphone optimized sizes." at bounding box center [0, 0] width 0 height 0
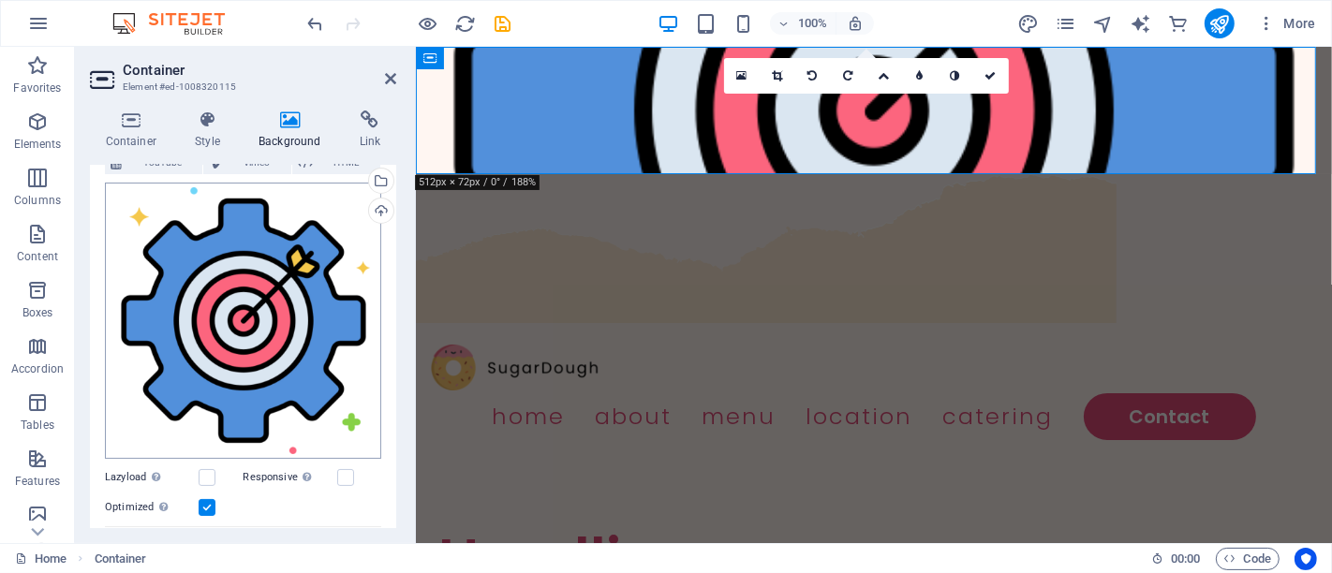
scroll to position [144, 0]
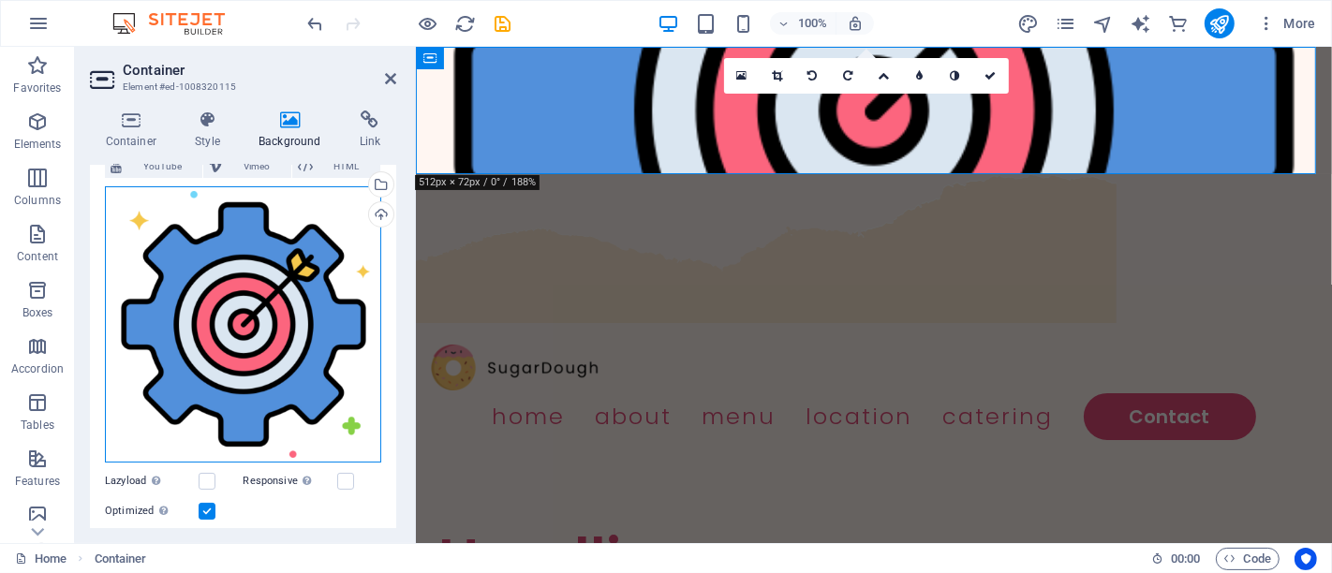
click at [248, 301] on div "Drag files here, click to choose files or select files from Files or our free s…" at bounding box center [243, 324] width 276 height 276
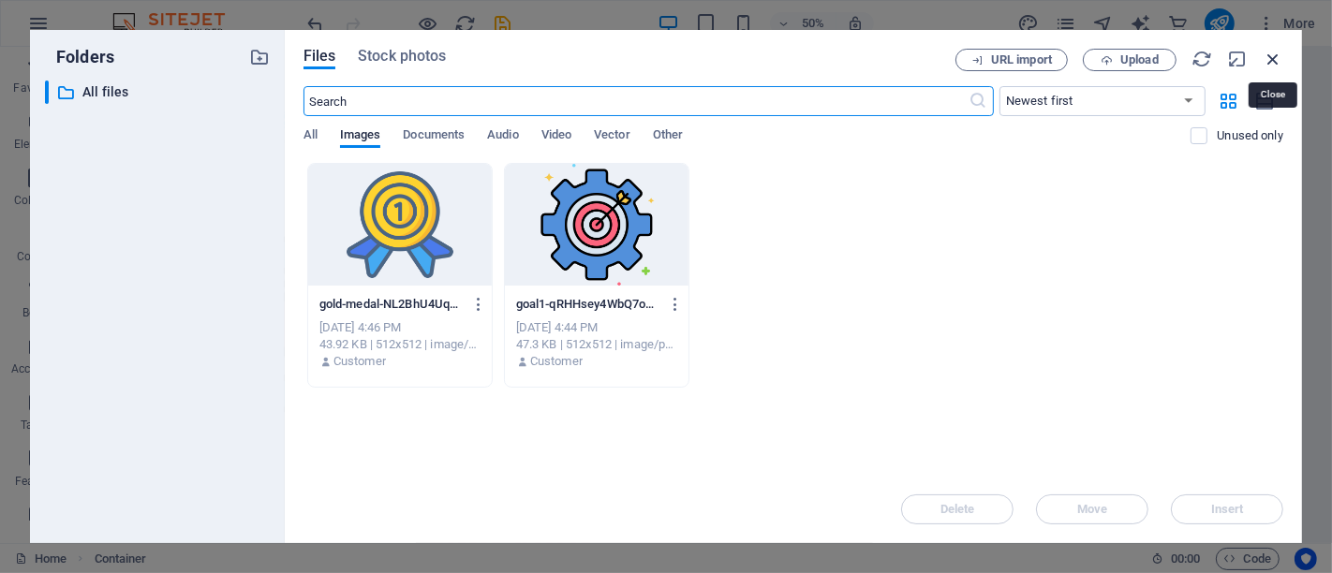
click at [1266, 60] on icon "button" at bounding box center [1273, 59] width 21 height 21
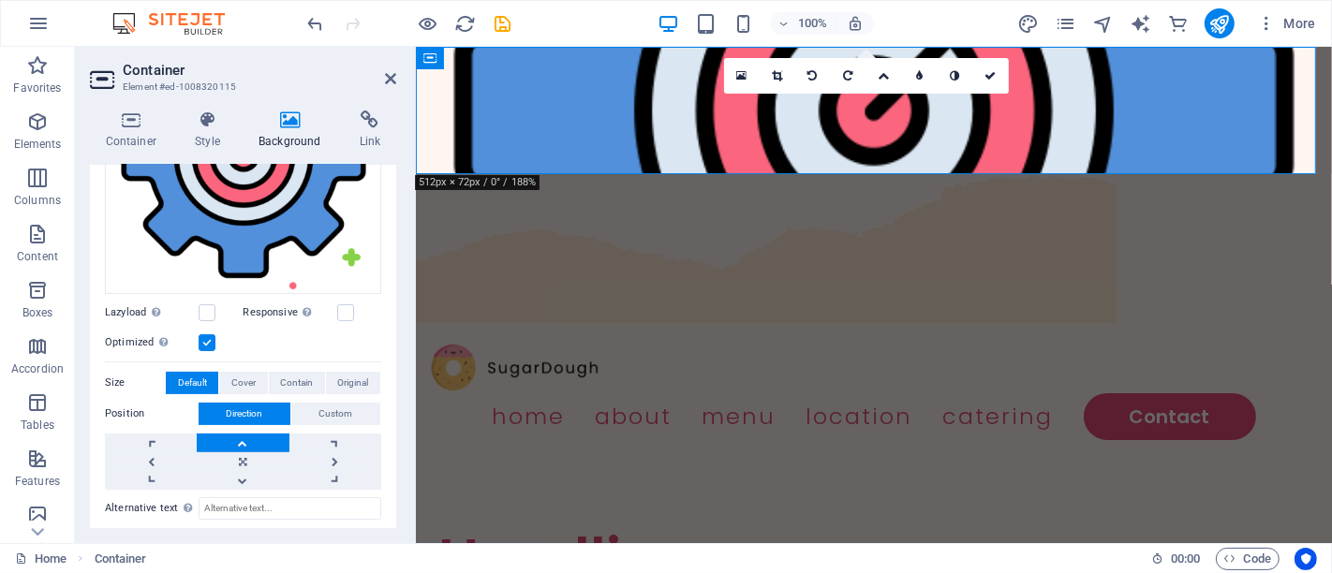
scroll to position [314, 0]
click at [249, 373] on span "Cover" at bounding box center [243, 382] width 24 height 22
click at [282, 376] on span "Contain" at bounding box center [296, 382] width 33 height 22
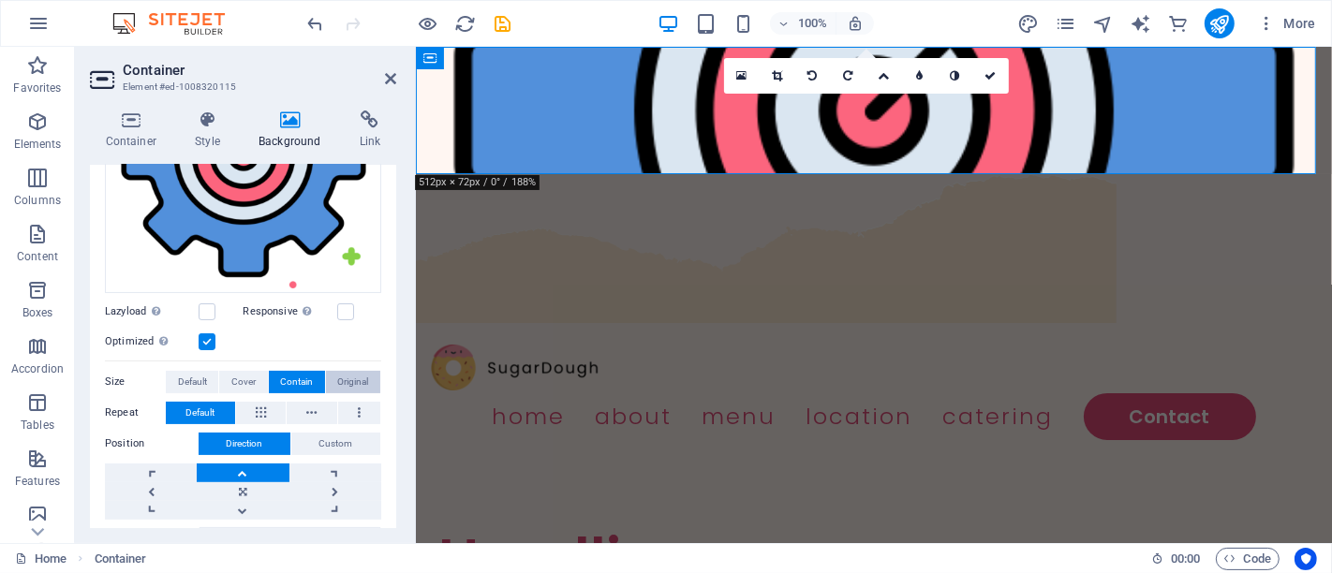
click at [332, 375] on button "Original" at bounding box center [353, 382] width 54 height 22
click at [174, 375] on button "Default" at bounding box center [192, 382] width 52 height 22
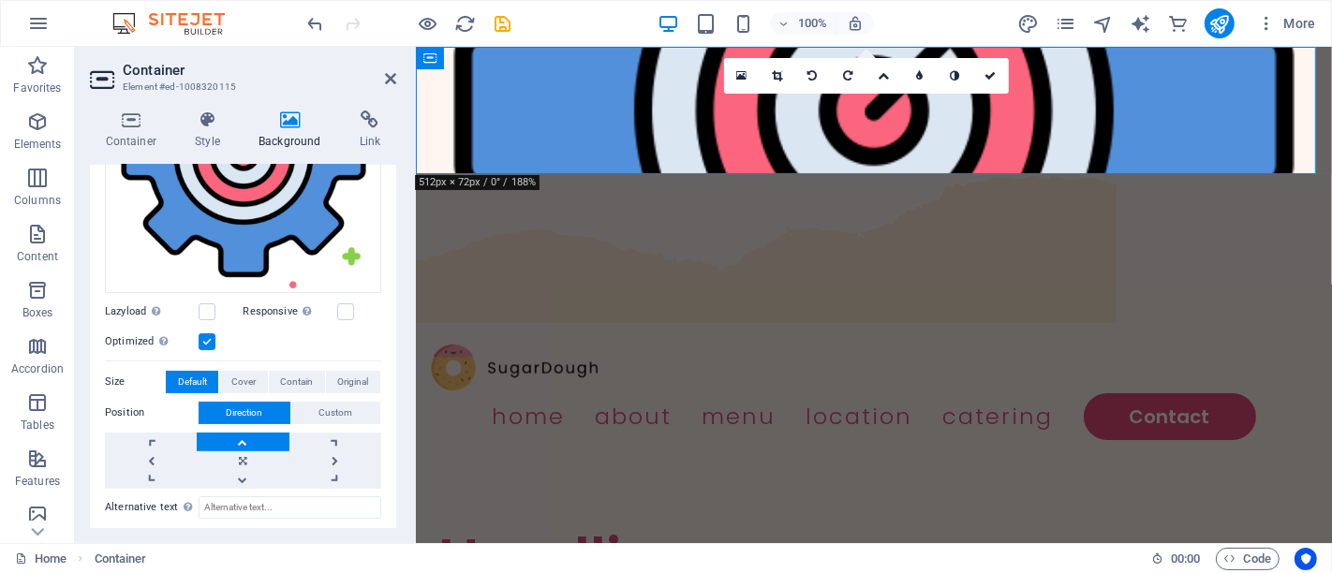
scroll to position [449, 0]
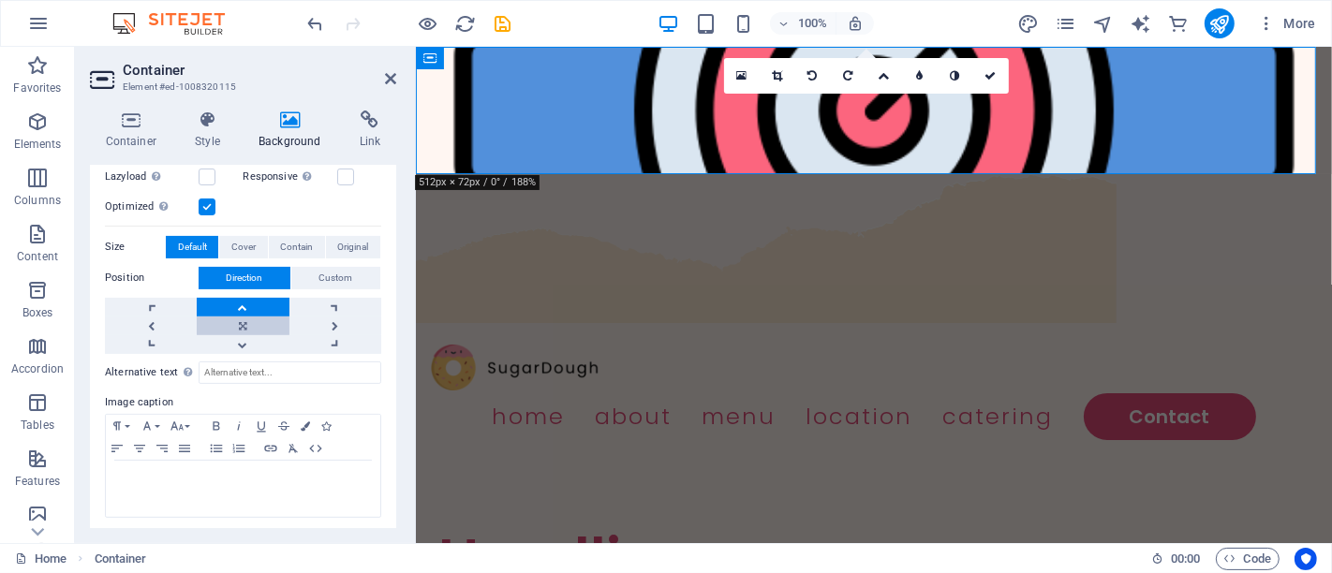
click at [247, 325] on link at bounding box center [243, 326] width 92 height 19
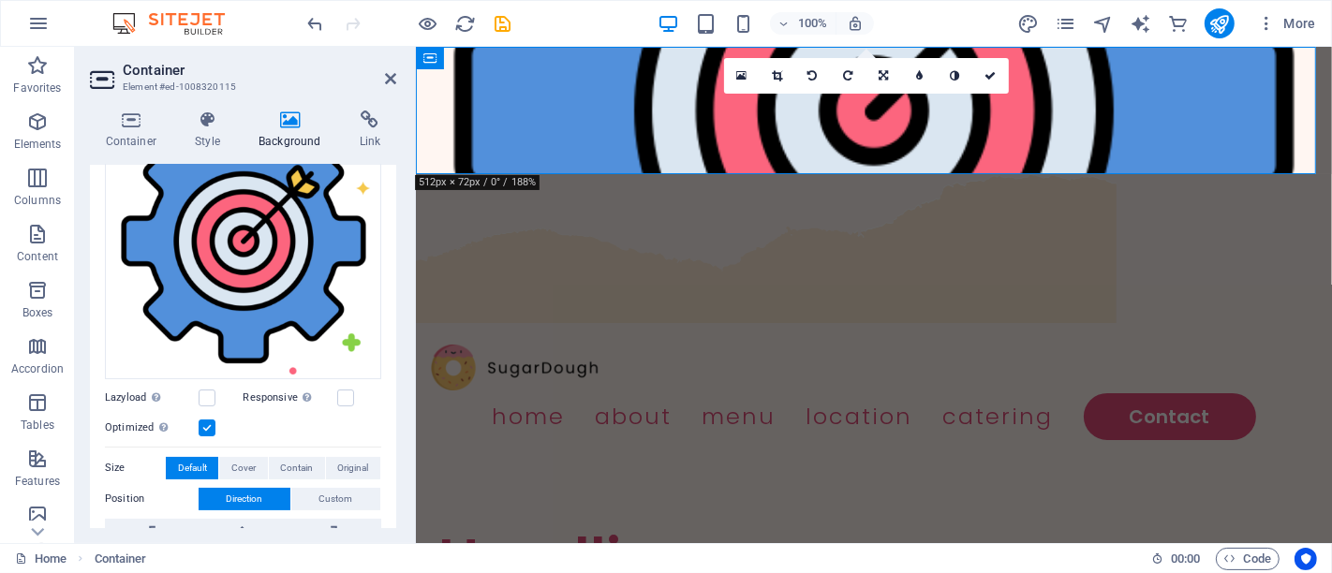
scroll to position [0, 0]
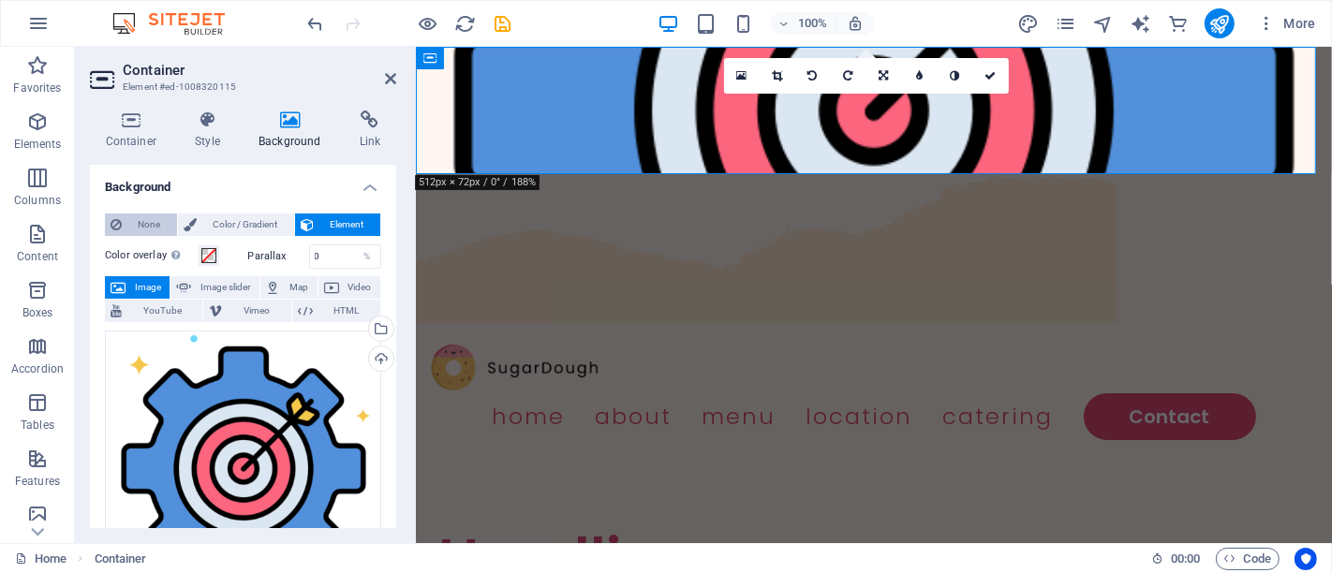
click at [132, 222] on span "None" at bounding box center [149, 225] width 44 height 22
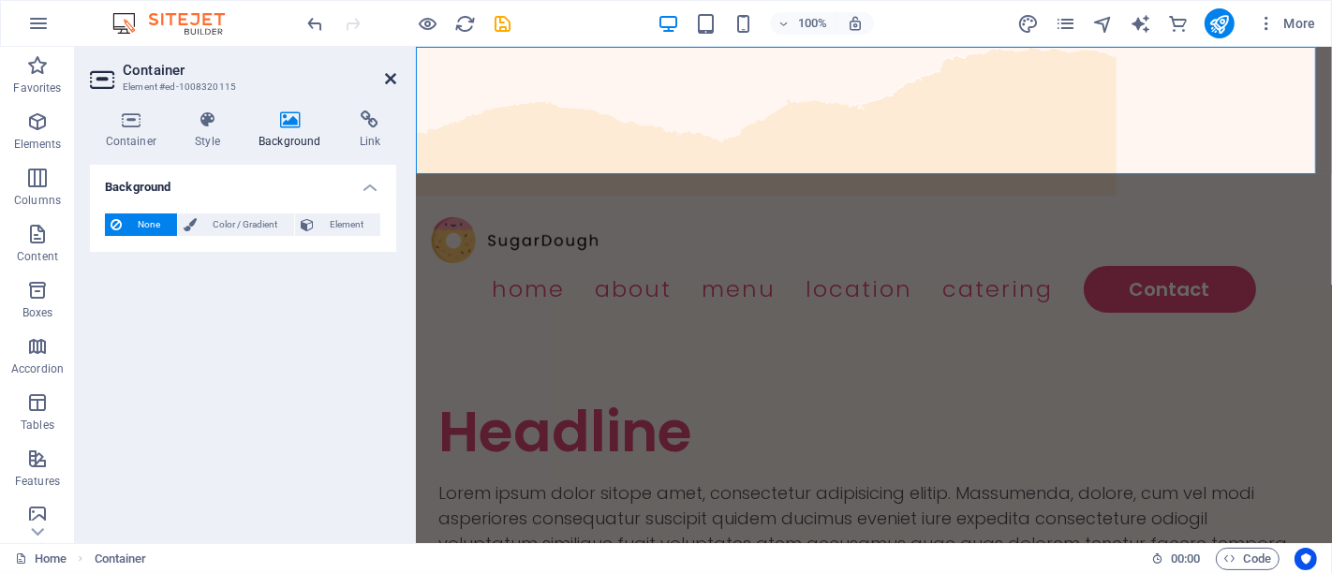
click at [390, 82] on icon at bounding box center [390, 78] width 11 height 15
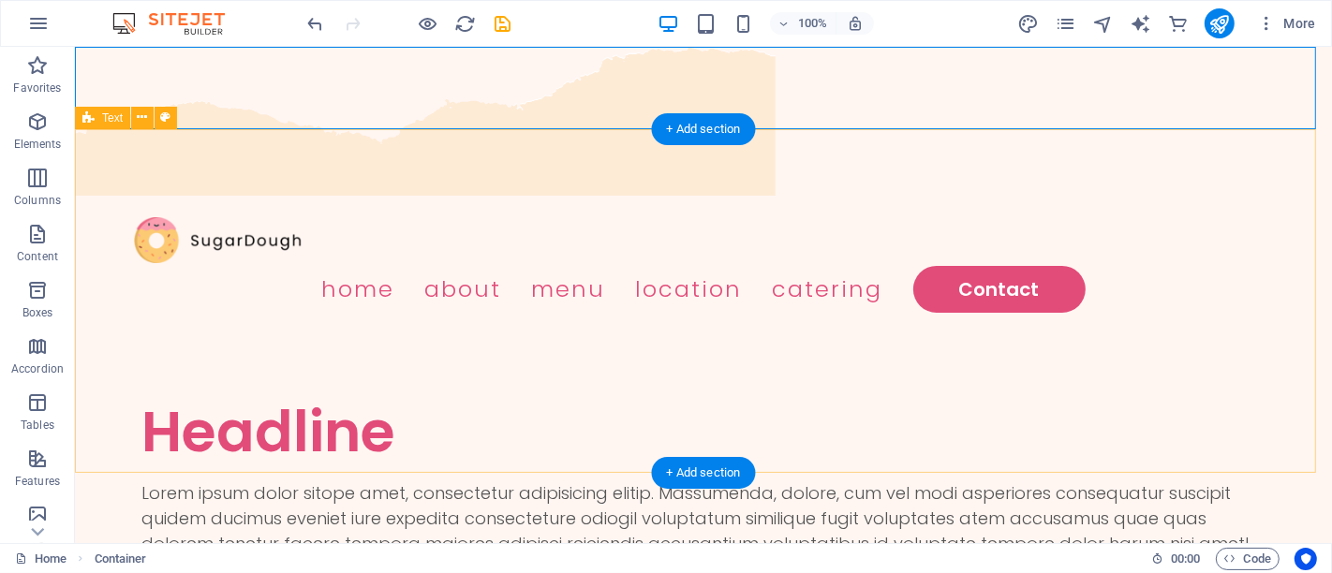
click at [545, 331] on div "Headline Lorem ipsum dolor sitope amet, consectetur adipisicing elitip. Massume…" at bounding box center [702, 503] width 1257 height 344
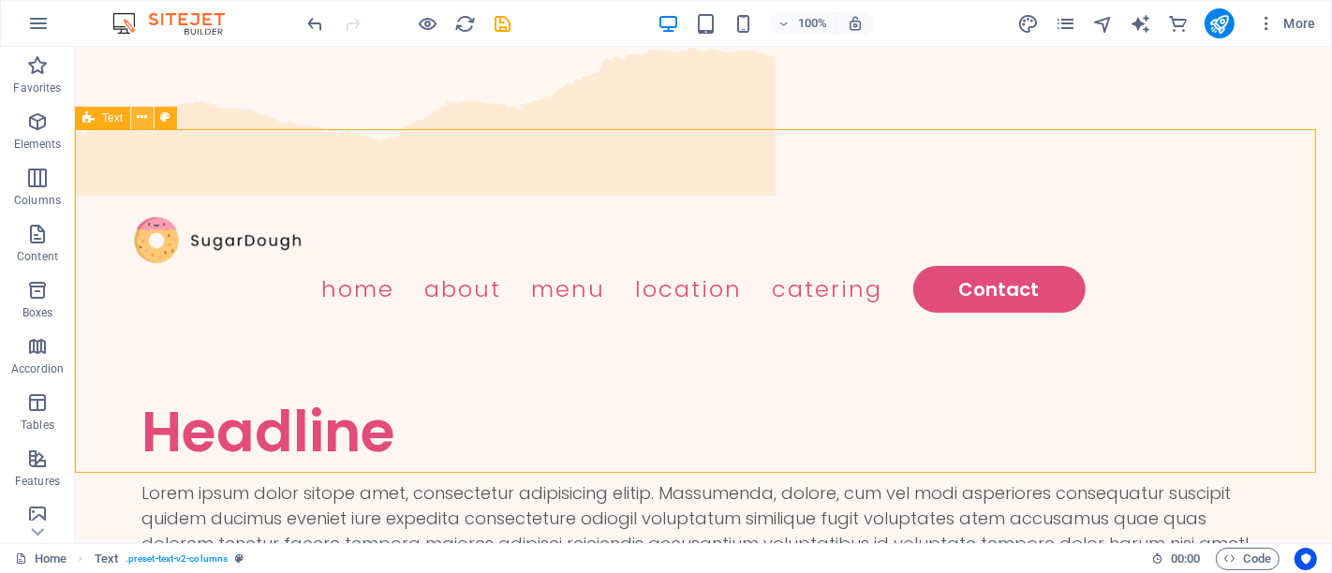
click at [140, 122] on icon at bounding box center [143, 118] width 10 height 20
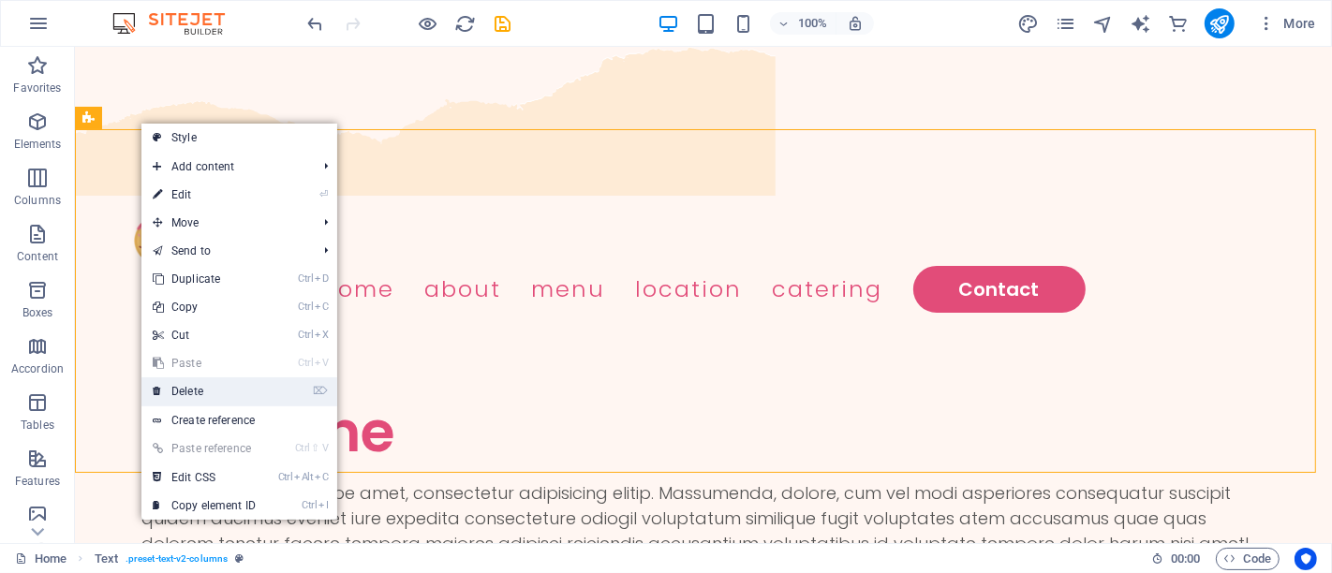
click at [203, 385] on link "⌦ Delete" at bounding box center [204, 392] width 126 height 28
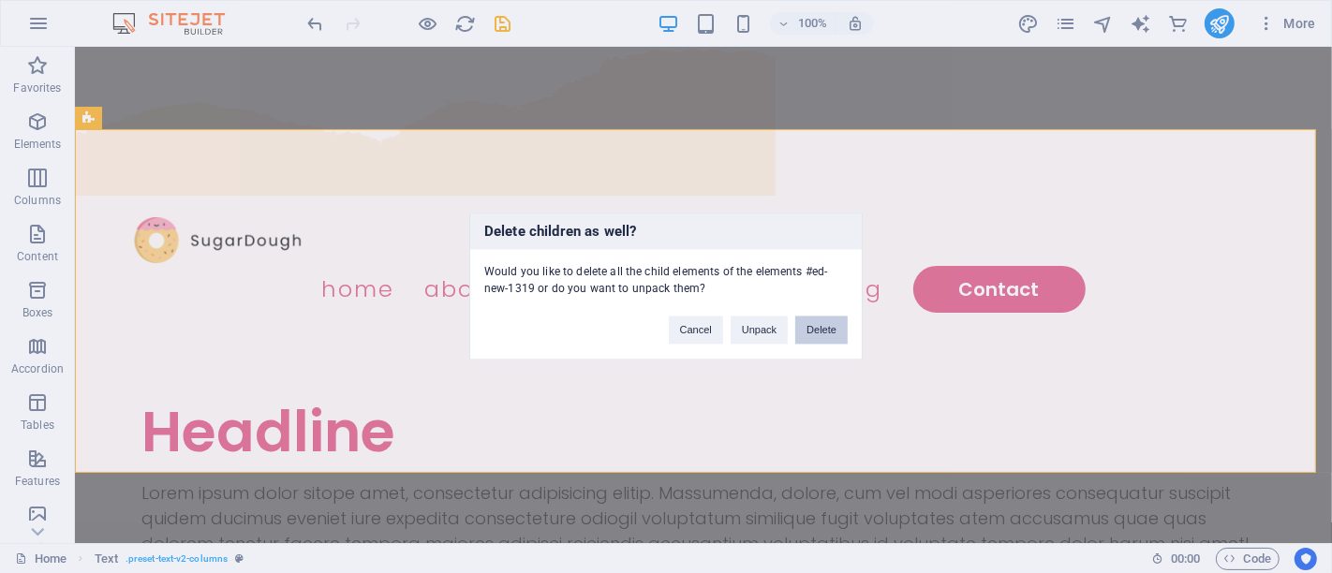
click at [804, 333] on button "Delete" at bounding box center [821, 331] width 52 height 28
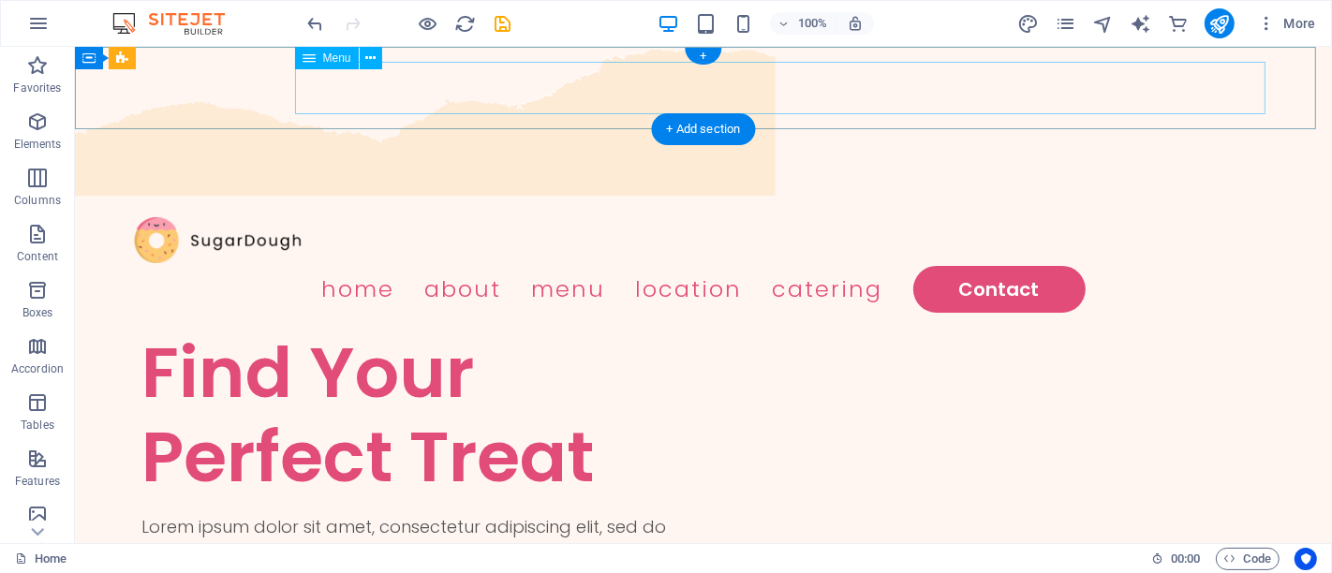
click at [1110, 263] on nav "Home About Menu Location Catering Contact" at bounding box center [702, 289] width 1139 height 52
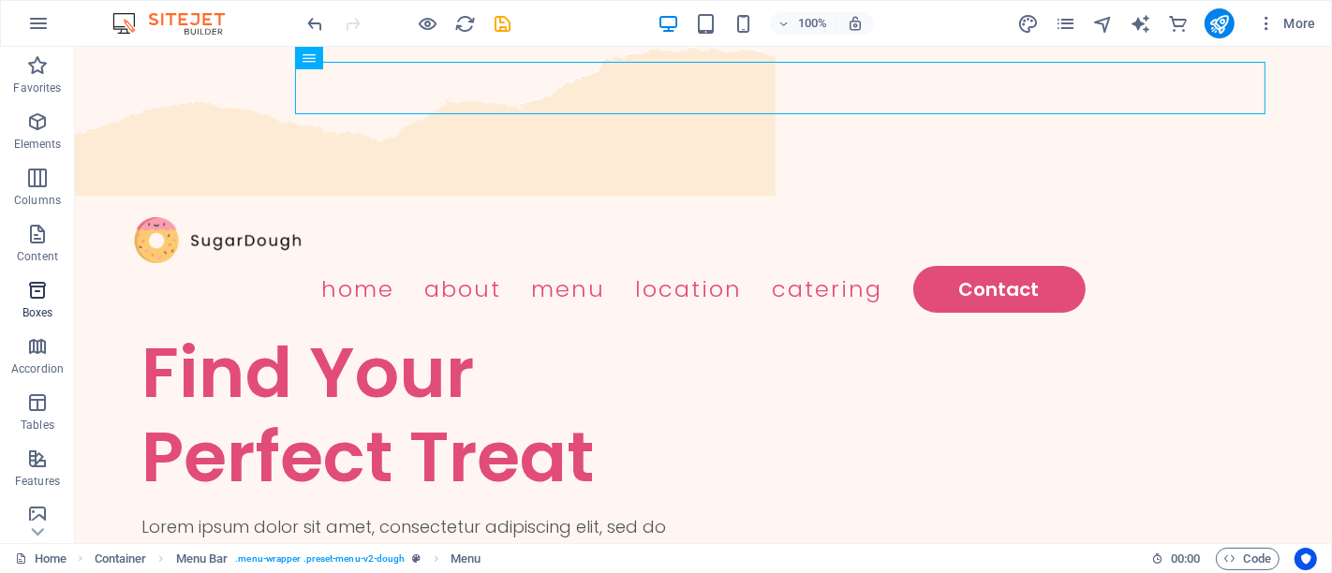
click at [35, 285] on icon "button" at bounding box center [37, 290] width 22 height 22
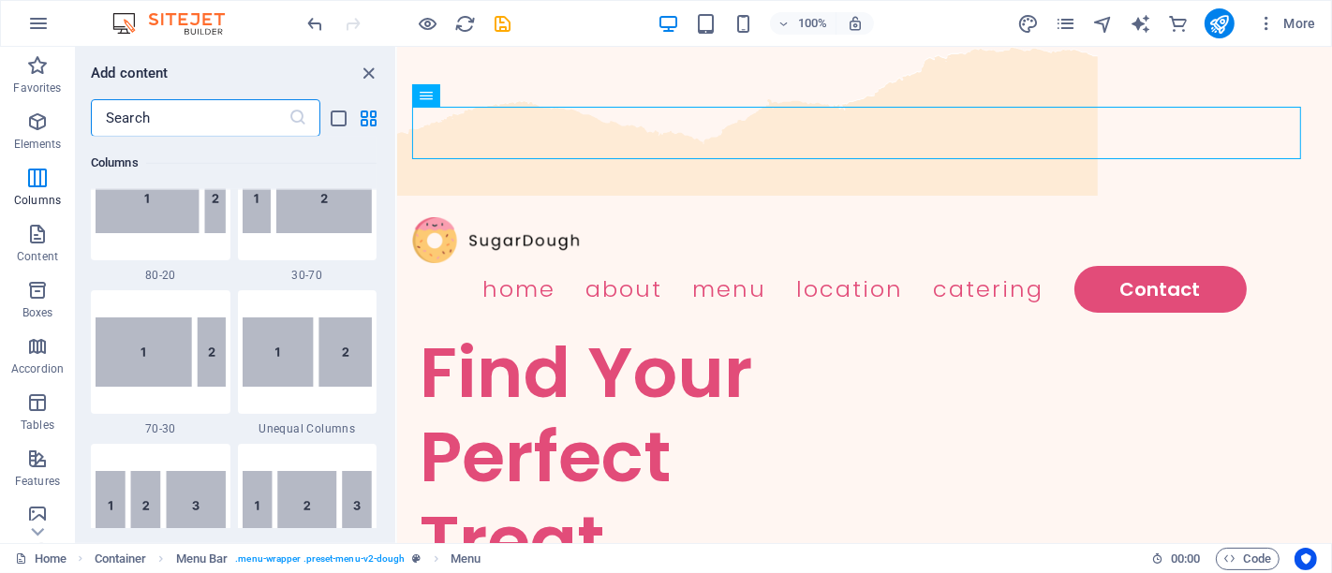
scroll to position [1536, 0]
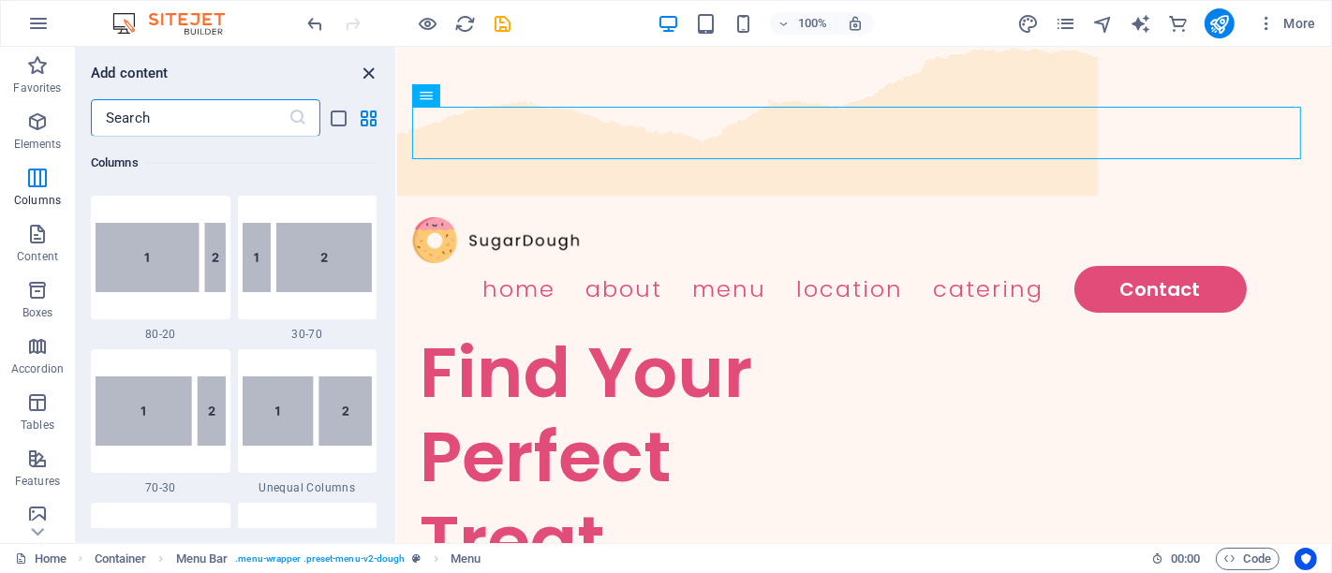
click at [366, 76] on icon "close panel" at bounding box center [370, 74] width 22 height 22
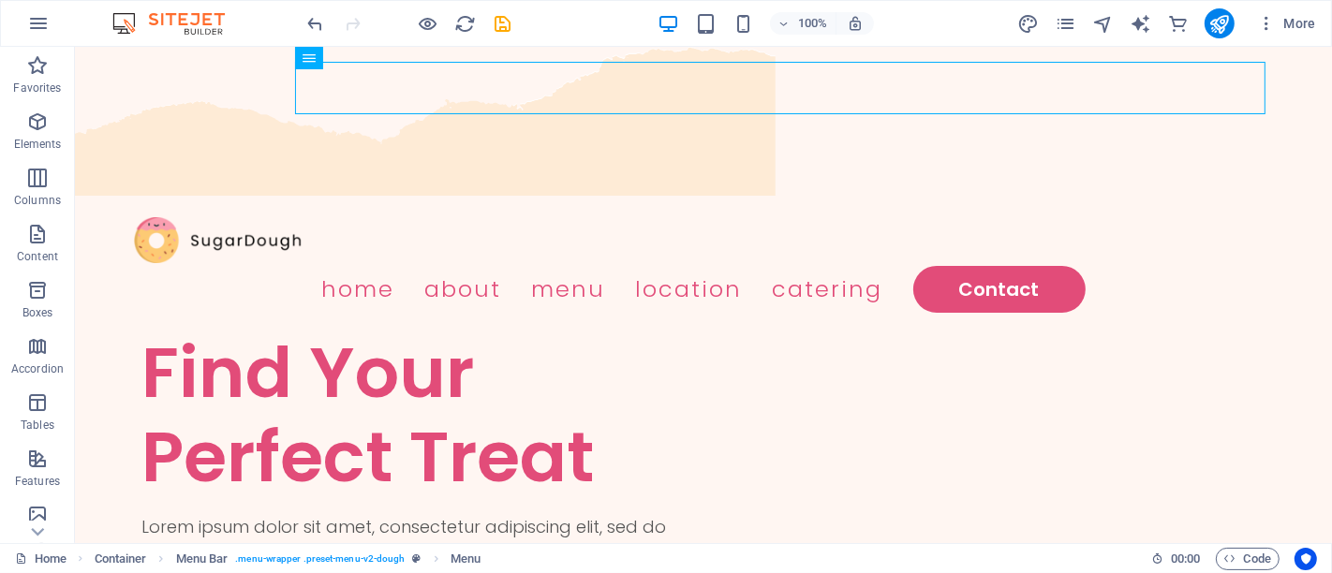
click at [195, 23] on img at bounding box center [178, 23] width 141 height 22
click at [31, 22] on icon "button" at bounding box center [38, 23] width 22 height 22
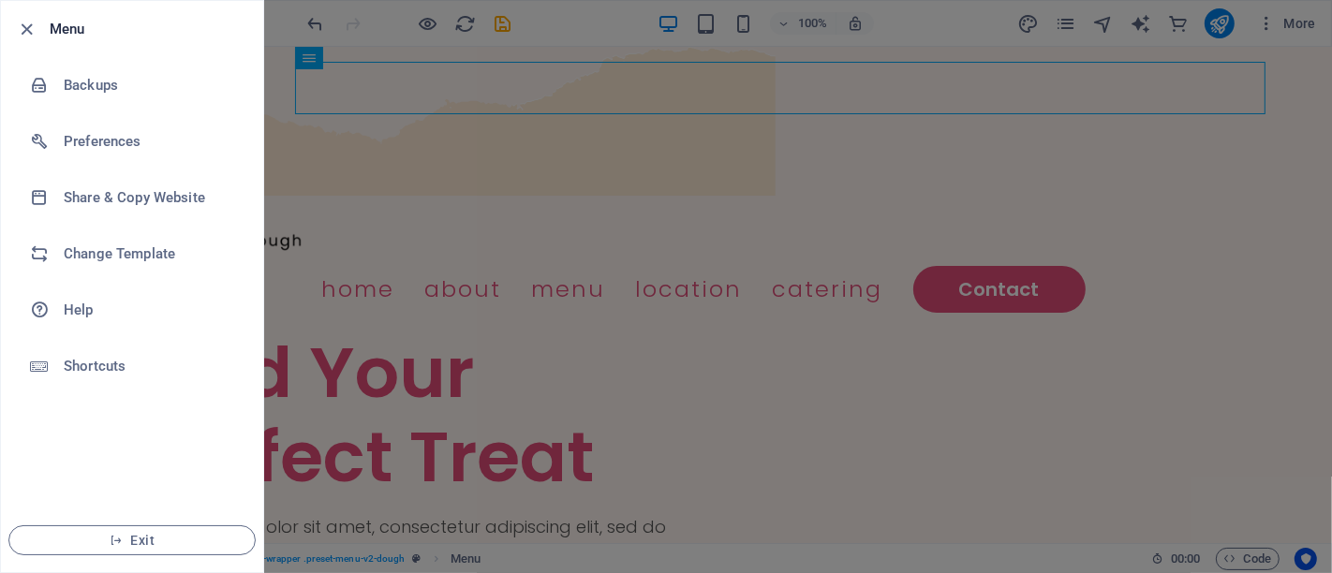
click at [31, 22] on icon "button" at bounding box center [28, 30] width 22 height 22
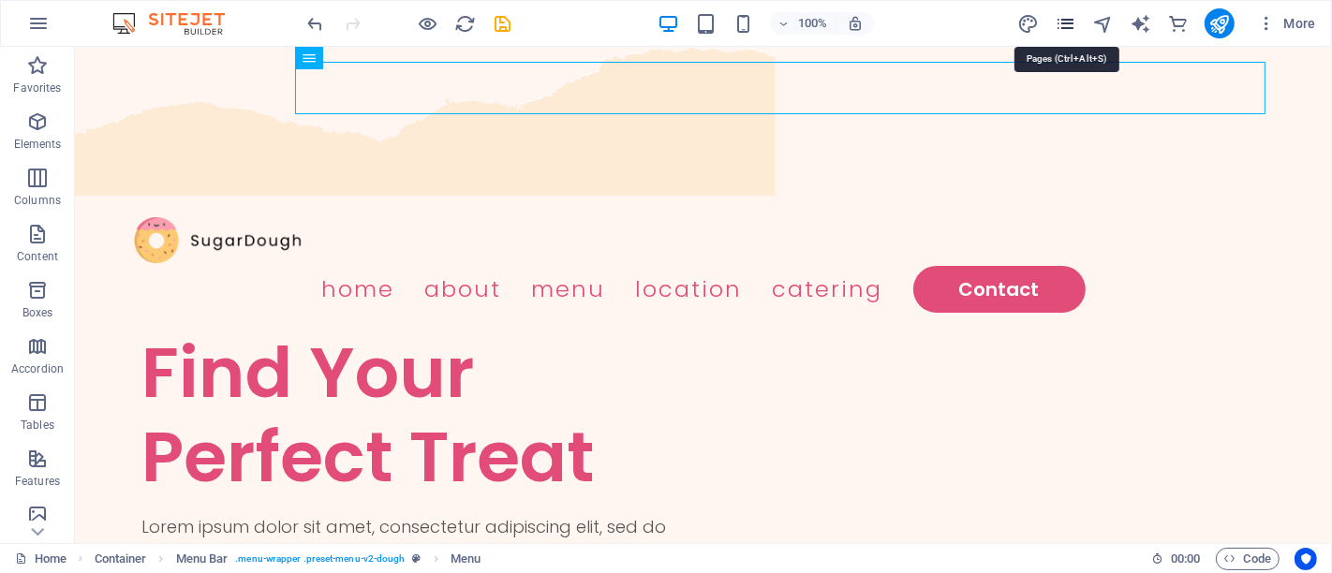
click at [1068, 25] on icon "pages" at bounding box center [1066, 24] width 22 height 22
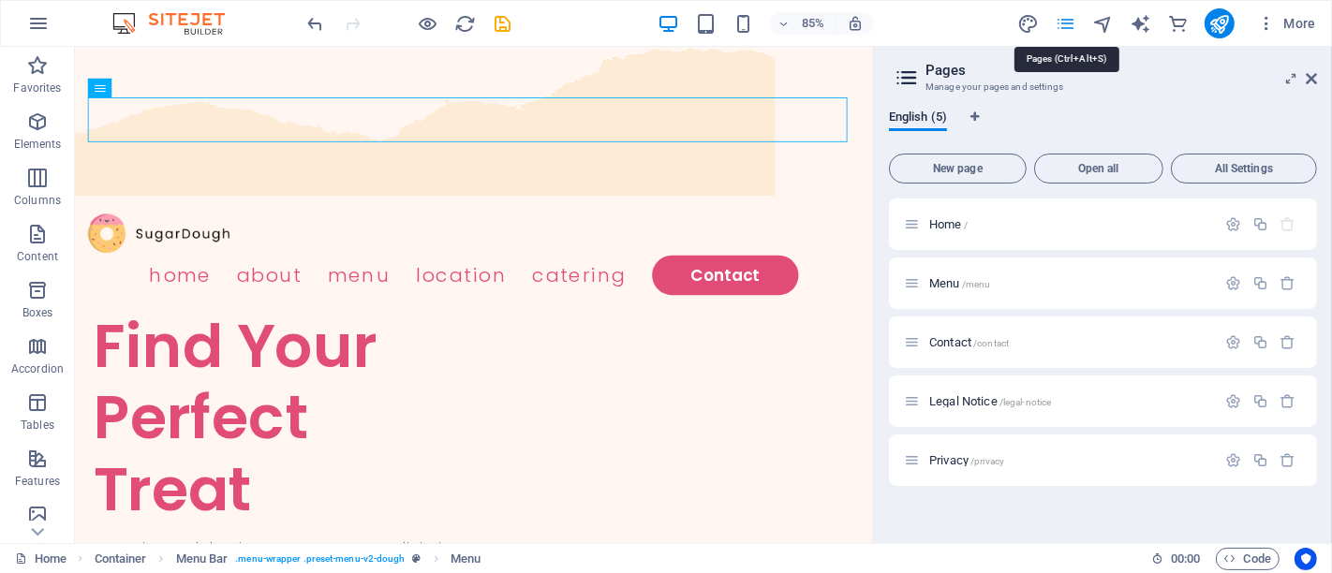
click at [1068, 25] on icon "pages" at bounding box center [1066, 24] width 22 height 22
click at [1307, 75] on icon at bounding box center [1311, 78] width 11 height 15
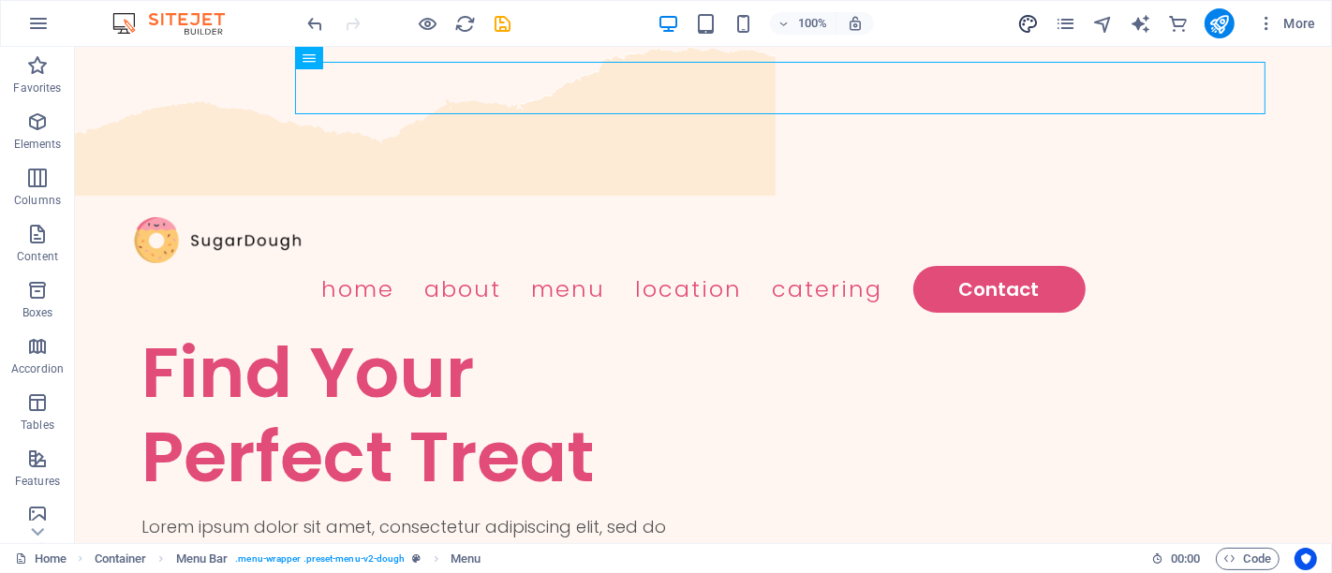
click at [1029, 20] on icon "design" at bounding box center [1028, 24] width 22 height 22
select select "px"
select select "300"
select select "px"
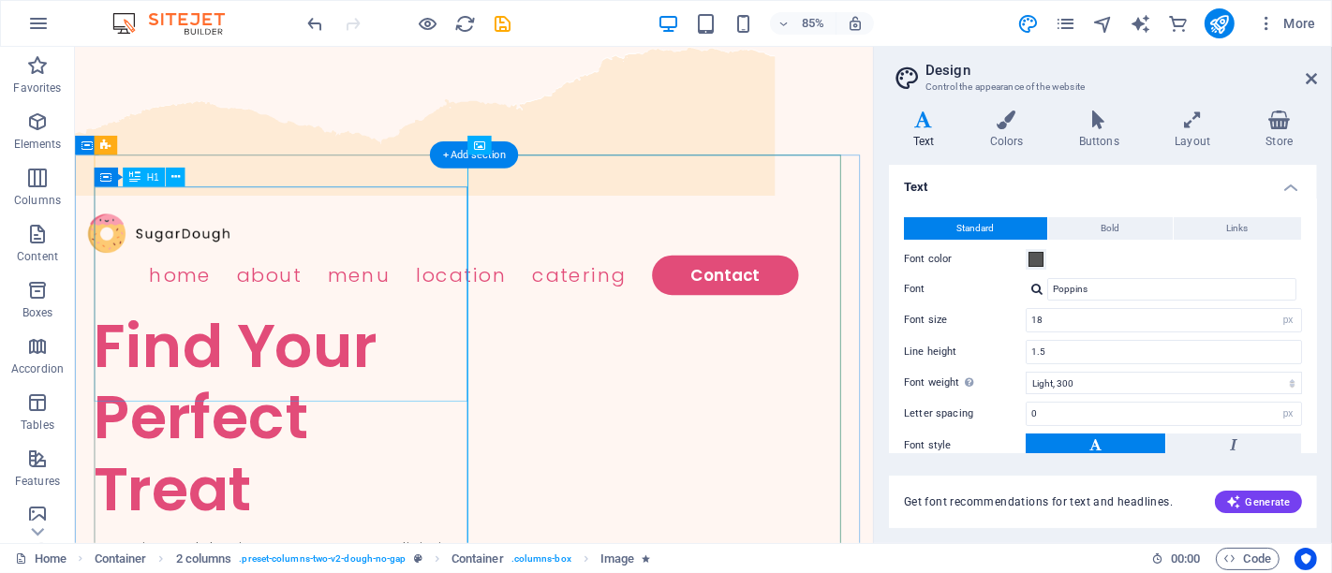
click at [451, 357] on div "Find Your Perfect Treat" at bounding box center [319, 483] width 447 height 253
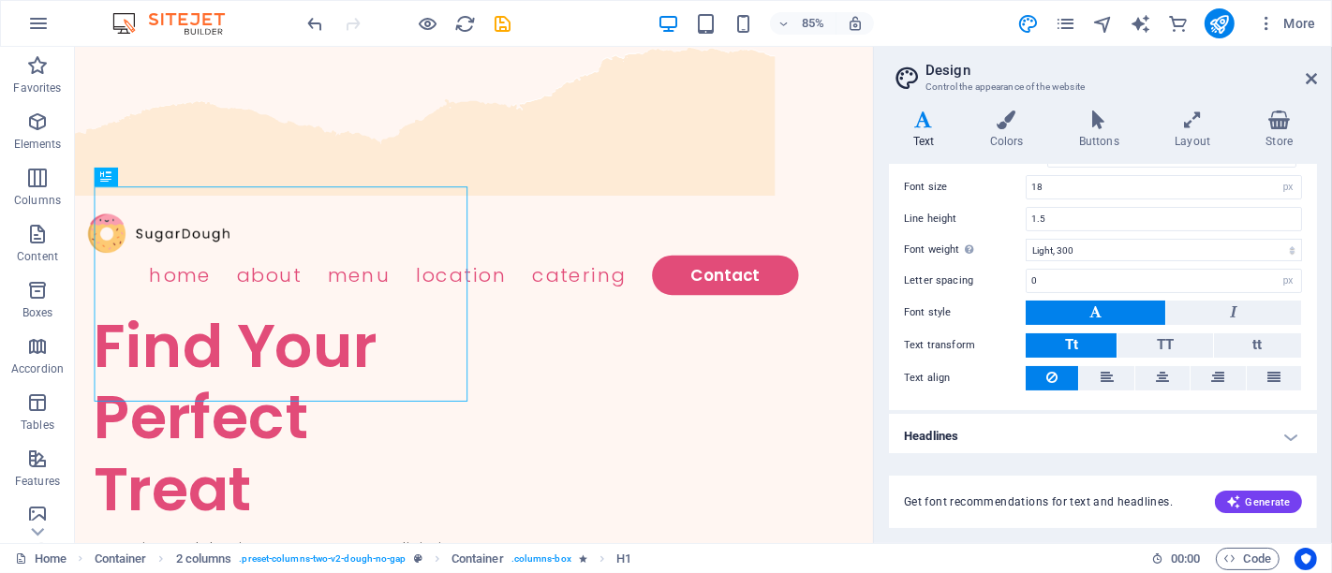
scroll to position [0, 0]
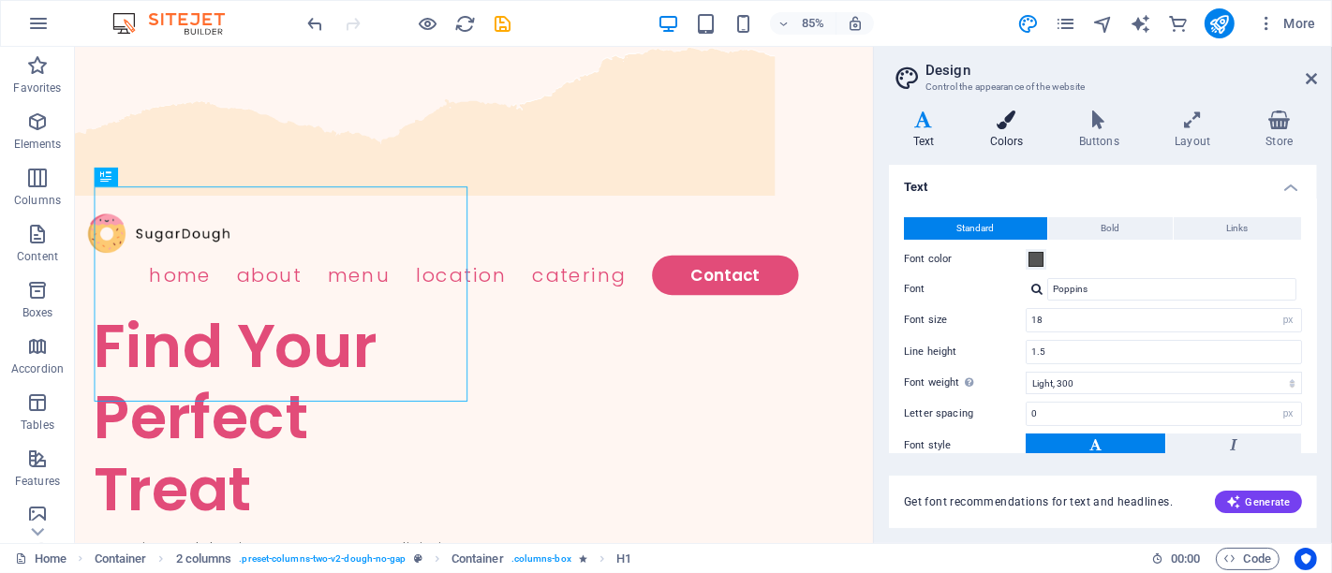
click at [1008, 129] on h4 "Colors" at bounding box center [1010, 130] width 89 height 39
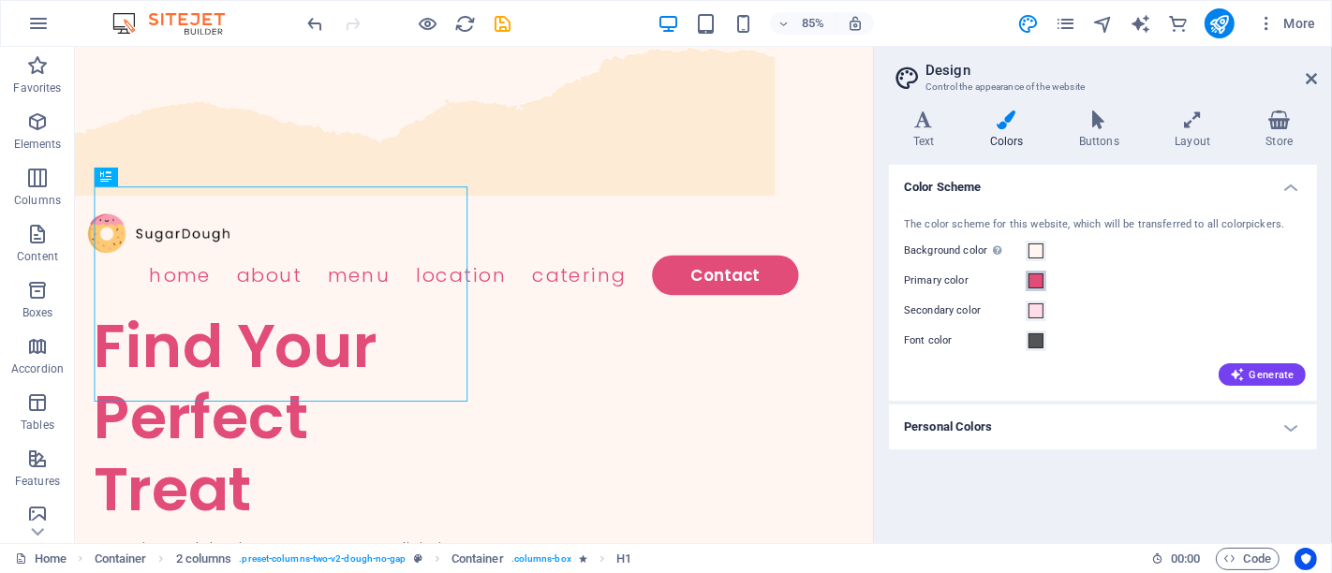
click at [1036, 276] on span at bounding box center [1036, 281] width 15 height 15
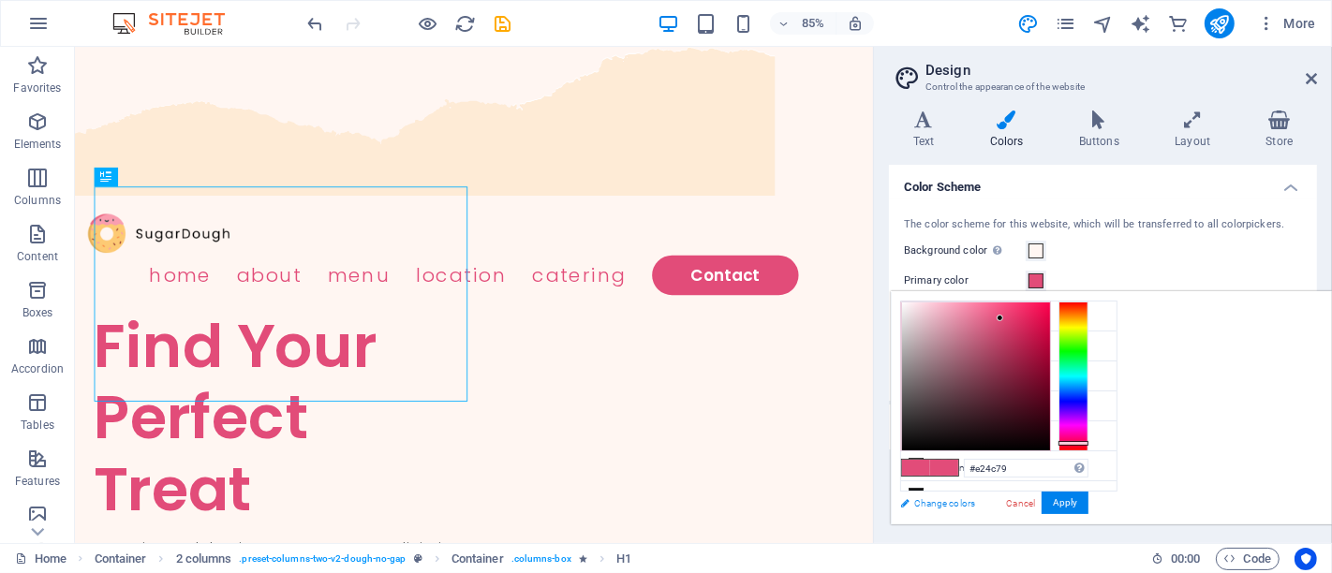
click at [927, 501] on link "Change colors" at bounding box center [999, 503] width 217 height 23
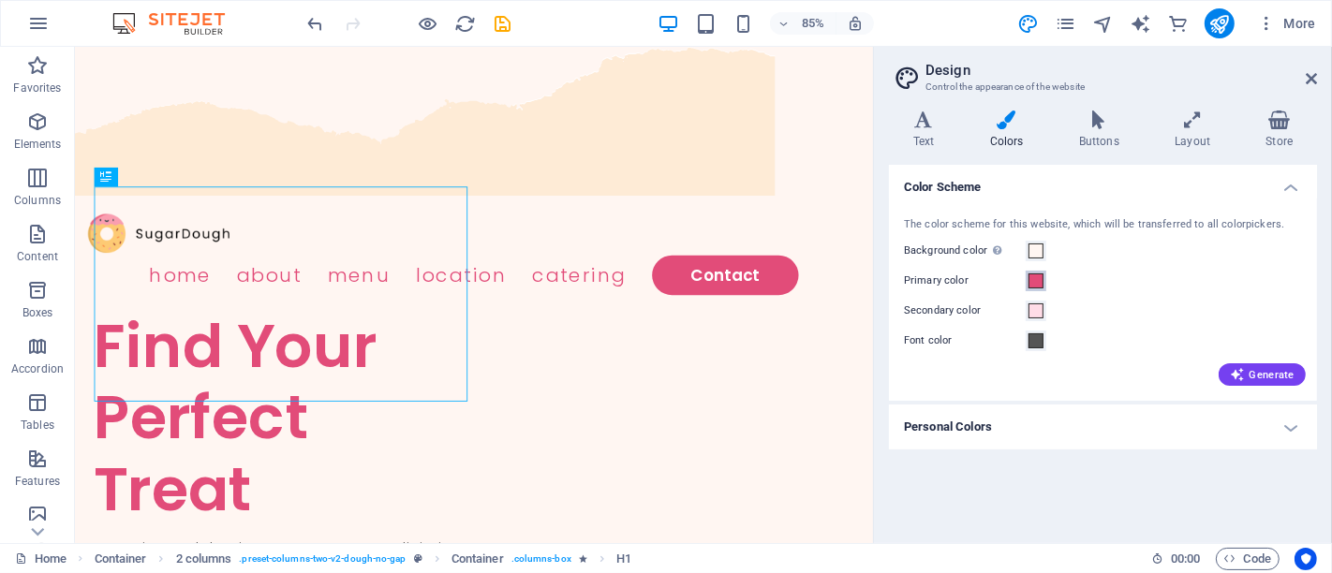
click at [1038, 278] on span at bounding box center [1036, 281] width 15 height 15
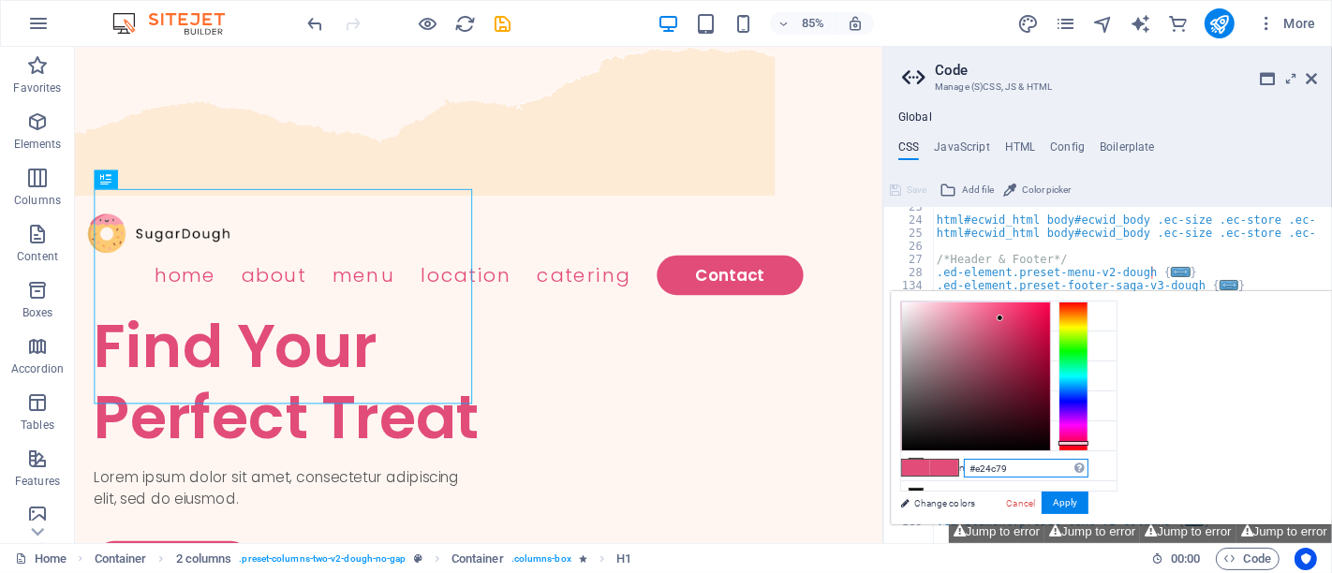
scroll to position [294, 0]
drag, startPoint x: 1254, startPoint y: 465, endPoint x: 1187, endPoint y: 460, distance: 67.6
click at [1098, 460] on div "#e24c79 Supported formats #0852ed rgb(8, 82, 237) rgba(8, 82, 237, 90%) hsv(221…" at bounding box center [994, 544] width 207 height 504
paste input "f6921e"
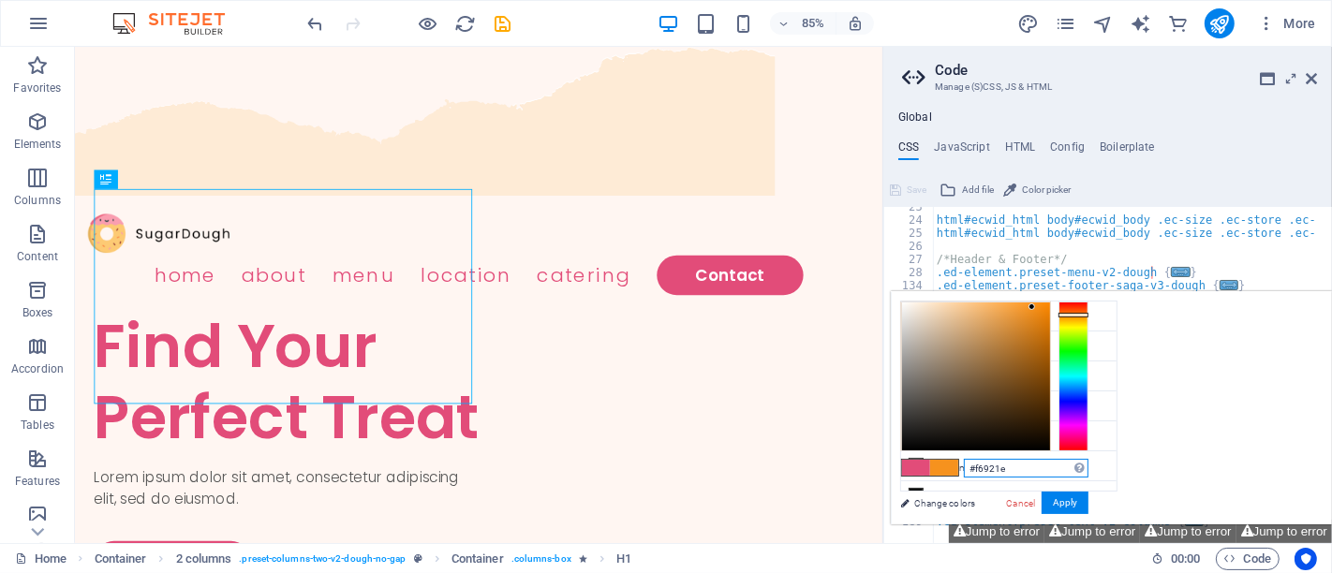
type input "#f6921e"
click at [1089, 509] on button "Apply" at bounding box center [1065, 503] width 47 height 22
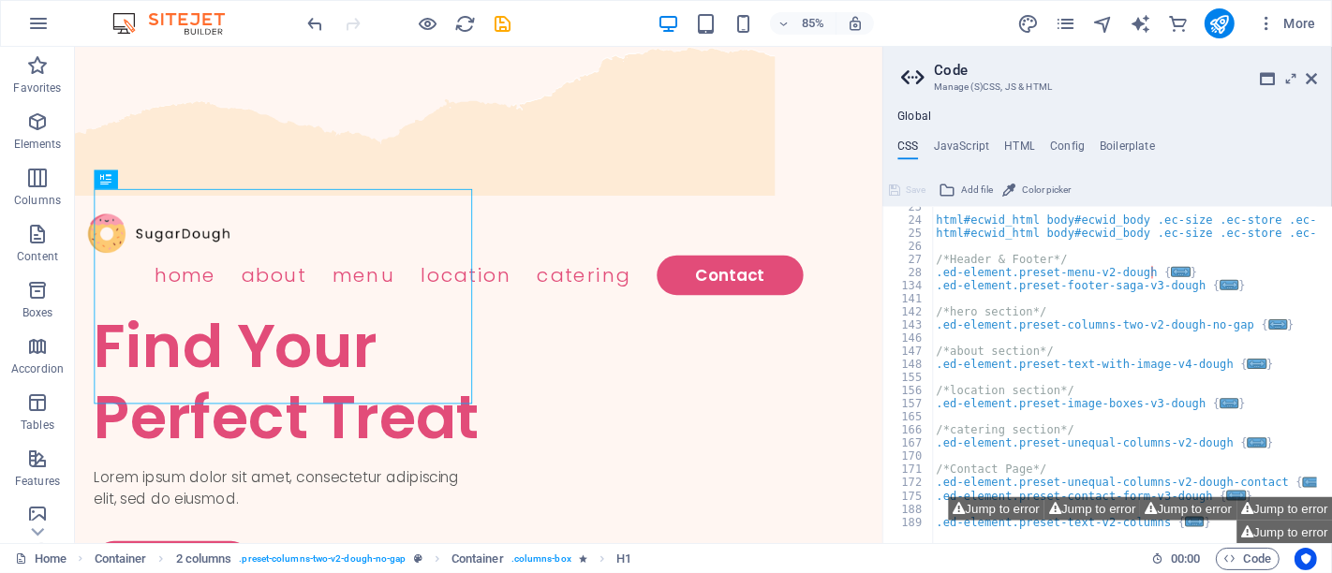
click at [1317, 82] on aside "Code Manage (S)CSS, JS & HTML Global CSS JavaScript HTML Config Boilerplate /* …" at bounding box center [1108, 295] width 450 height 497
click at [1313, 67] on h2 "Code" at bounding box center [1126, 70] width 382 height 17
click at [1313, 84] on icon at bounding box center [1311, 78] width 11 height 15
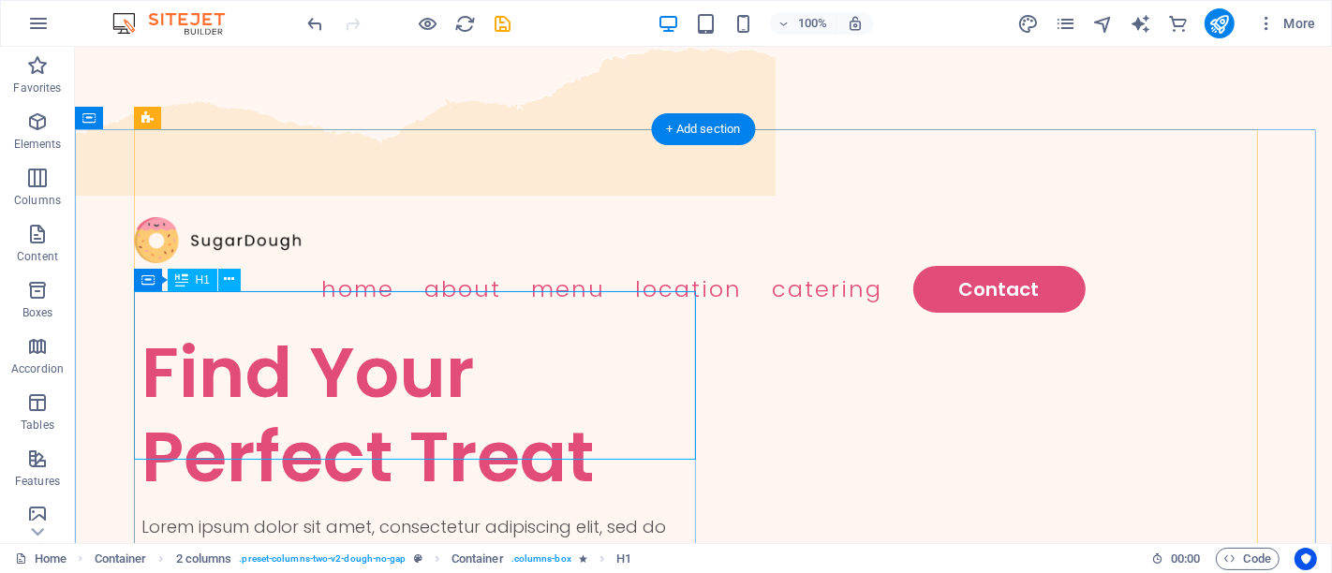
click at [528, 341] on div "Find Your Perfect Treat" at bounding box center [422, 415] width 562 height 169
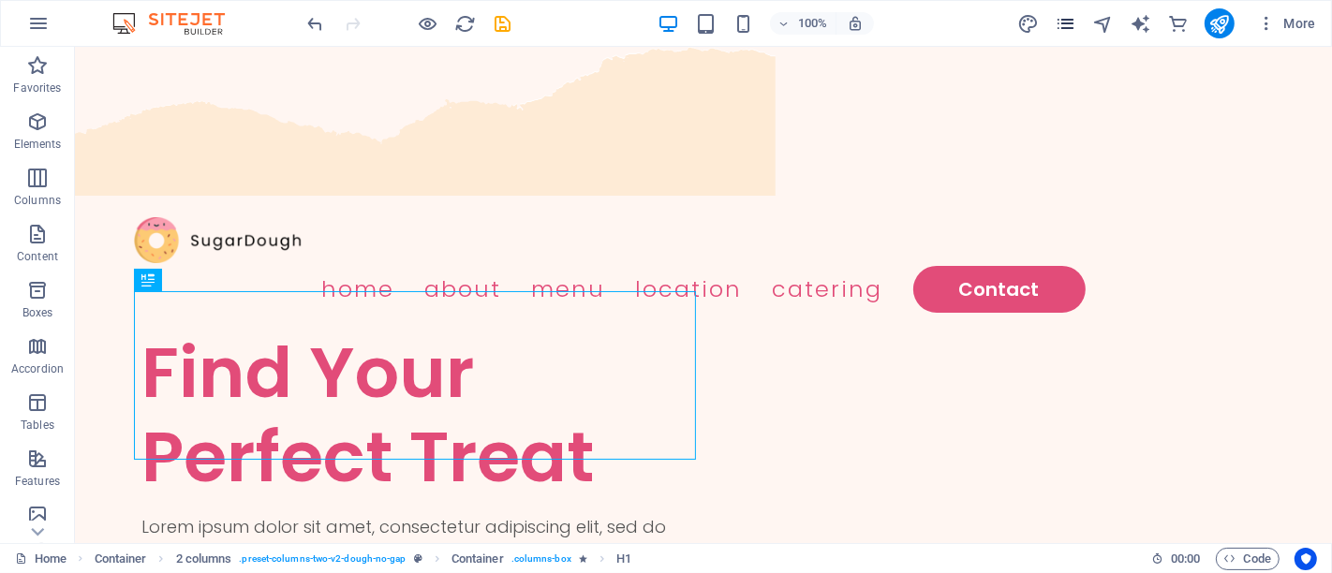
click at [1068, 28] on icon "pages" at bounding box center [1066, 24] width 22 height 22
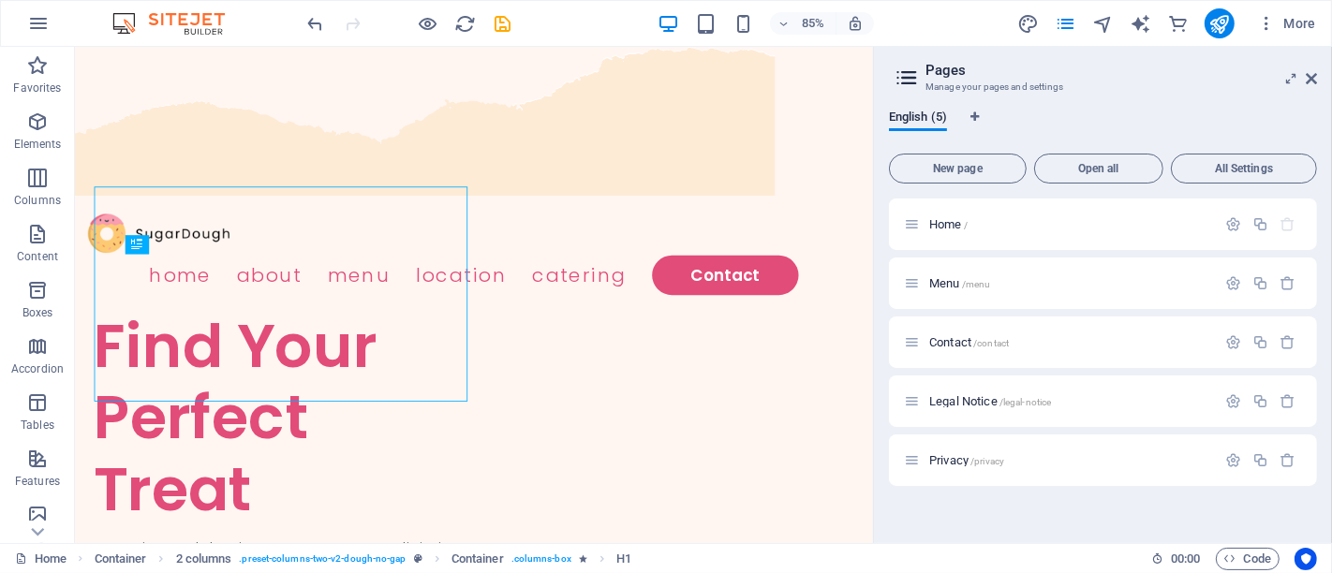
click at [1042, 23] on div "More" at bounding box center [1170, 23] width 306 height 30
click at [1032, 23] on icon "design" at bounding box center [1028, 24] width 22 height 22
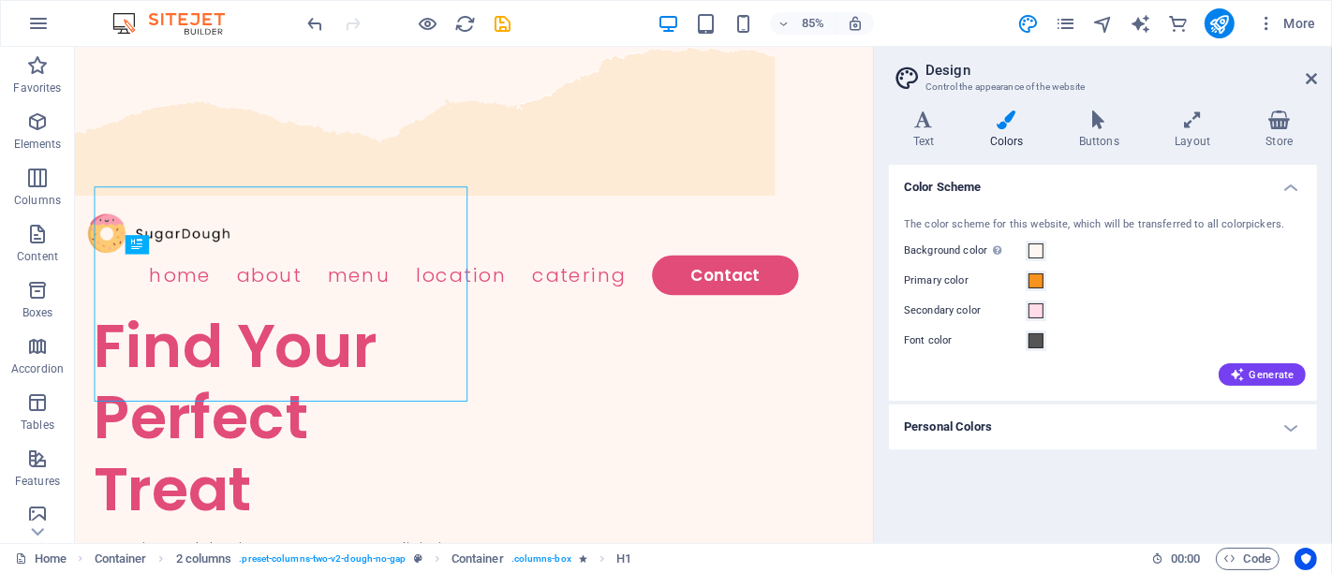
click at [1046, 319] on div "Secondary color" at bounding box center [1103, 311] width 398 height 22
click at [1044, 314] on button "Secondary color" at bounding box center [1036, 311] width 21 height 21
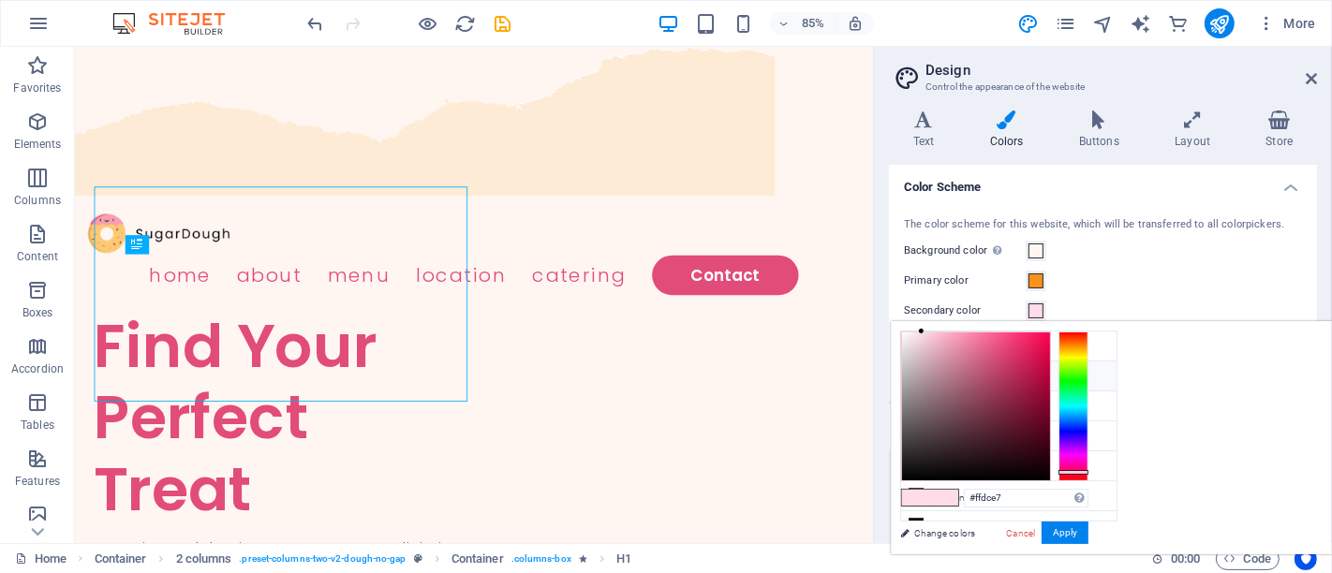
click at [923, 381] on li "Primary color #f6921e" at bounding box center [1008, 377] width 215 height 30
type input "#f6921e"
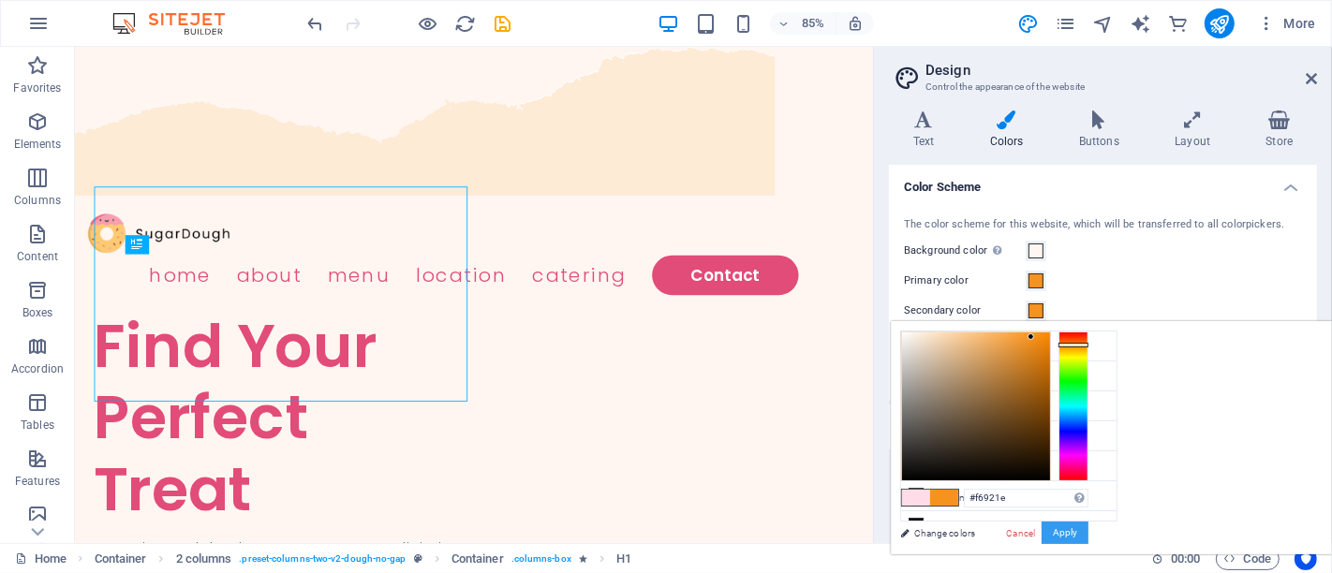
click at [1089, 528] on button "Apply" at bounding box center [1065, 533] width 47 height 22
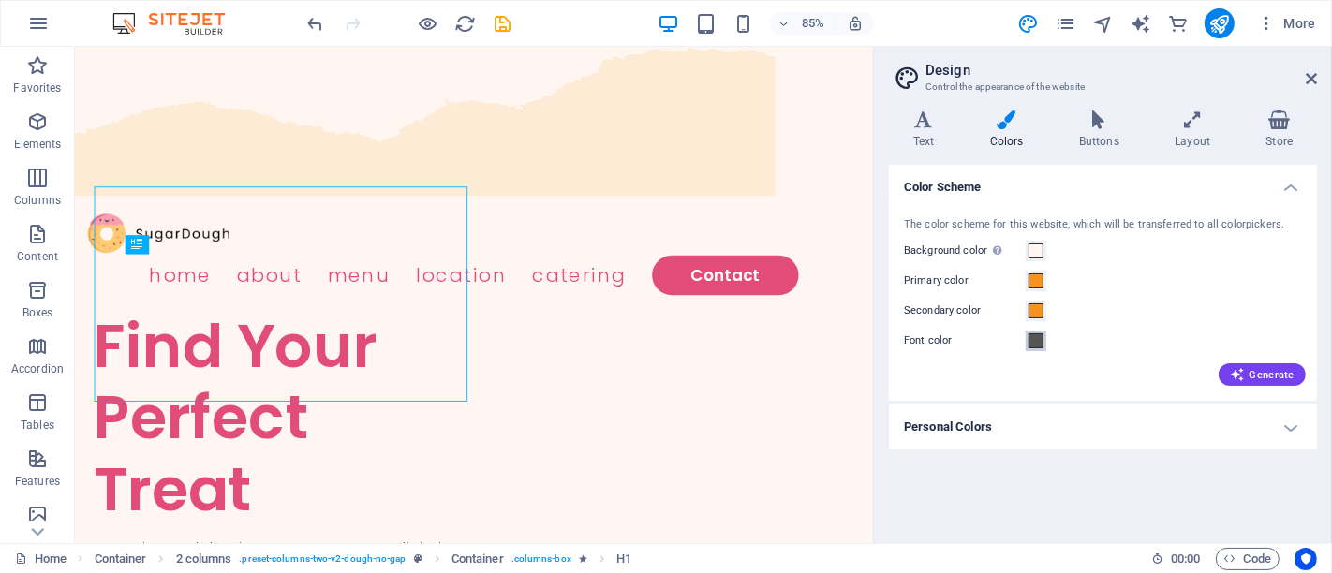
click at [1033, 341] on span at bounding box center [1036, 341] width 15 height 15
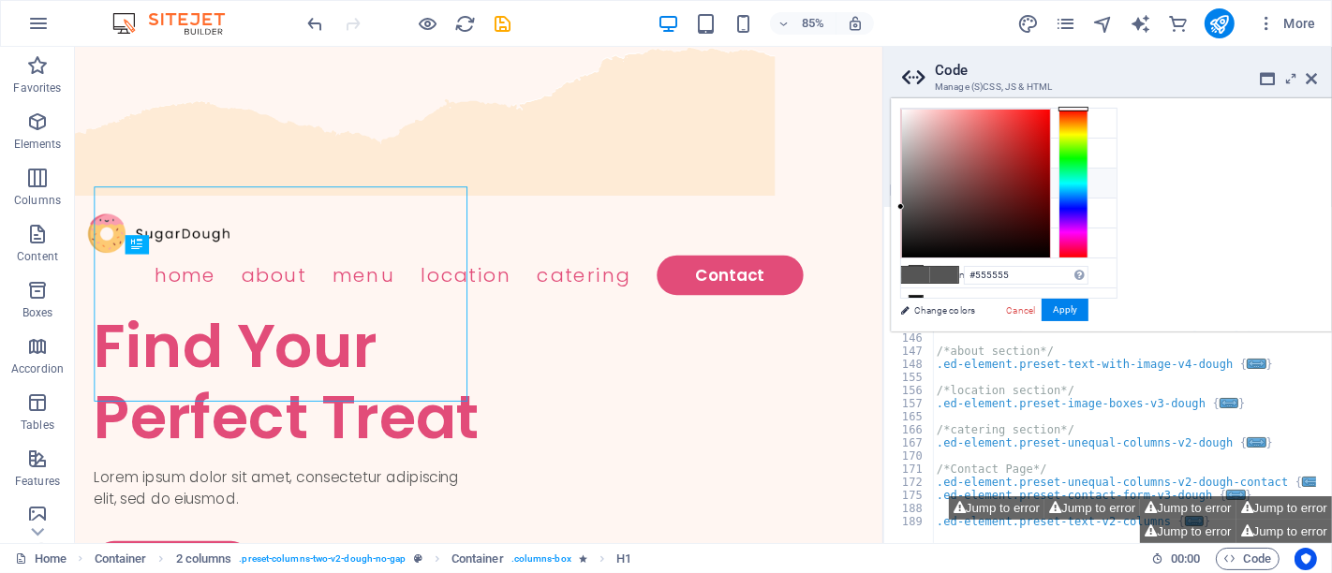
click at [915, 176] on icon at bounding box center [916, 182] width 13 height 13
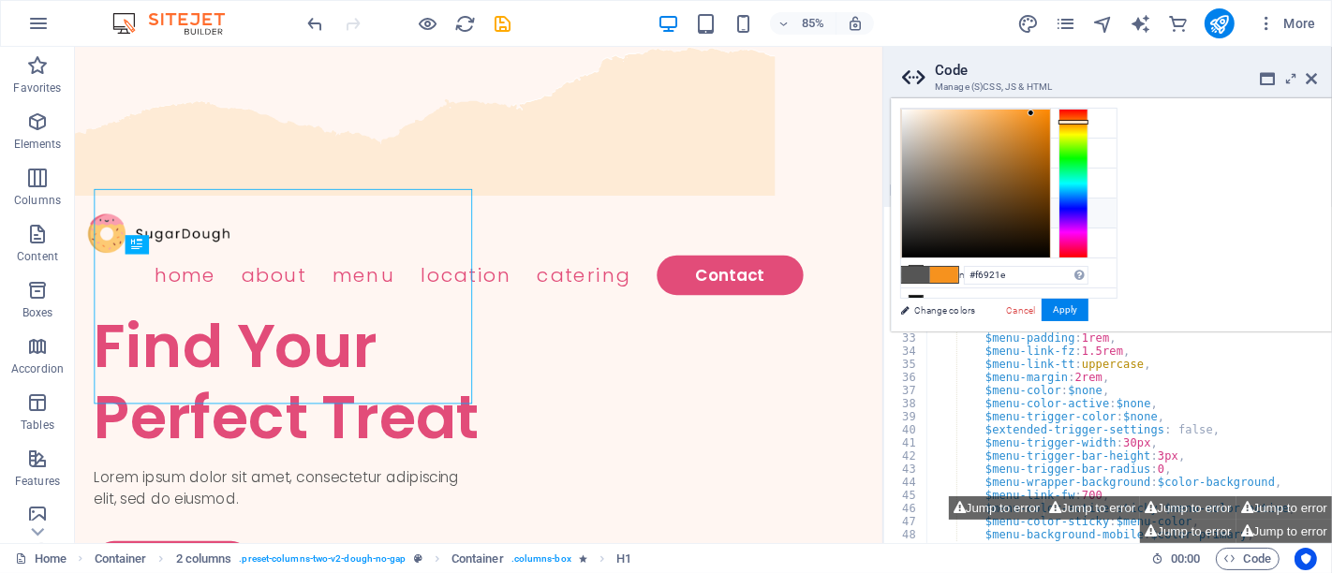
click at [919, 206] on icon at bounding box center [916, 212] width 13 height 13
type input "#555555"
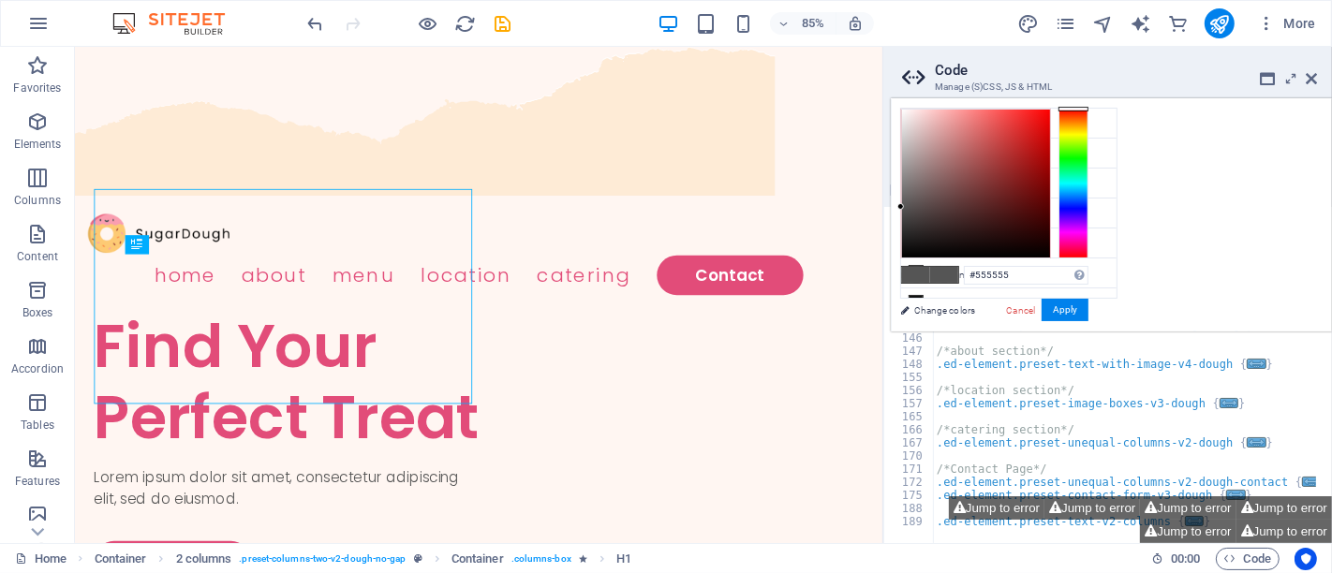
click at [1089, 320] on div "Cancel Apply" at bounding box center [1046, 310] width 84 height 23
click at [1089, 312] on button "Apply" at bounding box center [1065, 310] width 47 height 22
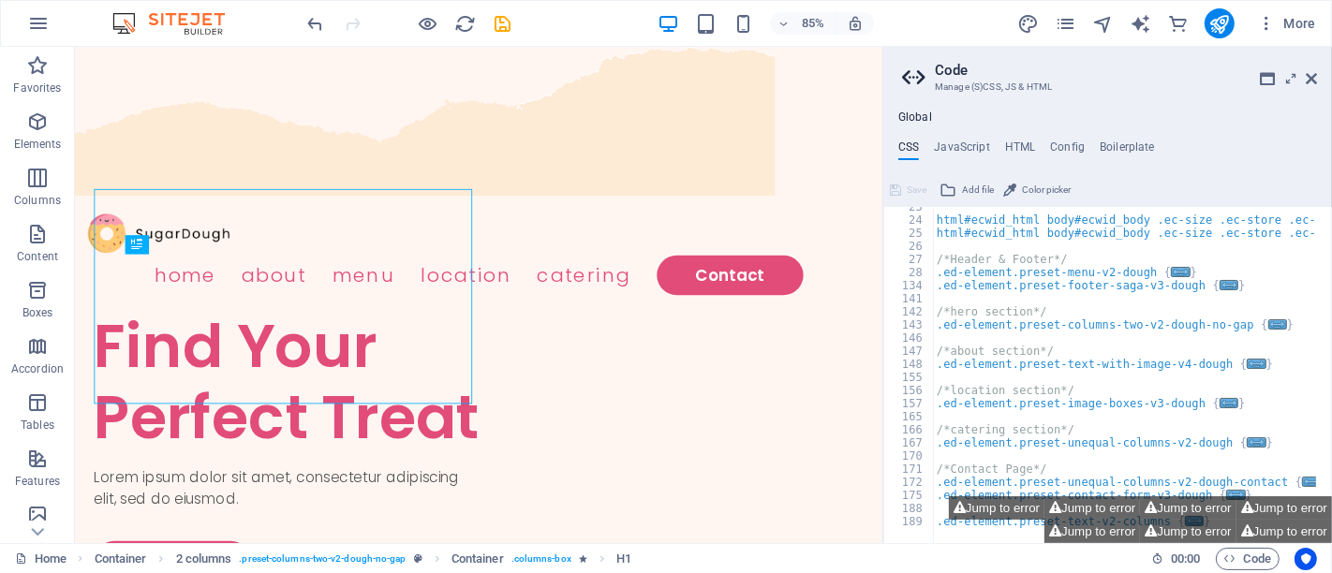
click at [1316, 67] on h2 "Code" at bounding box center [1126, 70] width 382 height 17
click at [1308, 74] on icon at bounding box center [1311, 78] width 11 height 15
click at [1316, 83] on icon at bounding box center [1311, 78] width 11 height 15
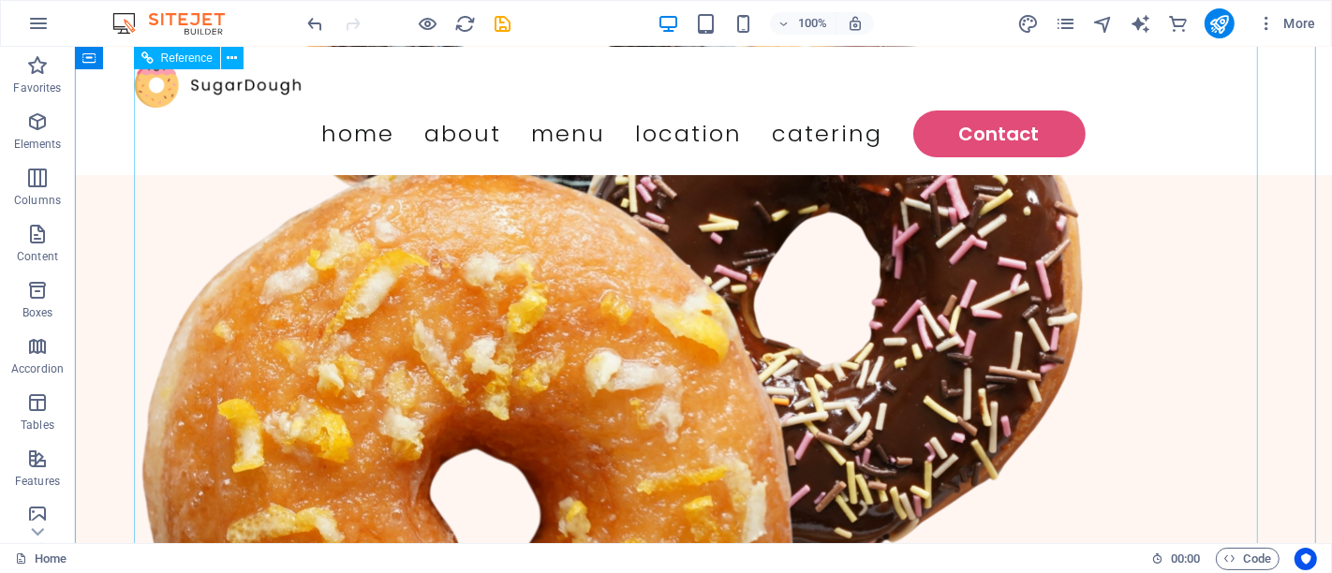
scroll to position [1117, 0]
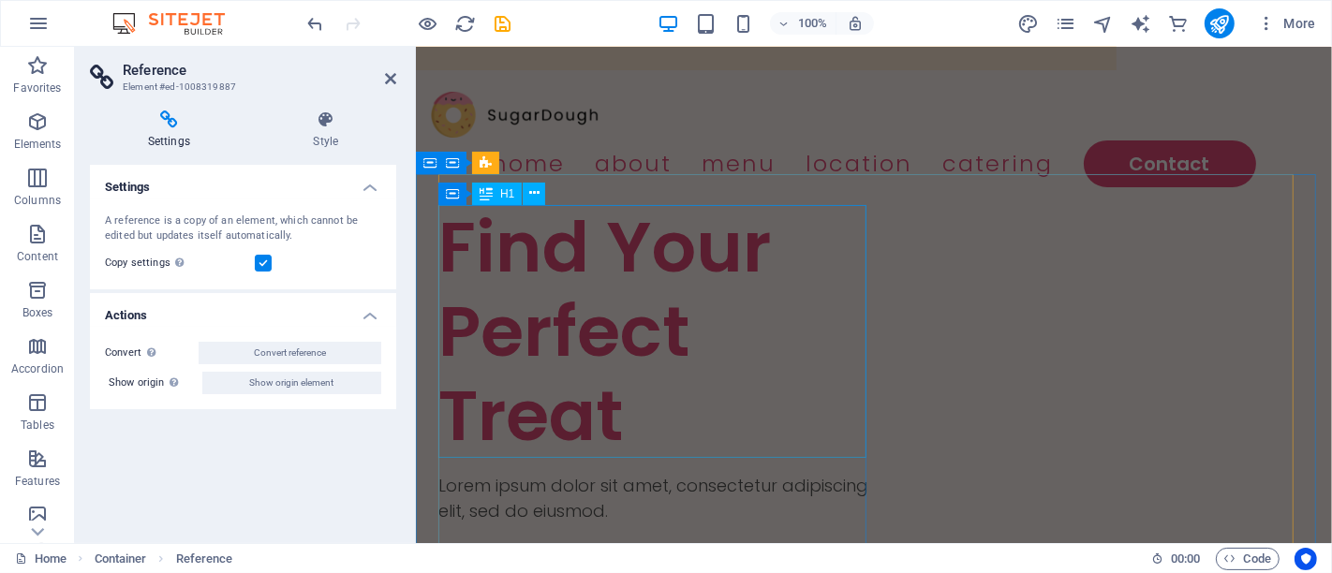
scroll to position [0, 0]
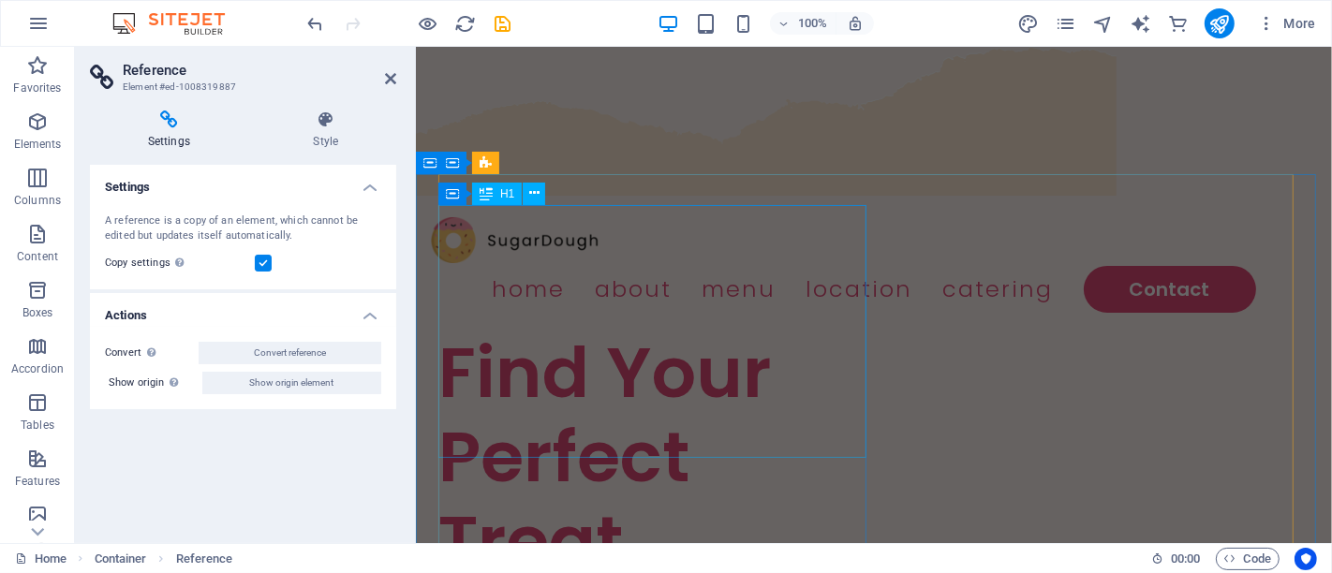
click at [521, 331] on div "Find Your Perfect Treat" at bounding box center [656, 457] width 436 height 253
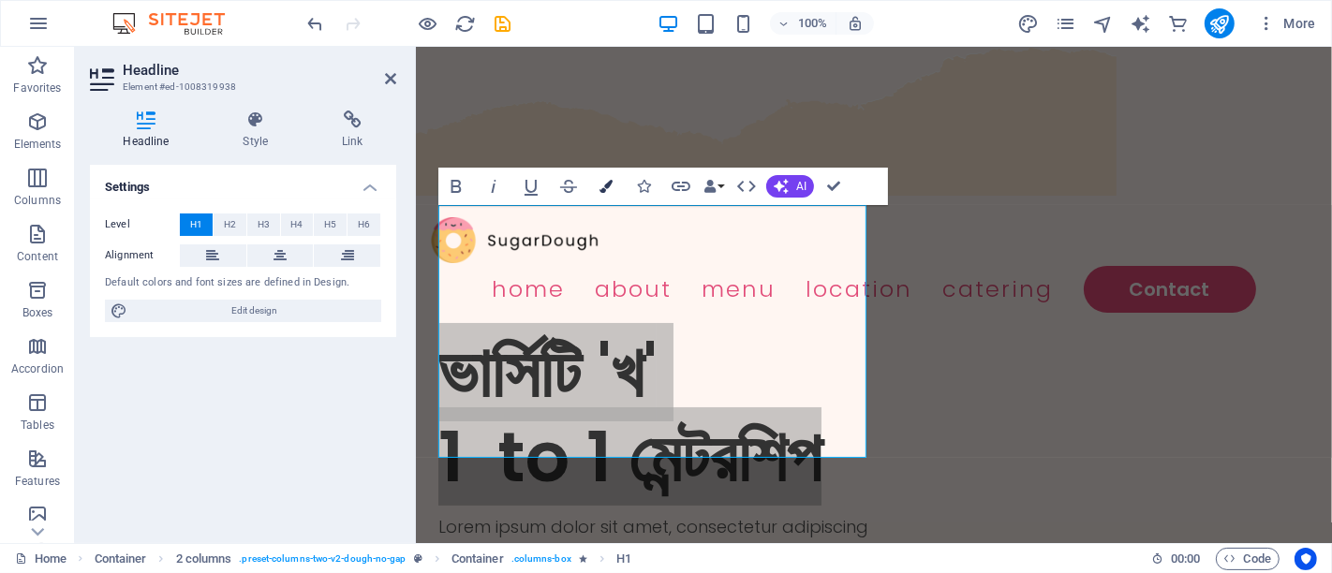
click at [609, 189] on icon "button" at bounding box center [606, 186] width 13 height 13
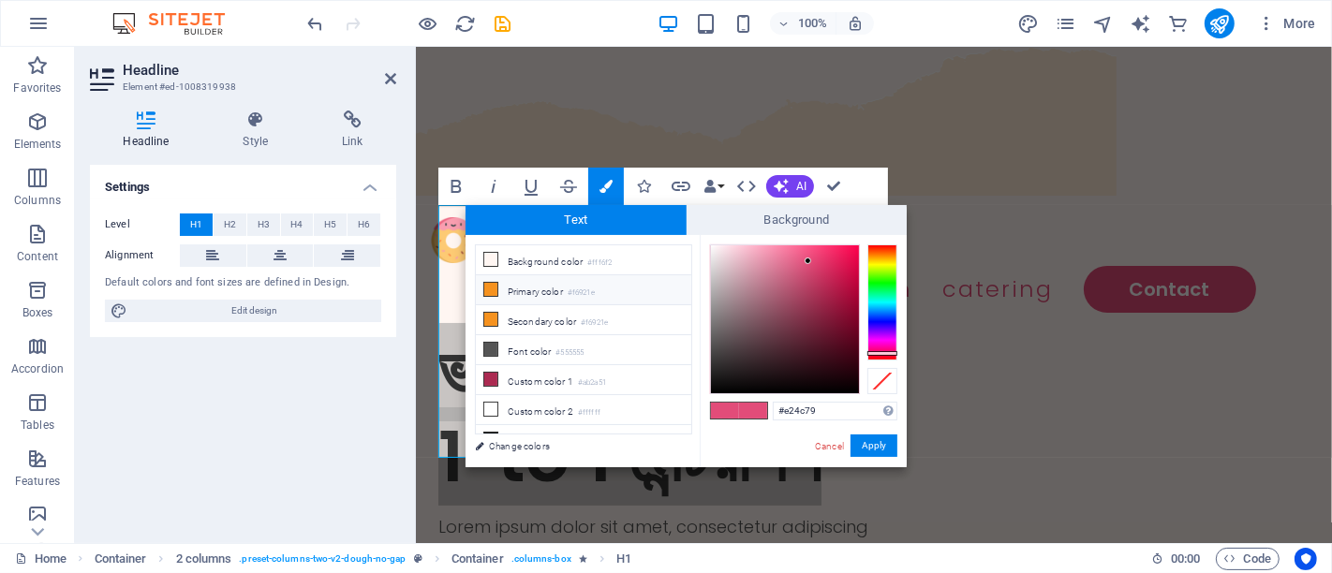
click at [488, 284] on icon at bounding box center [490, 289] width 13 height 13
type input "#f6921e"
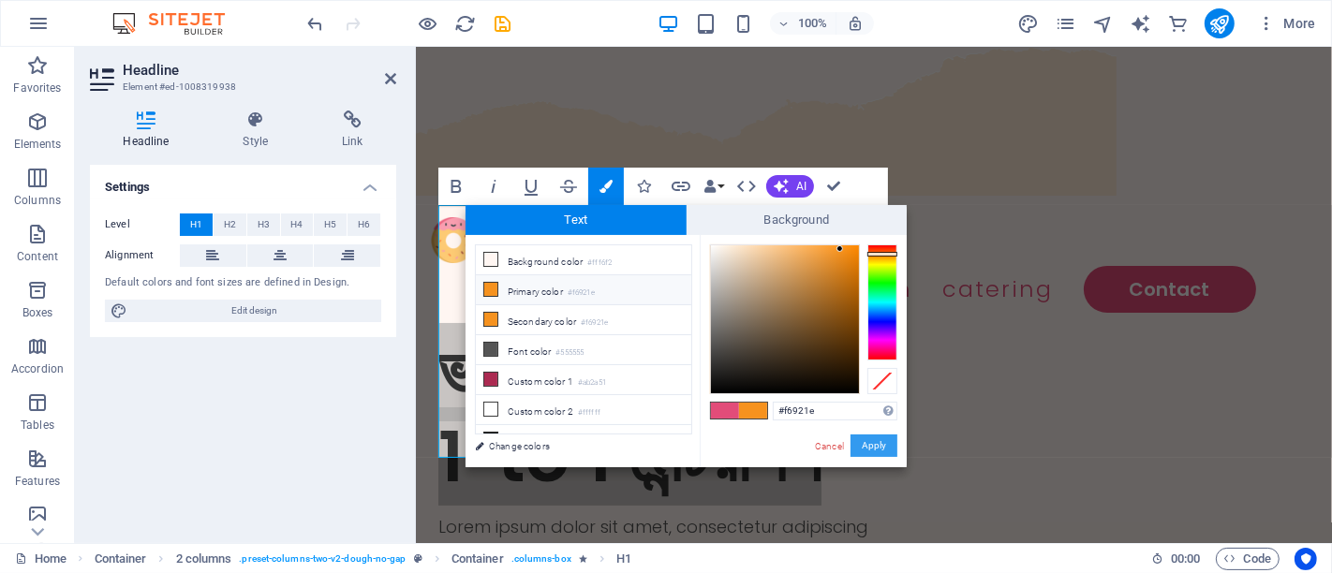
click at [866, 438] on button "Apply" at bounding box center [874, 446] width 47 height 22
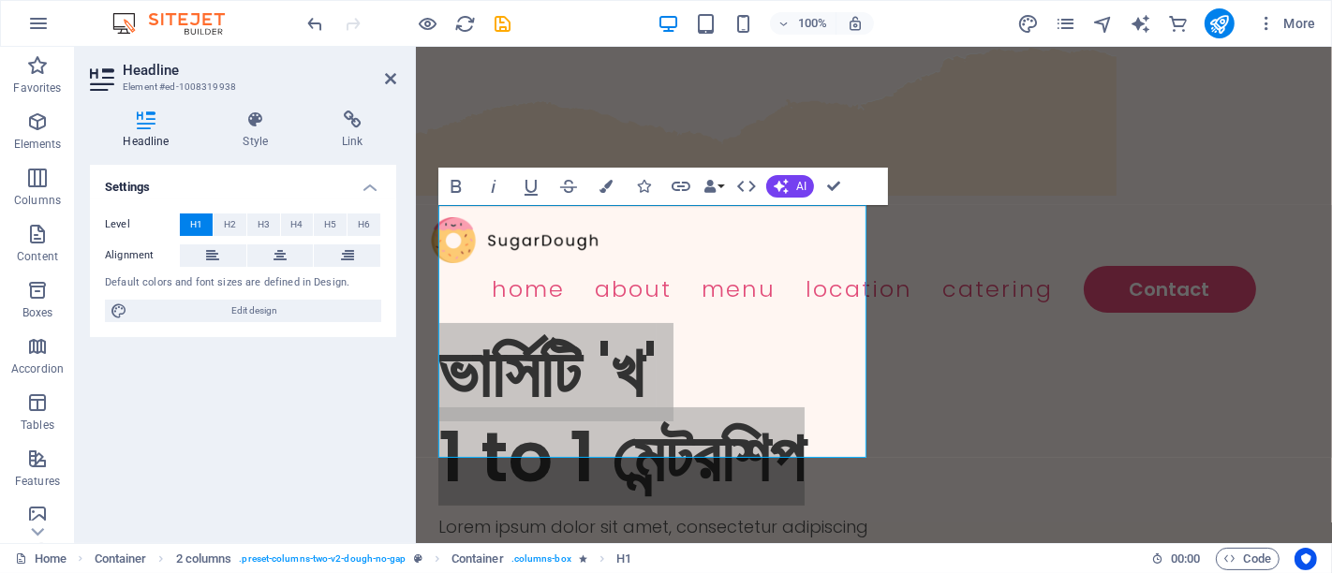
click at [853, 185] on div "Bold Italic Underline Strikethrough Colors Icons Link Data Bindings Company Fir…" at bounding box center [663, 186] width 450 height 37
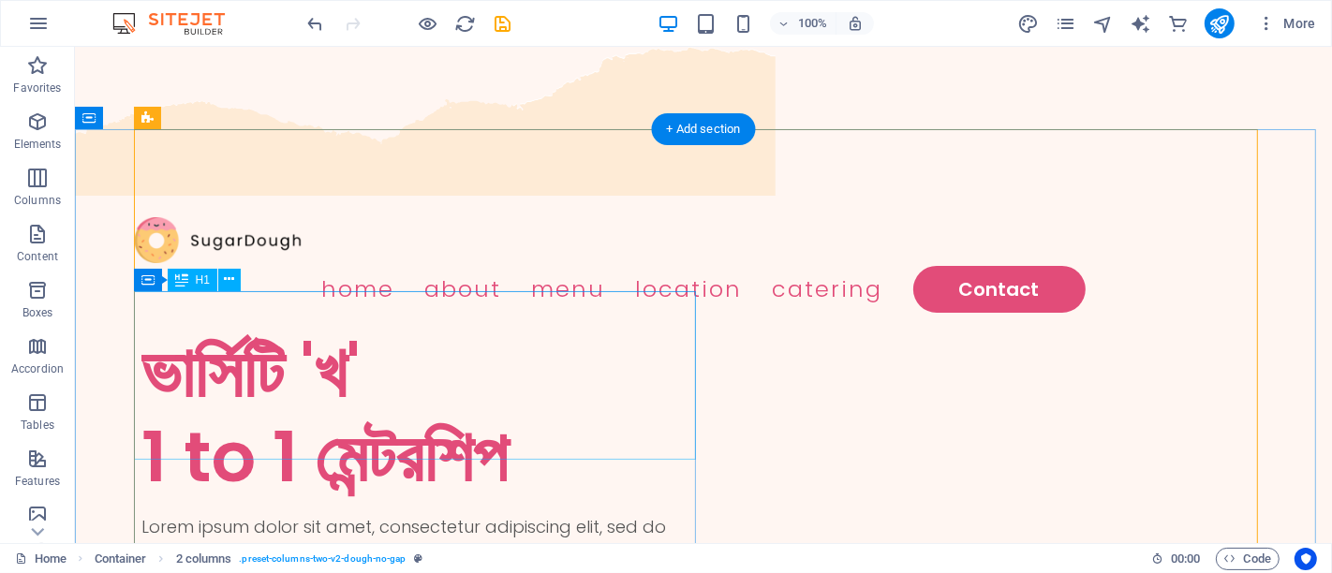
click at [387, 435] on div "ভার্সিটি 'খ' 1 to 1 মেন্টরশিপ" at bounding box center [422, 415] width 562 height 169
click at [232, 279] on icon at bounding box center [229, 280] width 10 height 20
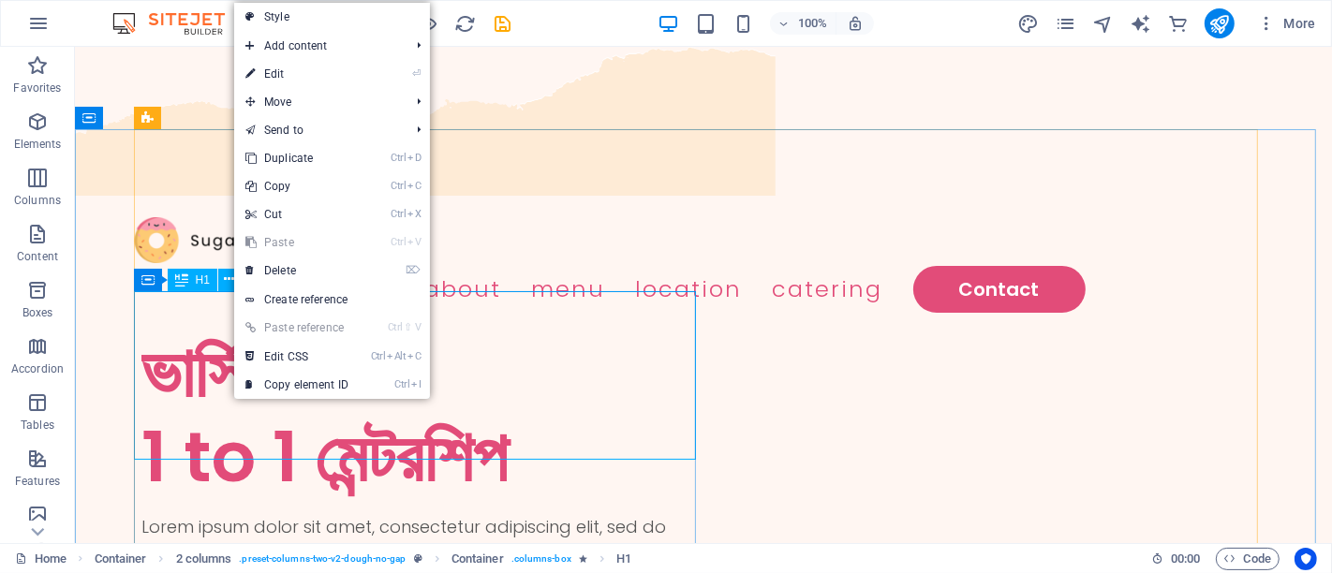
click at [193, 279] on div "H1" at bounding box center [193, 280] width 50 height 22
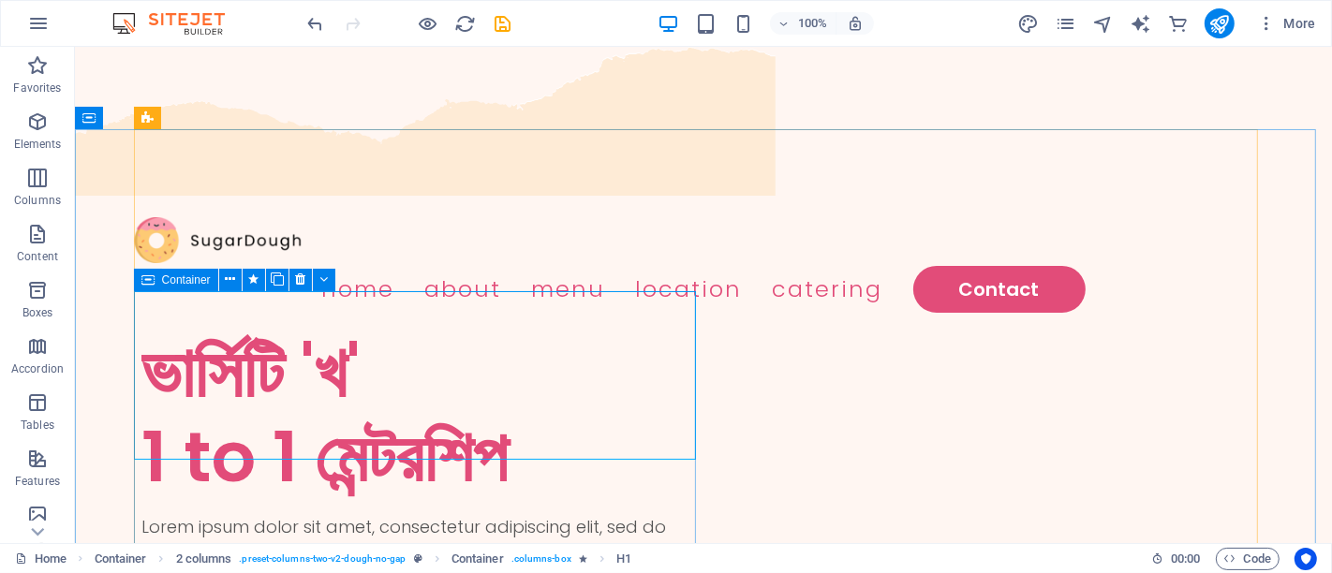
click at [147, 282] on icon at bounding box center [147, 280] width 13 height 22
click at [221, 278] on button at bounding box center [230, 280] width 22 height 22
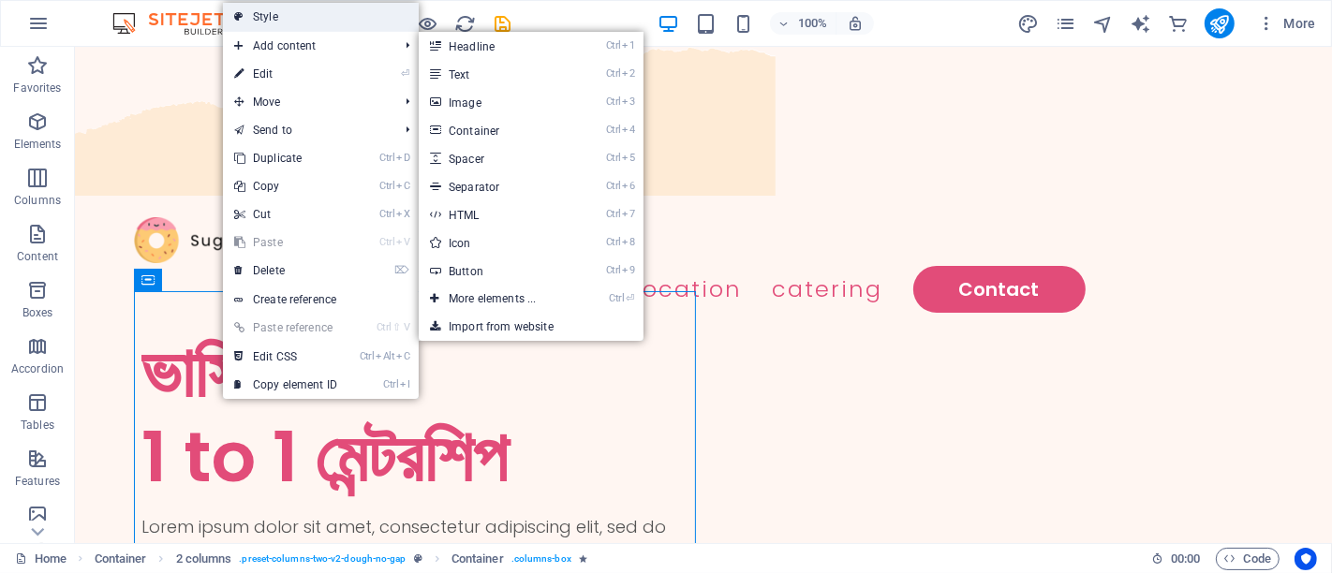
click at [319, 16] on link "Style" at bounding box center [321, 17] width 196 height 28
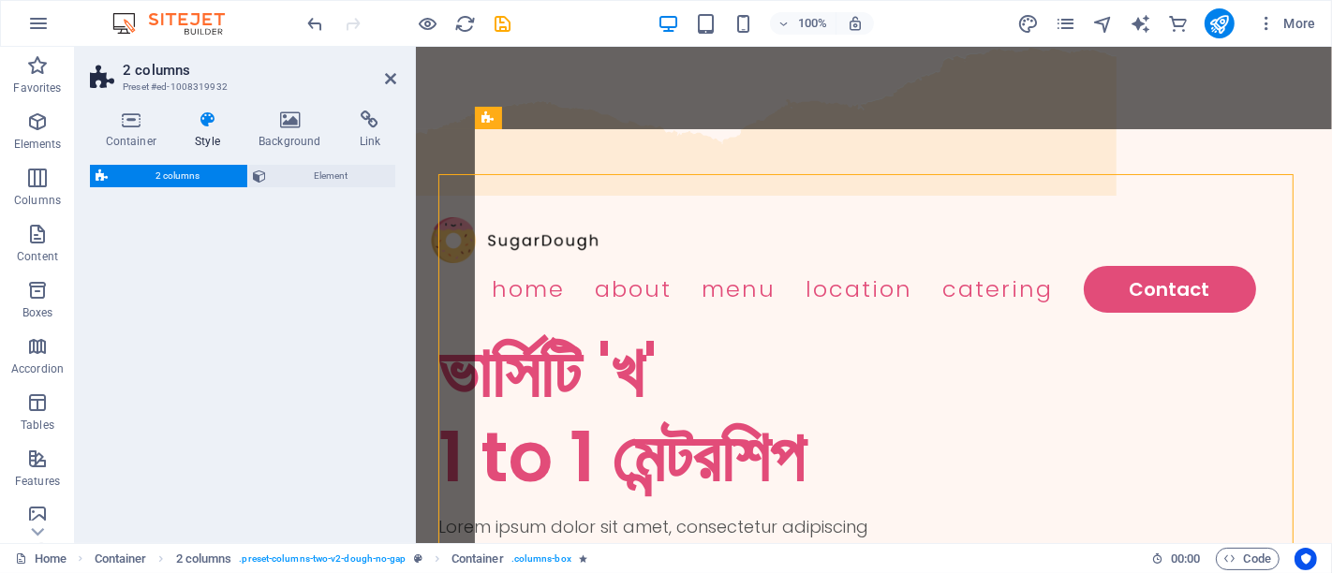
select select "rem"
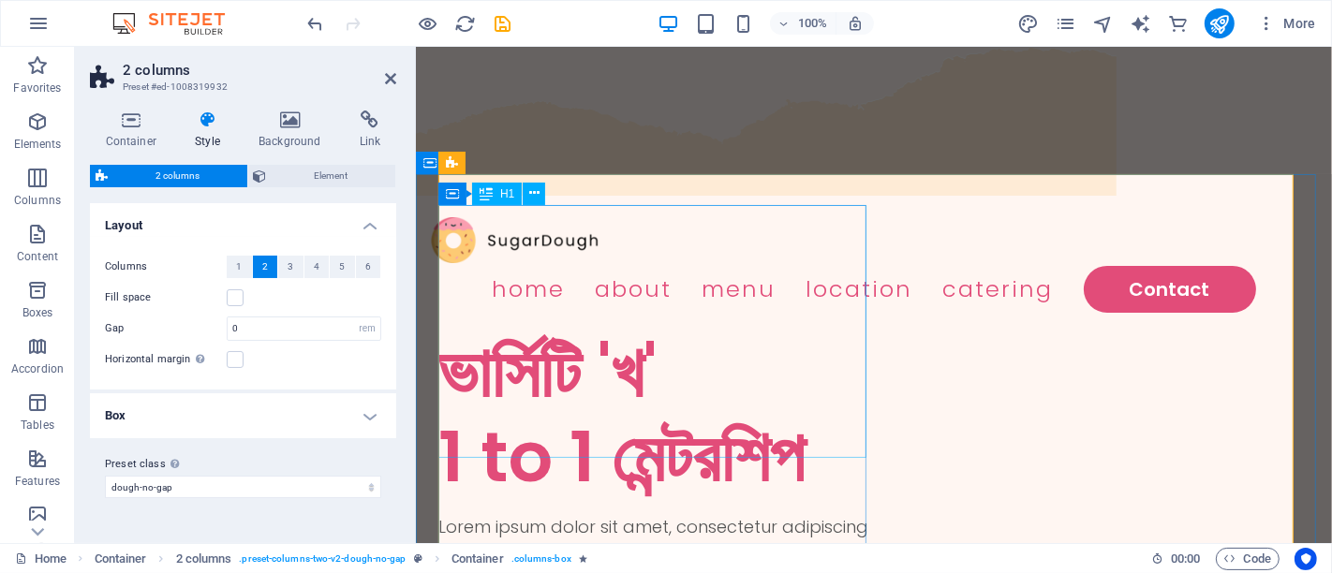
click at [544, 331] on div "ভার্সিটি 'খ' 1 to 1 মেন্টরশিপ" at bounding box center [656, 415] width 436 height 169
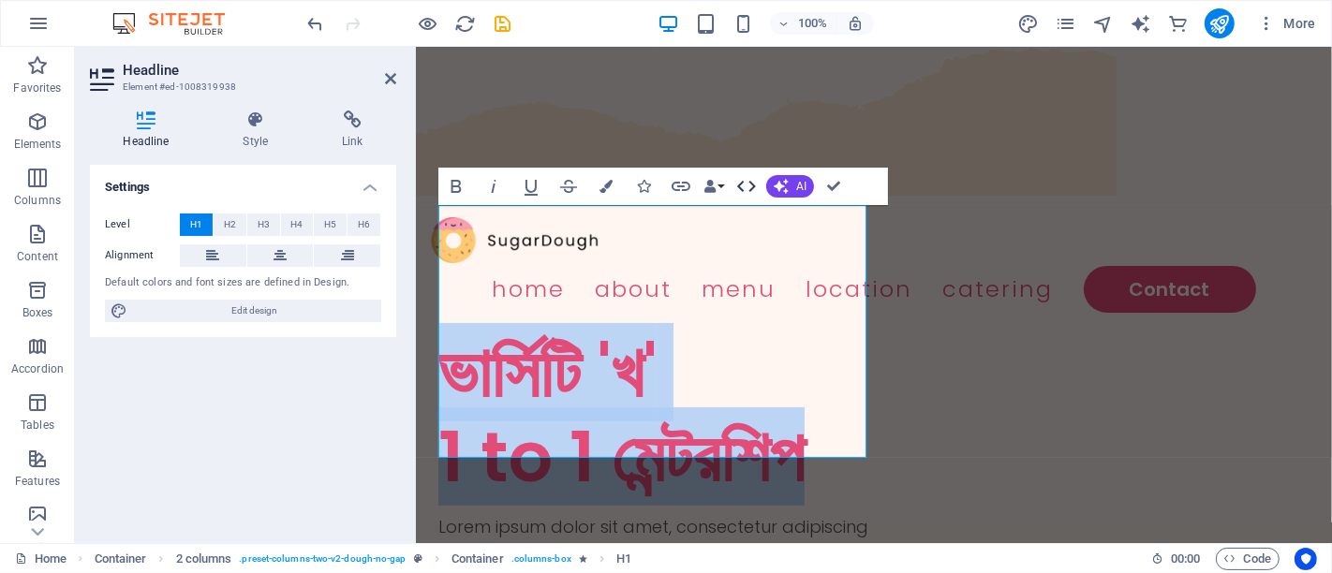
click at [756, 188] on icon "button" at bounding box center [746, 186] width 22 height 22
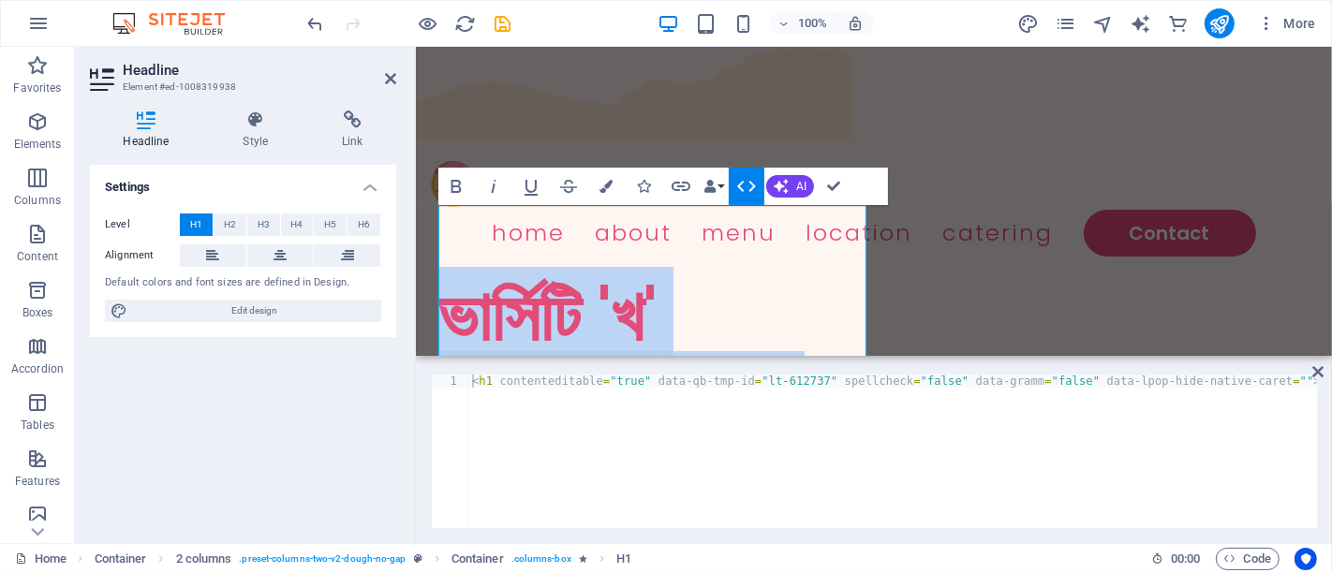
click at [734, 188] on button "HTML" at bounding box center [747, 186] width 36 height 37
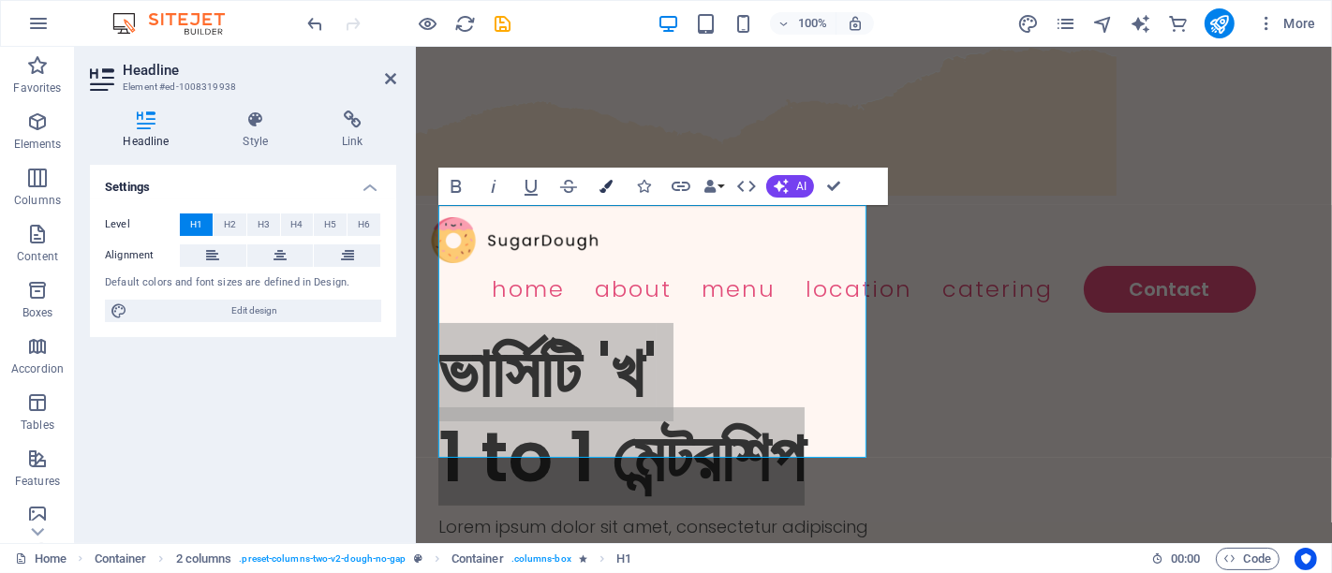
click at [593, 183] on button "Colors" at bounding box center [606, 186] width 36 height 37
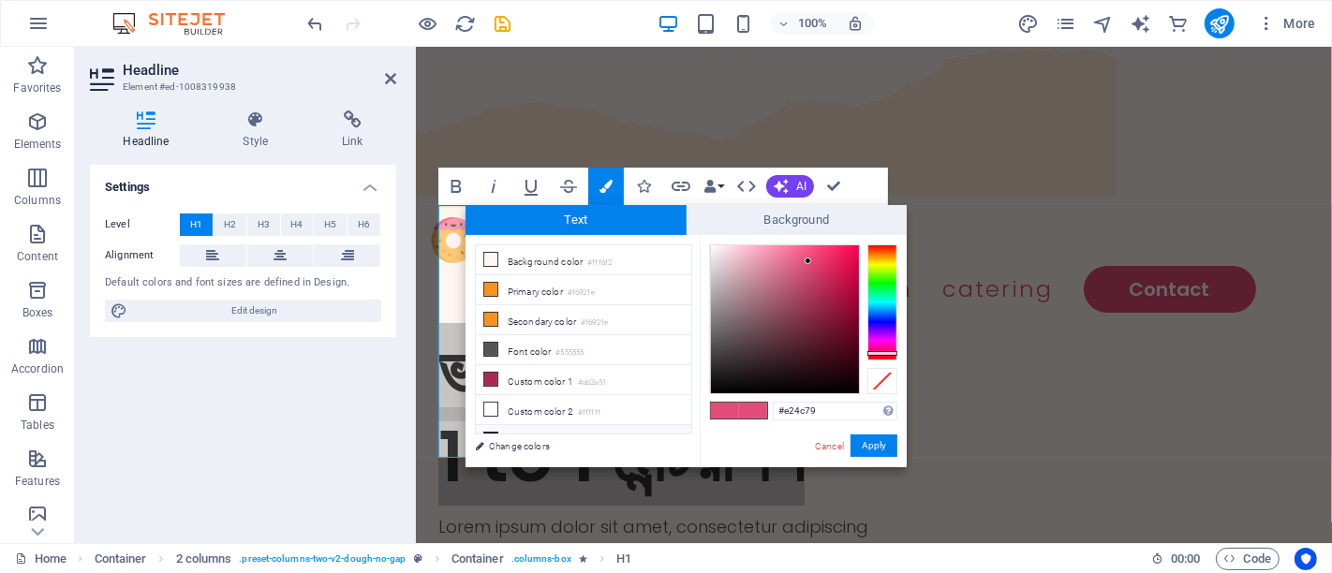
scroll to position [45, 0]
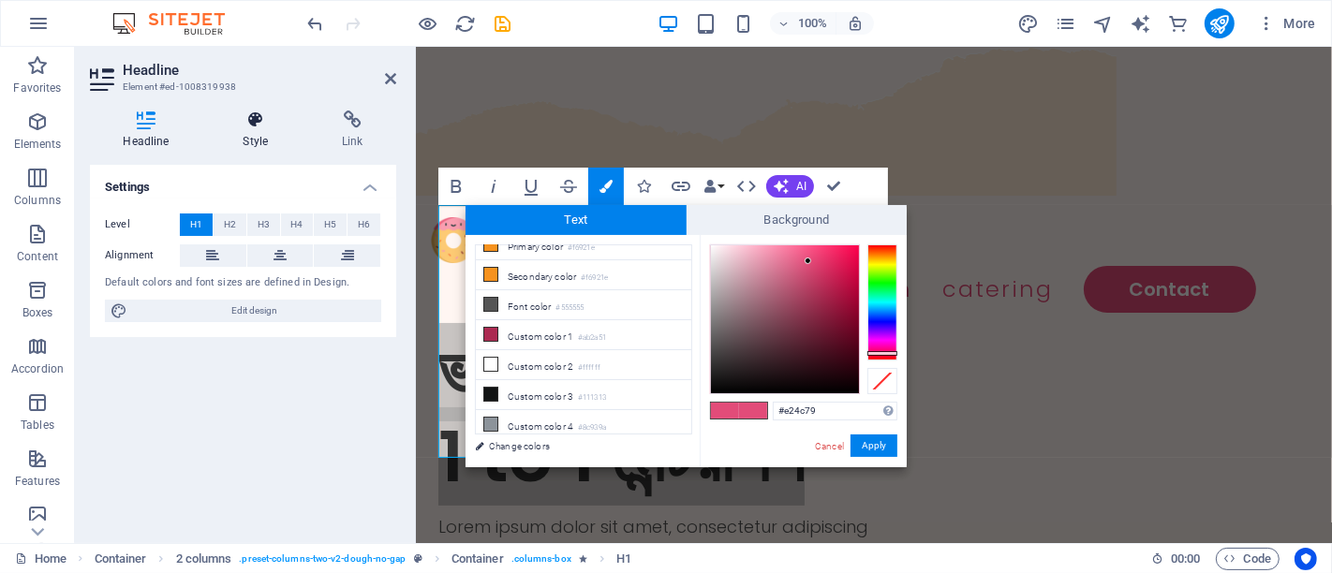
click at [268, 130] on h4 "Style" at bounding box center [259, 130] width 99 height 39
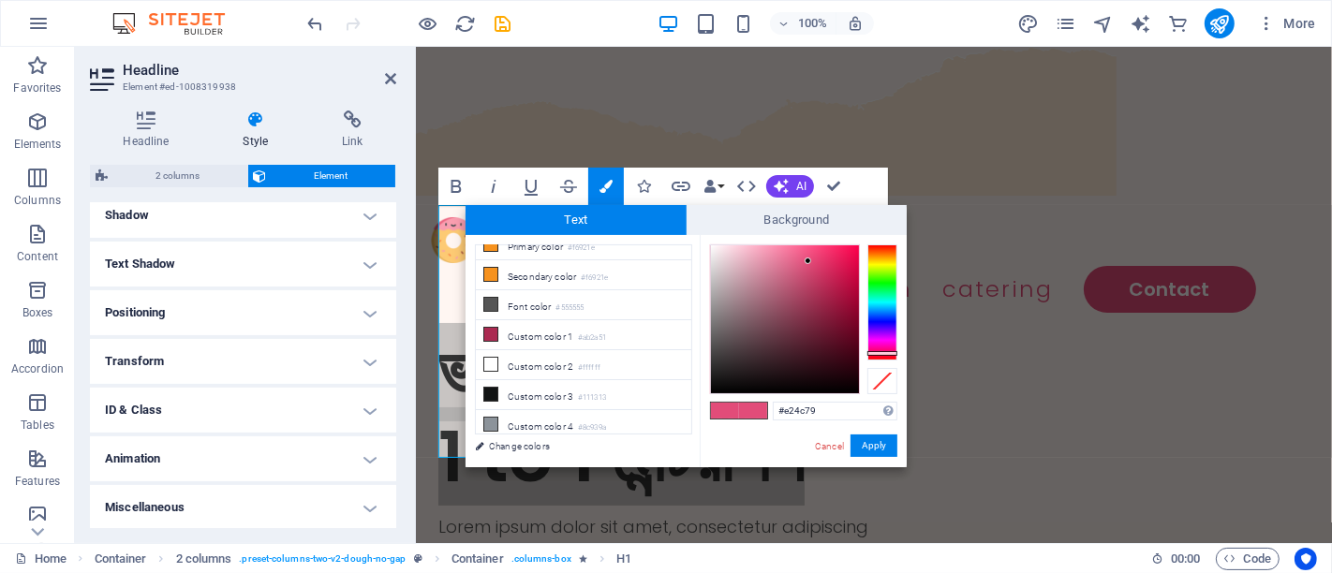
scroll to position [0, 0]
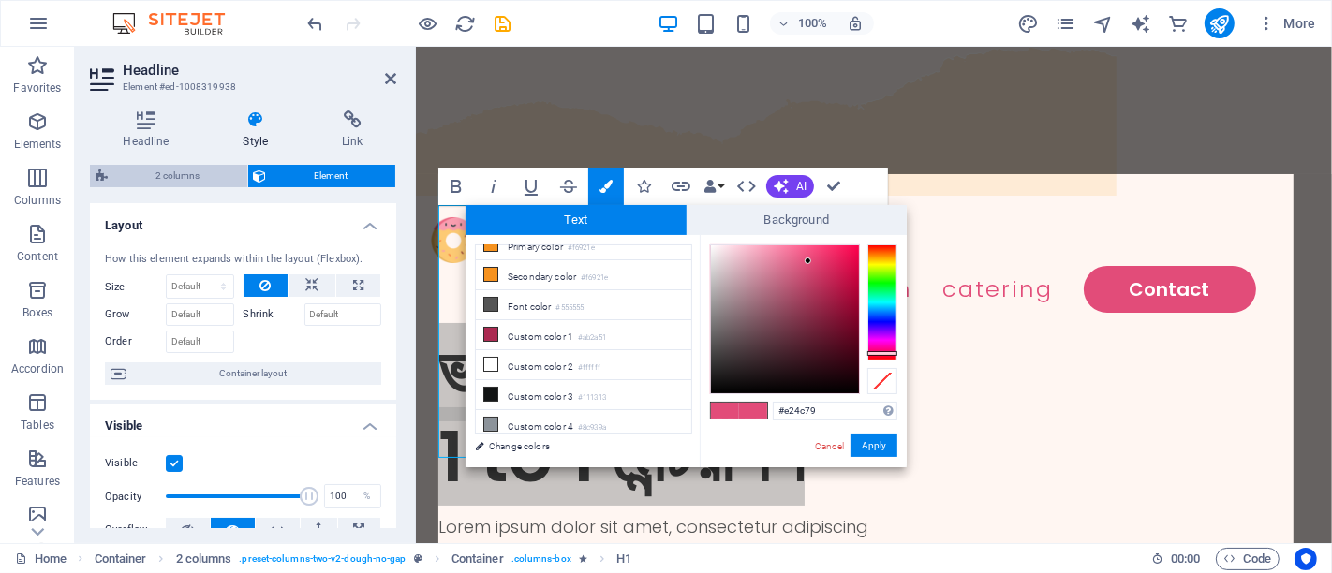
click at [189, 174] on span "2 columns" at bounding box center [177, 176] width 128 height 22
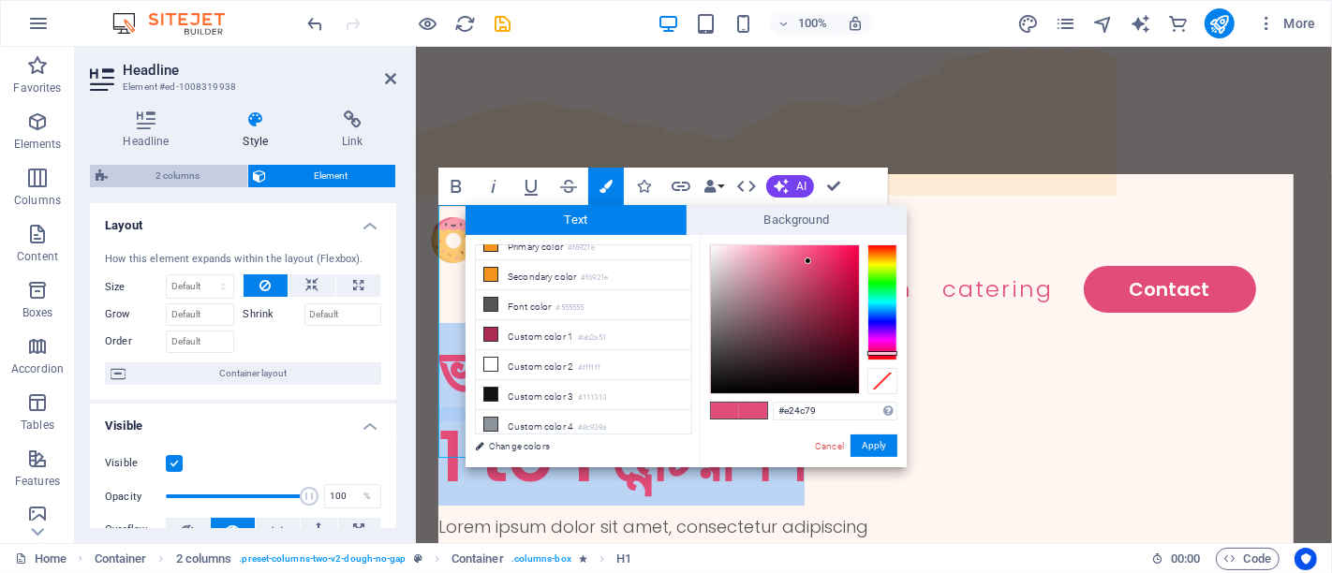
select select "rem"
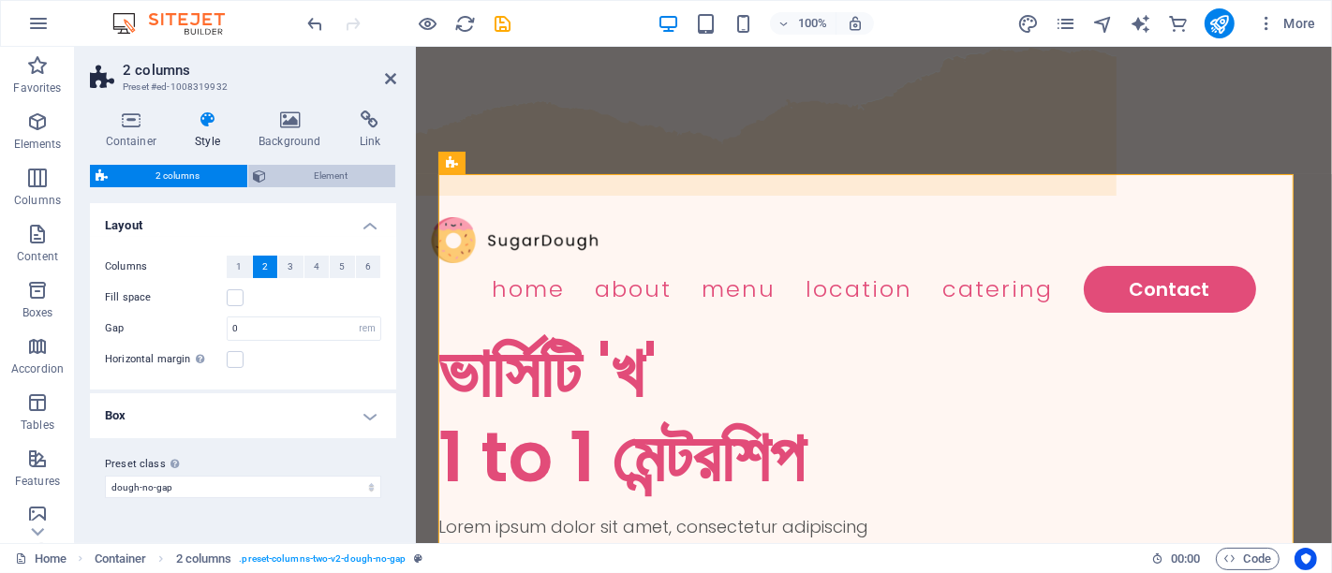
click at [260, 172] on icon at bounding box center [260, 176] width 13 height 22
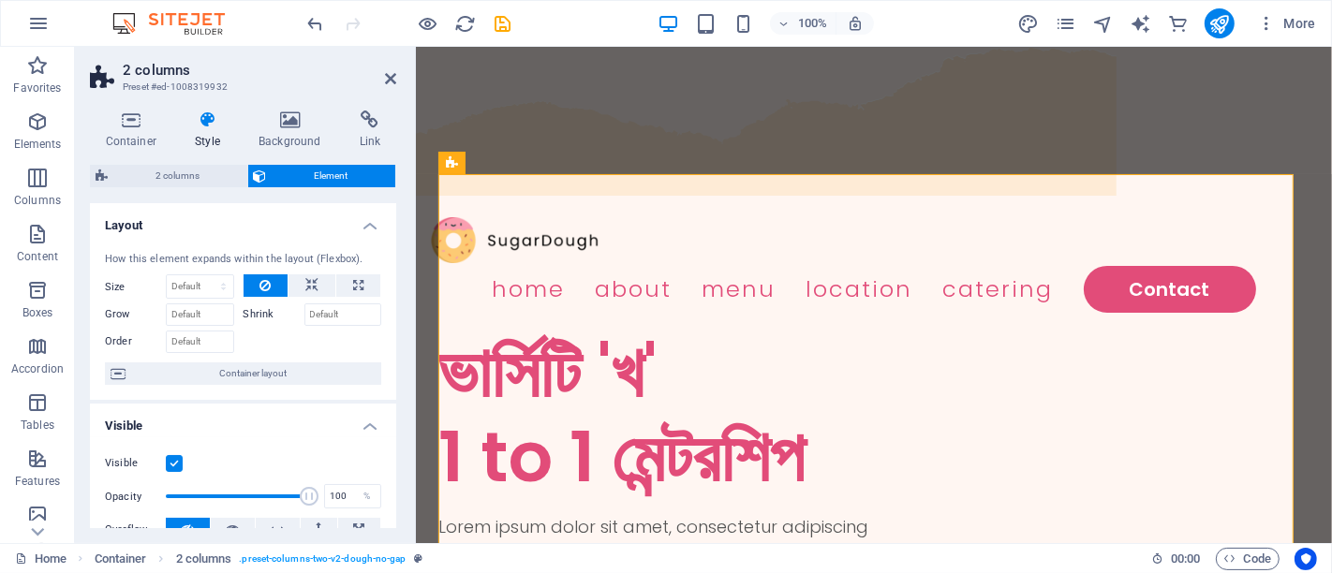
click at [208, 130] on h4 "Style" at bounding box center [212, 130] width 64 height 39
click at [388, 79] on icon at bounding box center [390, 78] width 11 height 15
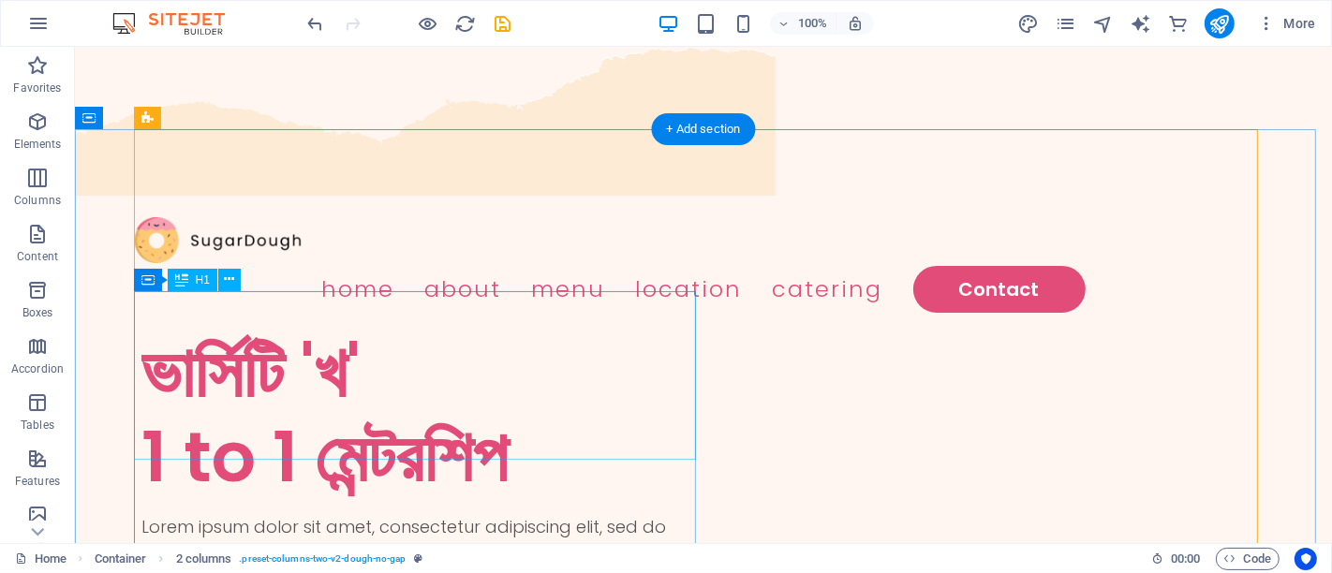
click at [277, 331] on div "ভার্সিটি 'খ' 1 to 1 মেন্টরশিপ" at bounding box center [422, 415] width 562 height 169
click at [196, 276] on span "H1" at bounding box center [203, 280] width 14 height 11
click at [179, 279] on icon at bounding box center [181, 280] width 13 height 22
click at [185, 282] on icon at bounding box center [181, 280] width 13 height 22
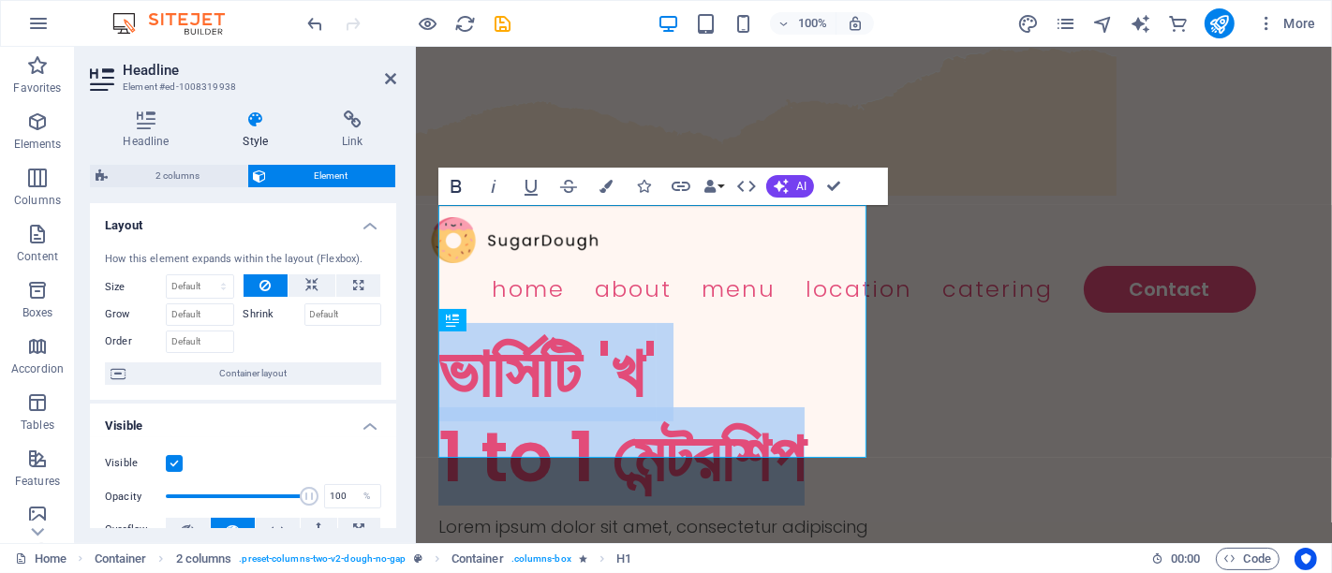
click at [466, 187] on icon "button" at bounding box center [456, 186] width 22 height 22
click at [456, 189] on icon "button" at bounding box center [456, 186] width 22 height 22
click at [489, 182] on icon "button" at bounding box center [493, 186] width 22 height 22
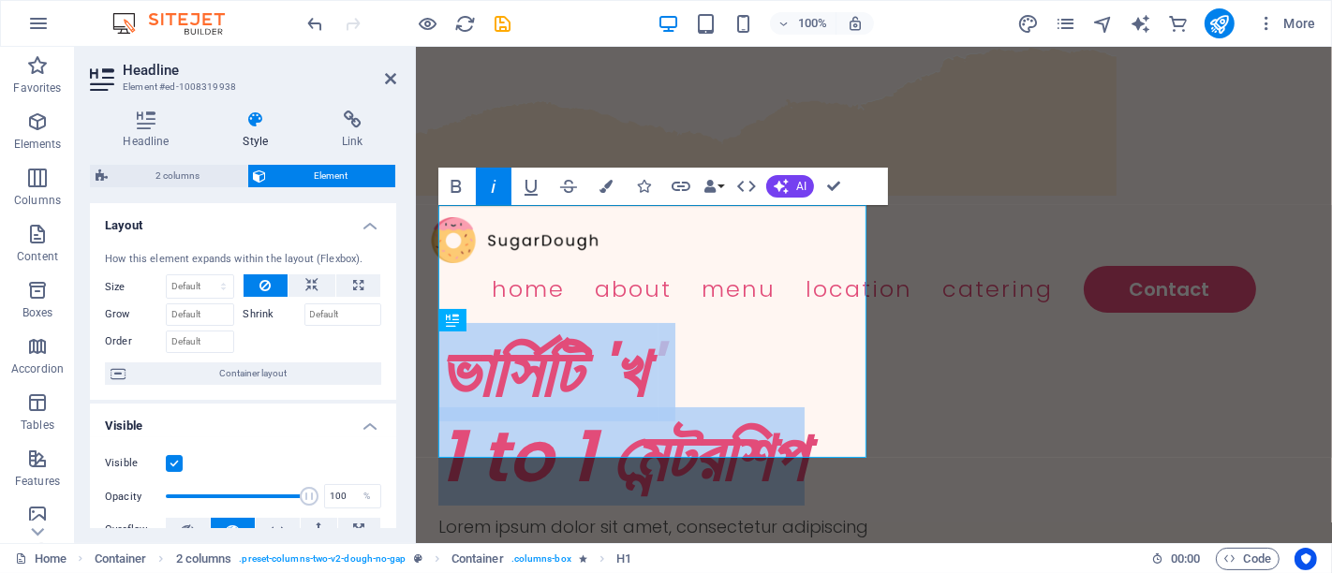
click at [489, 182] on icon "button" at bounding box center [493, 186] width 22 height 22
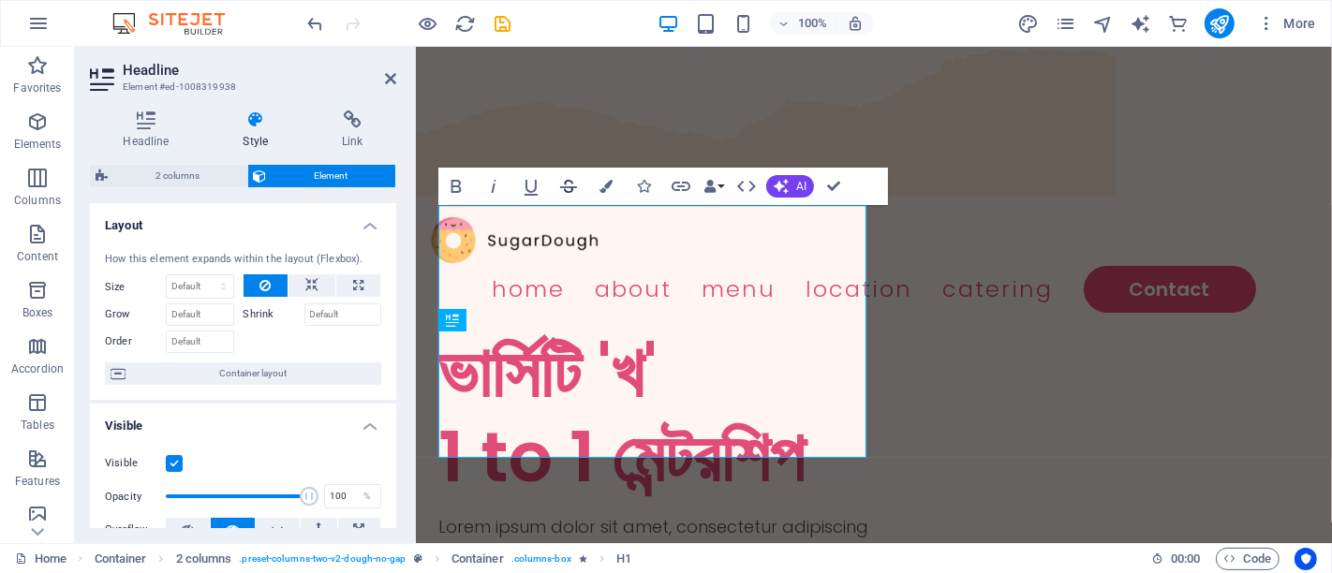
click at [563, 184] on icon "button" at bounding box center [568, 186] width 22 height 22
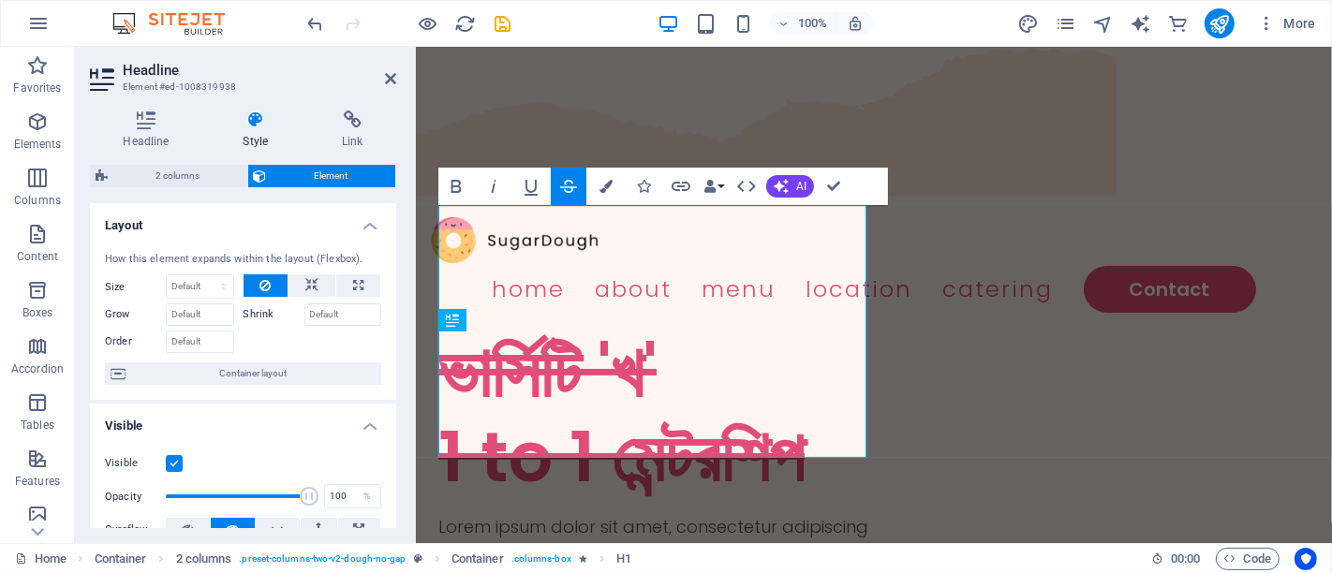
click at [563, 184] on icon "button" at bounding box center [568, 186] width 22 height 22
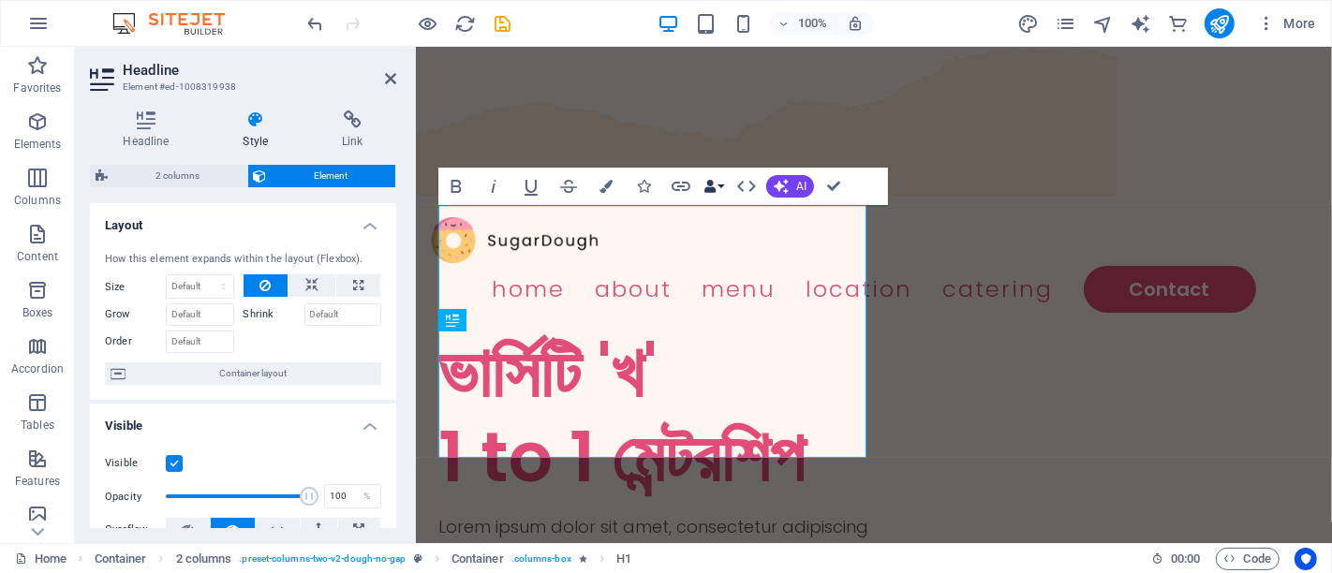
click at [723, 187] on button "Data Bindings" at bounding box center [714, 186] width 26 height 37
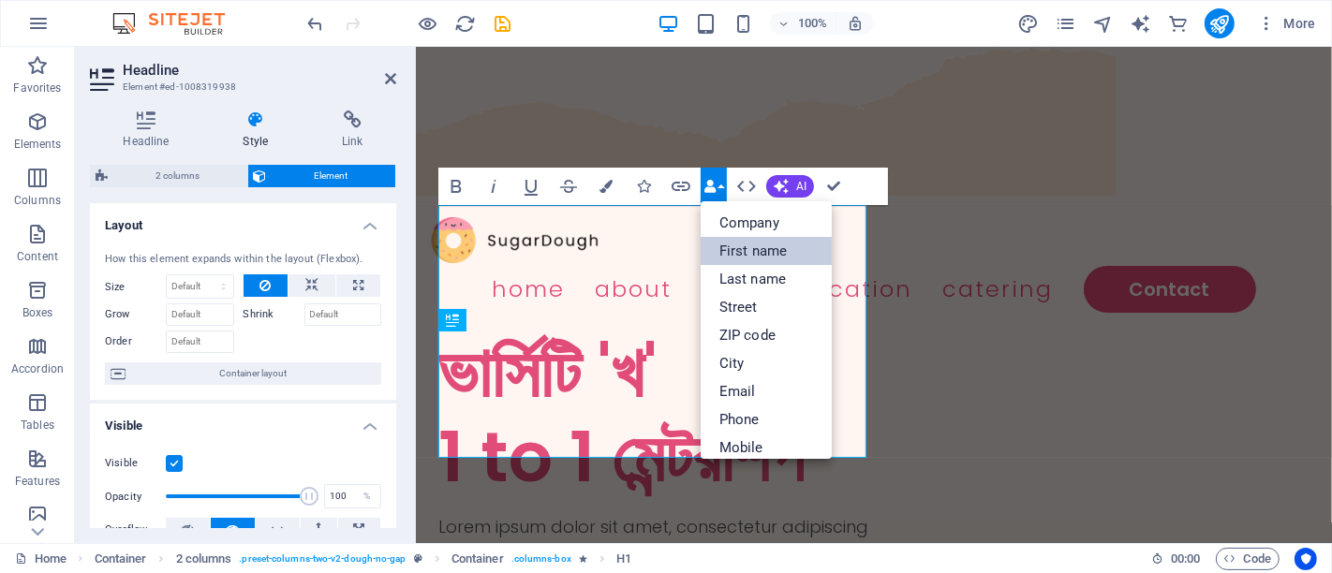
click at [732, 245] on link "First name" at bounding box center [766, 251] width 131 height 28
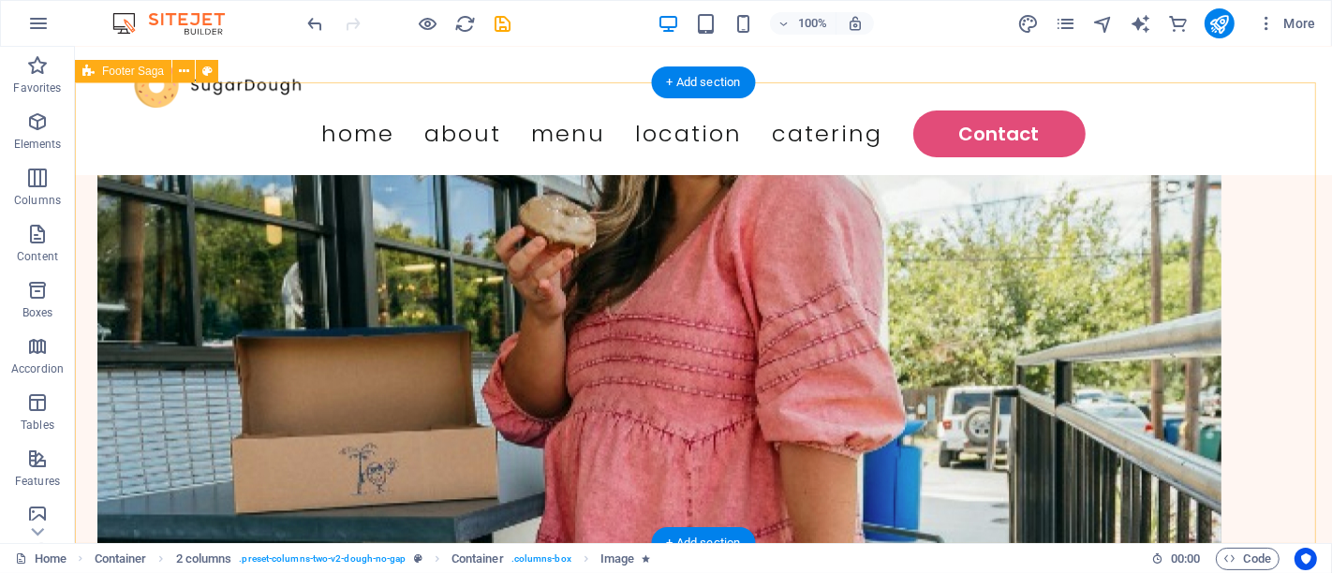
scroll to position [4867, 0]
